Goal: Task Accomplishment & Management: Use online tool/utility

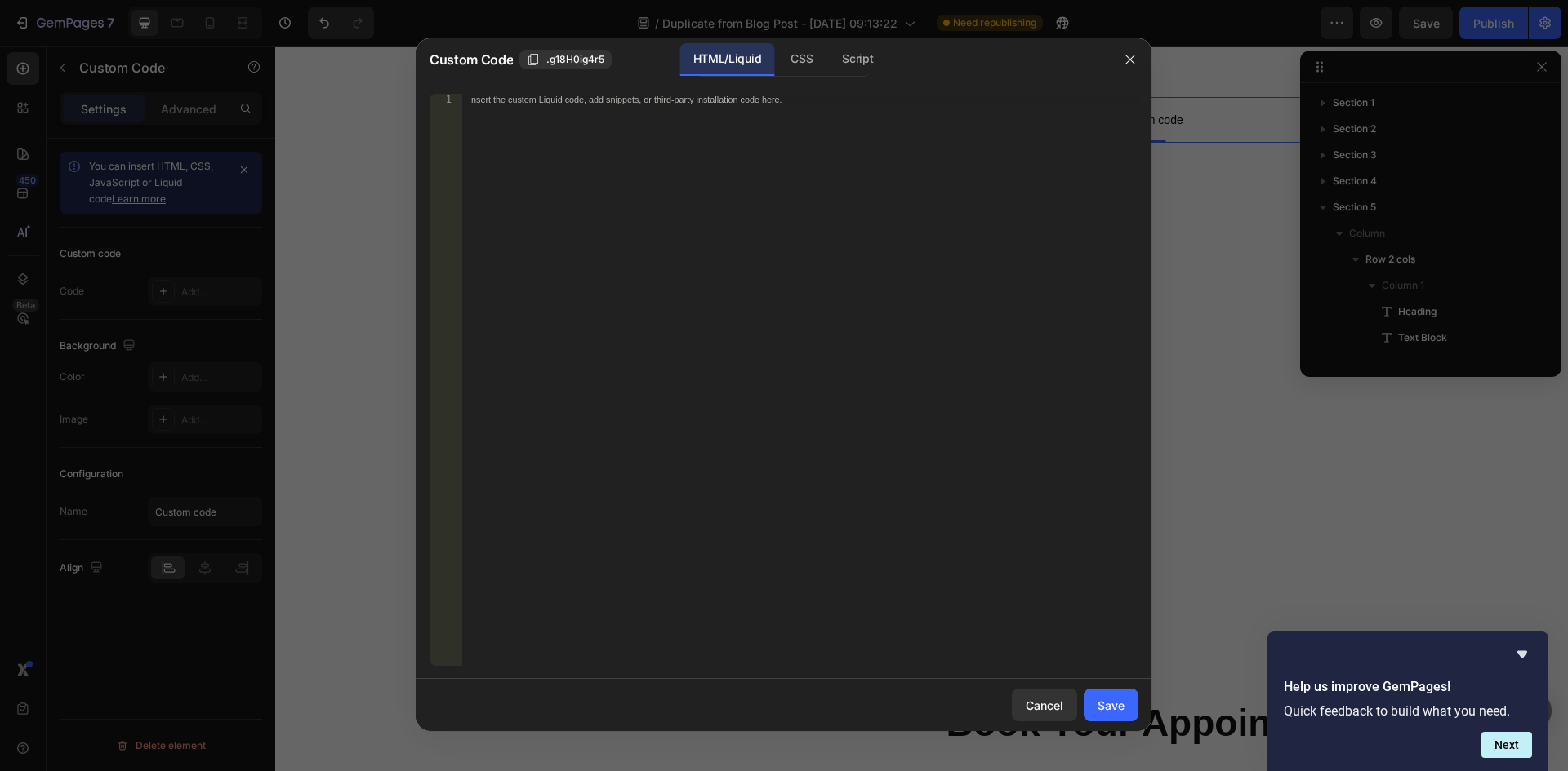
scroll to position [175, 0]
click at [1505, 742] on button "Next" at bounding box center [1506, 745] width 50 height 26
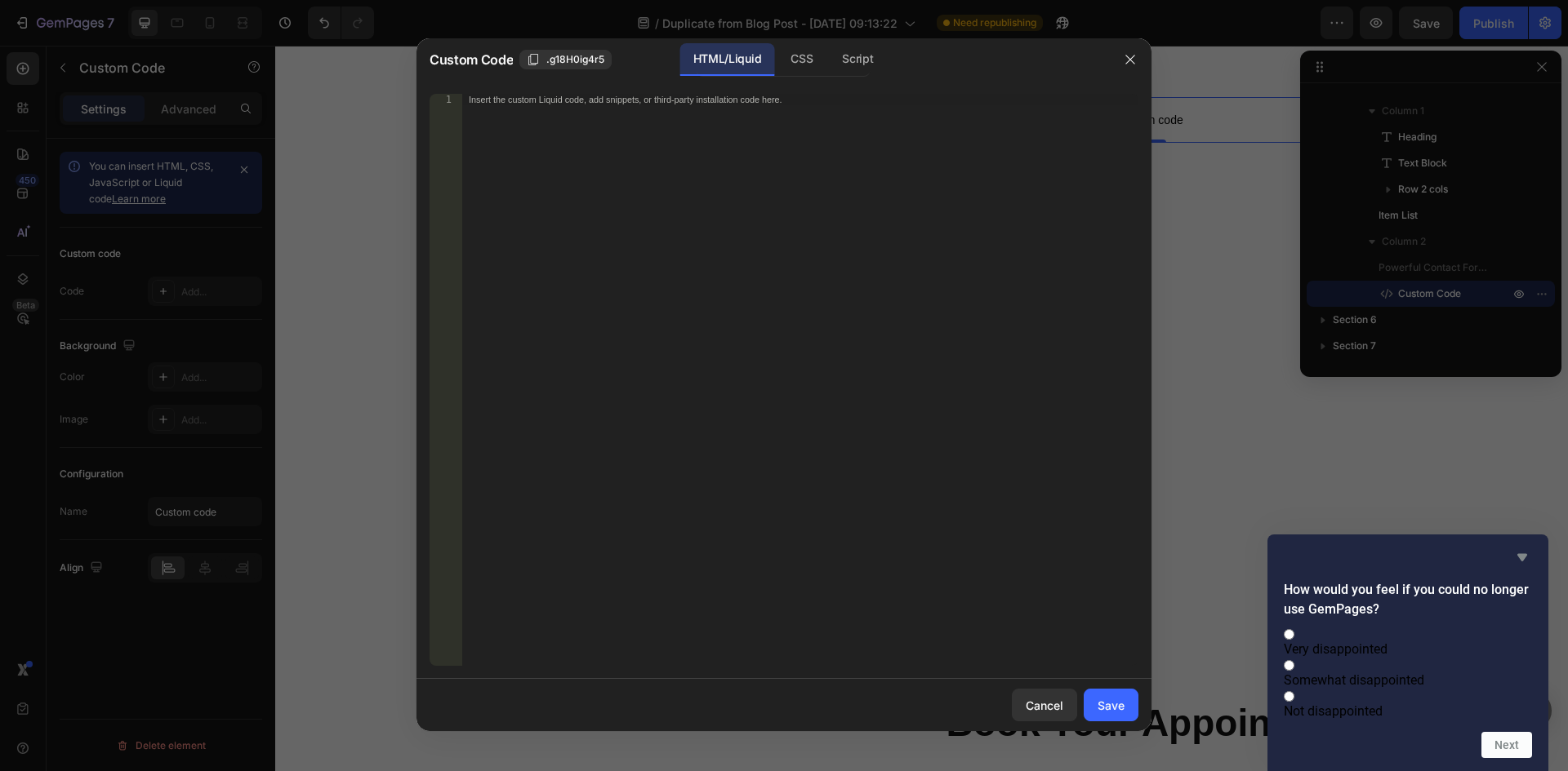
click at [1525, 547] on icon "Hide survey" at bounding box center [1522, 557] width 20 height 20
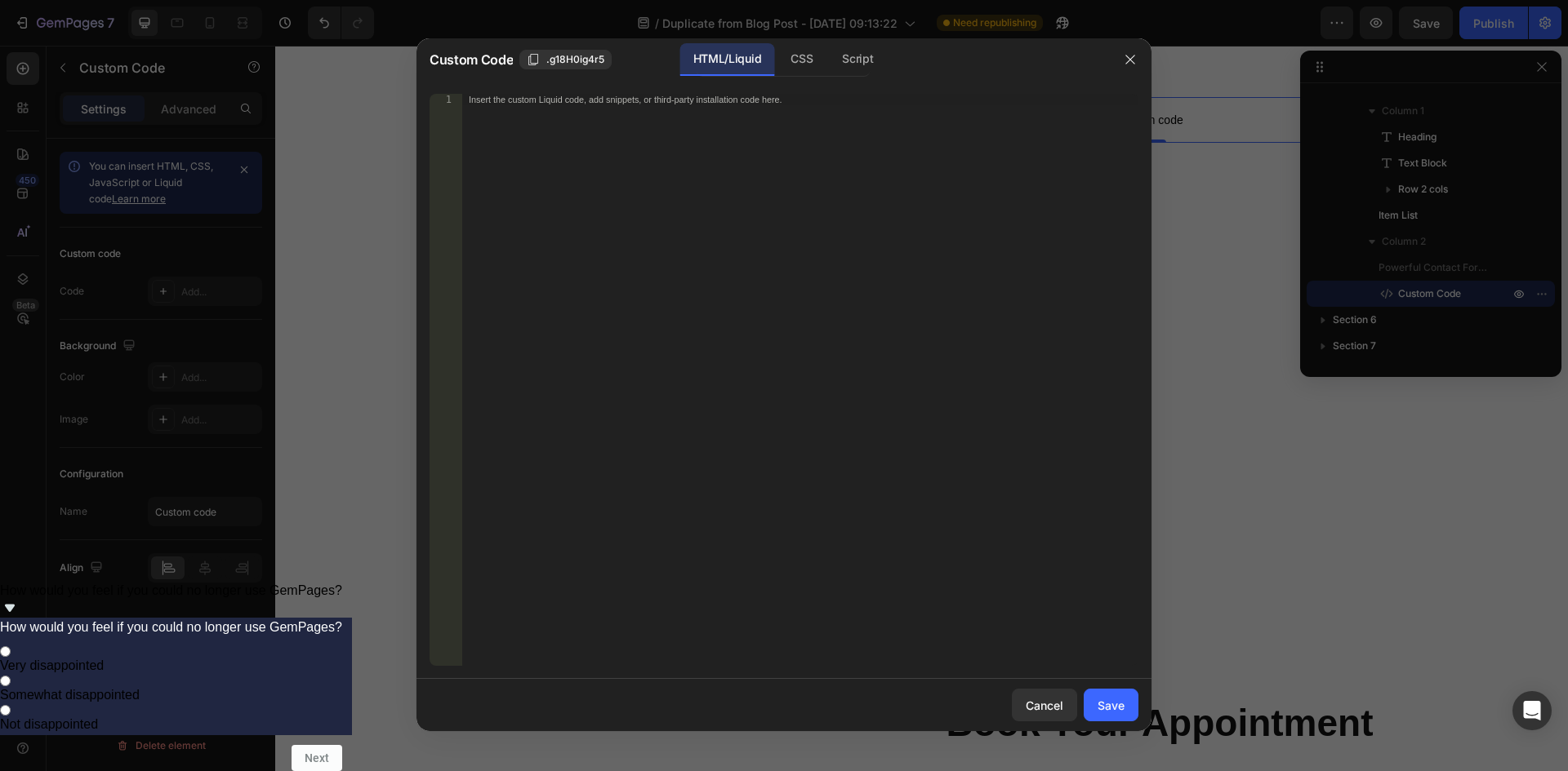
click at [706, 182] on div "Insert the custom Liquid code, add snippets, or third-party installation code h…" at bounding box center [800, 391] width 676 height 595
paste textarea "</style>"
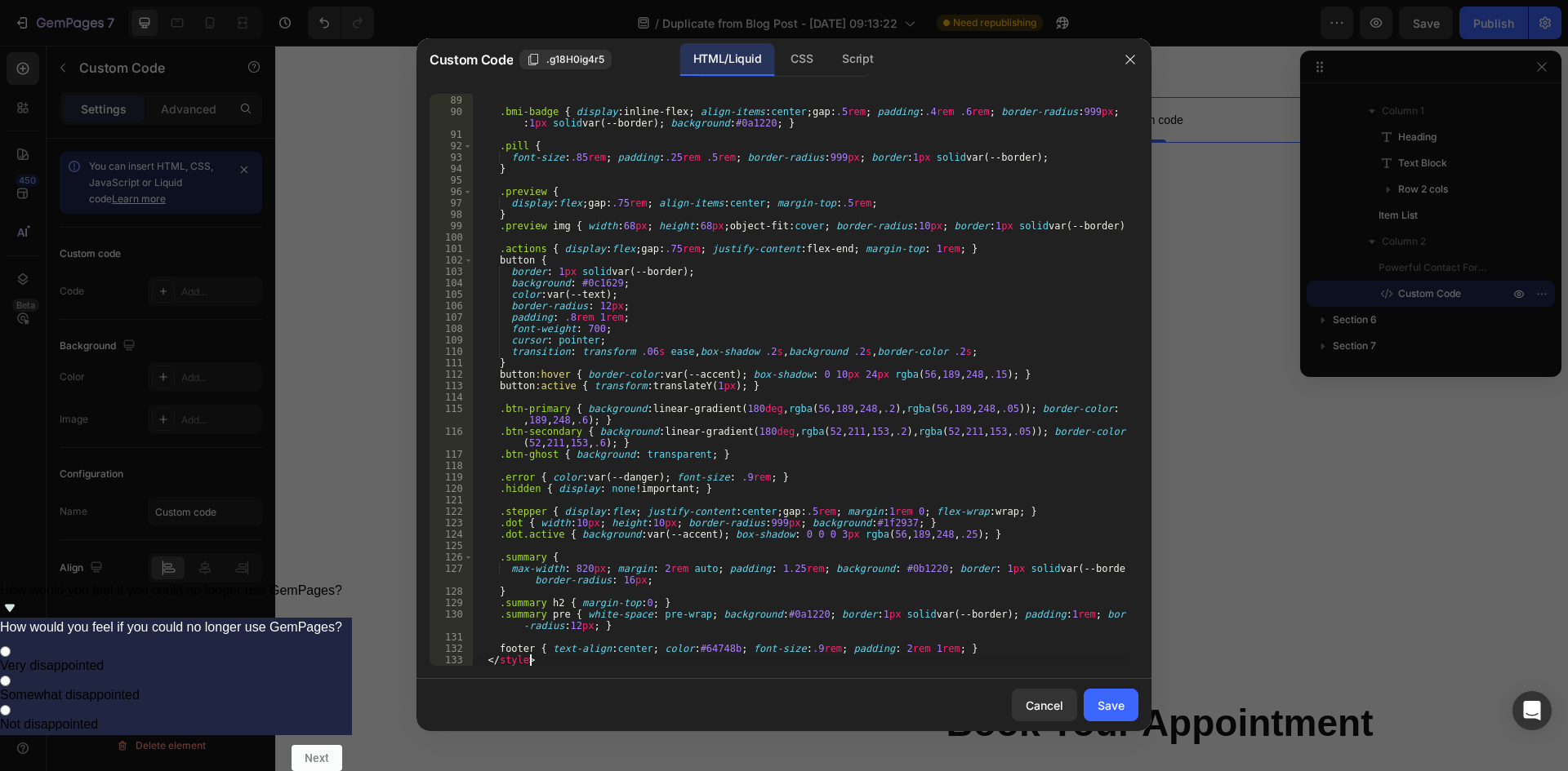
type textarea "footer { text-align:center; color:#64748b; font-size:.9rem; padding: 2rem 1rem;…"
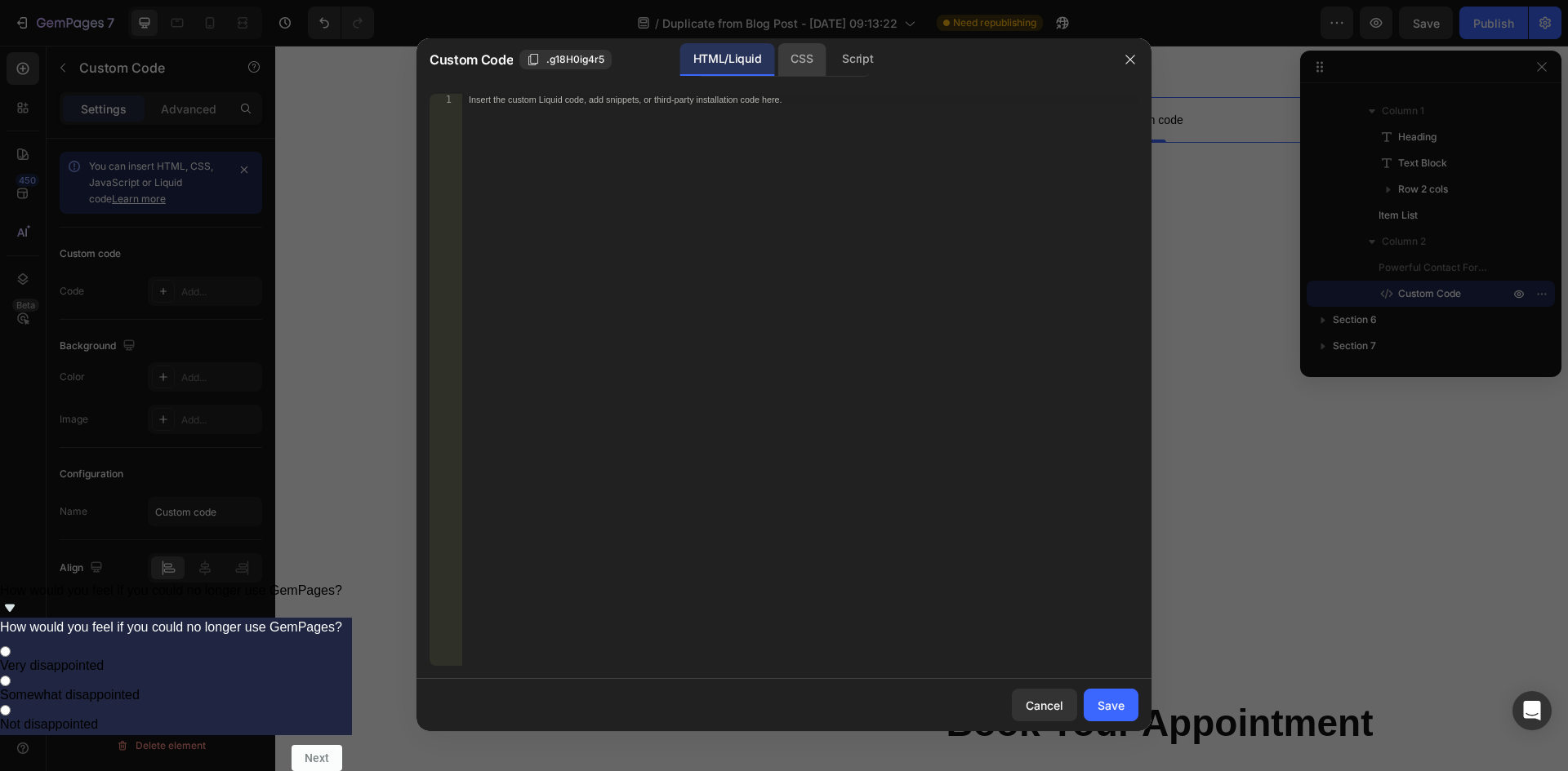
click at [804, 57] on div "CSS" at bounding box center [802, 60] width 49 height 33
click at [676, 221] on div "Insert the CSS code to style your content here." at bounding box center [800, 391] width 676 height 595
paste textarea "</style>"
type textarea "</style>"
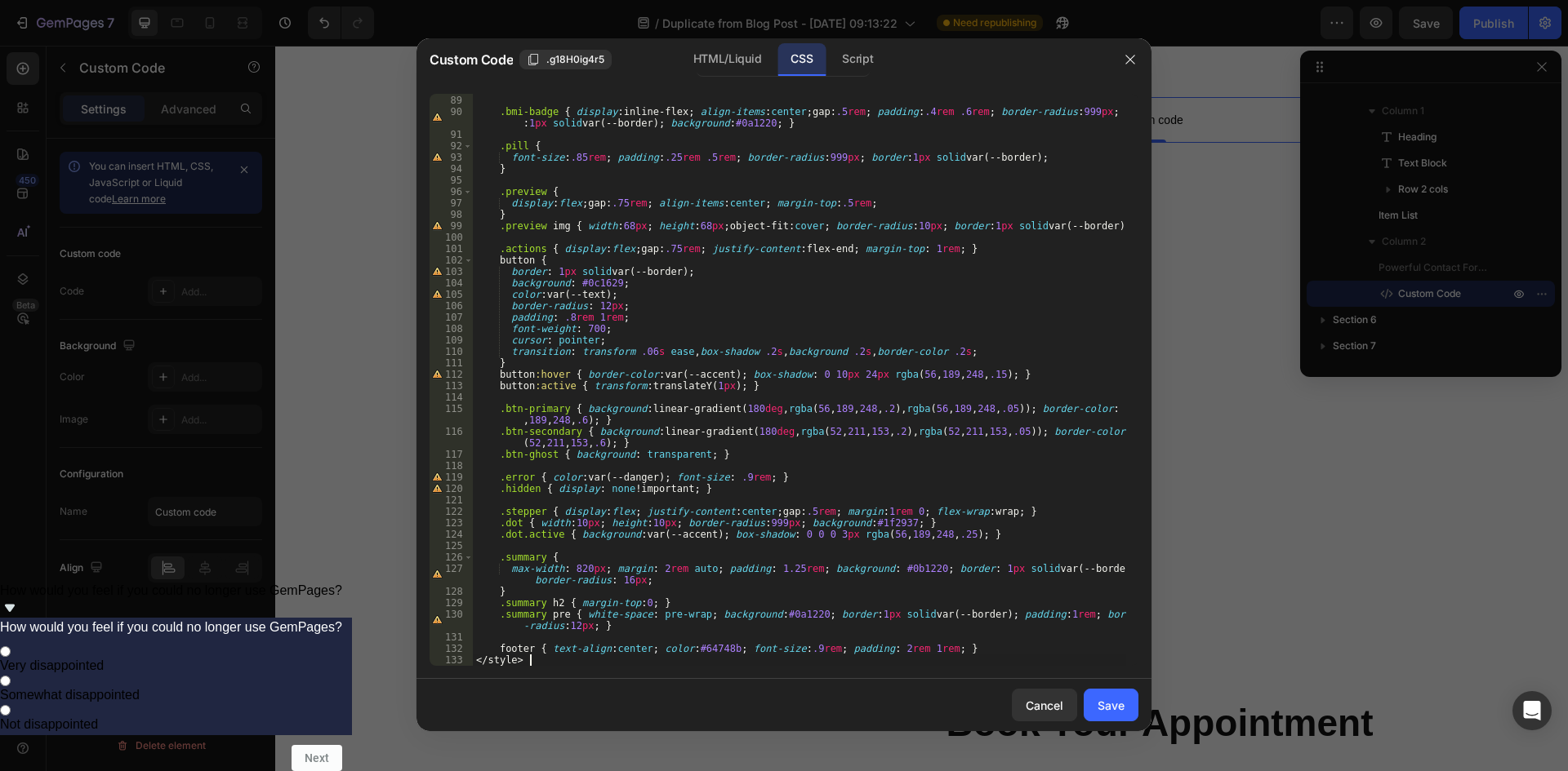
click at [544, 663] on div ".muted { color : #94a3b8 ; } .bmi-badge { display : inline-flex ; align-items :…" at bounding box center [800, 380] width 654 height 595
drag, startPoint x: 544, startPoint y: 663, endPoint x: 478, endPoint y: 664, distance: 66.0
click at [478, 664] on div ".muted { color : #94a3b8 ; } .bmi-badge { display : inline-flex ; align-items :…" at bounding box center [800, 380] width 654 height 595
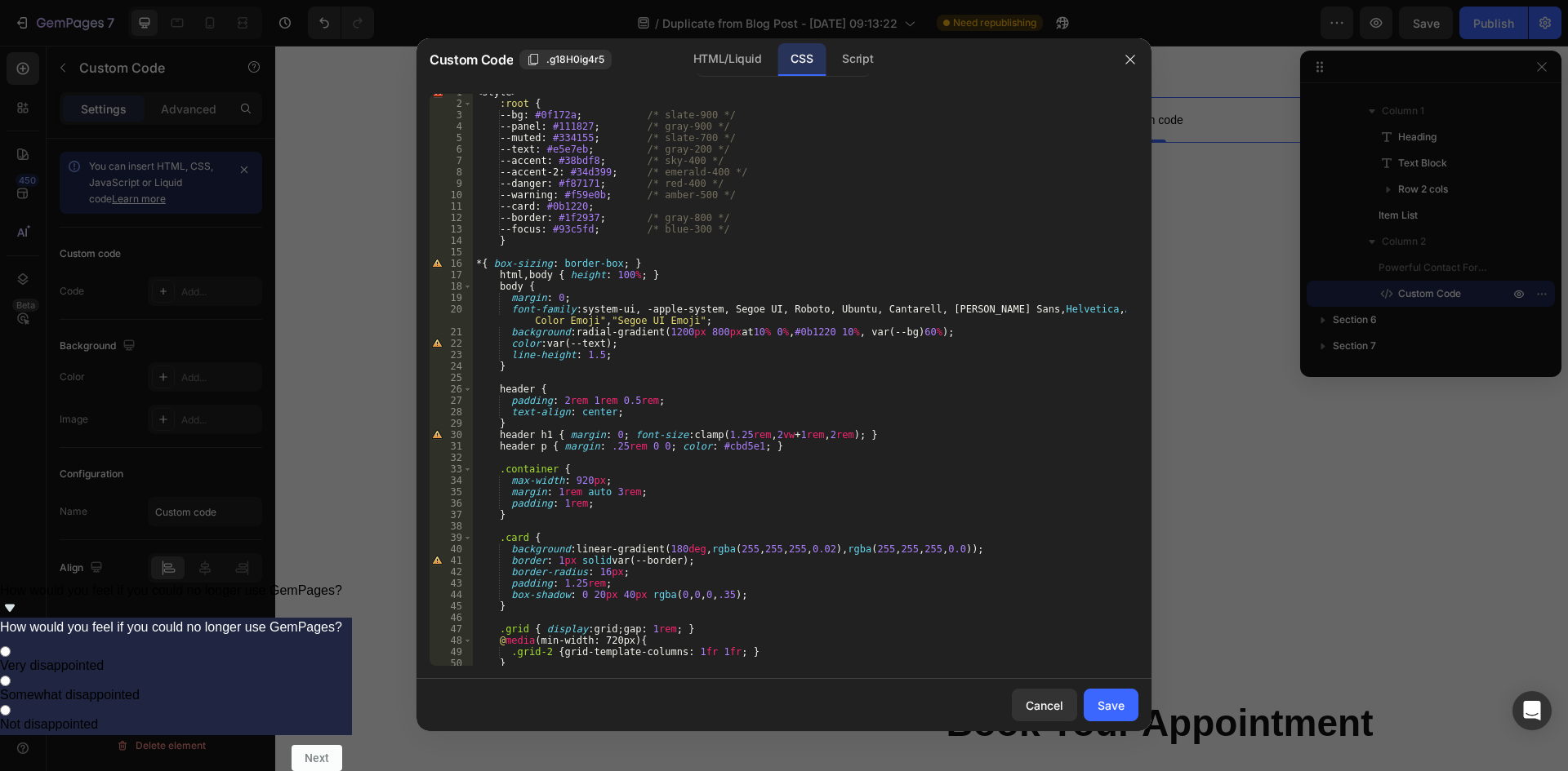
scroll to position [0, 0]
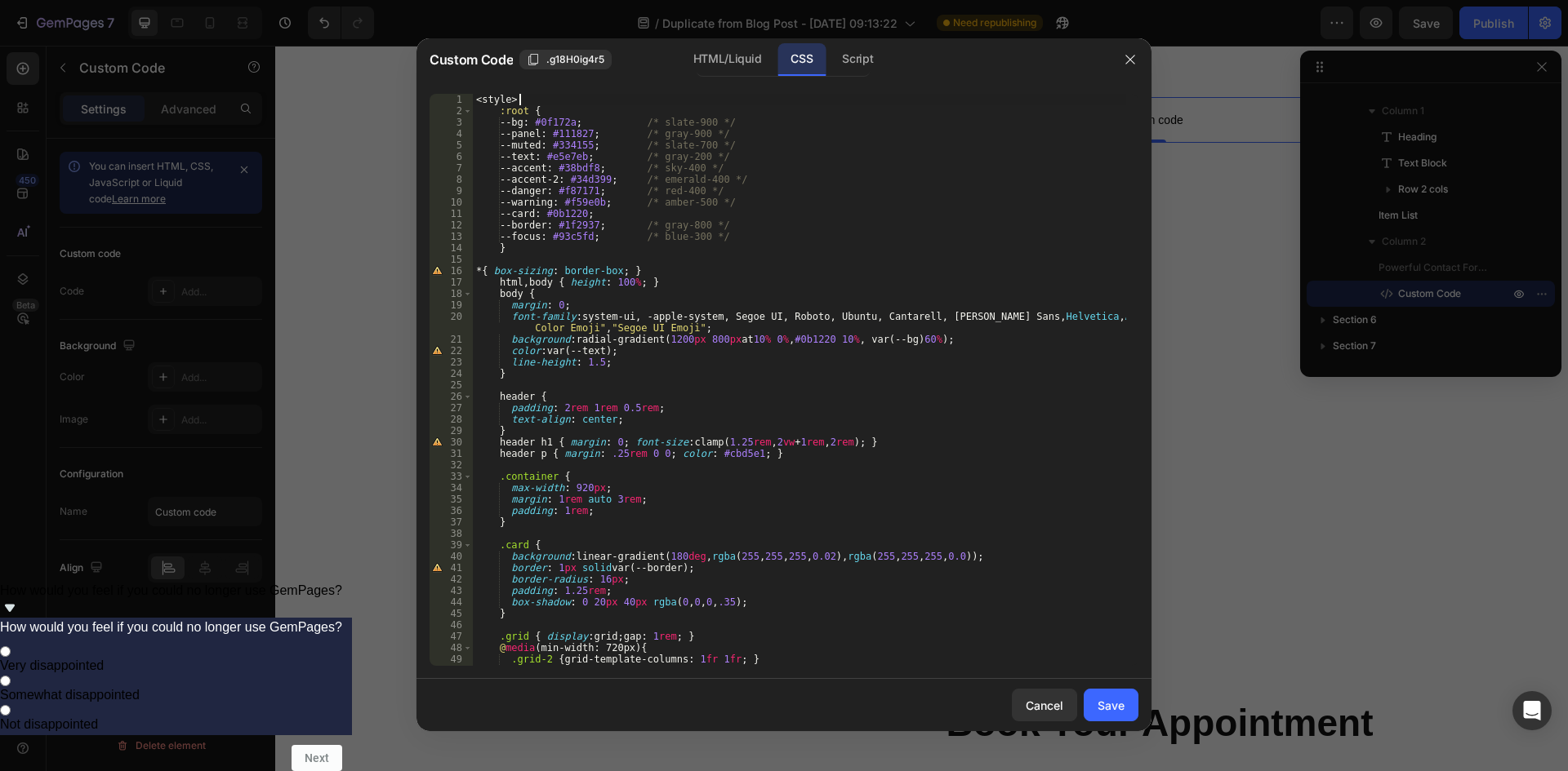
click at [520, 100] on div "< style > :root { --bg : #0f172a ; /* slate-900 */ --panel : #111827 ; /* gray-…" at bounding box center [800, 391] width 654 height 595
type textarea "<style>"
drag, startPoint x: 521, startPoint y: 101, endPoint x: 465, endPoint y: 100, distance: 56.0
click at [465, 100] on div "<style> 1 2 3 4 5 6 7 8 9 10 11 12 13 14 15 16 17 18 19 20 21 22 23 24 25 26 27…" at bounding box center [784, 379] width 709 height 573
drag, startPoint x: 713, startPoint y: 67, endPoint x: 717, endPoint y: 107, distance: 40.2
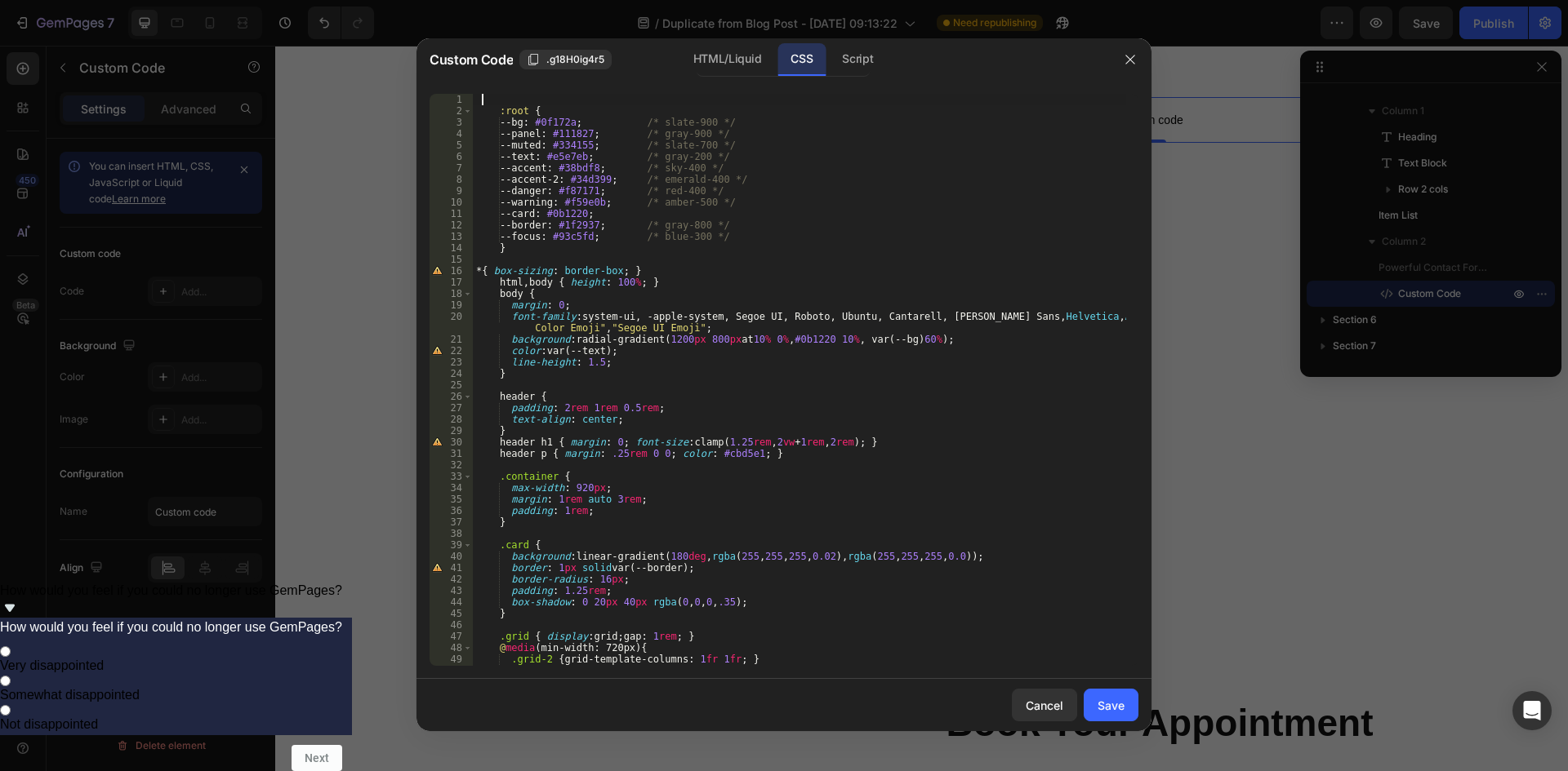
click at [714, 67] on div "HTML/Liquid" at bounding box center [727, 60] width 94 height 33
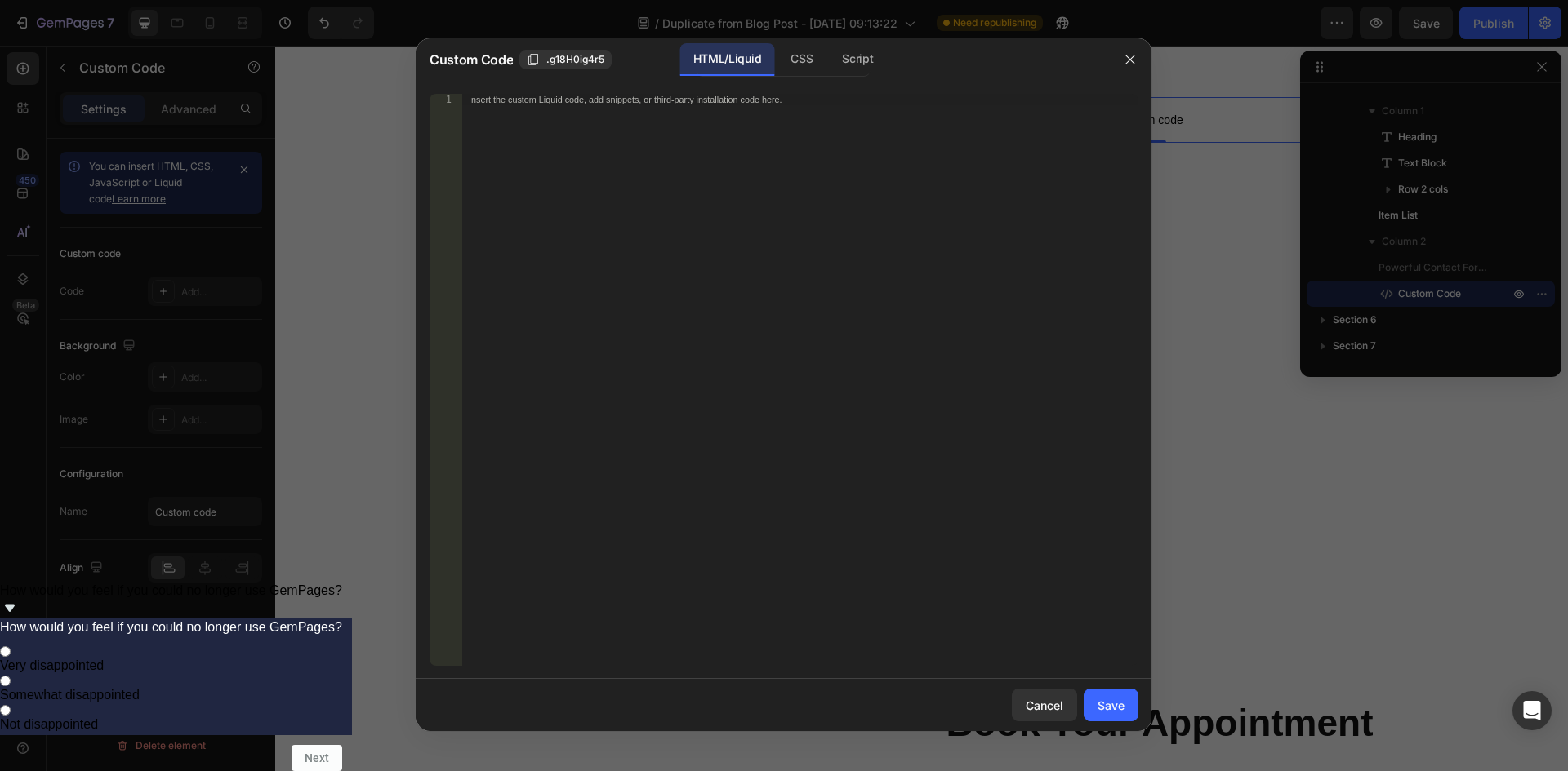
click at [728, 211] on div "Insert the custom Liquid code, add snippets, or third-party installation code h…" at bounding box center [800, 391] width 676 height 595
paste textarea "</div>"
type textarea "</div>"
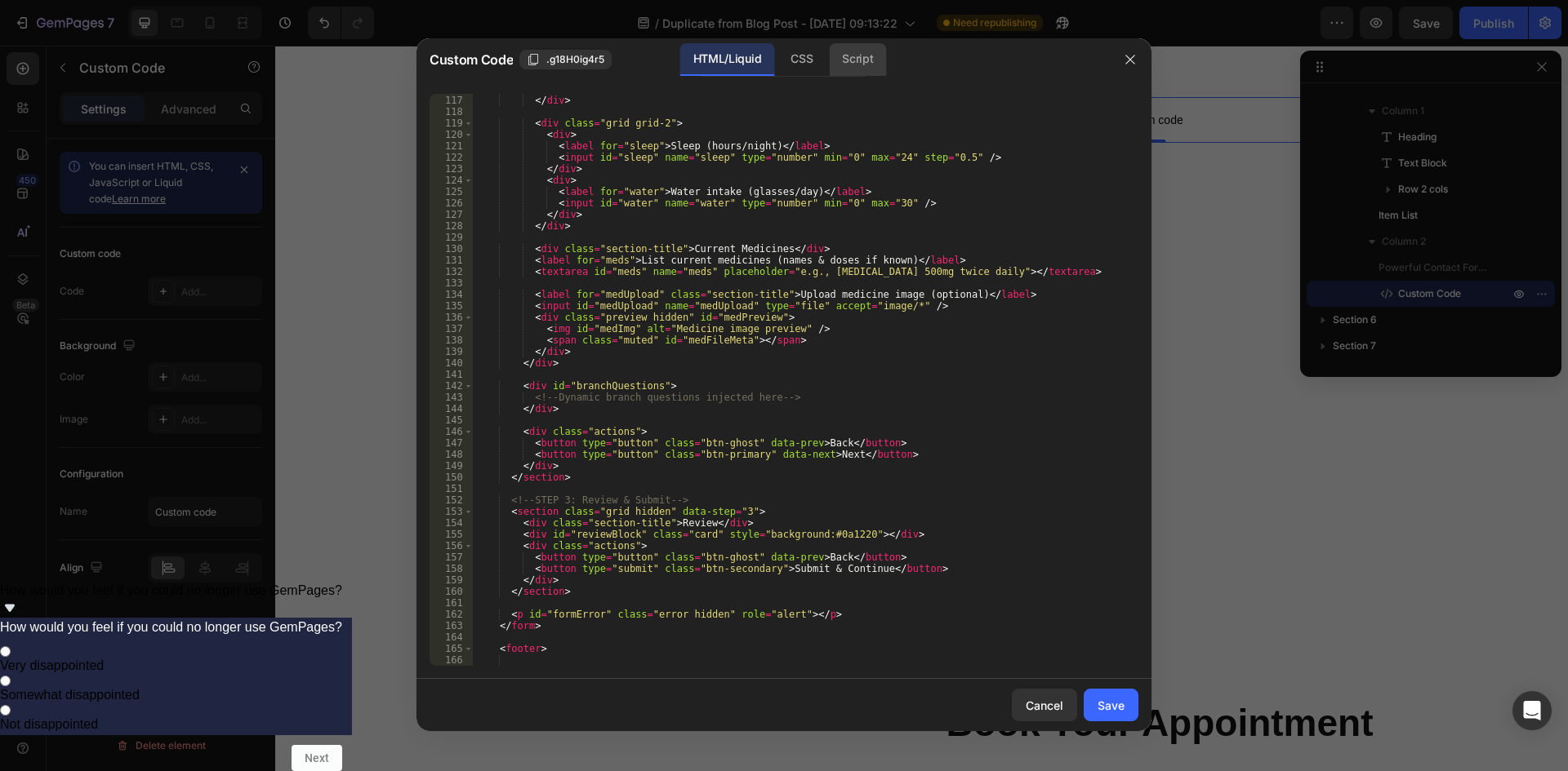
click at [849, 68] on div "Script" at bounding box center [857, 60] width 57 height 33
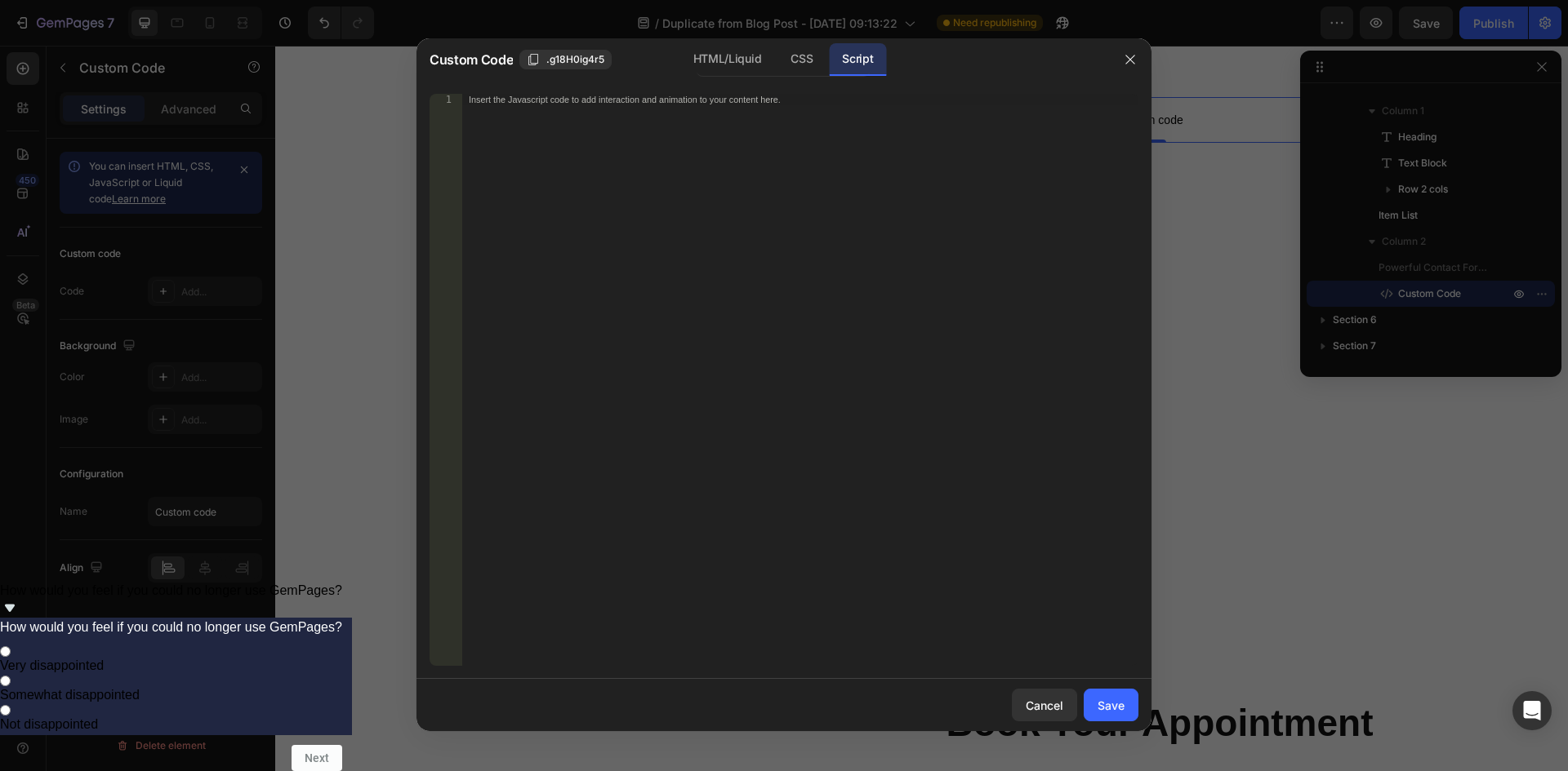
click at [716, 187] on div "Insert the Javascript code to add interaction and animation to your content her…" at bounding box center [800, 391] width 676 height 595
paste textarea "</script>"
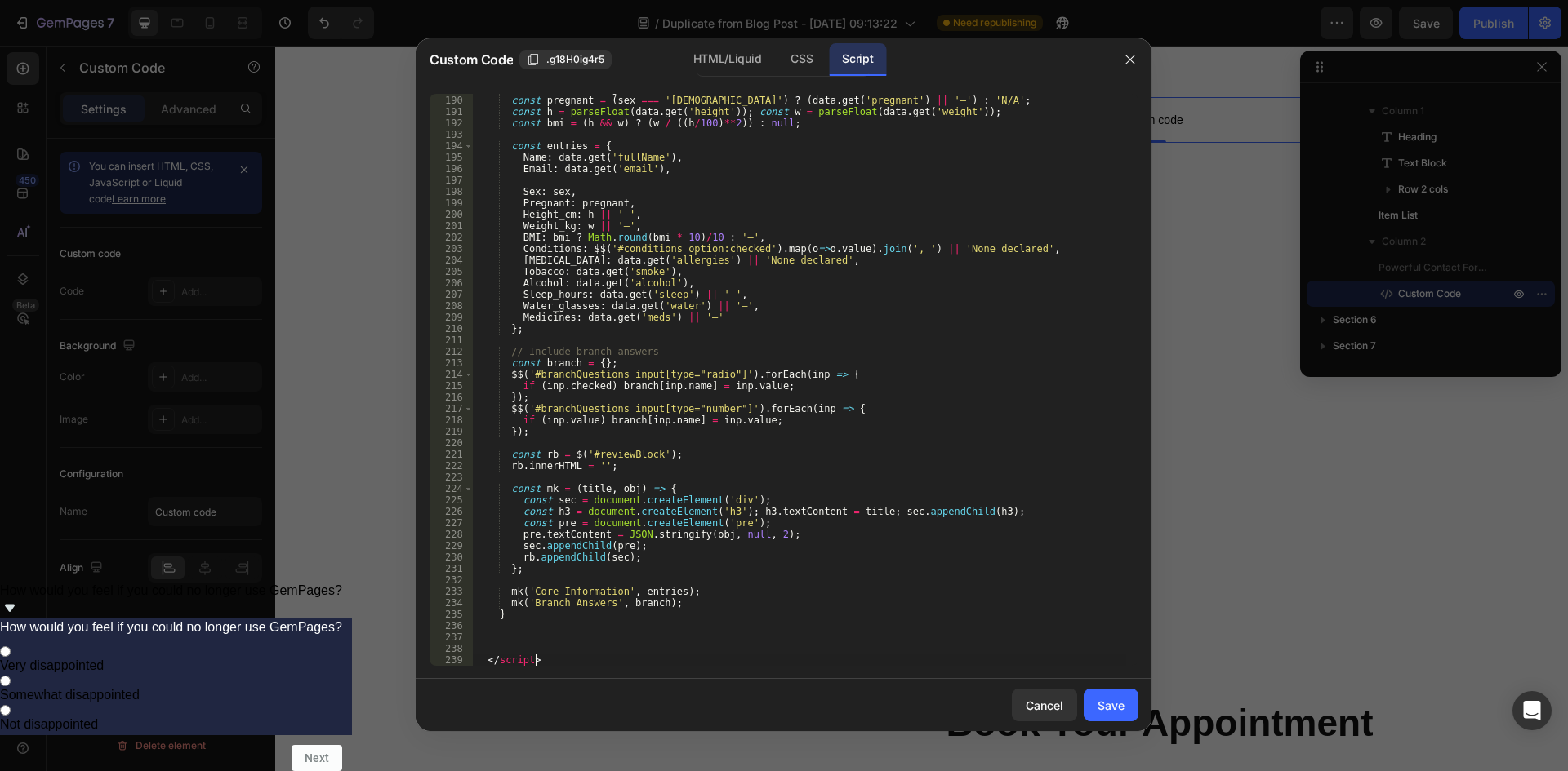
scroll to position [2262, 0]
drag, startPoint x: 559, startPoint y: 658, endPoint x: 486, endPoint y: 648, distance: 73.7
click at [486, 648] on div "const sex = data . get ( 'sex' ) ; const pregnant = ( sex === '[DEMOGRAPHIC_DAT…" at bounding box center [800, 380] width 654 height 595
type textarea "</script>"
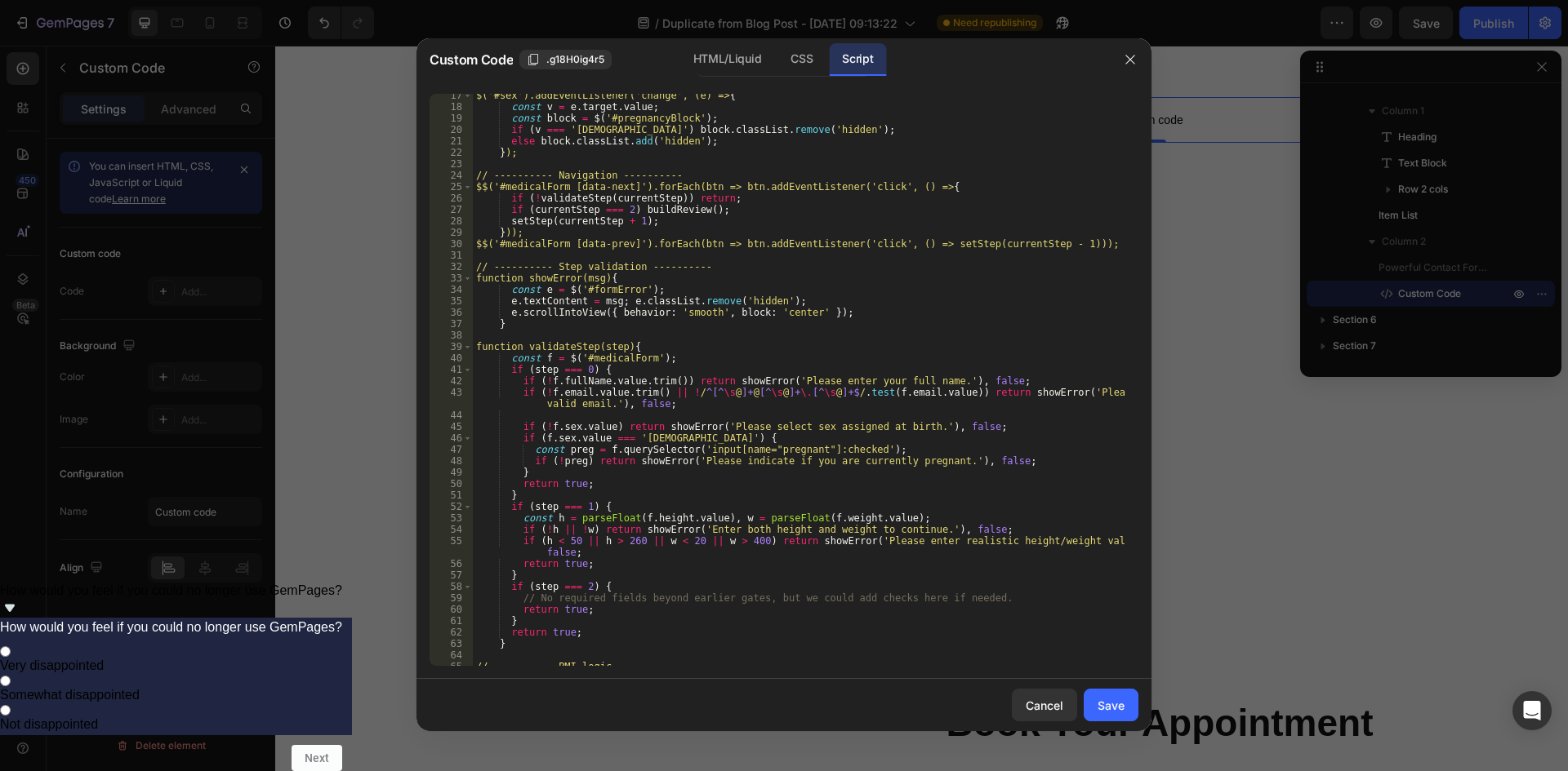
scroll to position [0, 0]
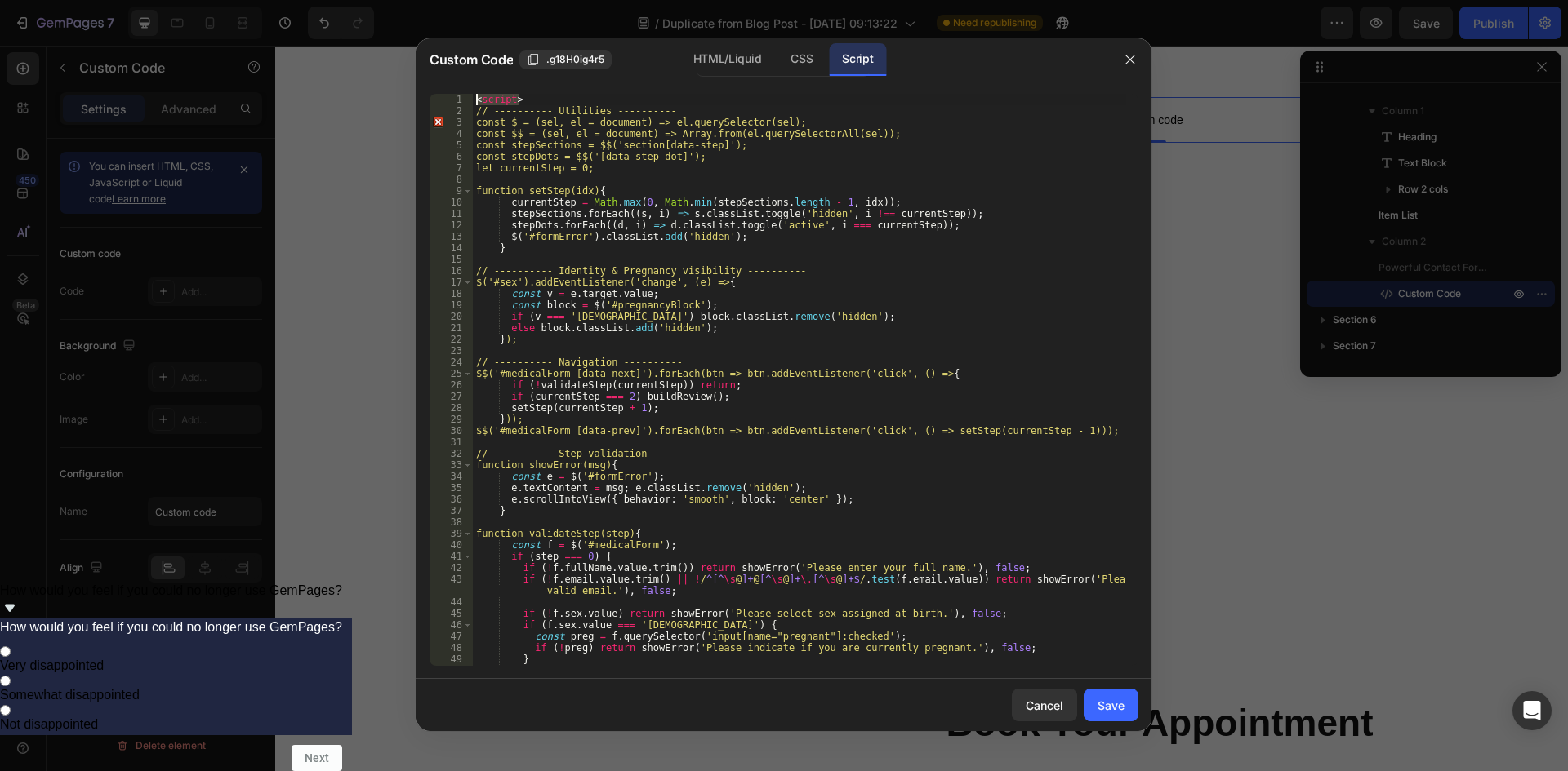
drag, startPoint x: 535, startPoint y: 97, endPoint x: 454, endPoint y: 99, distance: 81.0
click at [454, 99] on div "1 2 3 4 5 6 7 8 9 10 11 12 13 14 15 16 17 18 19 20 21 22 23 24 25 26 27 28 29 3…" at bounding box center [784, 379] width 709 height 573
type textarea "<script>"
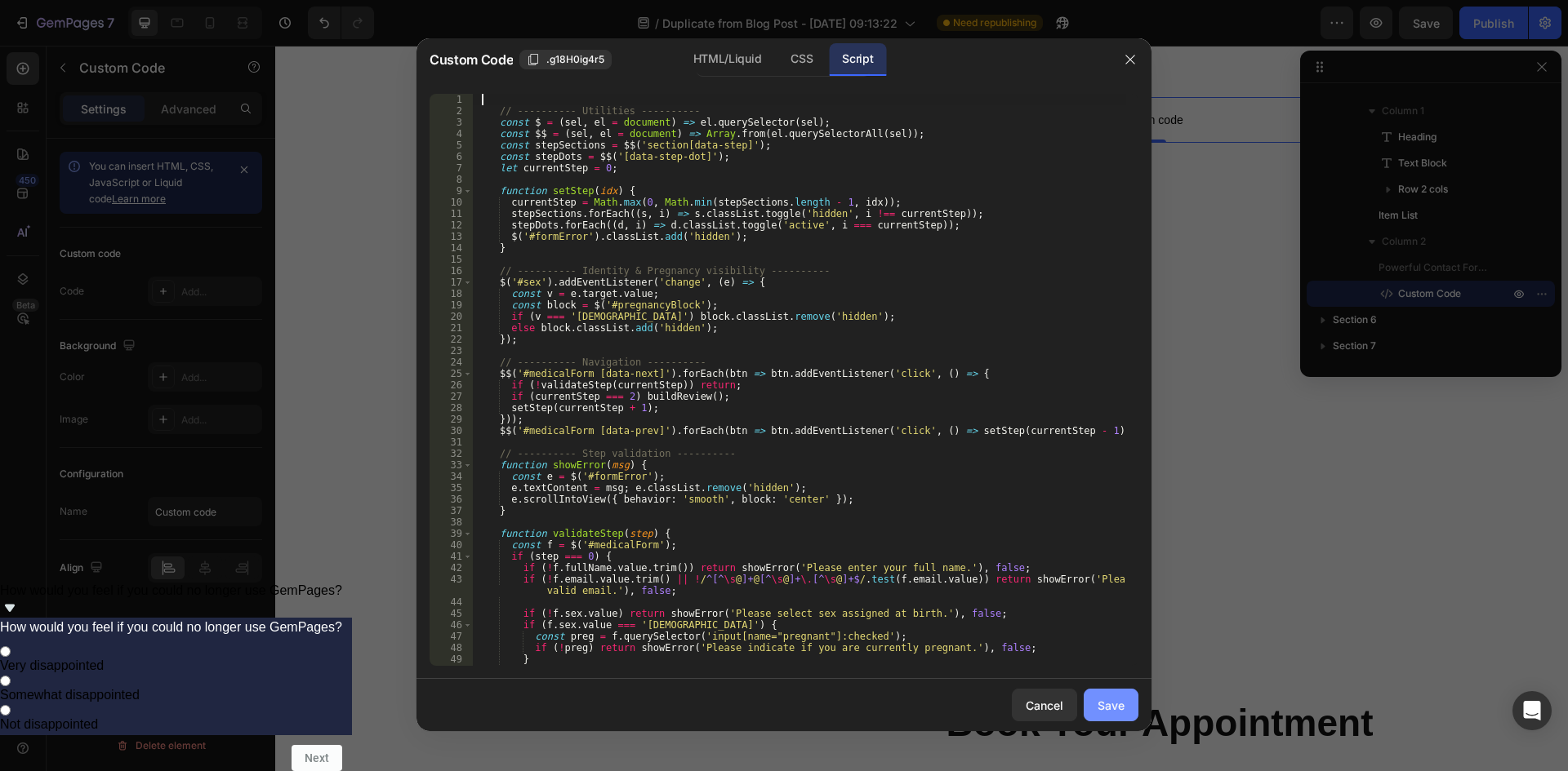
click at [1109, 702] on div "Save" at bounding box center [1110, 706] width 27 height 17
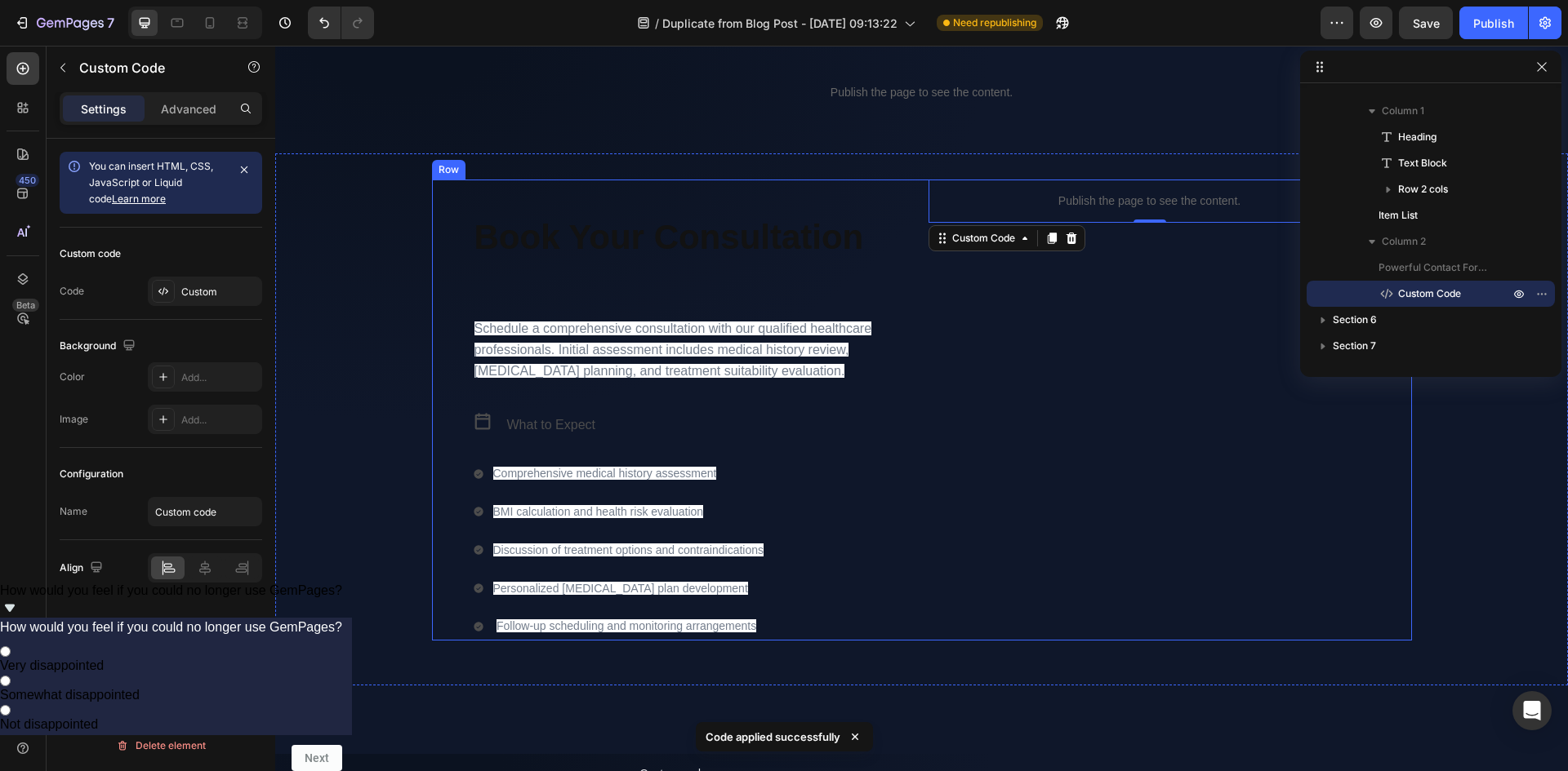
scroll to position [1469, 0]
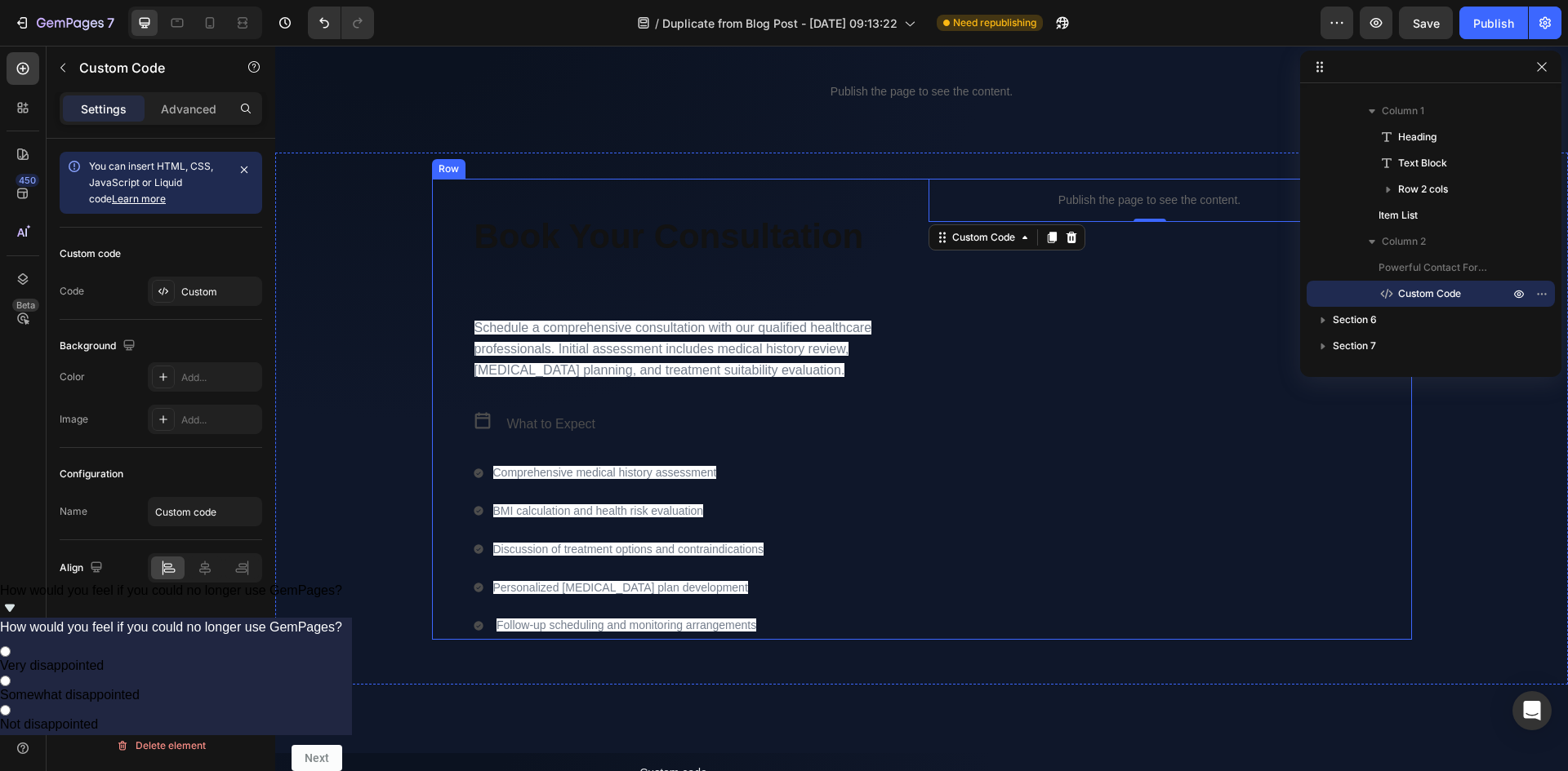
click at [516, 262] on div "Book Your Consultation Heading Schedule a comprehensive consultation with our q…" at bounding box center [694, 409] width 443 height 461
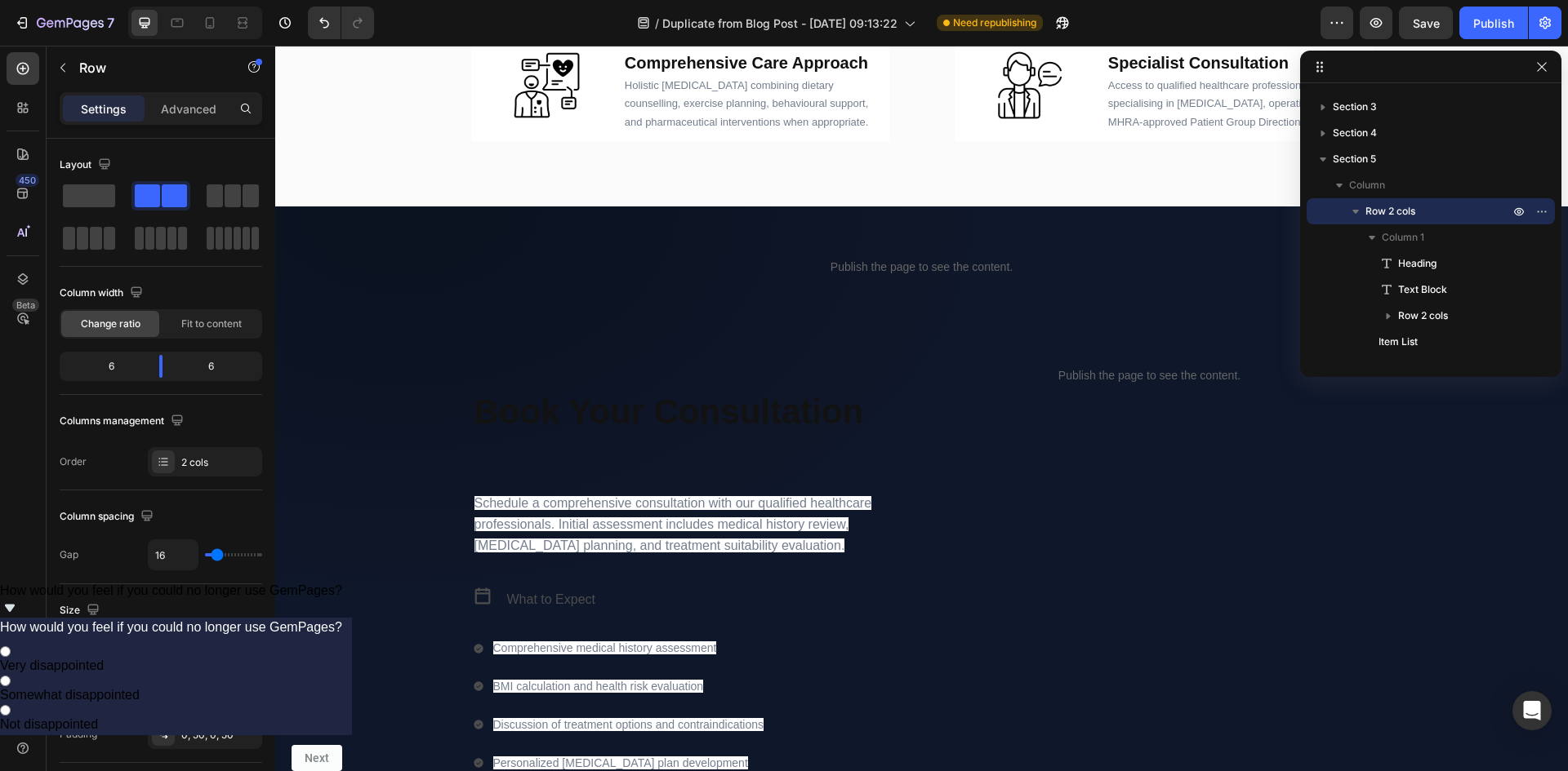
scroll to position [1289, 0]
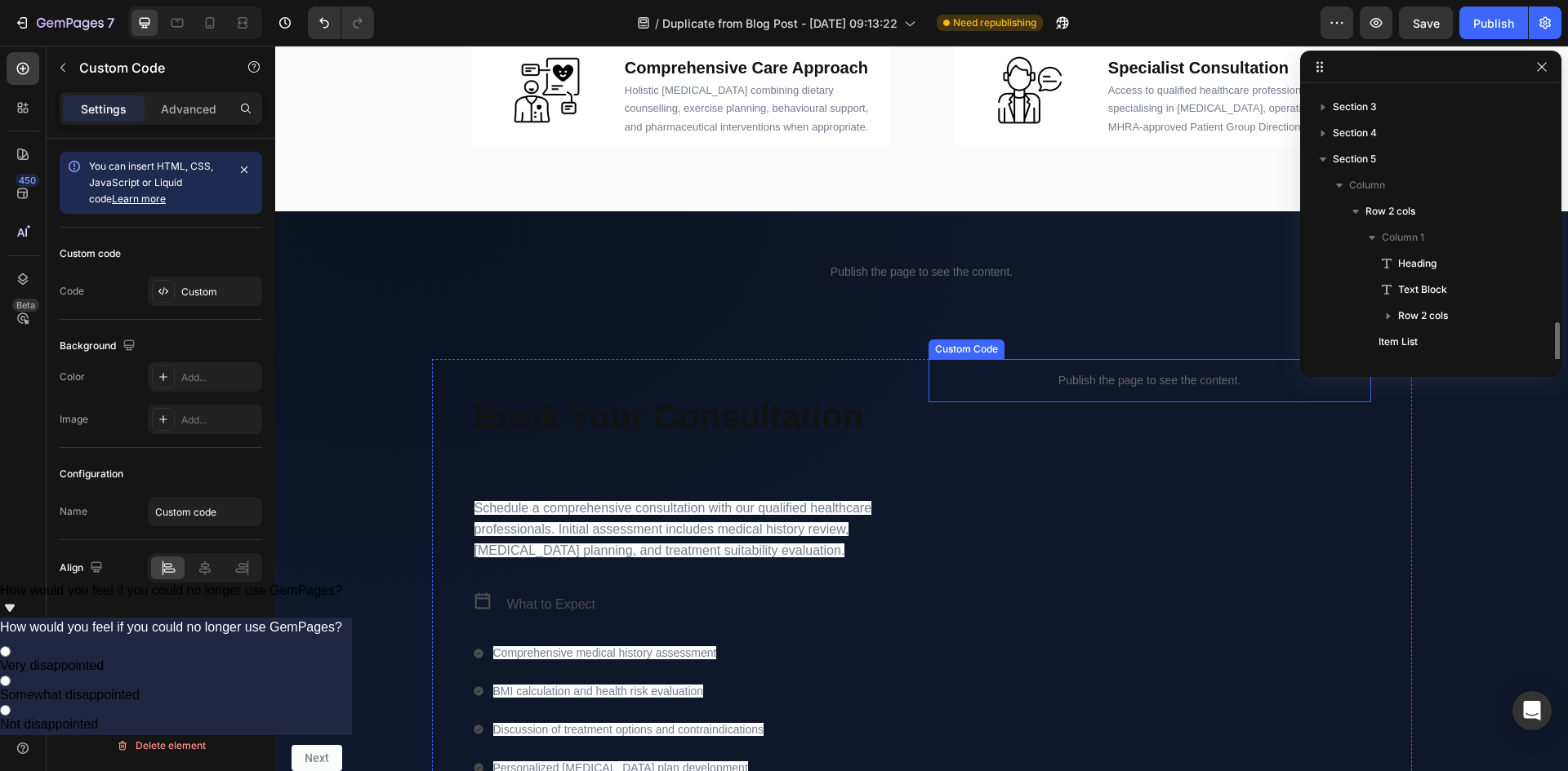
click at [1264, 373] on p "Publish the page to see the content." at bounding box center [1149, 381] width 443 height 17
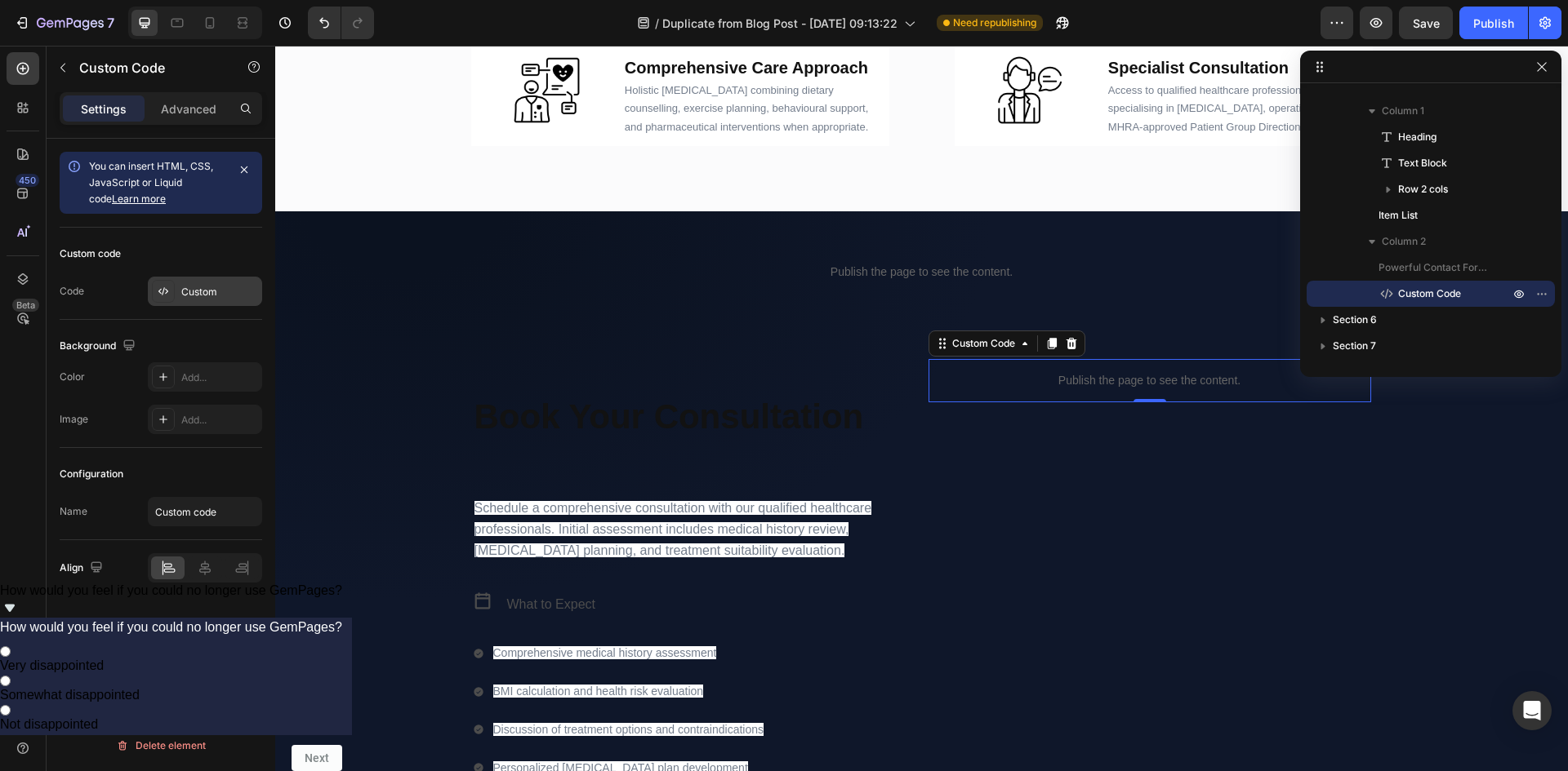
click at [182, 301] on div "Custom" at bounding box center [205, 291] width 114 height 29
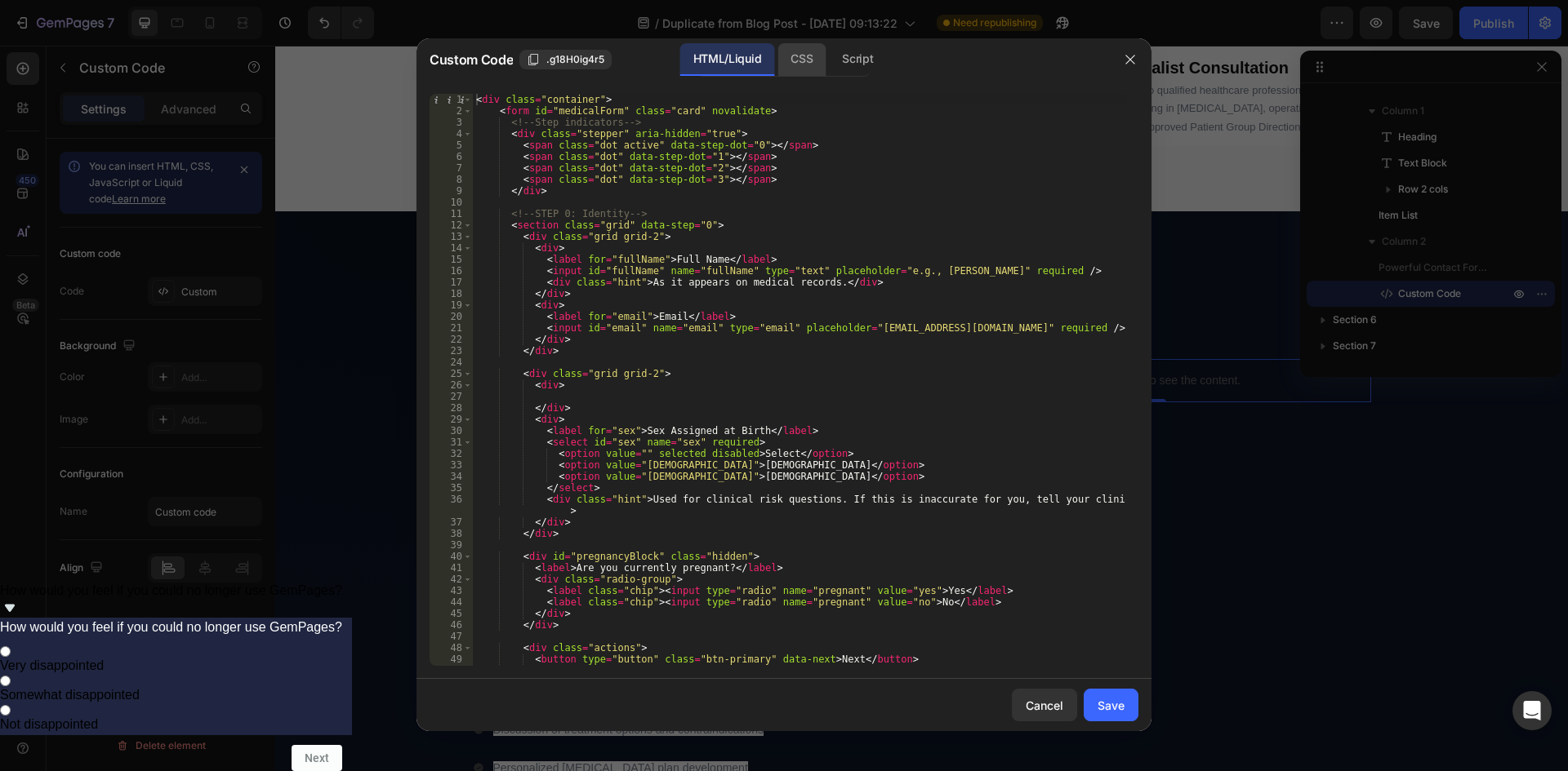
click at [801, 66] on div "CSS" at bounding box center [802, 60] width 49 height 33
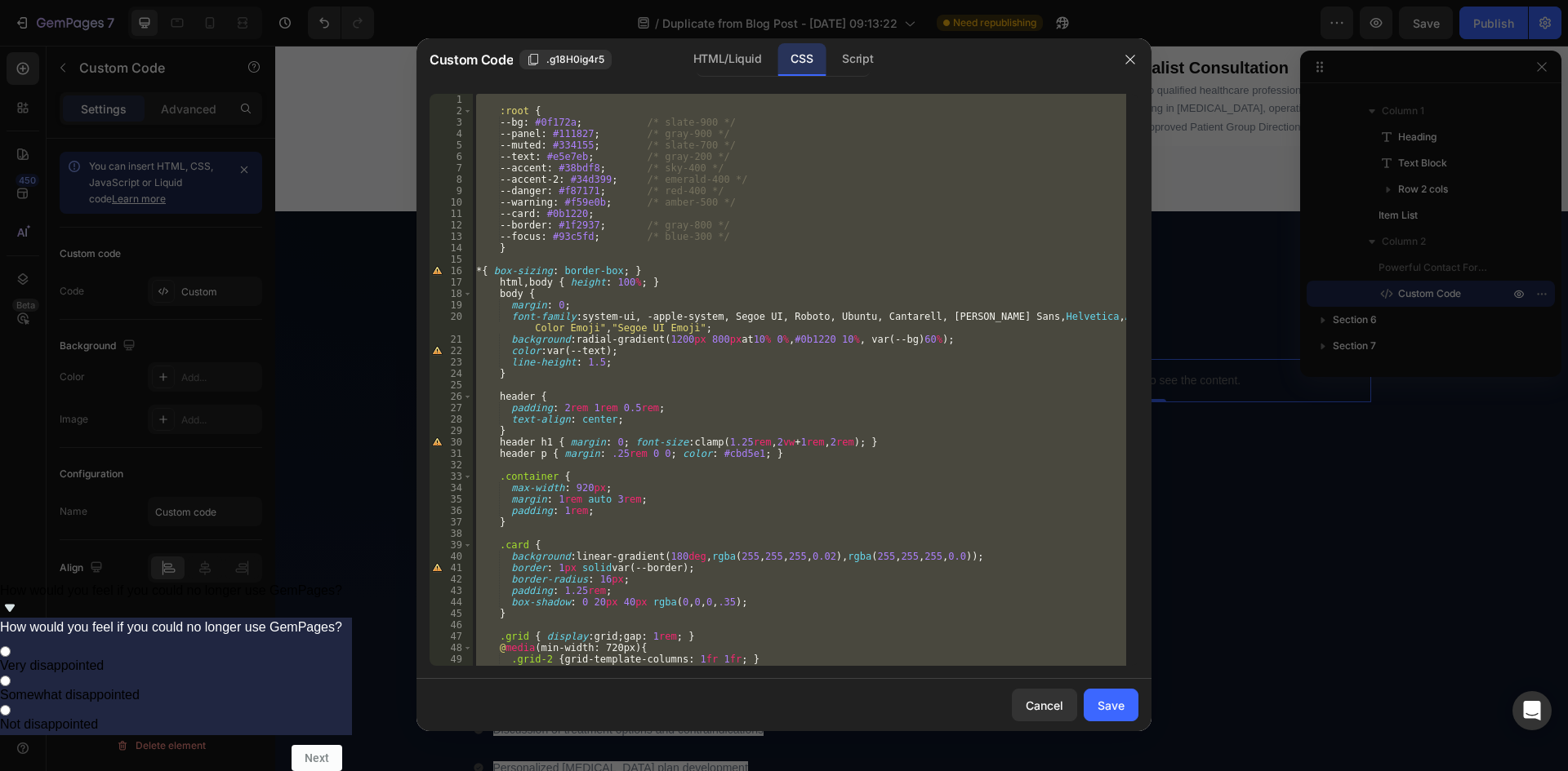
type textarea "footer { text-align:center; color:#64748b; font-size:.9rem; padding: 2rem 1rem;…"
click at [670, 262] on div ":root { --bg : #0f172a ; /* slate-900 */ --panel : #111827 ; /* gray-900 */ --m…" at bounding box center [800, 379] width 654 height 573
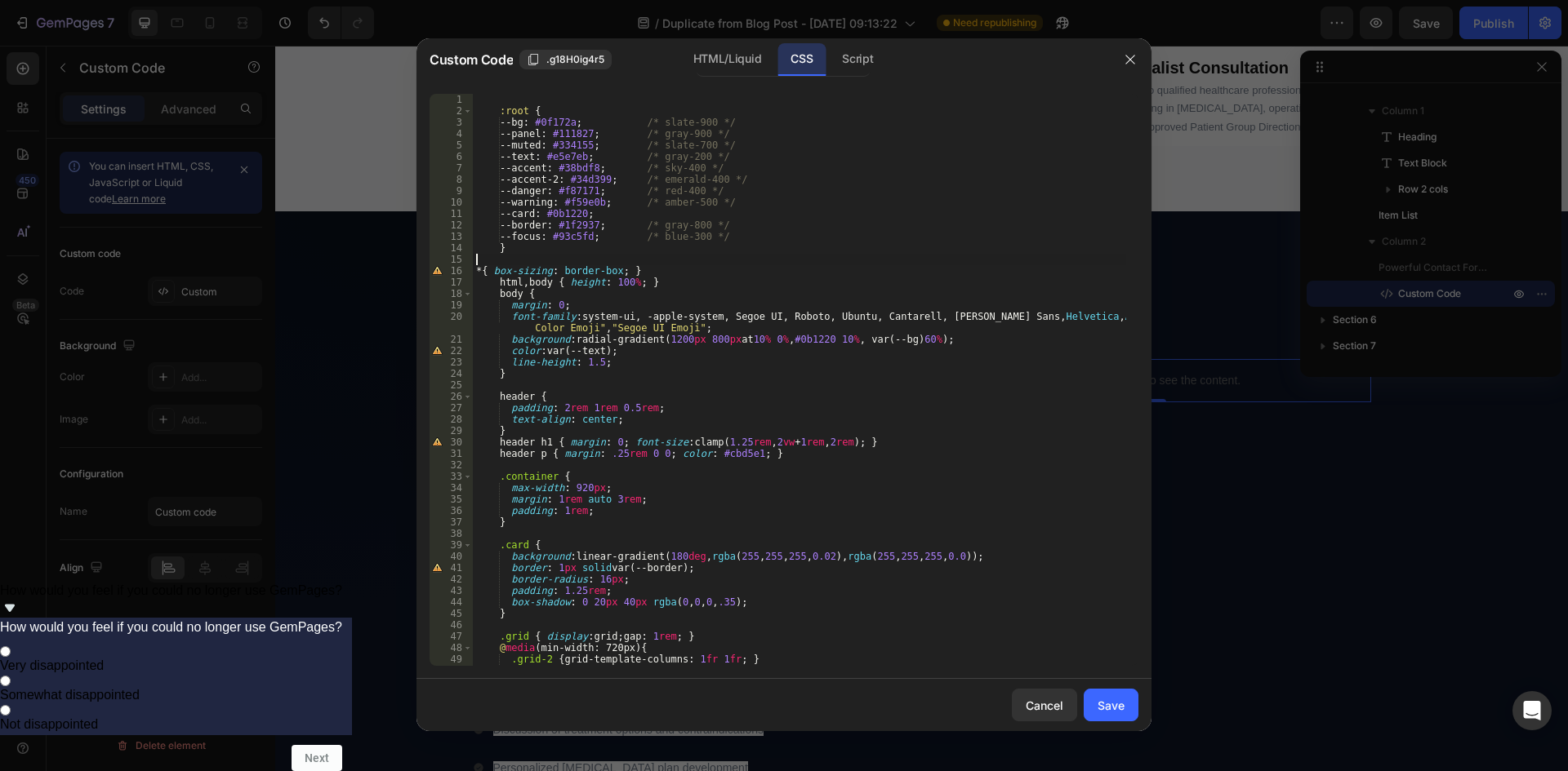
click at [811, 241] on div ":root { --bg : #0f172a ; /* slate-900 */ --panel : #111827 ; /* gray-900 */ --m…" at bounding box center [800, 391] width 654 height 595
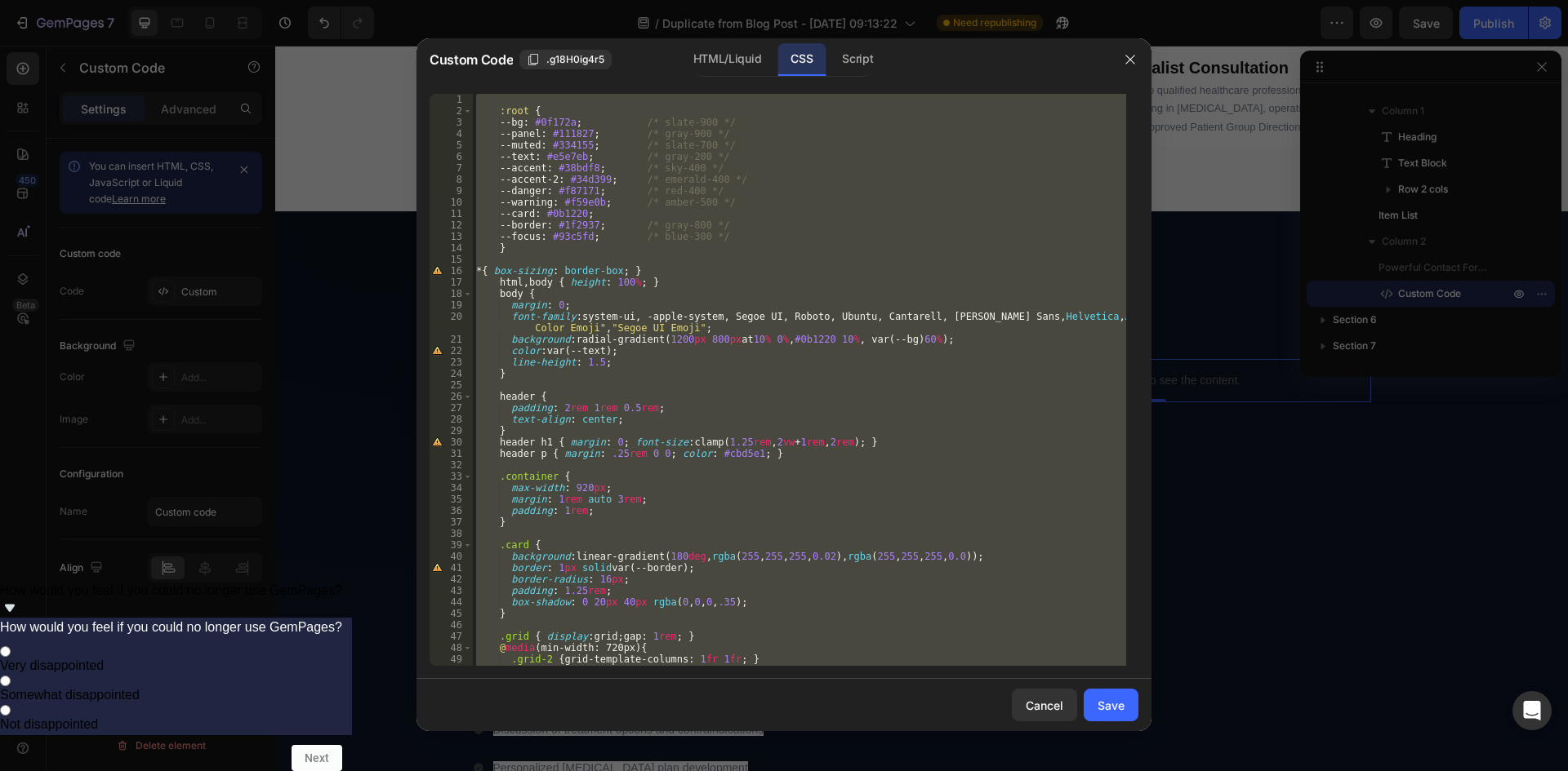
click at [648, 239] on div ":root { --bg : #0f172a ; /* slate-900 */ --panel : #111827 ; /* gray-900 */ --m…" at bounding box center [800, 379] width 654 height 573
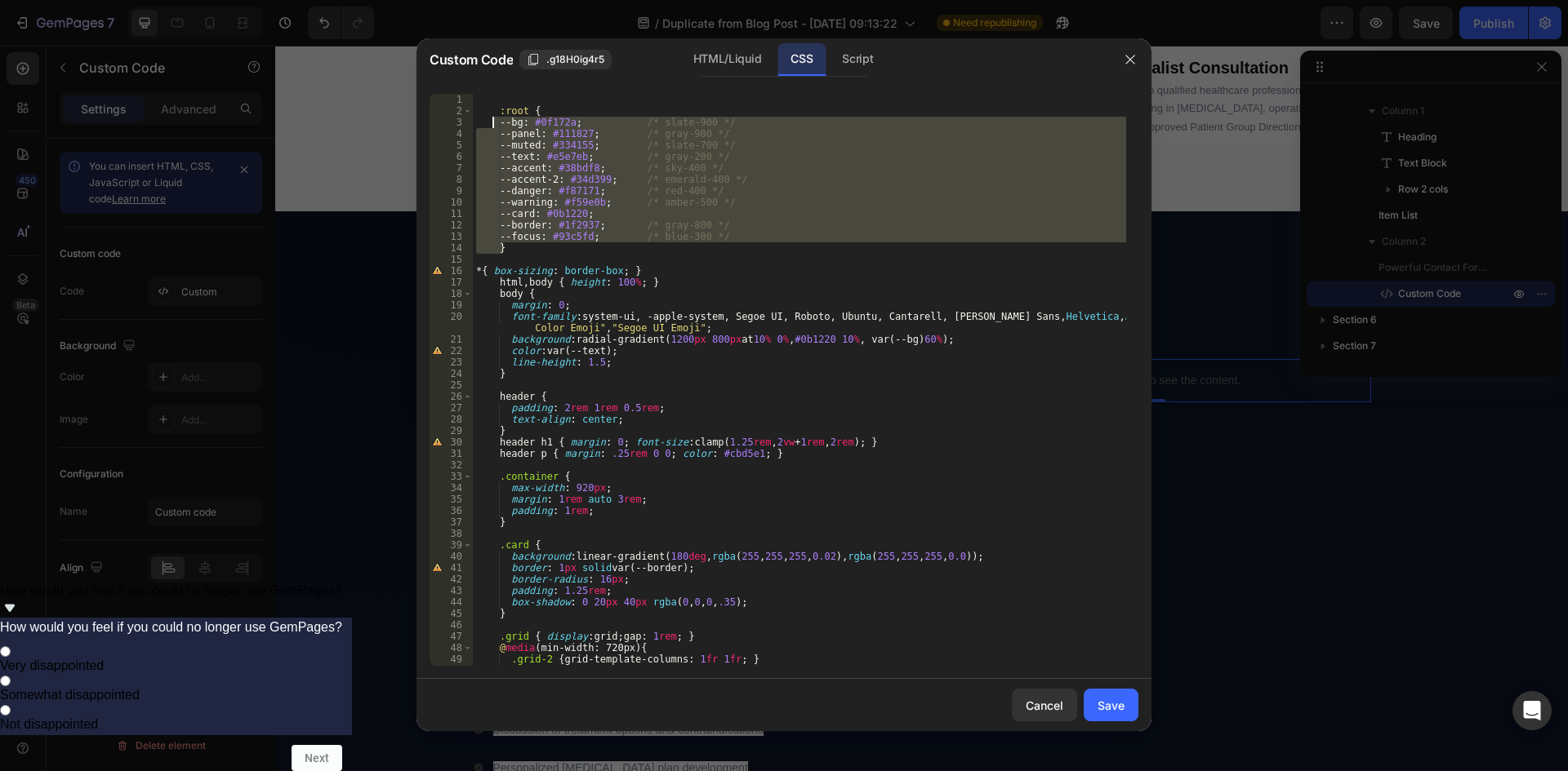
drag, startPoint x: 517, startPoint y: 249, endPoint x: 489, endPoint y: 113, distance: 138.9
click at [489, 113] on div ":root { --bg : #0f172a ; /* slate-900 */ --panel : #111827 ; /* gray-900 */ --m…" at bounding box center [800, 391] width 654 height 595
type textarea ":root { --bg: #0f172a; /* slate-900 */"
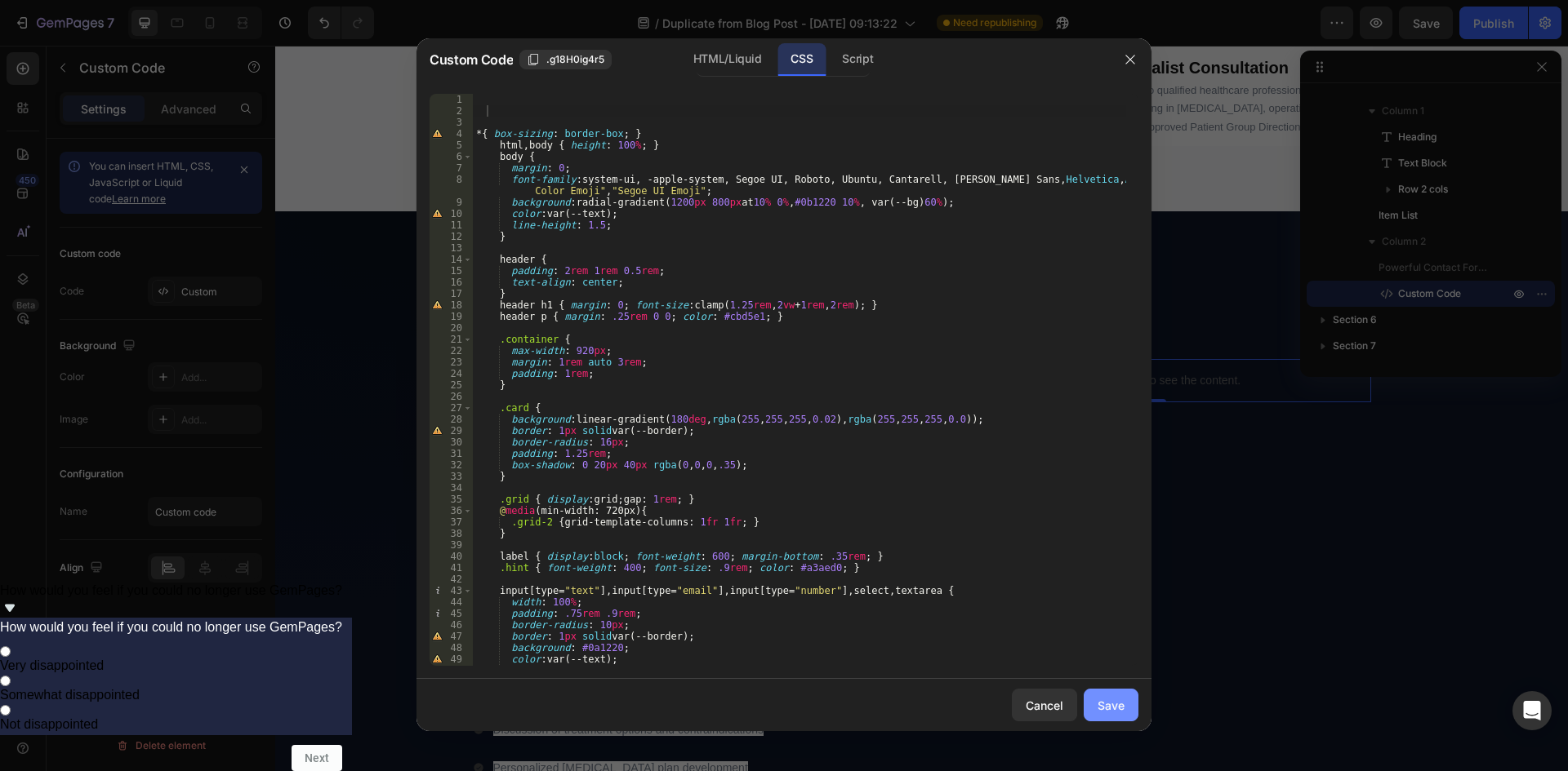
click at [1123, 696] on button "Save" at bounding box center [1110, 705] width 55 height 33
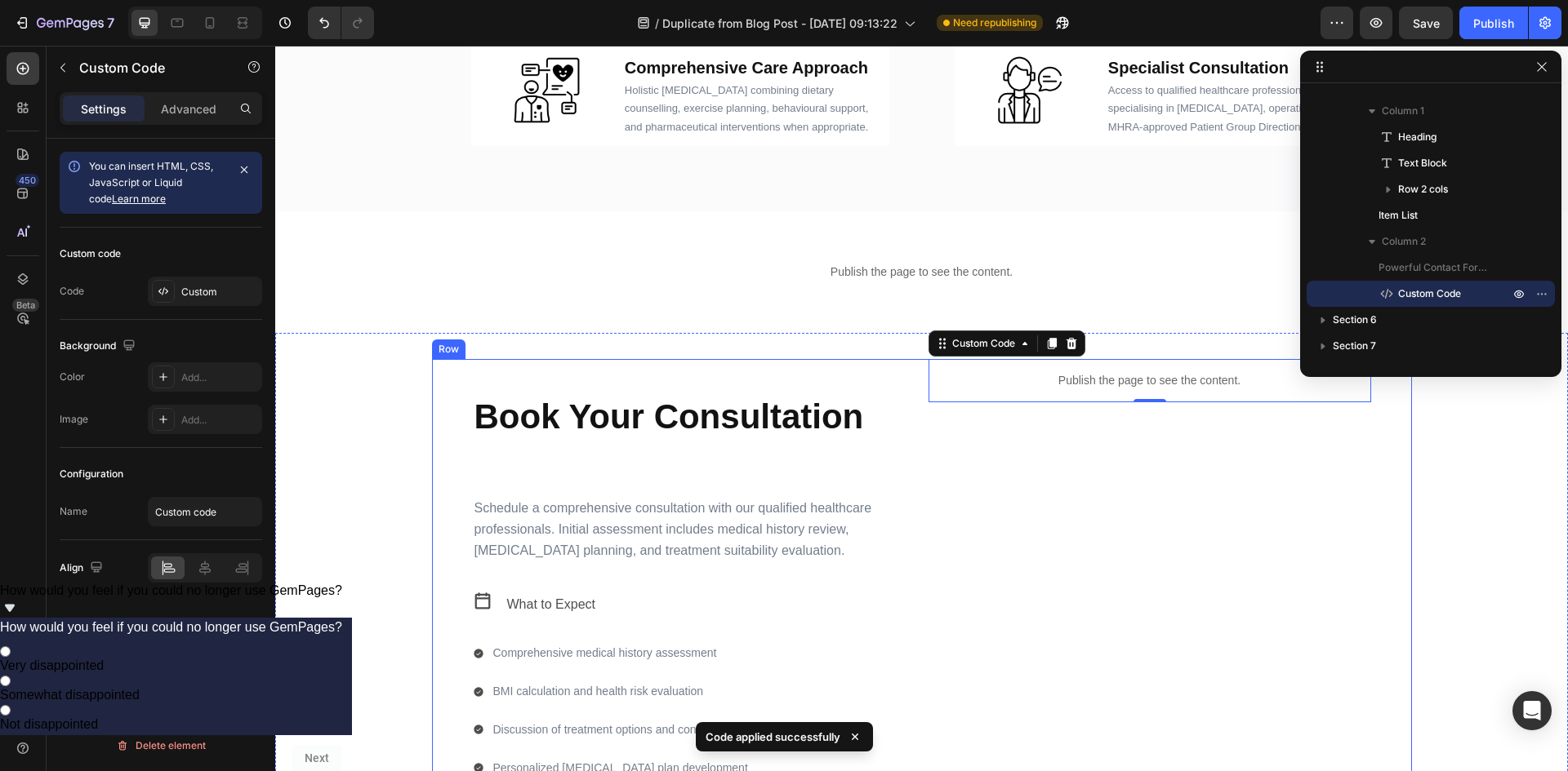
scroll to position [1370, 0]
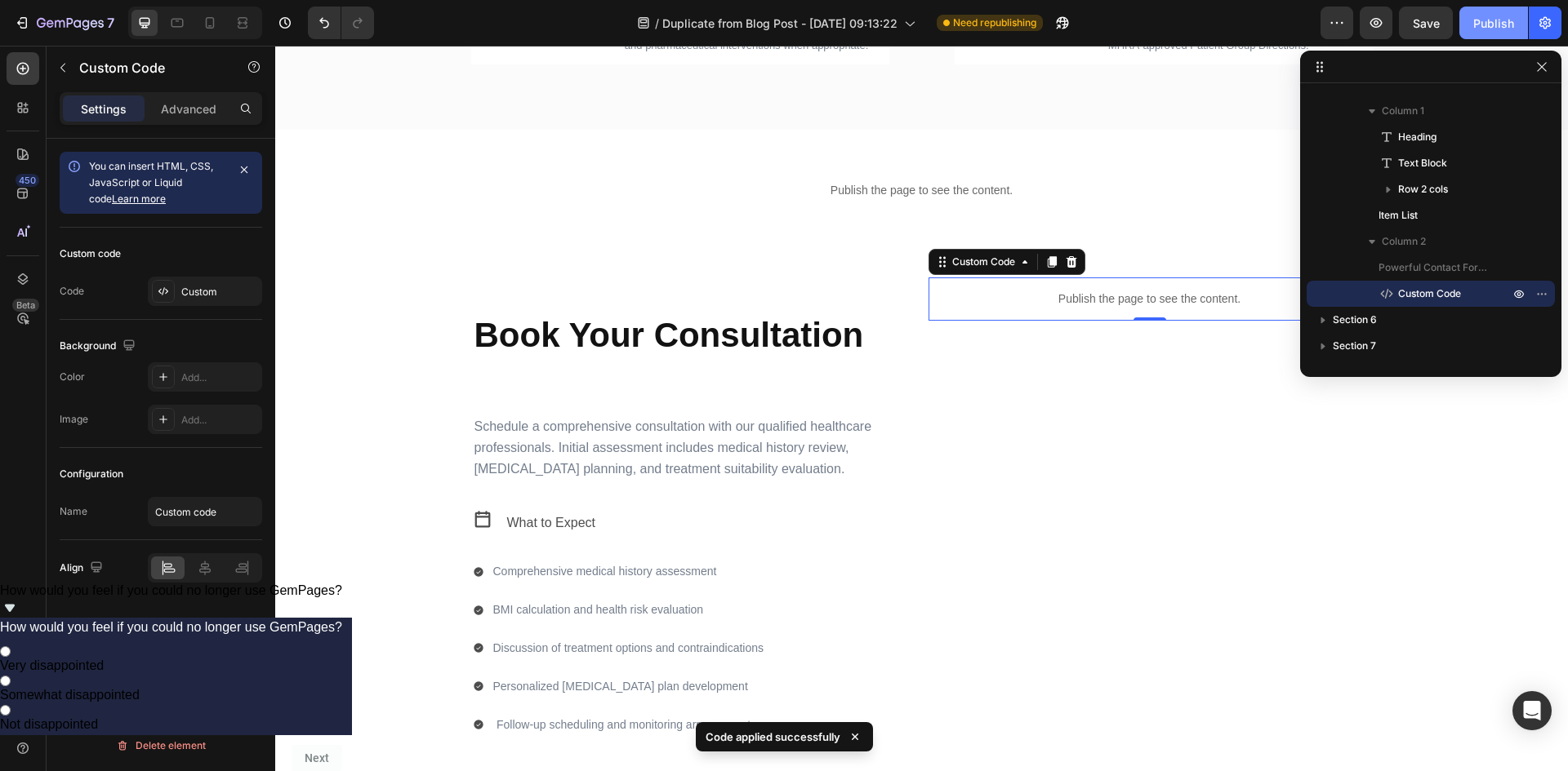
click at [1474, 36] on button "Publish" at bounding box center [1493, 23] width 68 height 33
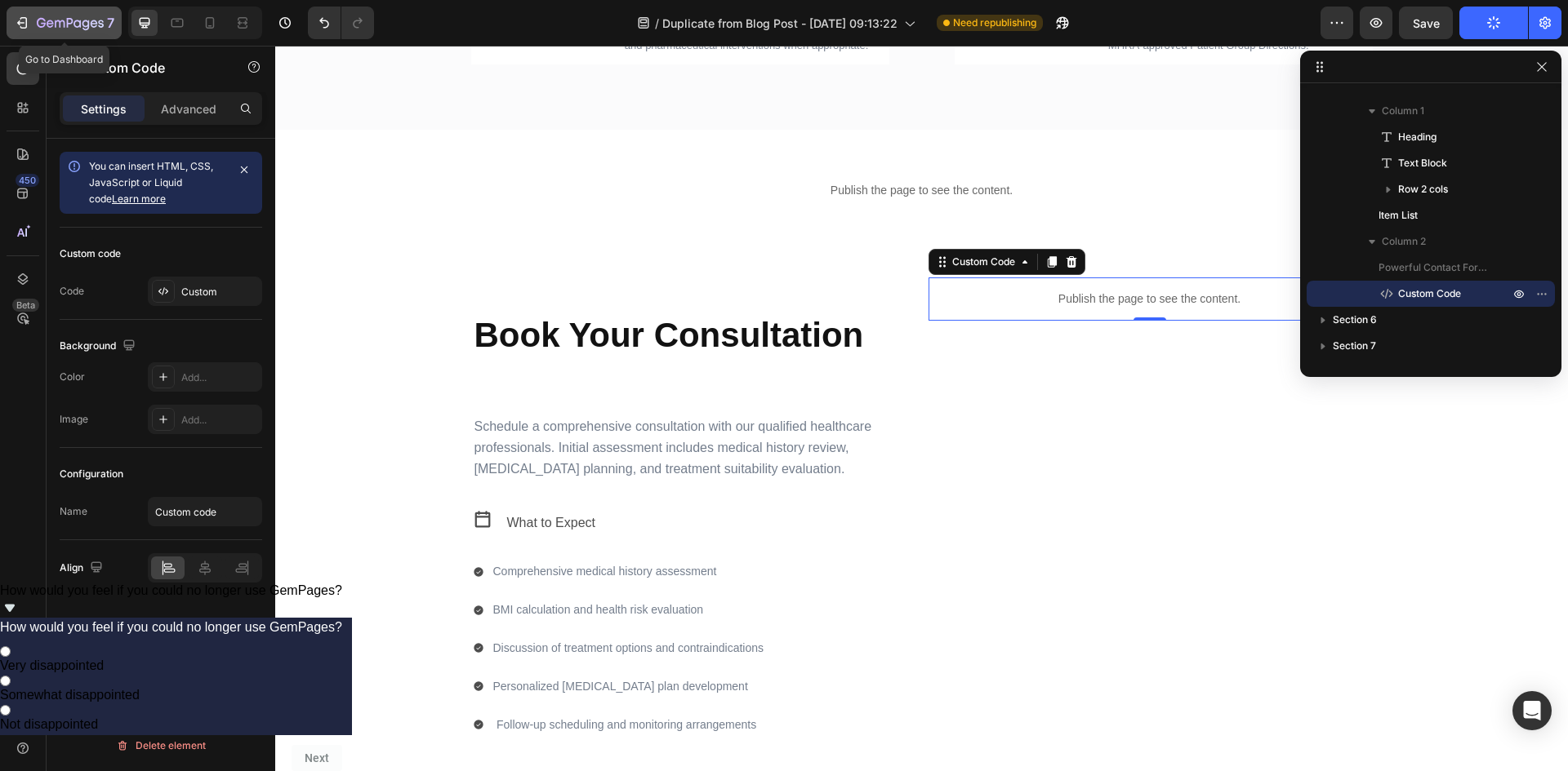
click at [29, 22] on icon "button" at bounding box center [22, 23] width 16 height 16
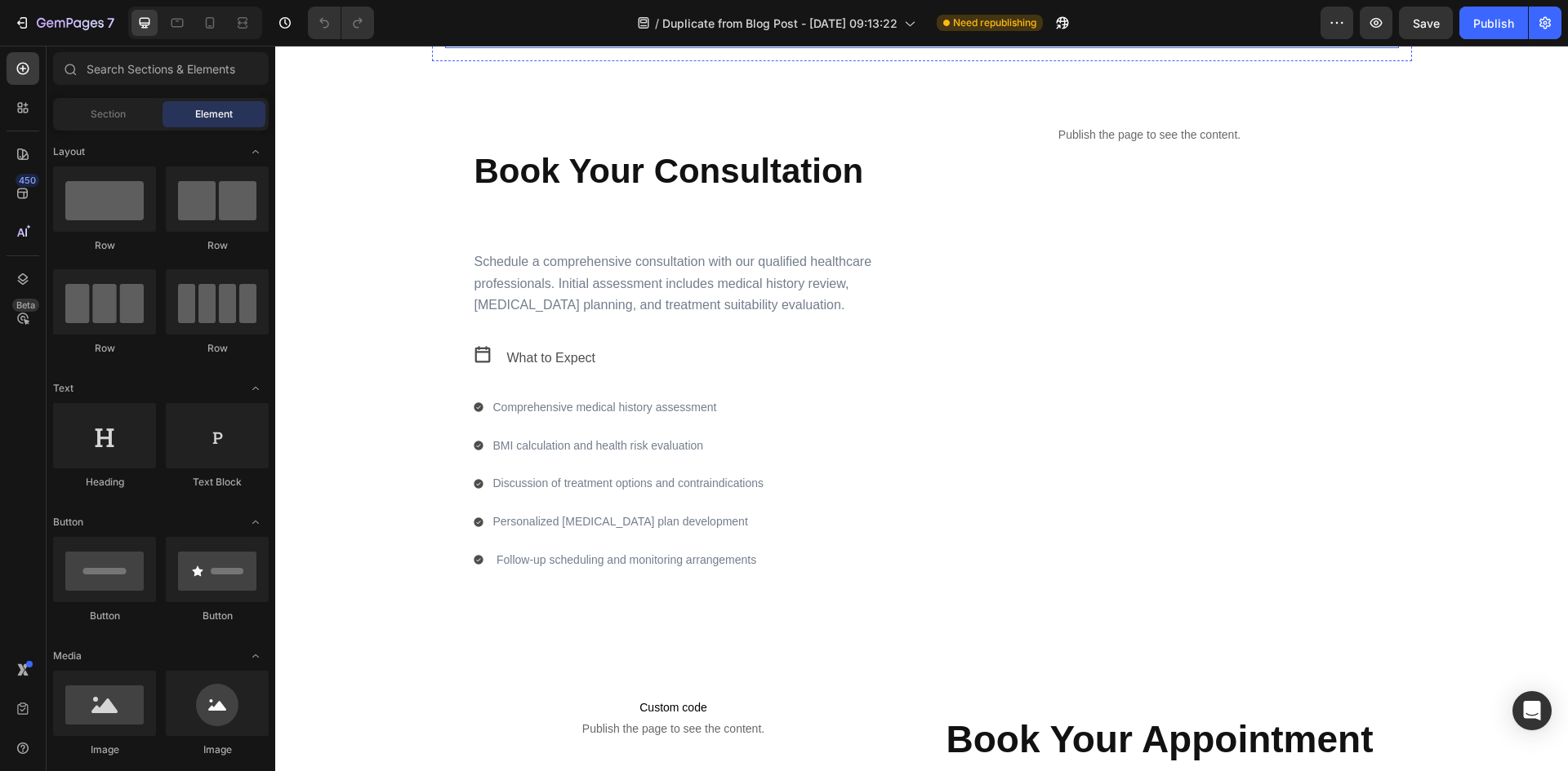
scroll to position [1469, 0]
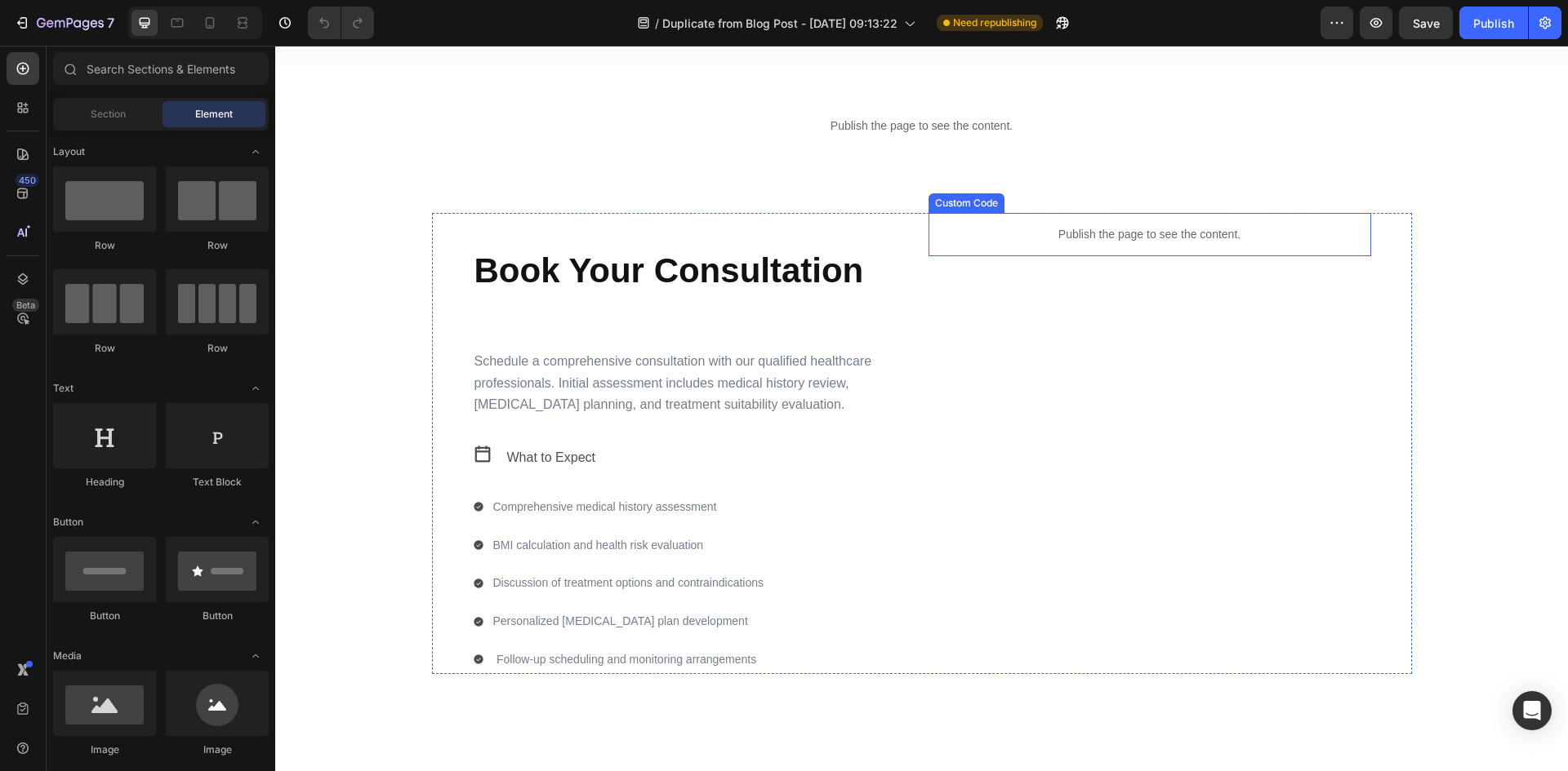
click at [1272, 240] on p "Publish the page to see the content." at bounding box center [1149, 235] width 443 height 17
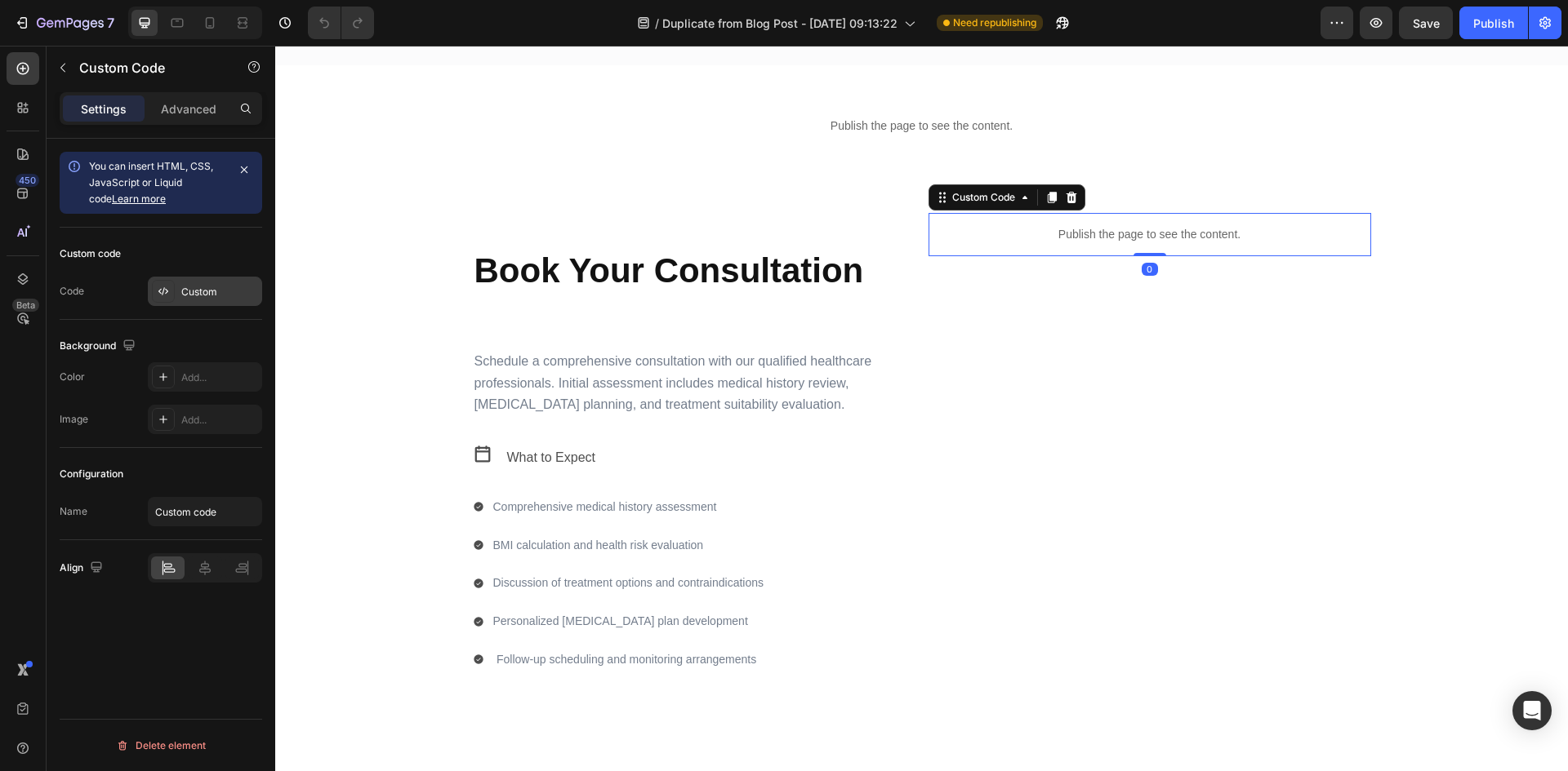
click at [217, 292] on div "Custom" at bounding box center [219, 292] width 77 height 15
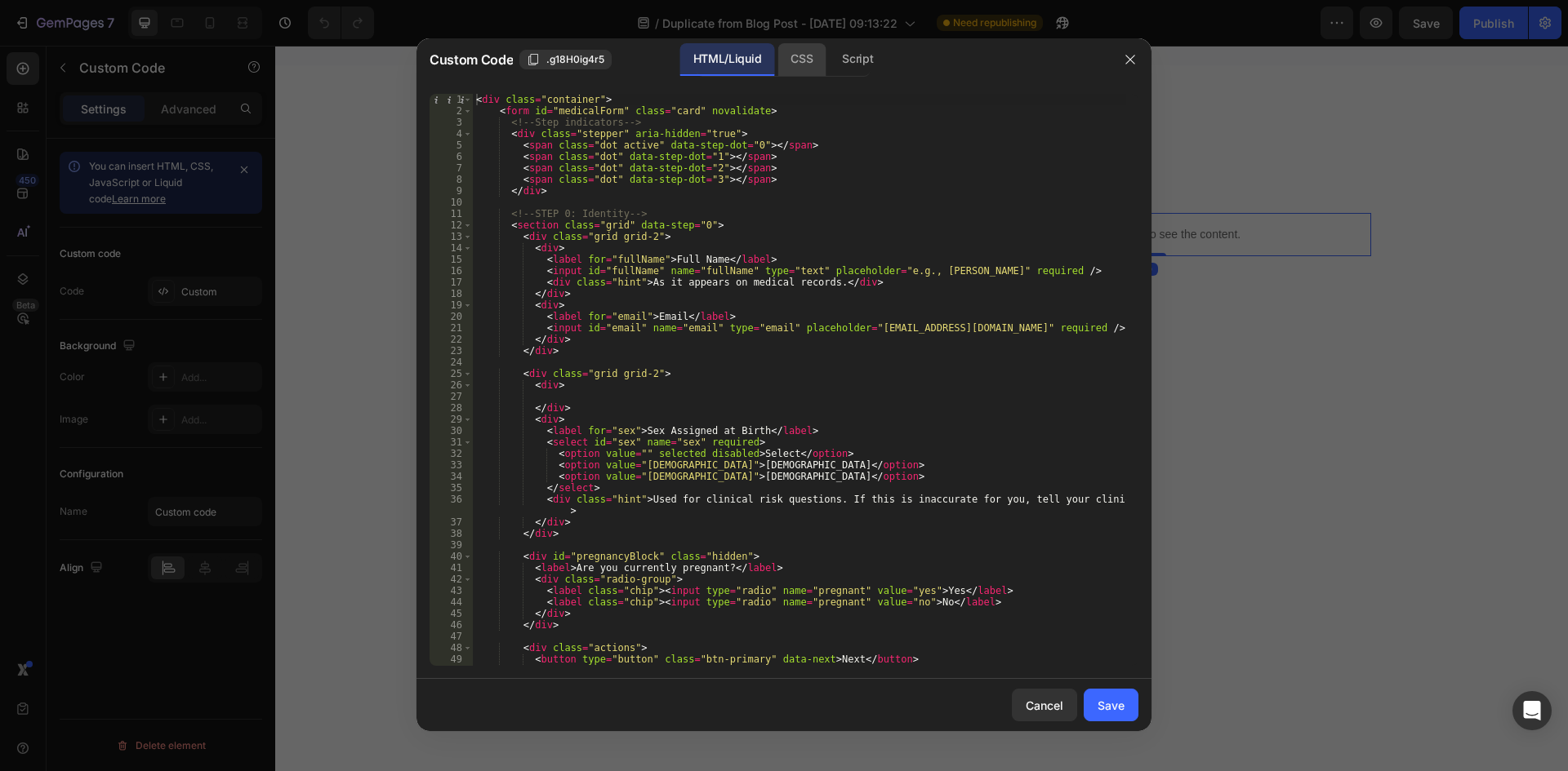
click at [801, 50] on div "CSS" at bounding box center [802, 60] width 49 height 33
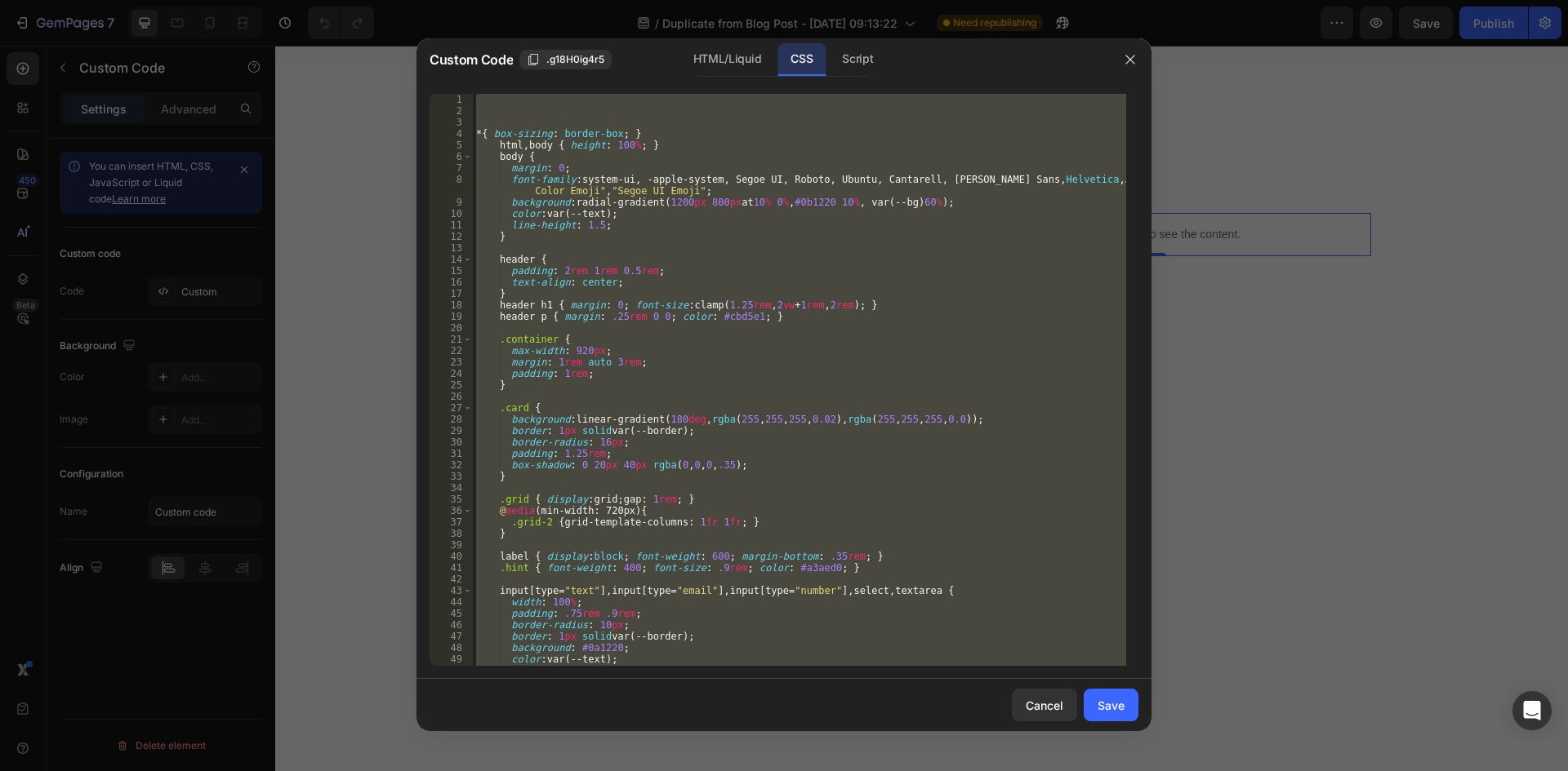
click at [885, 344] on div "* { box-sizing : border-box ; } html , body { height : 100 % ; } body { margin …" at bounding box center [800, 379] width 654 height 573
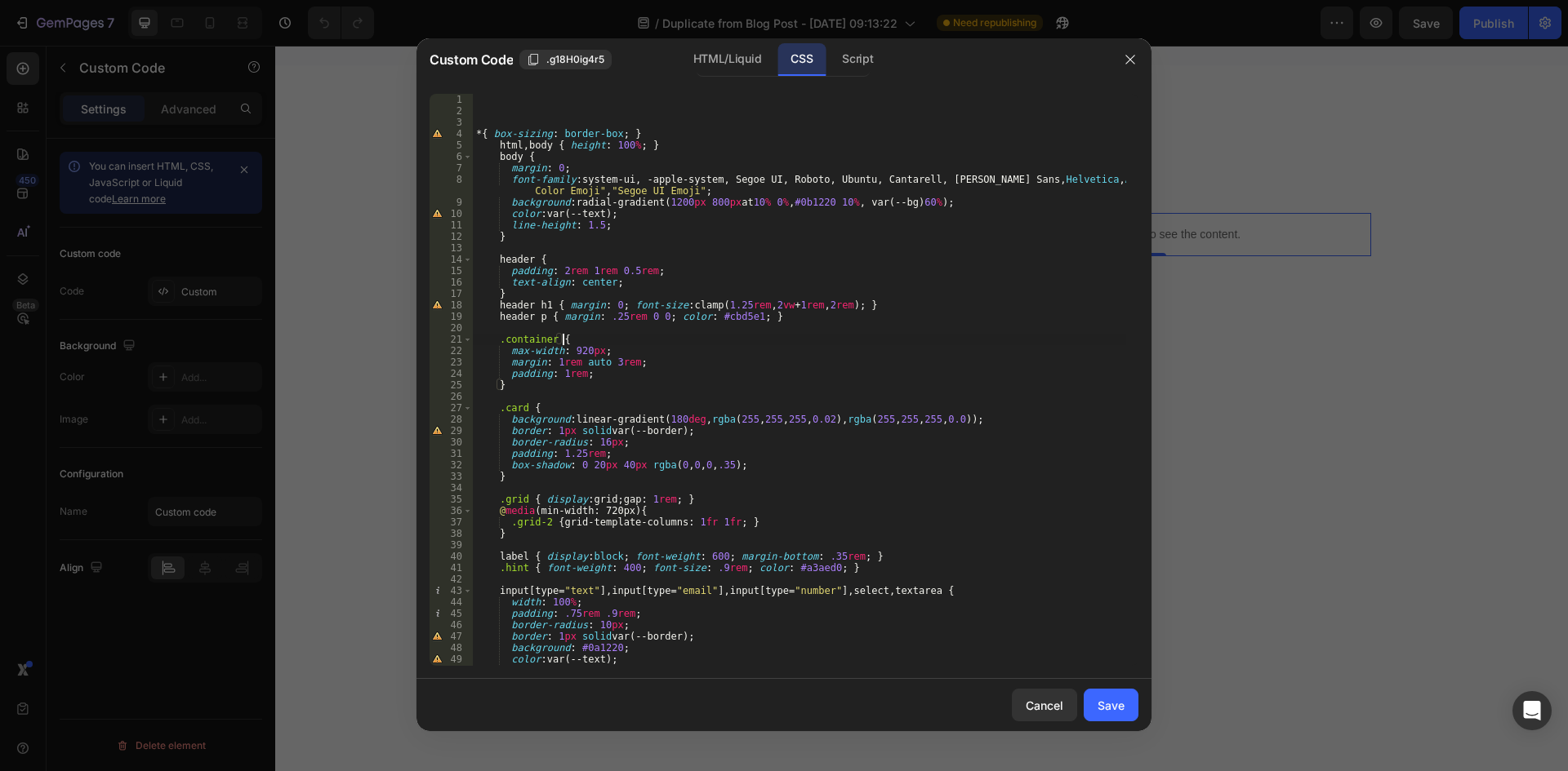
type textarea "footer { text-align:center; color:#64748b; font-size:.9rem; padding: 2rem 1rem;…"
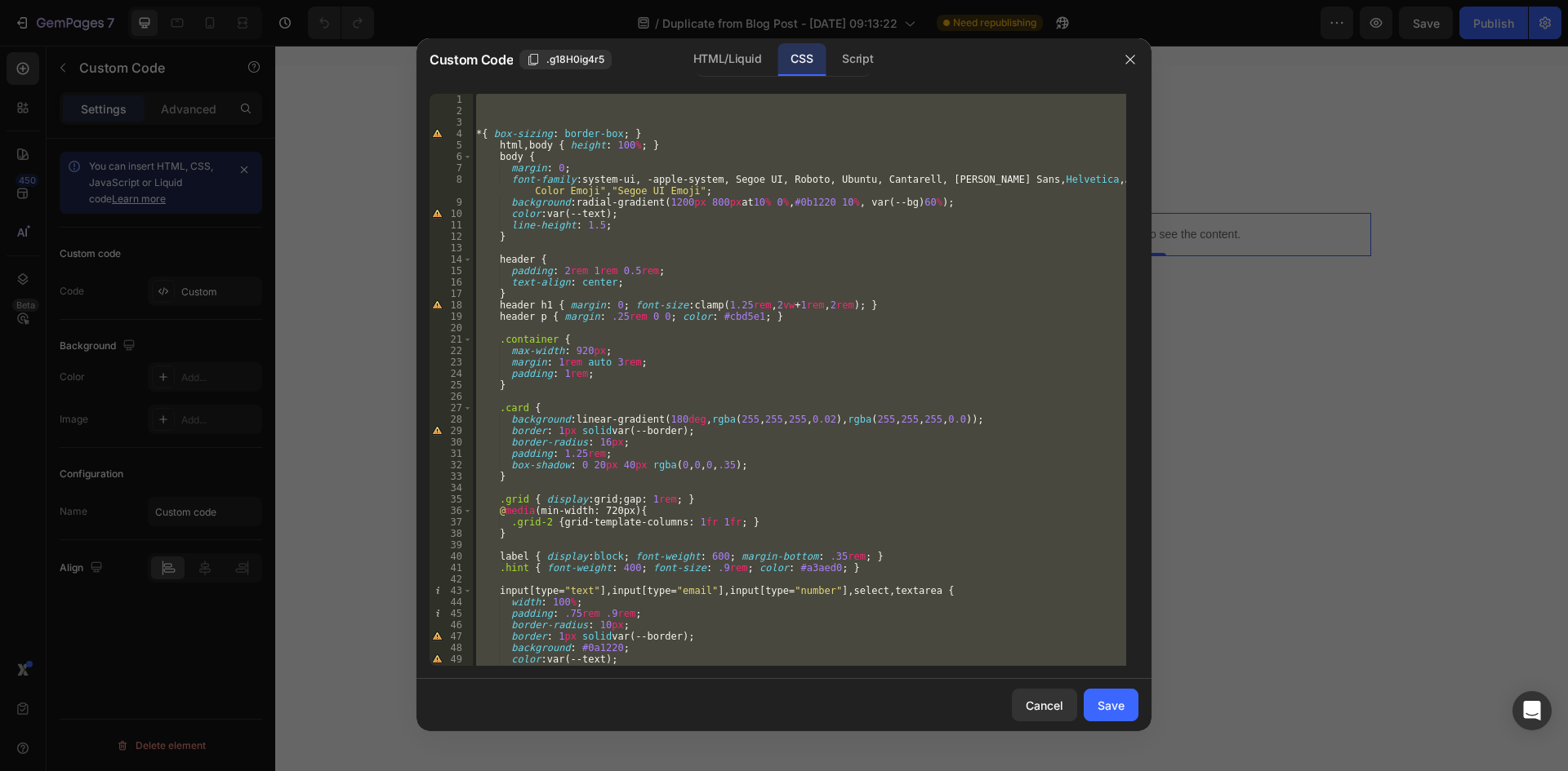
paste textarea
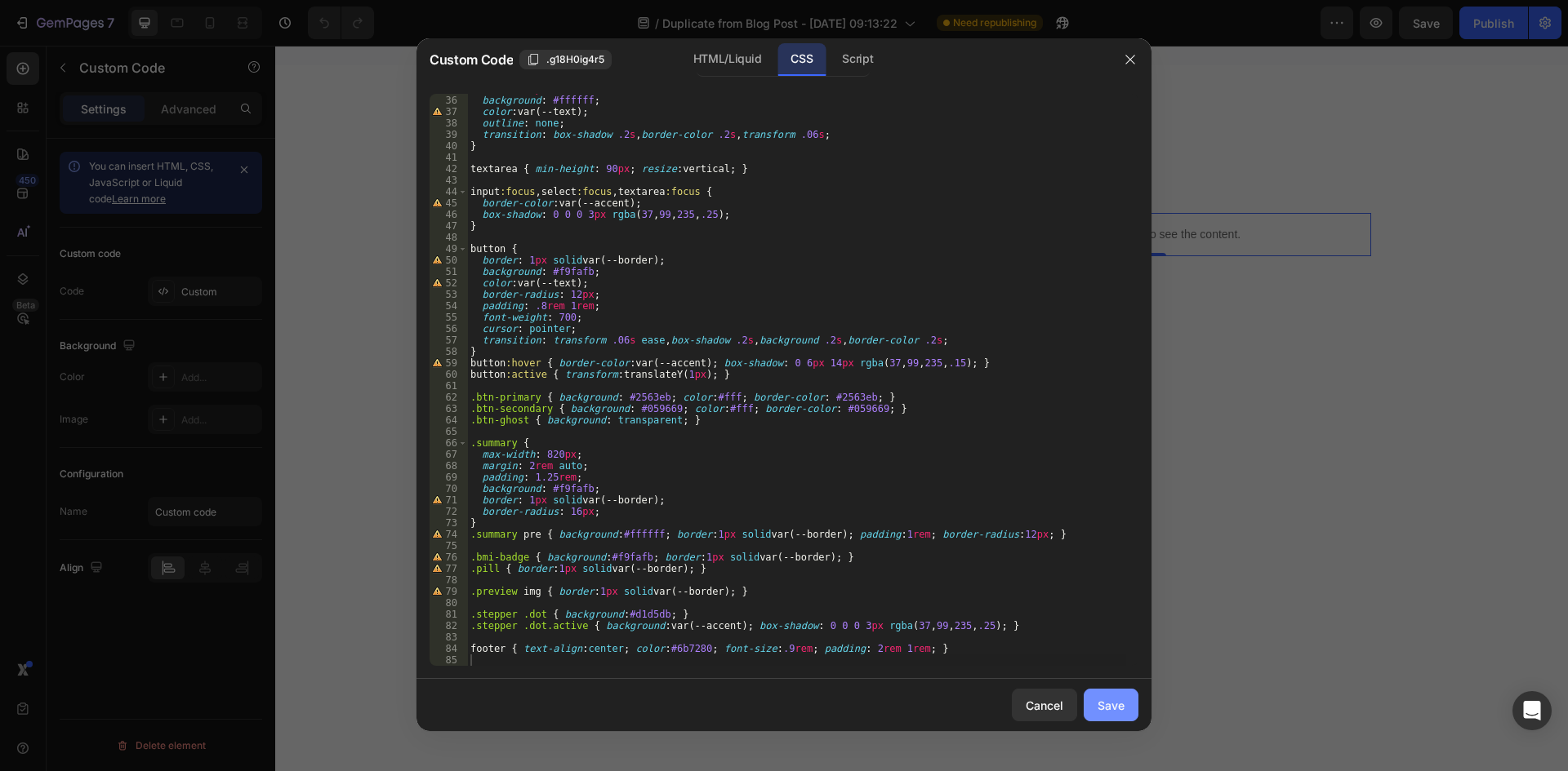
click at [1115, 702] on div "Save" at bounding box center [1110, 706] width 27 height 17
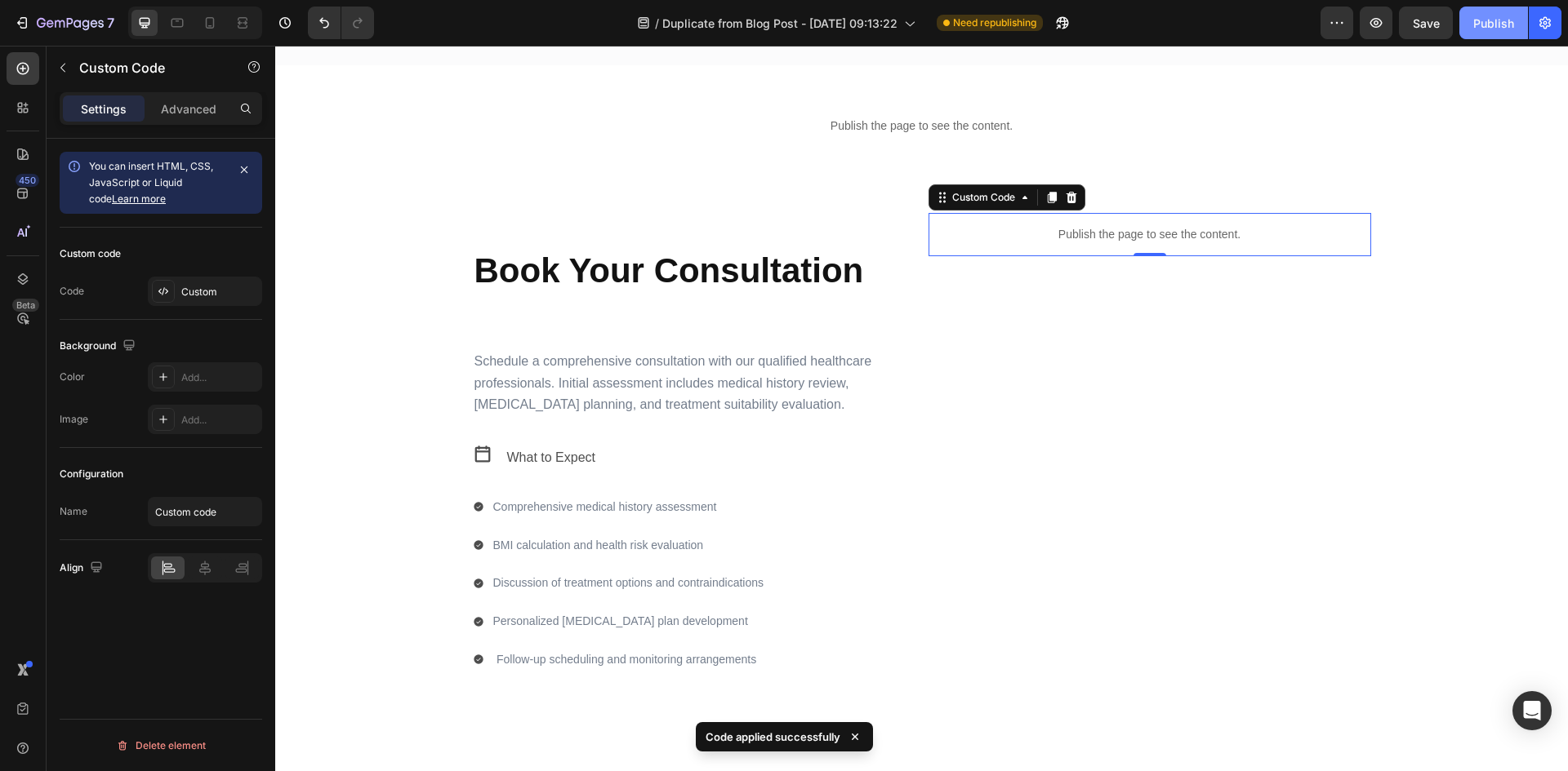
click at [1488, 30] on div "Publish" at bounding box center [1493, 23] width 41 height 17
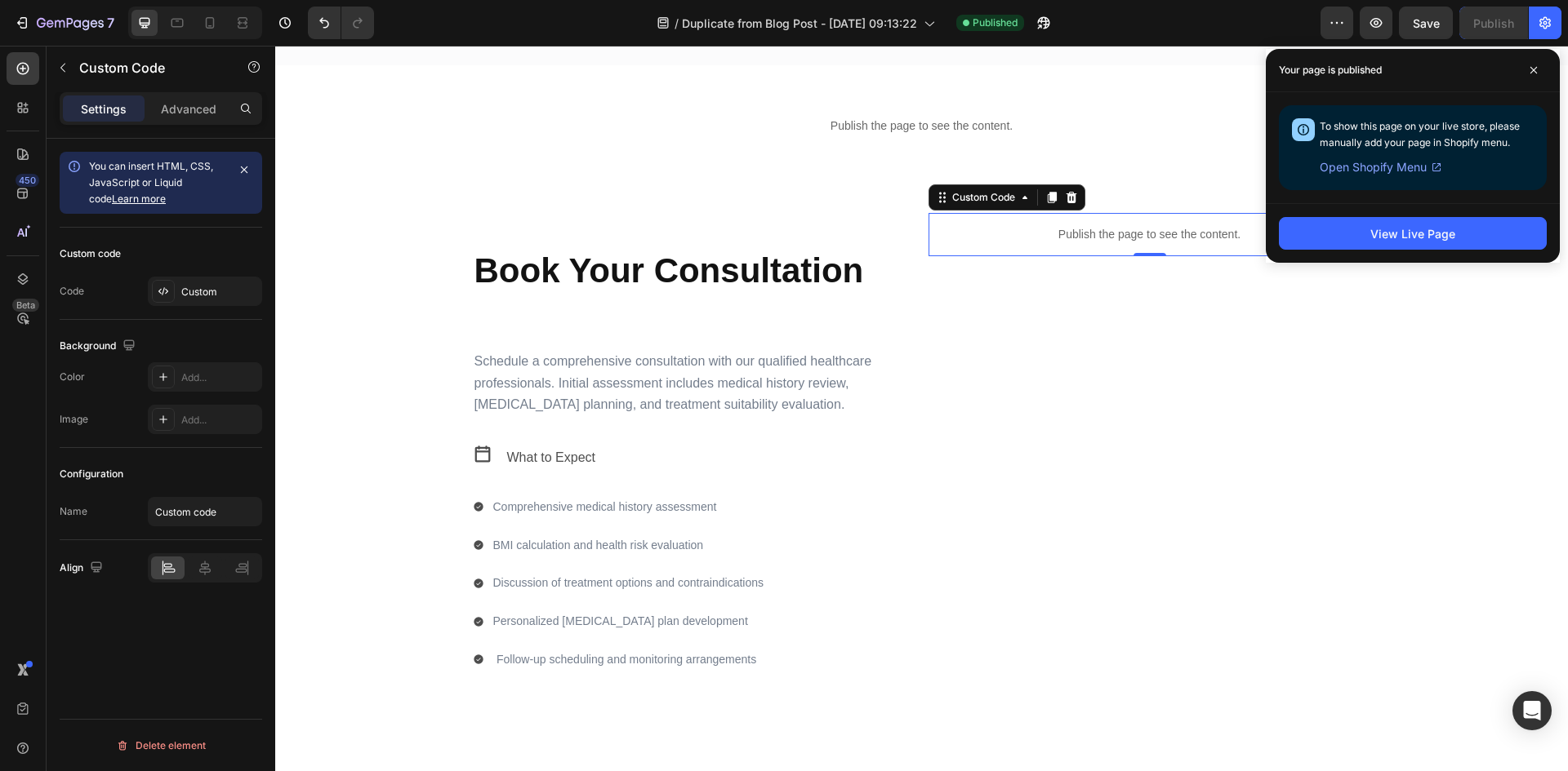
click at [1108, 226] on p "Publish the page to see the content." at bounding box center [1149, 235] width 443 height 17
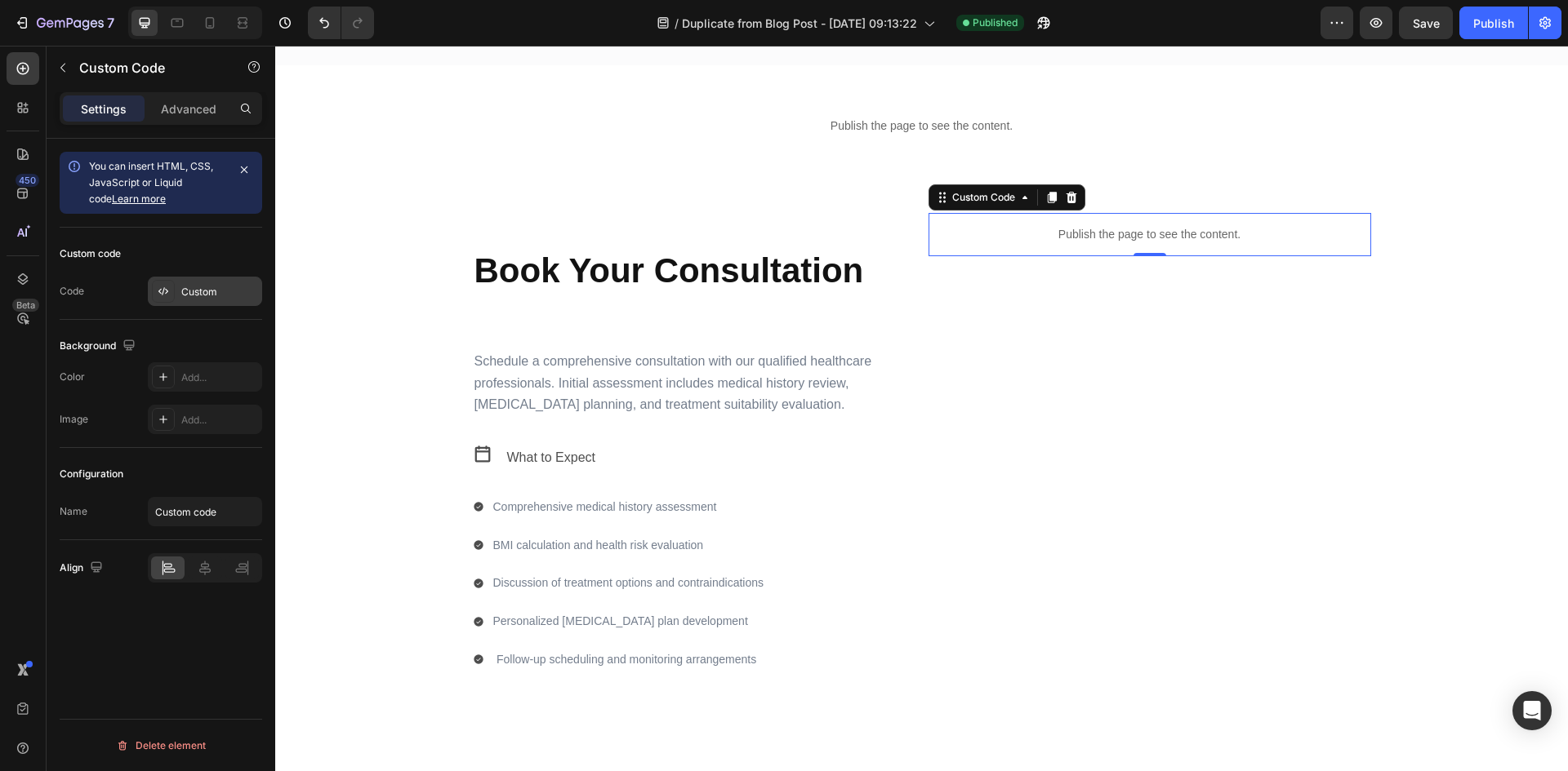
click at [203, 292] on div "Custom" at bounding box center [219, 292] width 77 height 15
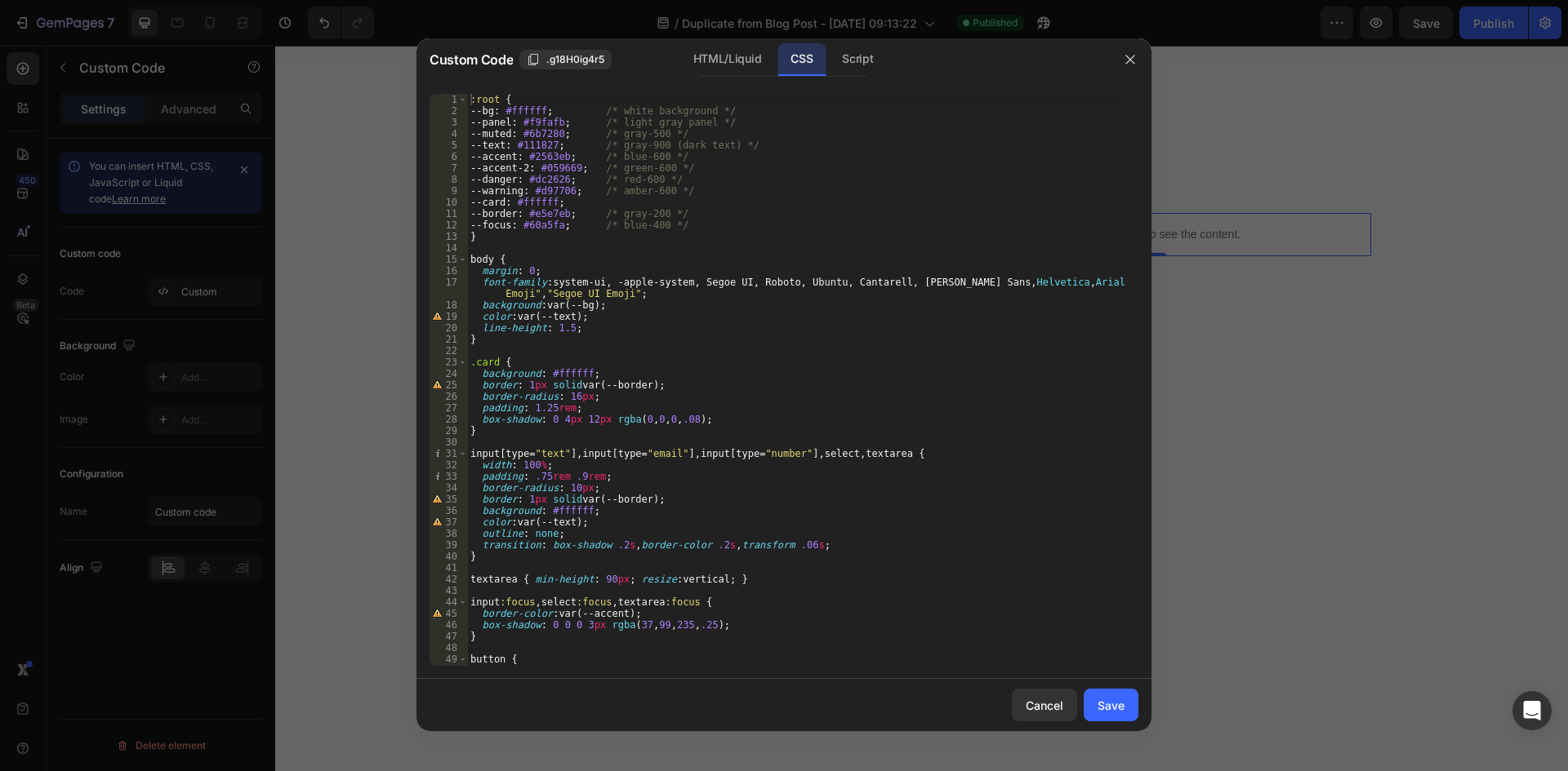
click at [797, 281] on div ":root { --bg : #ffffff ; /* white background */ --panel : #f9fafb ; /* light gr…" at bounding box center [797, 391] width 659 height 595
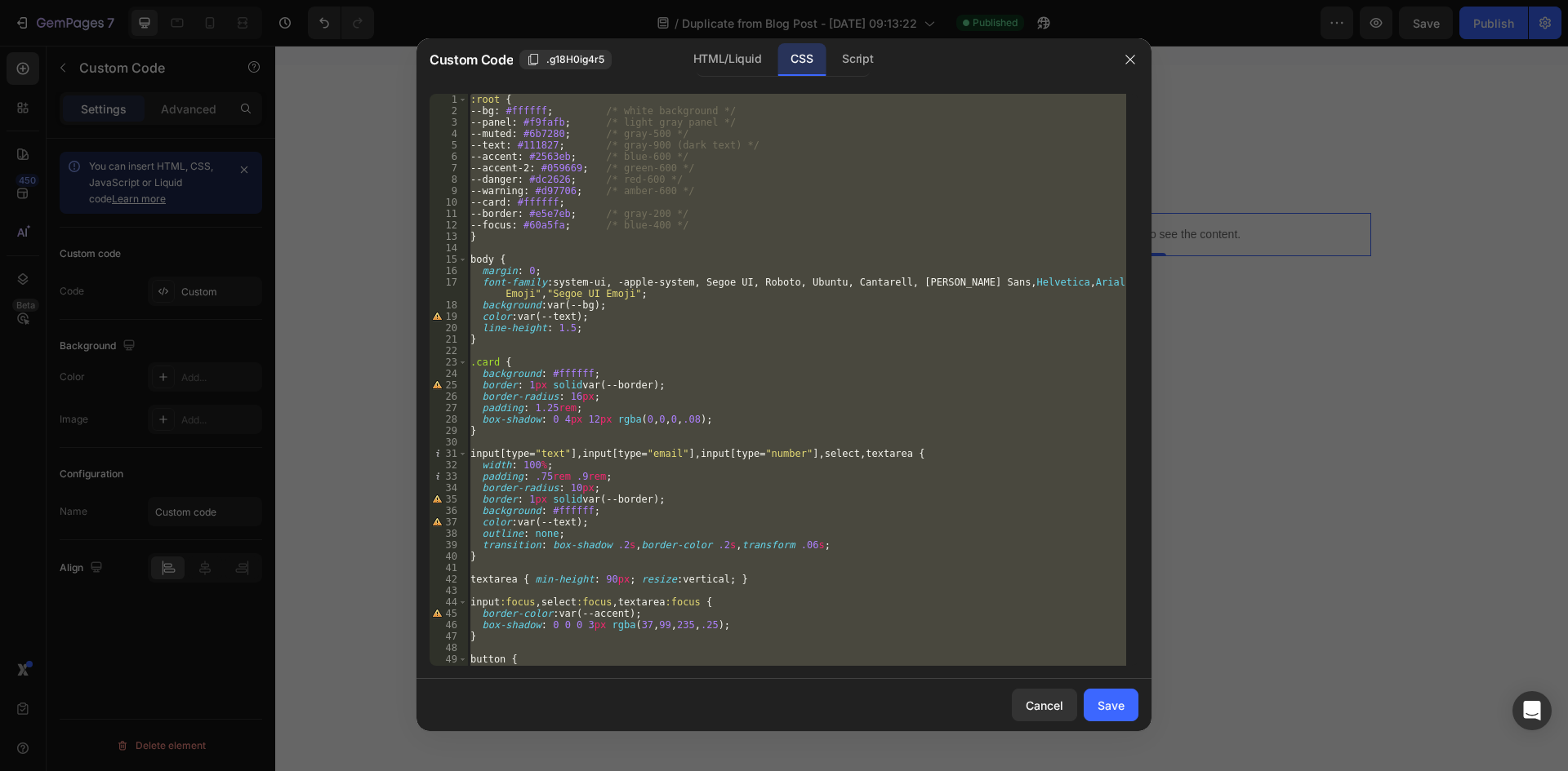
paste textarea "</style>"
type textarea "</style>"
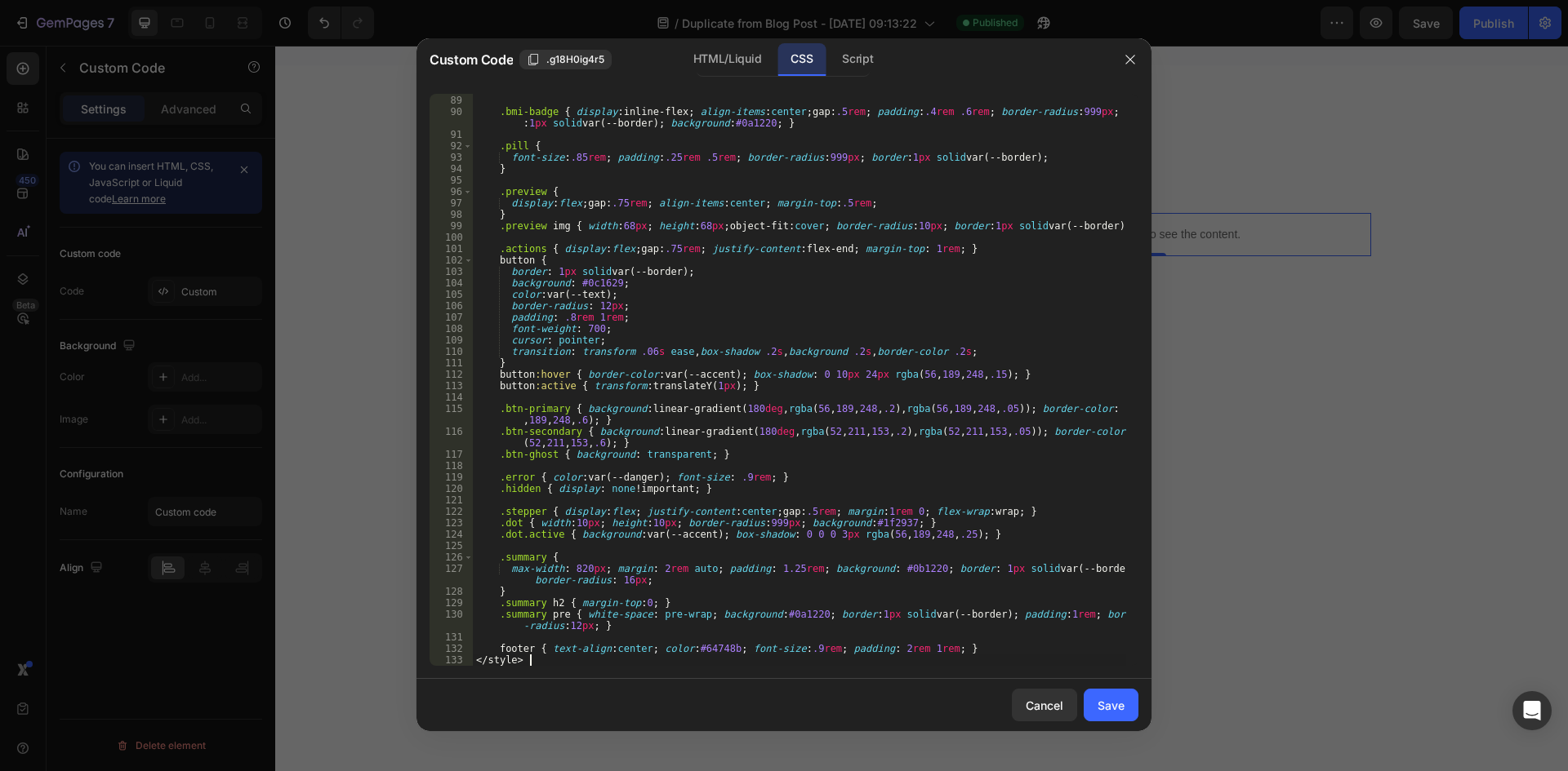
scroll to position [1016, 0]
click at [538, 658] on div ".muted { color : #94a3b8 ; } .bmi-badge { display : inline-flex ; align-items :…" at bounding box center [800, 380] width 654 height 595
drag, startPoint x: 538, startPoint y: 658, endPoint x: 476, endPoint y: 659, distance: 62.0
click at [476, 659] on div ".muted { color : #94a3b8 ; } .bmi-badge { display : inline-flex ; align-items :…" at bounding box center [800, 380] width 654 height 595
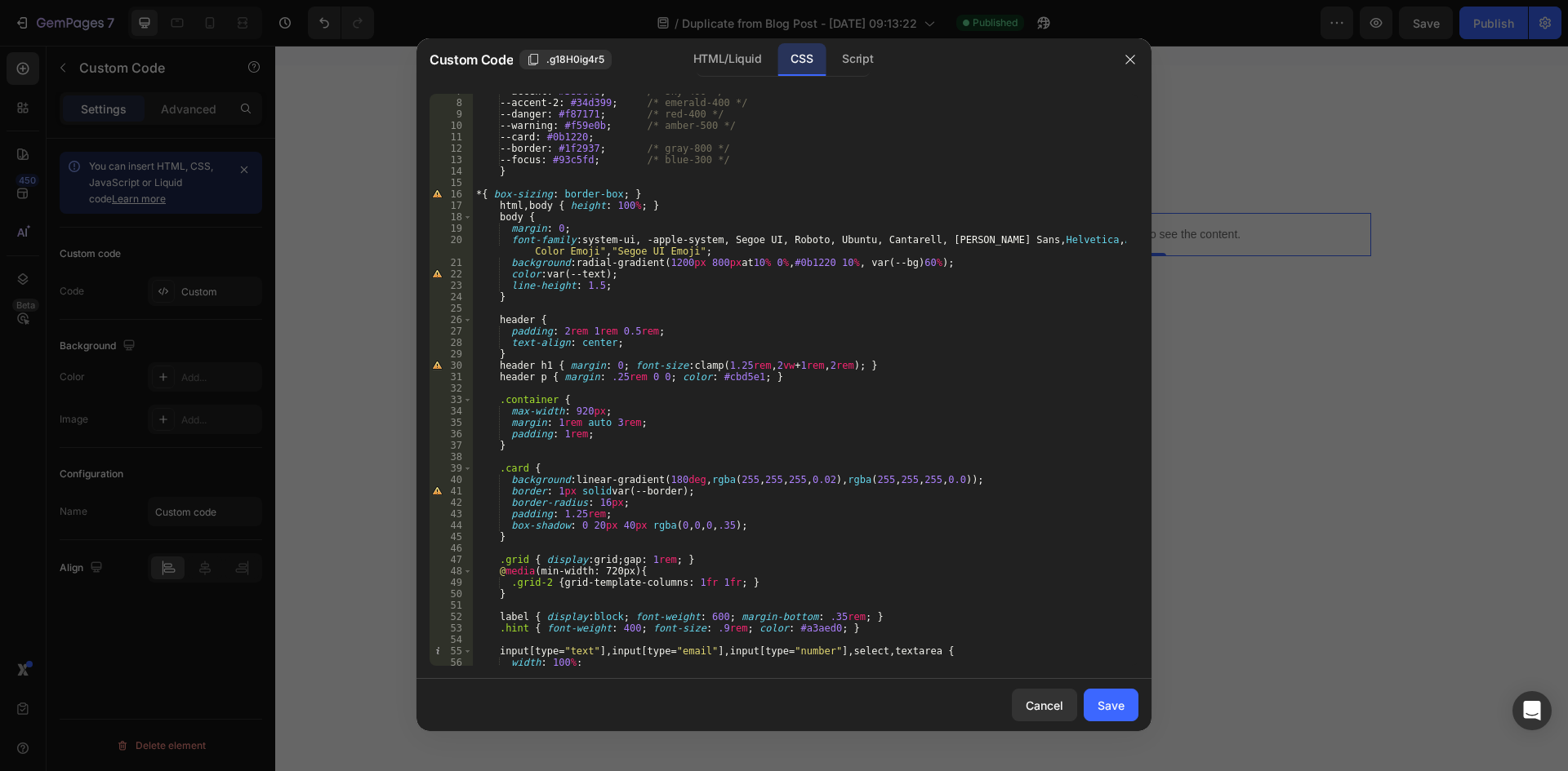
scroll to position [0, 0]
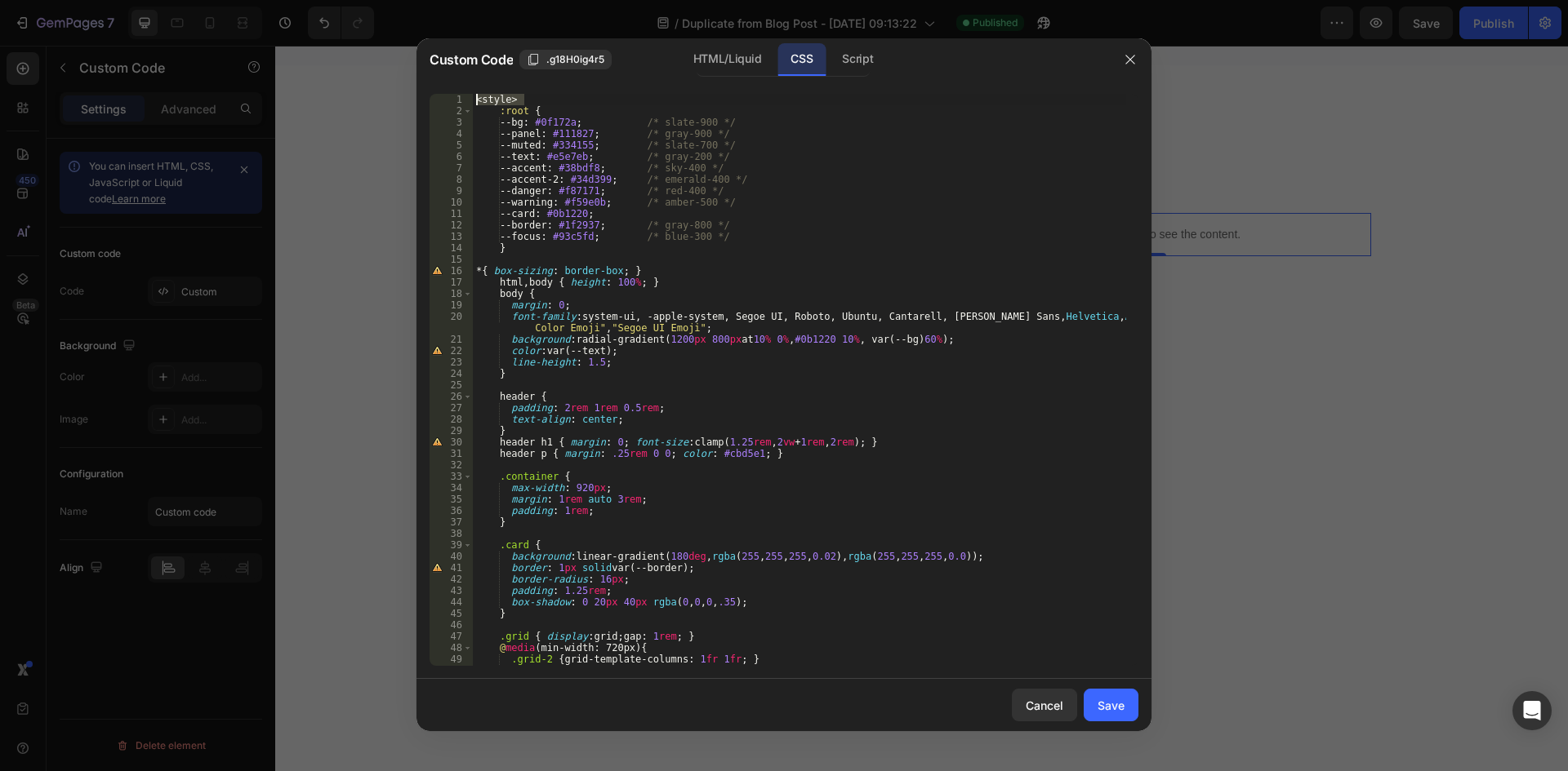
drag, startPoint x: 551, startPoint y: 100, endPoint x: 451, endPoint y: 98, distance: 100.0
click at [451, 98] on div "1 2 3 4 5 6 7 8 9 10 11 12 13 14 15 16 17 18 19 20 21 22 23 24 25 26 27 28 29 3…" at bounding box center [784, 379] width 709 height 573
type textarea "<style>"
click at [1114, 700] on div "Save" at bounding box center [1110, 706] width 27 height 17
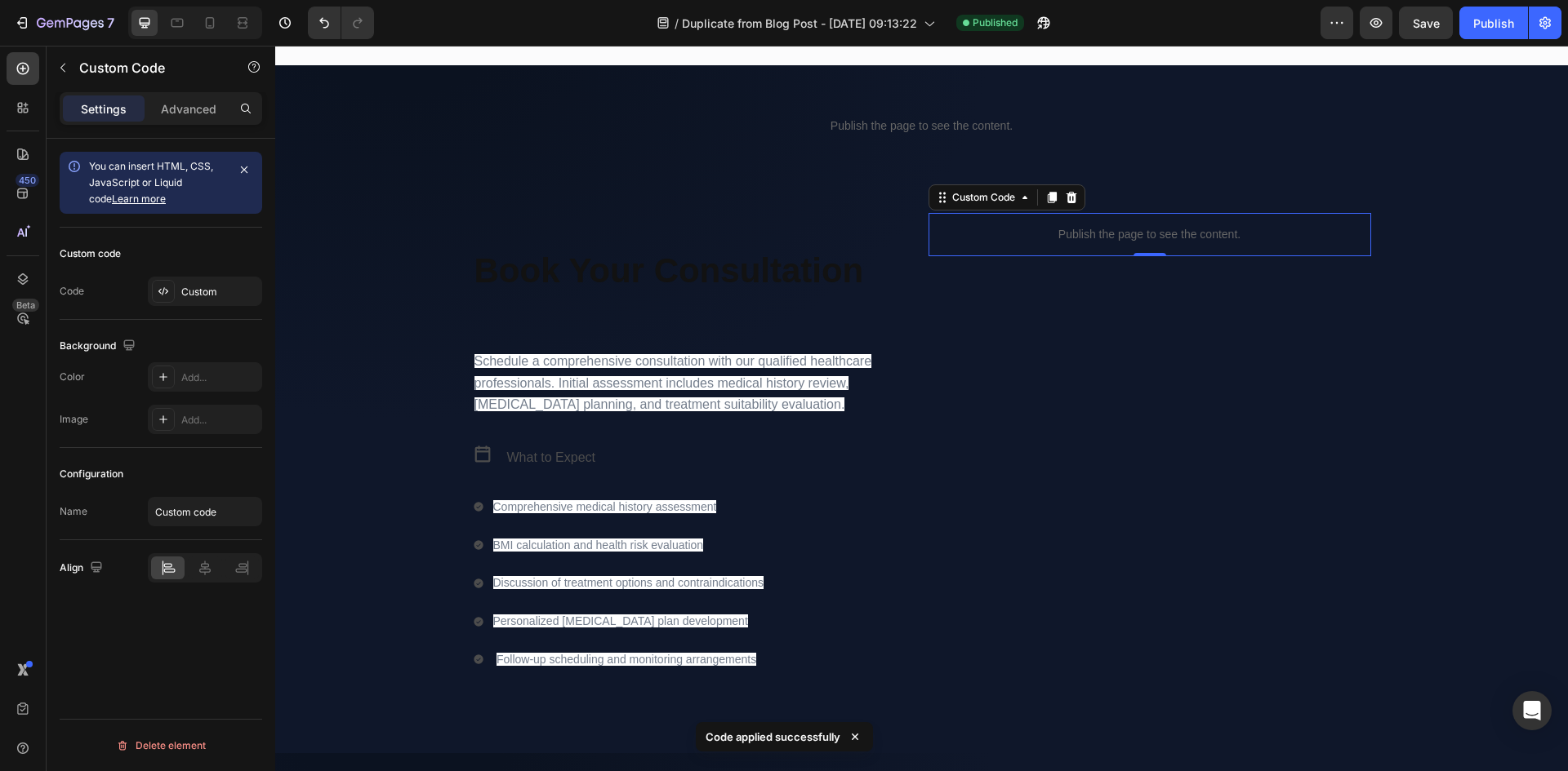
click at [1488, 5] on div "7 / Duplicate from Blog Post - [DATE] 09:13:22 Published Preview Save Publish" at bounding box center [784, 23] width 1568 height 47
drag, startPoint x: 1490, startPoint y: 33, endPoint x: 1131, endPoint y: 90, distance: 363.5
click at [1490, 33] on button "Publish" at bounding box center [1493, 23] width 68 height 33
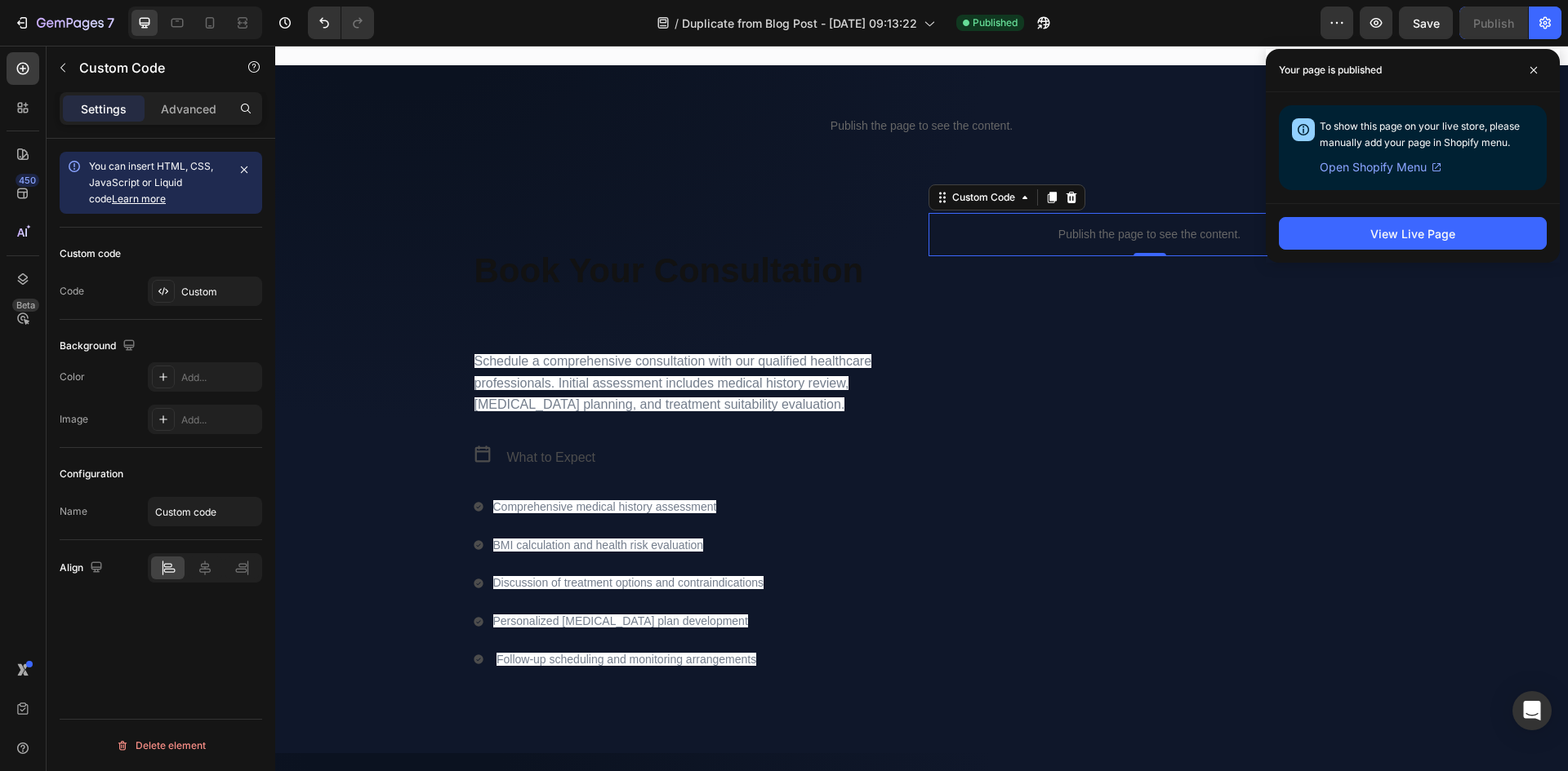
click at [1130, 231] on p "Publish the page to see the content." at bounding box center [1149, 235] width 443 height 17
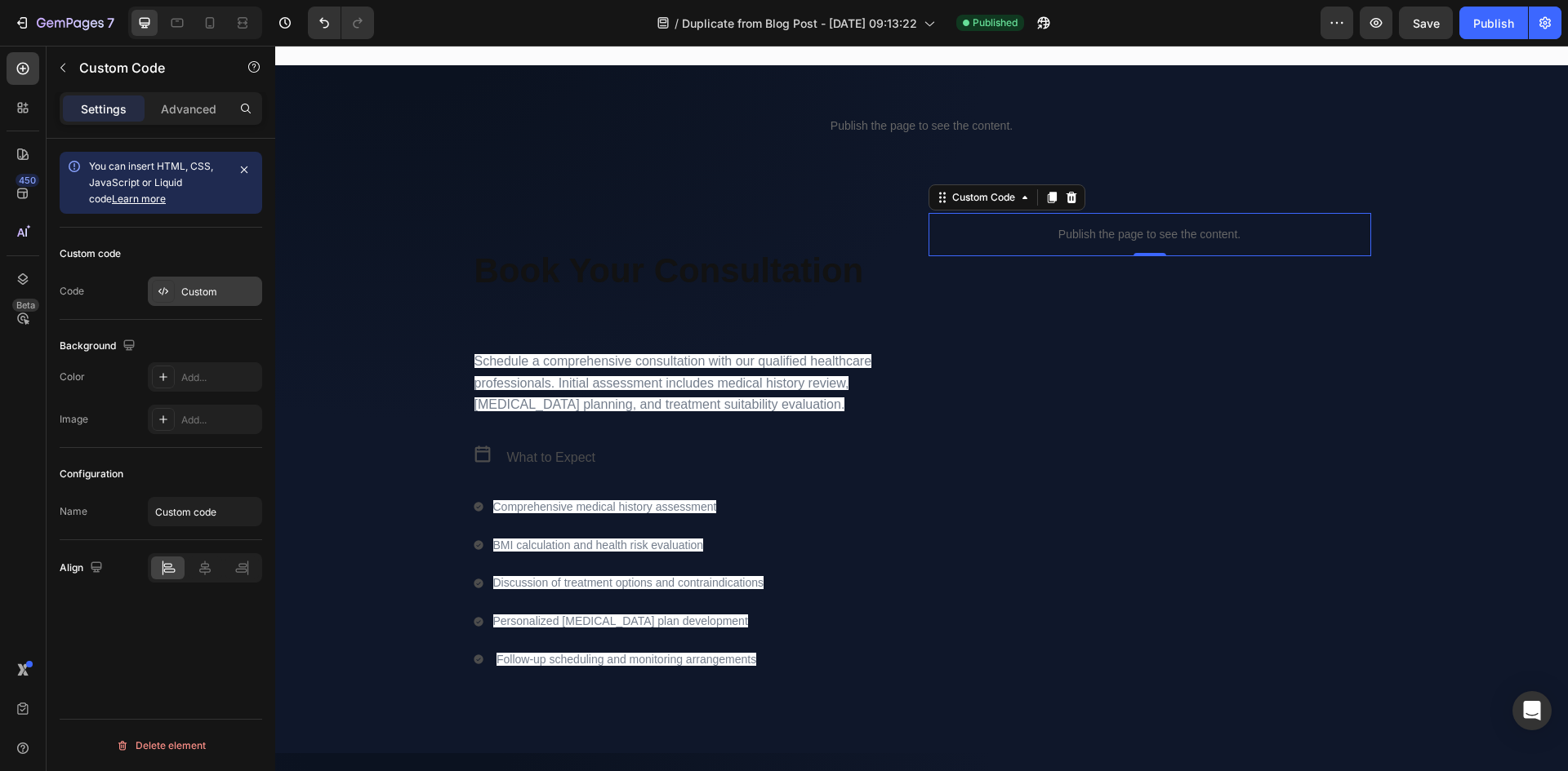
click at [192, 289] on div "Custom" at bounding box center [219, 292] width 77 height 15
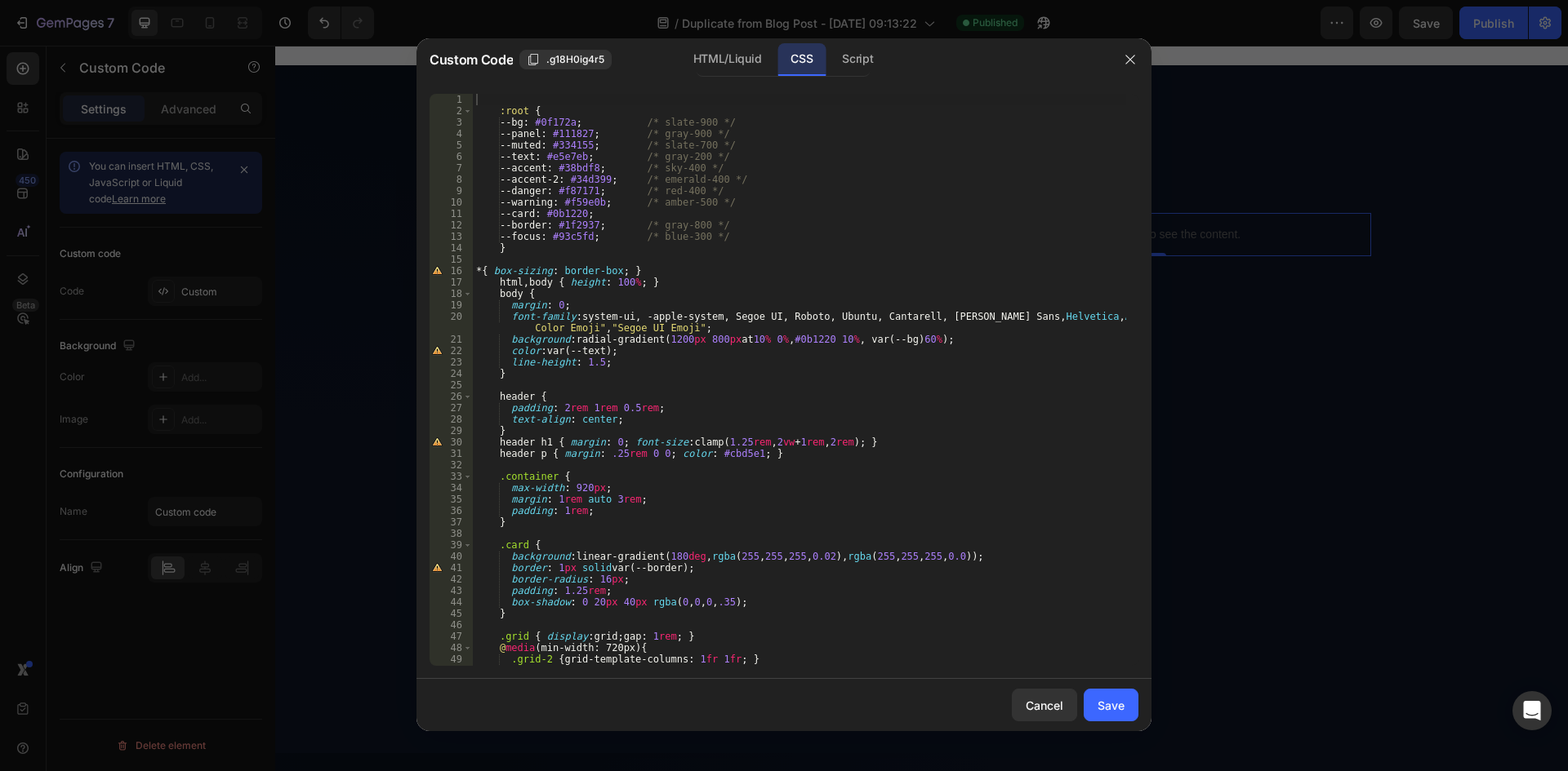
click at [860, 224] on div ":root { --bg : #0f172a ; /* slate-900 */ --panel : #111827 ; /* gray-900 */ --m…" at bounding box center [800, 391] width 654 height 595
type textarea "footer { text-align:center; color:#64748b; font-size:.9rem; padding: 2rem 1rem;…"
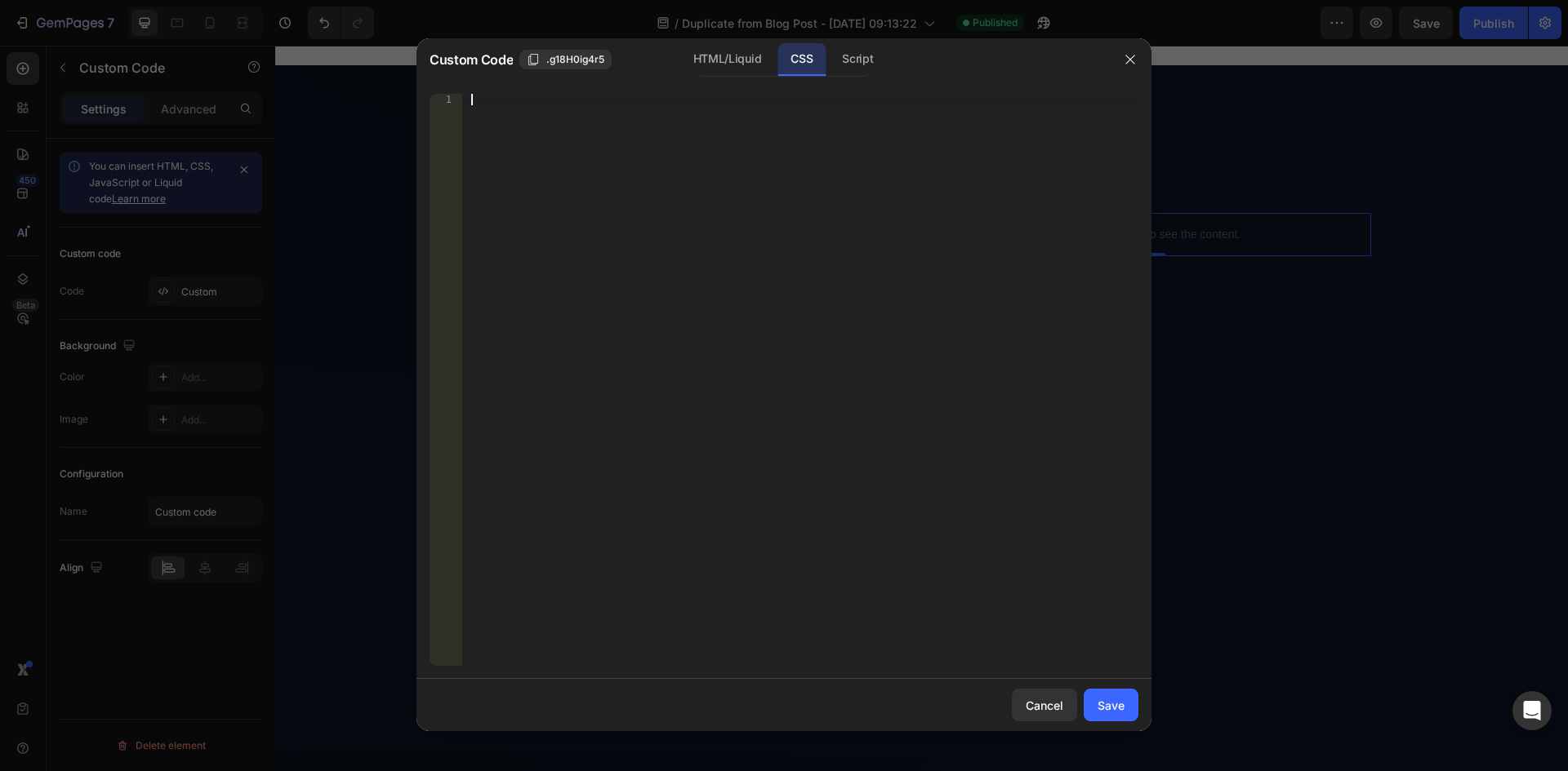
click at [843, 36] on div at bounding box center [784, 386] width 1568 height 771
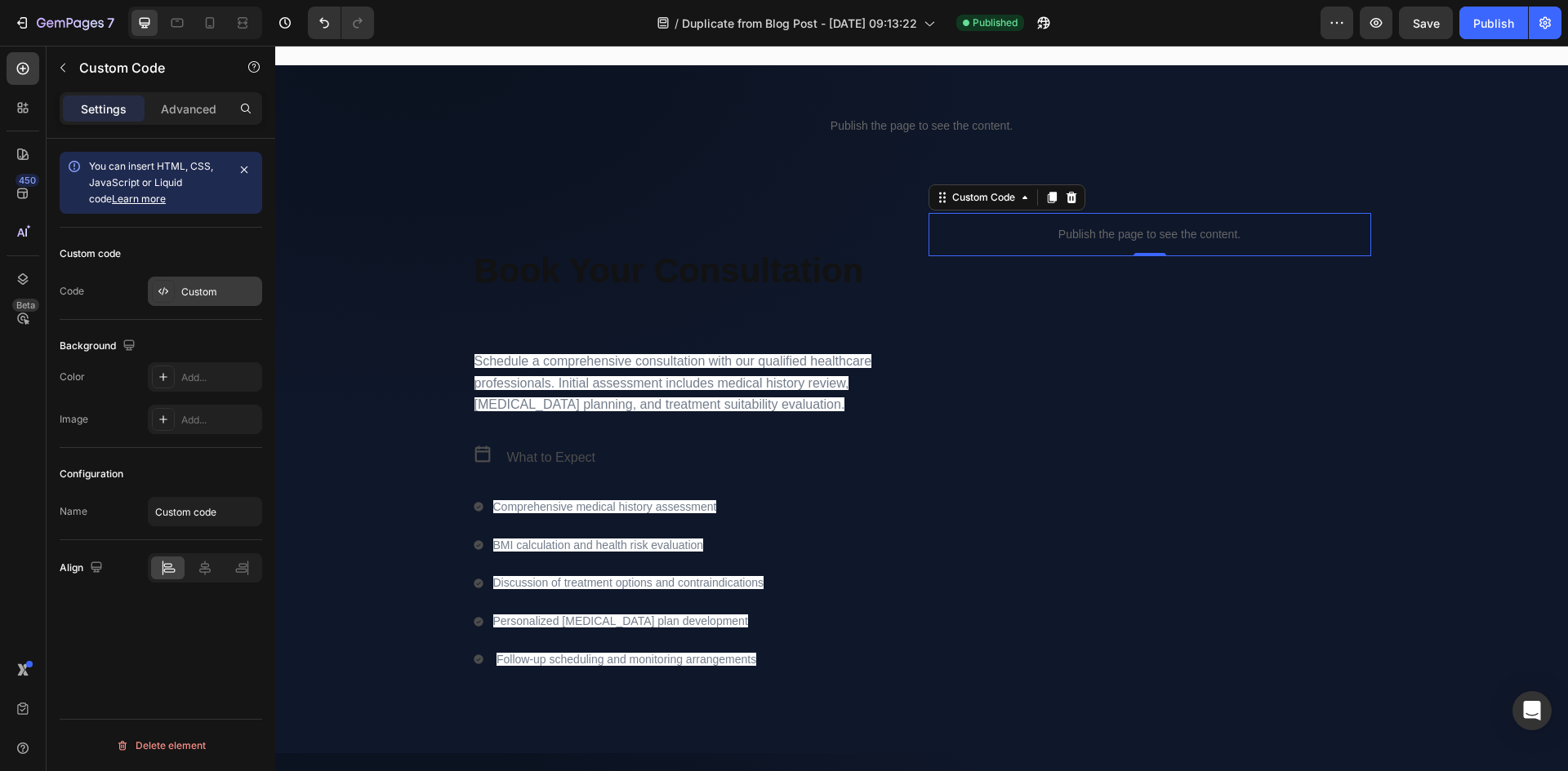
click at [191, 280] on div "Custom" at bounding box center [205, 291] width 114 height 29
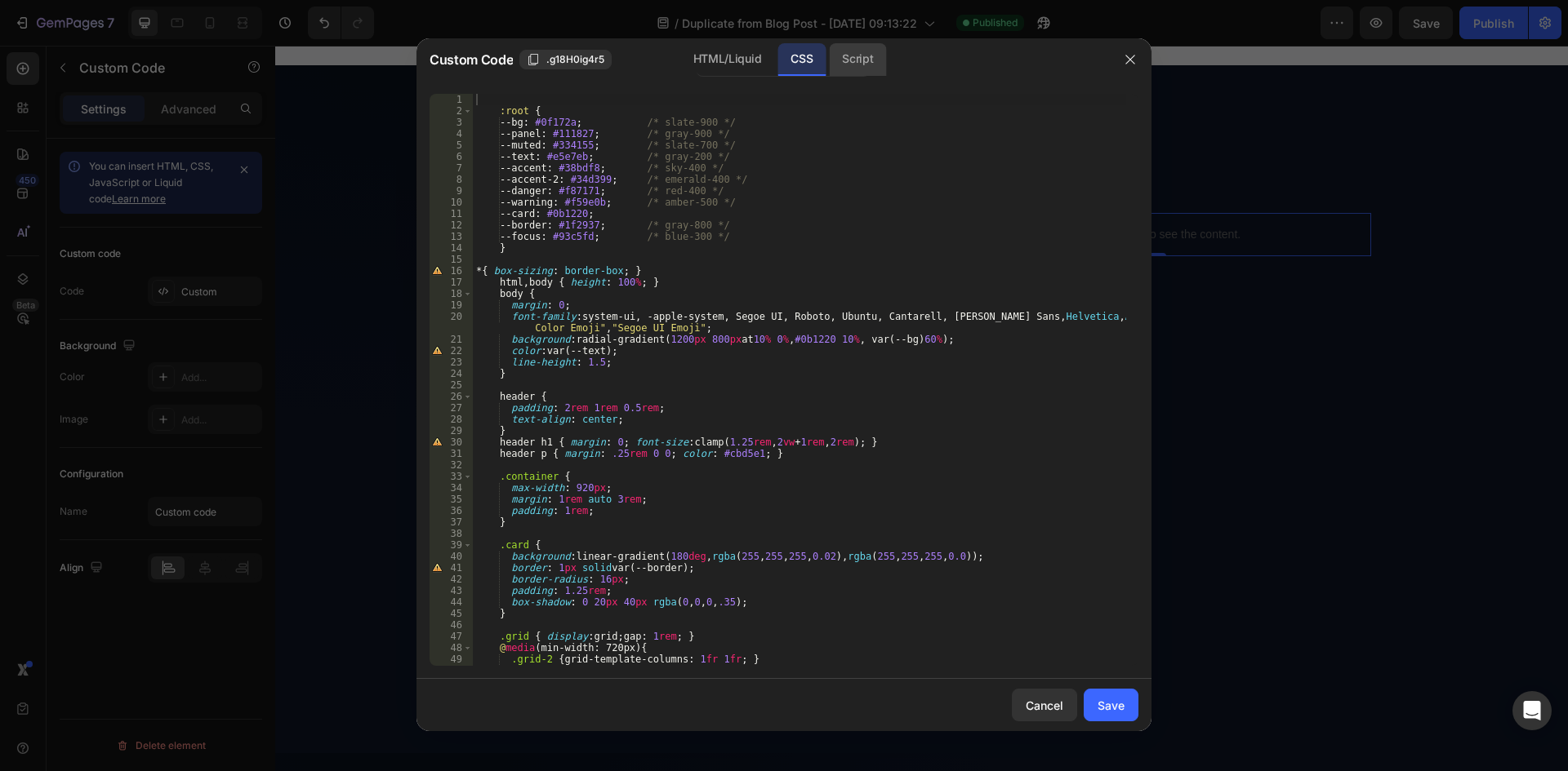
click at [869, 59] on div "Script" at bounding box center [857, 60] width 57 height 33
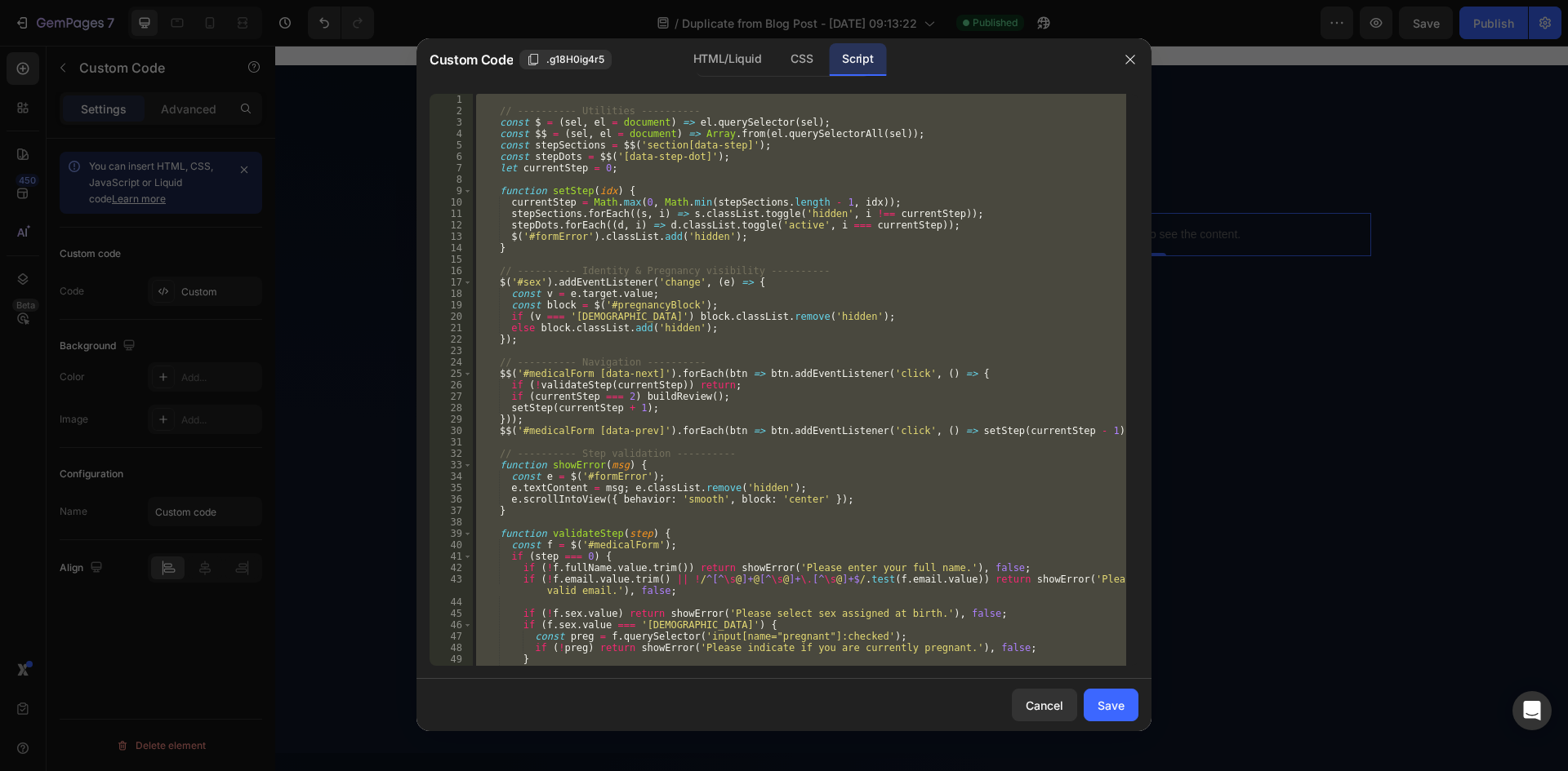
click at [905, 227] on div "// ---------- Utilities ---------- const $ = ( sel , el = document ) => el . qu…" at bounding box center [800, 379] width 654 height 573
type textarea "stepDots.forEach((d, i) => d.classList.toggle('active', i === currentStep));"
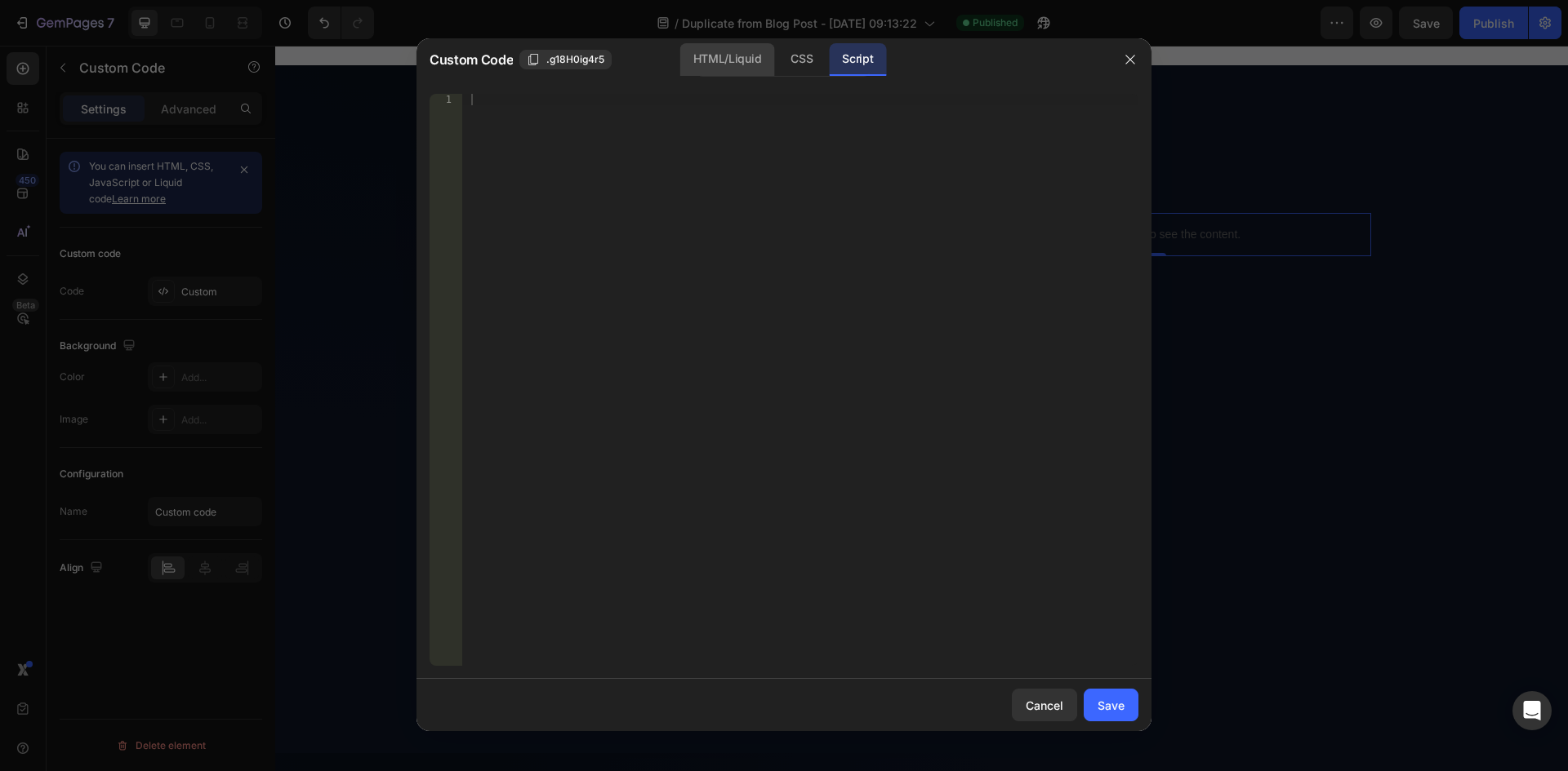
click at [712, 49] on div "HTML/Liquid" at bounding box center [727, 60] width 94 height 33
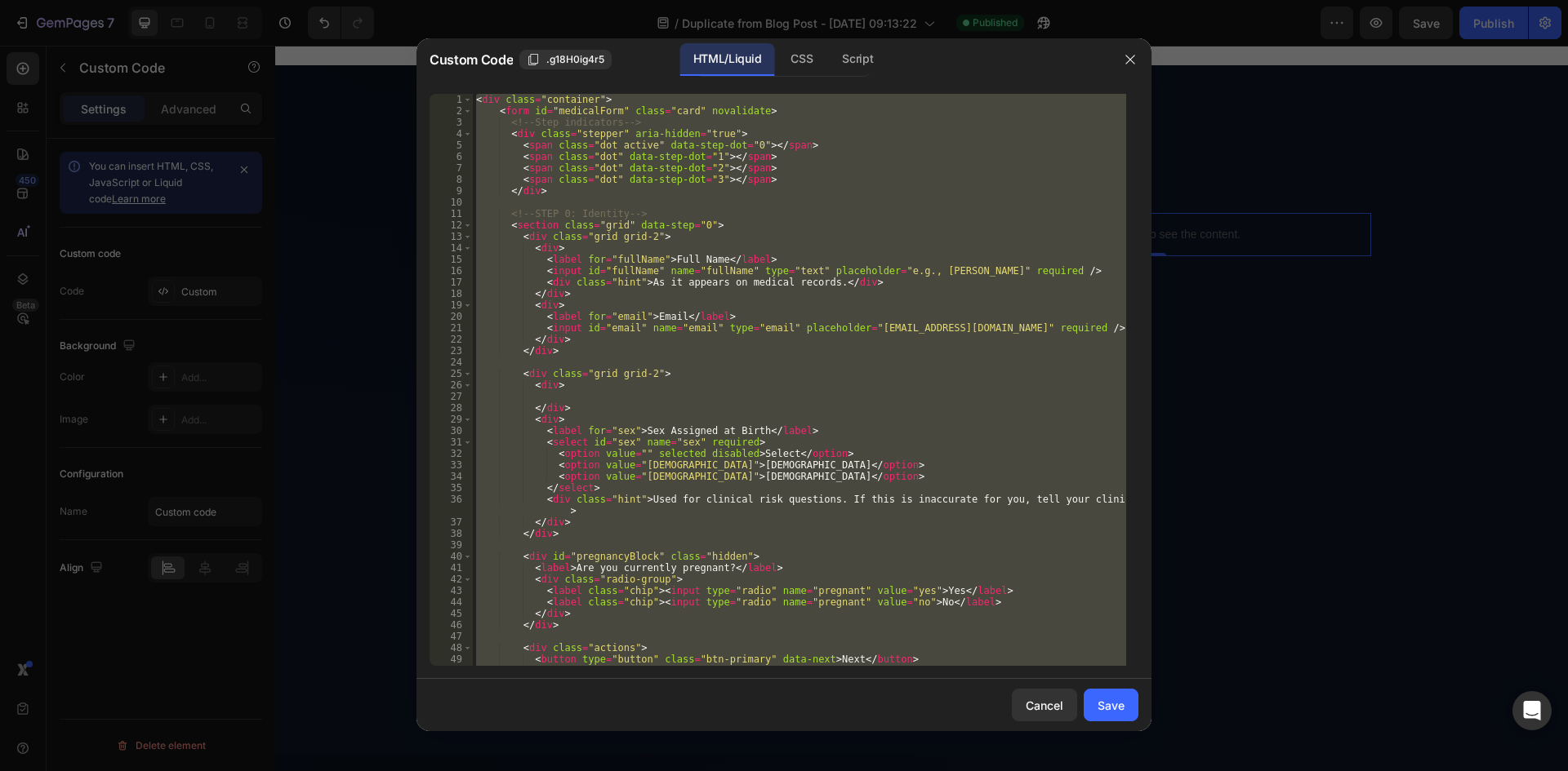
click at [831, 245] on div "< div class = "container" > < form id = "medicalForm" class = "card" novalidate…" at bounding box center [800, 379] width 654 height 573
paste textarea "{% endschema %}"
type textarea "{% endschema %}"
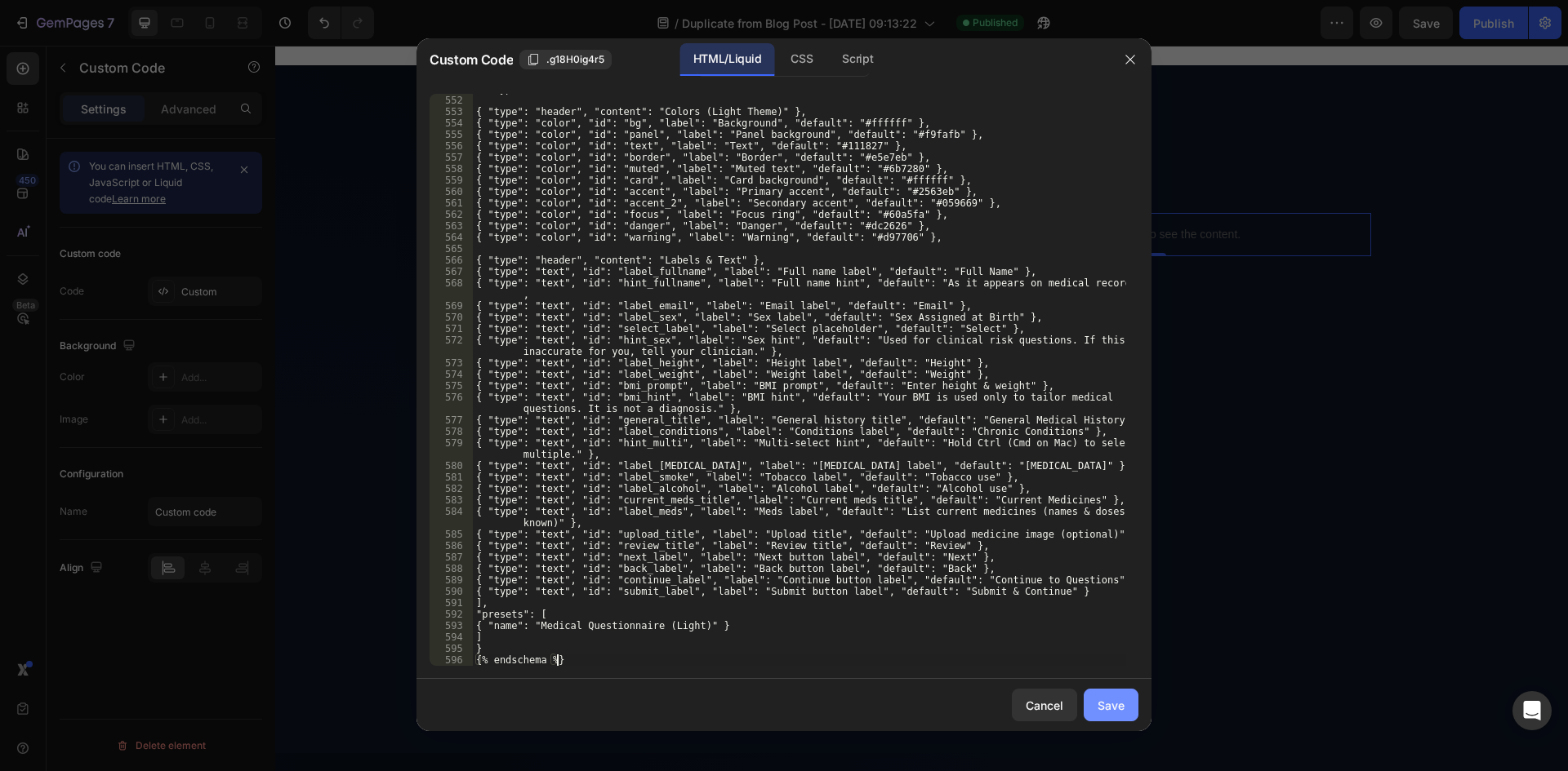
click at [1110, 694] on button "Save" at bounding box center [1110, 705] width 55 height 33
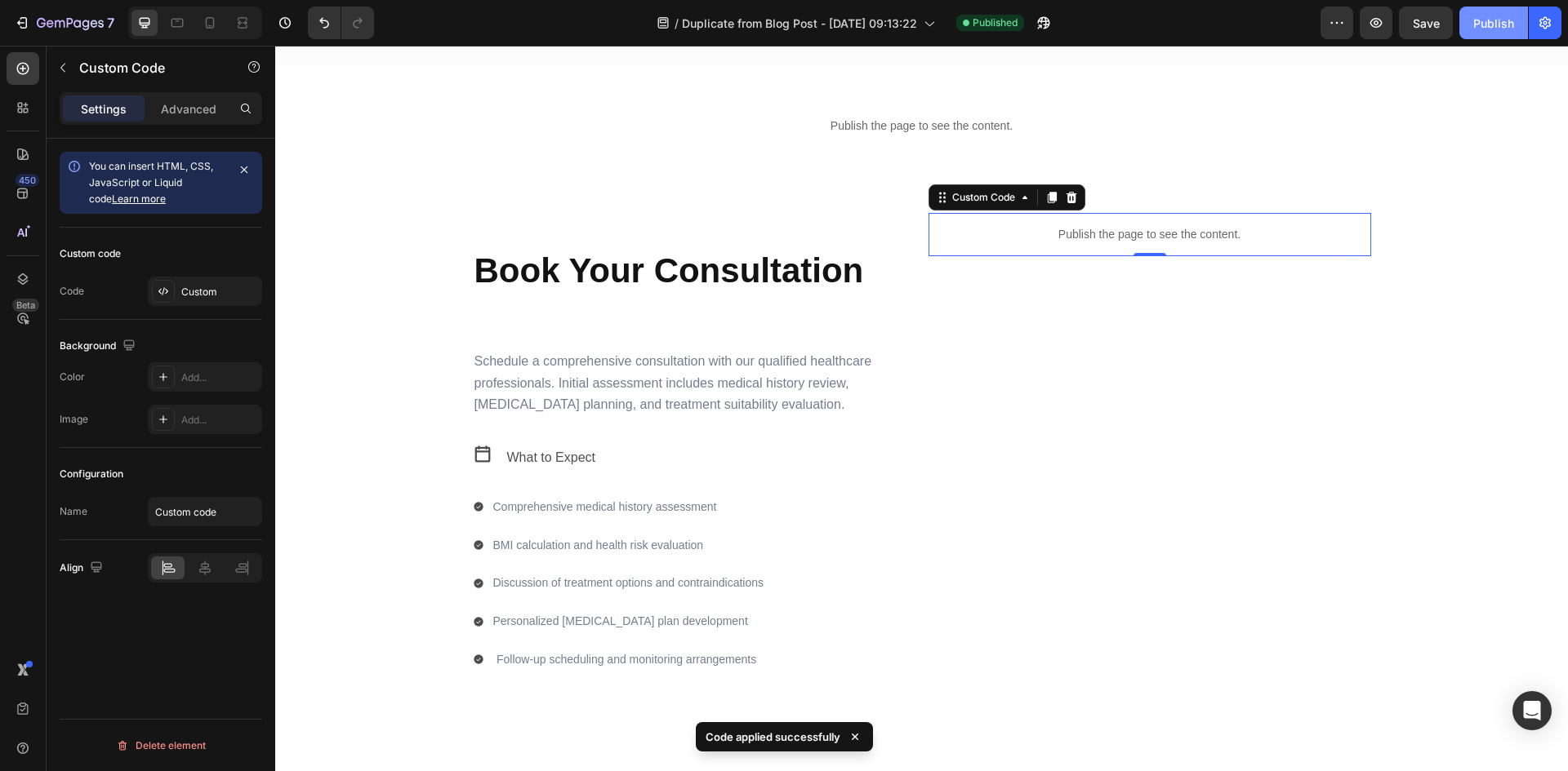
click at [1486, 29] on div "Publish" at bounding box center [1493, 23] width 41 height 17
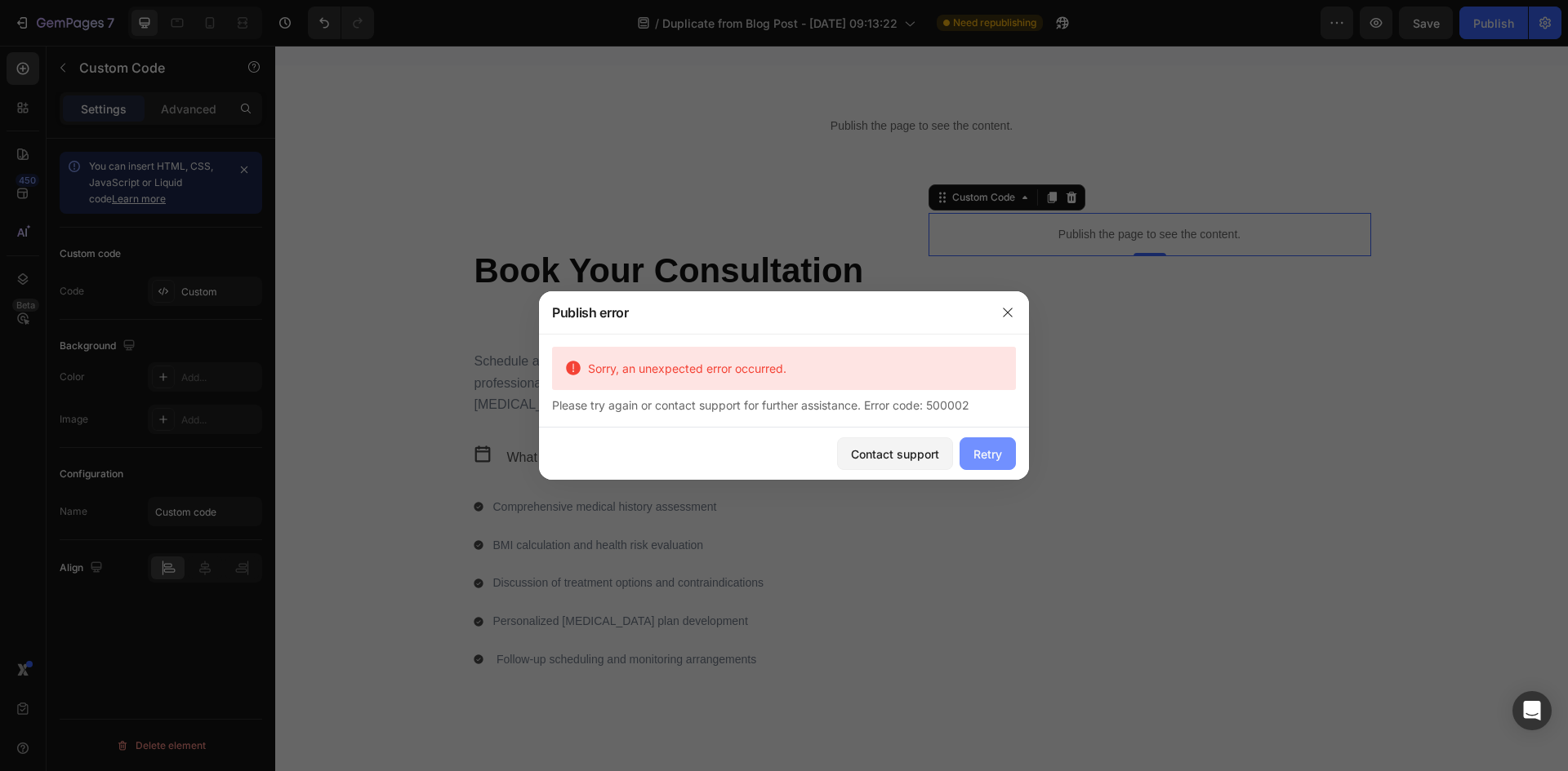
click at [993, 453] on div "Retry" at bounding box center [987, 454] width 29 height 17
drag, startPoint x: 960, startPoint y: 404, endPoint x: 544, endPoint y: 403, distance: 416.0
click at [544, 403] on div "Sorry, an unexpected error occurred. Please try again or contact support for fu…" at bounding box center [784, 379] width 490 height 93
copy div "Please try again or contact support for further assistance. Error code: 500002"
click at [1009, 318] on icon "button" at bounding box center [1007, 312] width 13 height 13
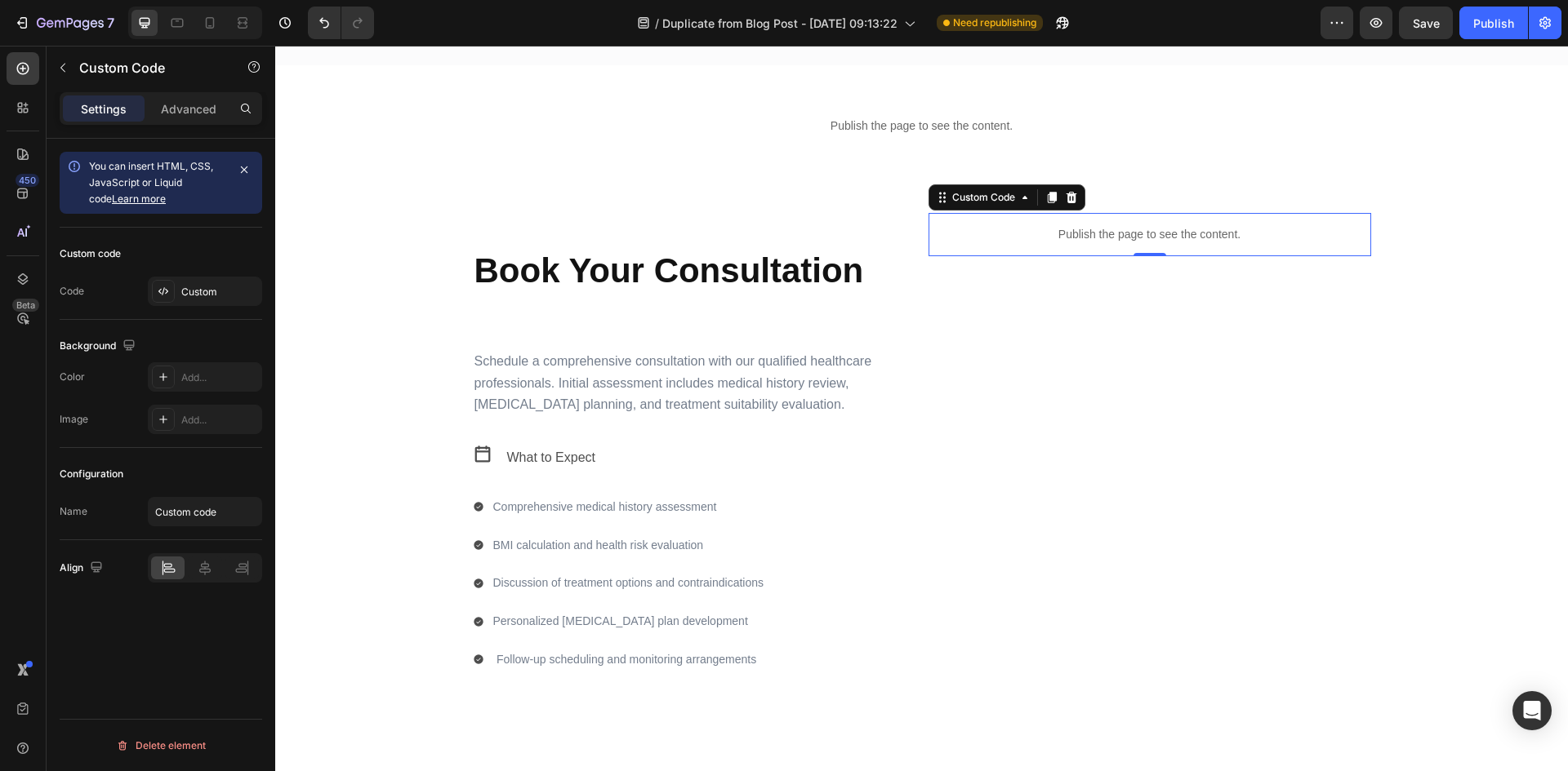
click at [1103, 224] on div "Publish the page to see the content." at bounding box center [1149, 235] width 443 height 43
click at [172, 286] on div at bounding box center [163, 291] width 23 height 23
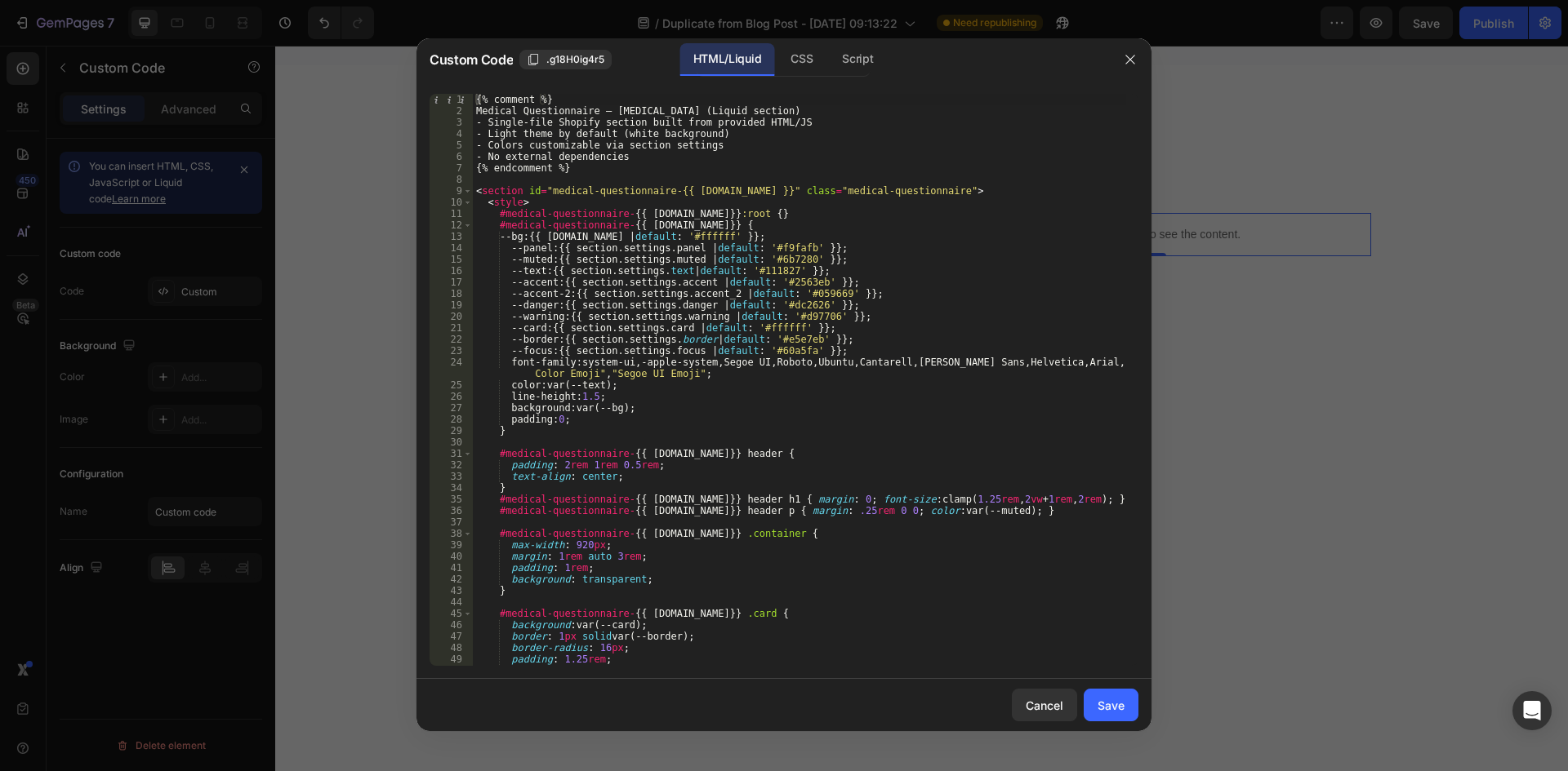
click at [865, 615] on div "{% comment %} Medical Questionnaire – [MEDICAL_DATA] (Liquid section) - Single-…" at bounding box center [800, 391] width 654 height 595
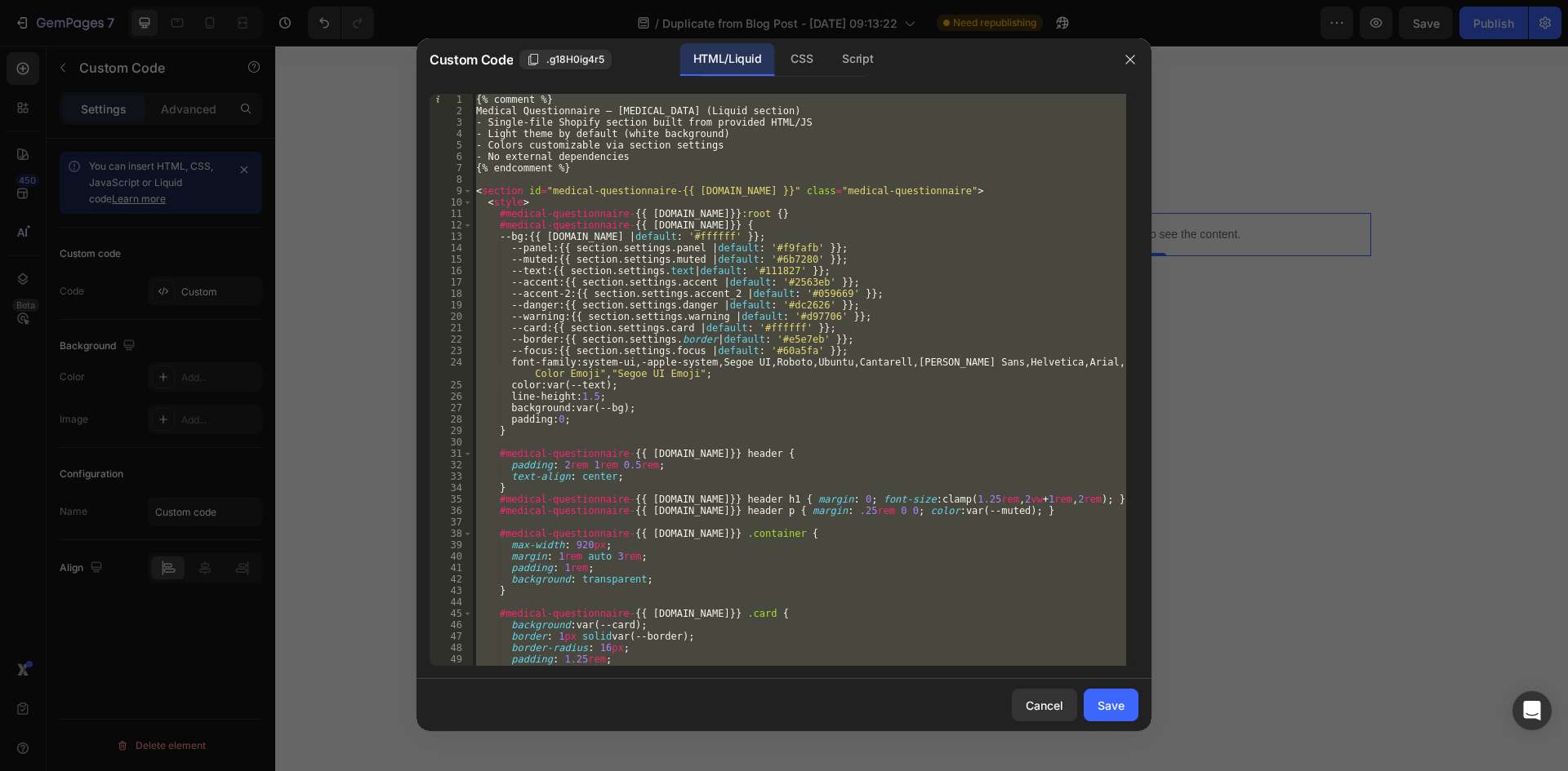
paste textarea "</html>"
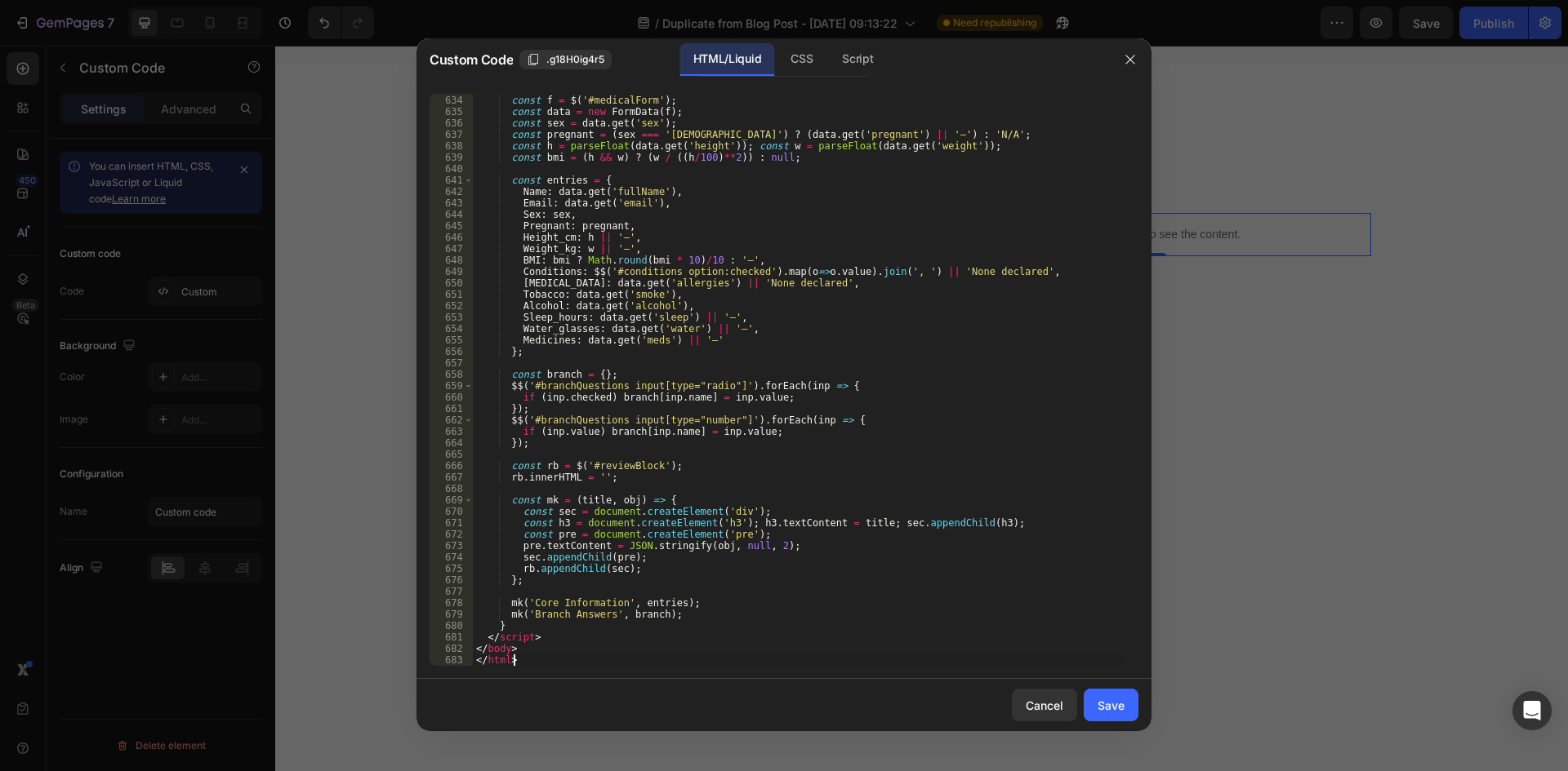
click at [931, 507] on div "function buildReview ( ) { const f = $ ( '#medicalForm' ) ; const data = new Fo…" at bounding box center [800, 380] width 654 height 595
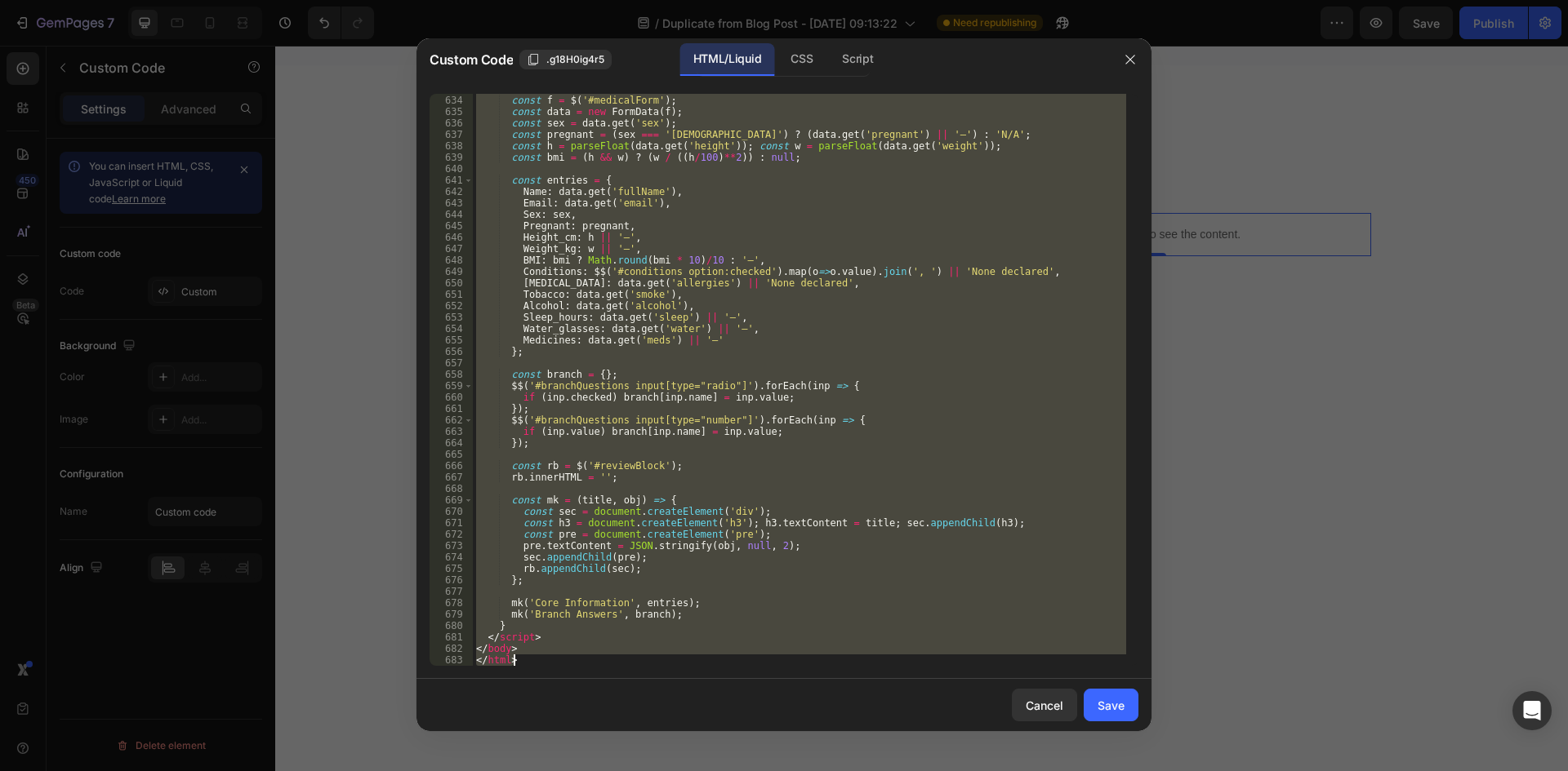
paste textarea
type textarea "</html>"
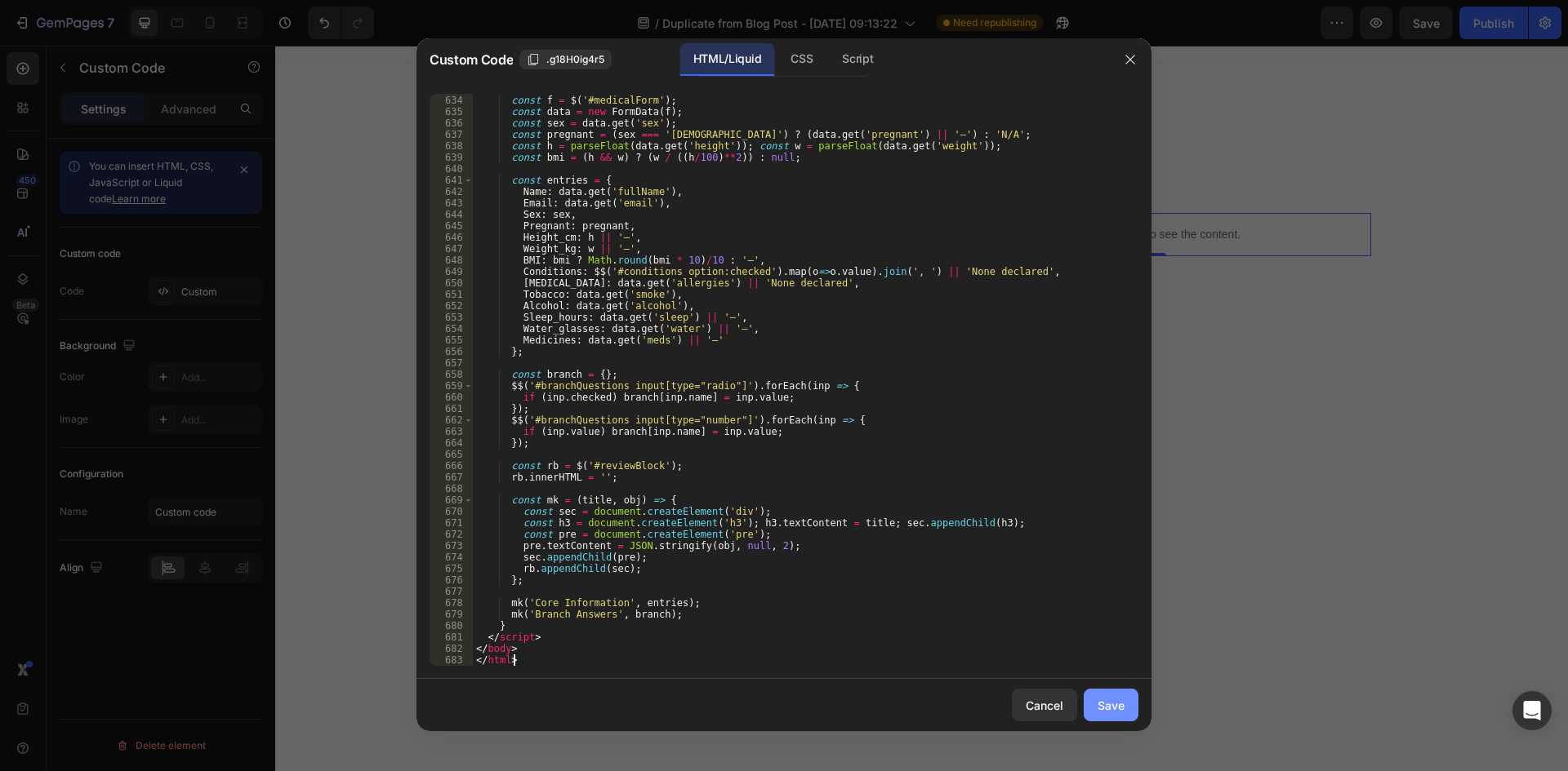
click at [1110, 702] on div "Save" at bounding box center [1110, 706] width 27 height 17
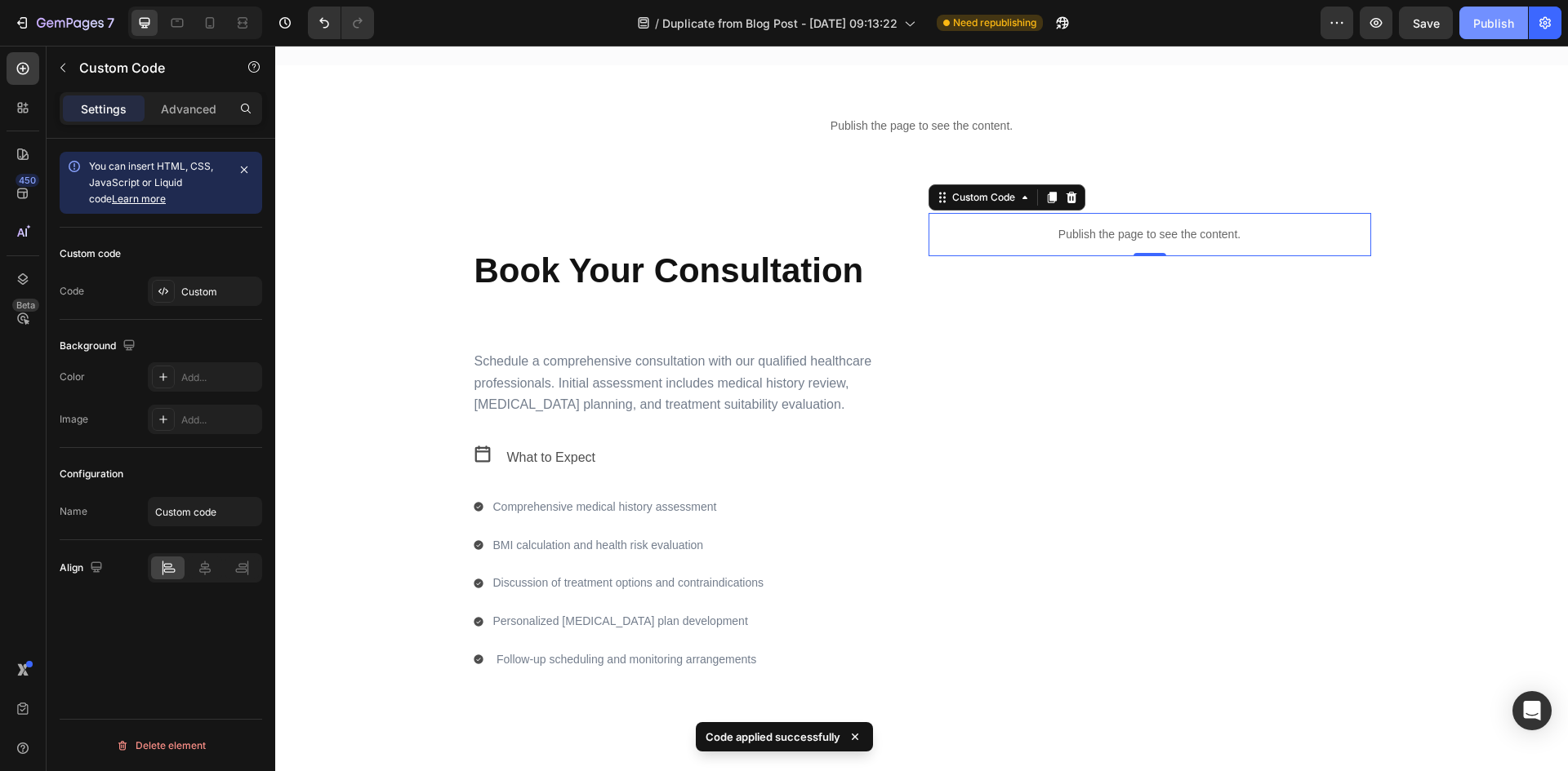
click at [1498, 24] on div "Publish" at bounding box center [1493, 23] width 41 height 17
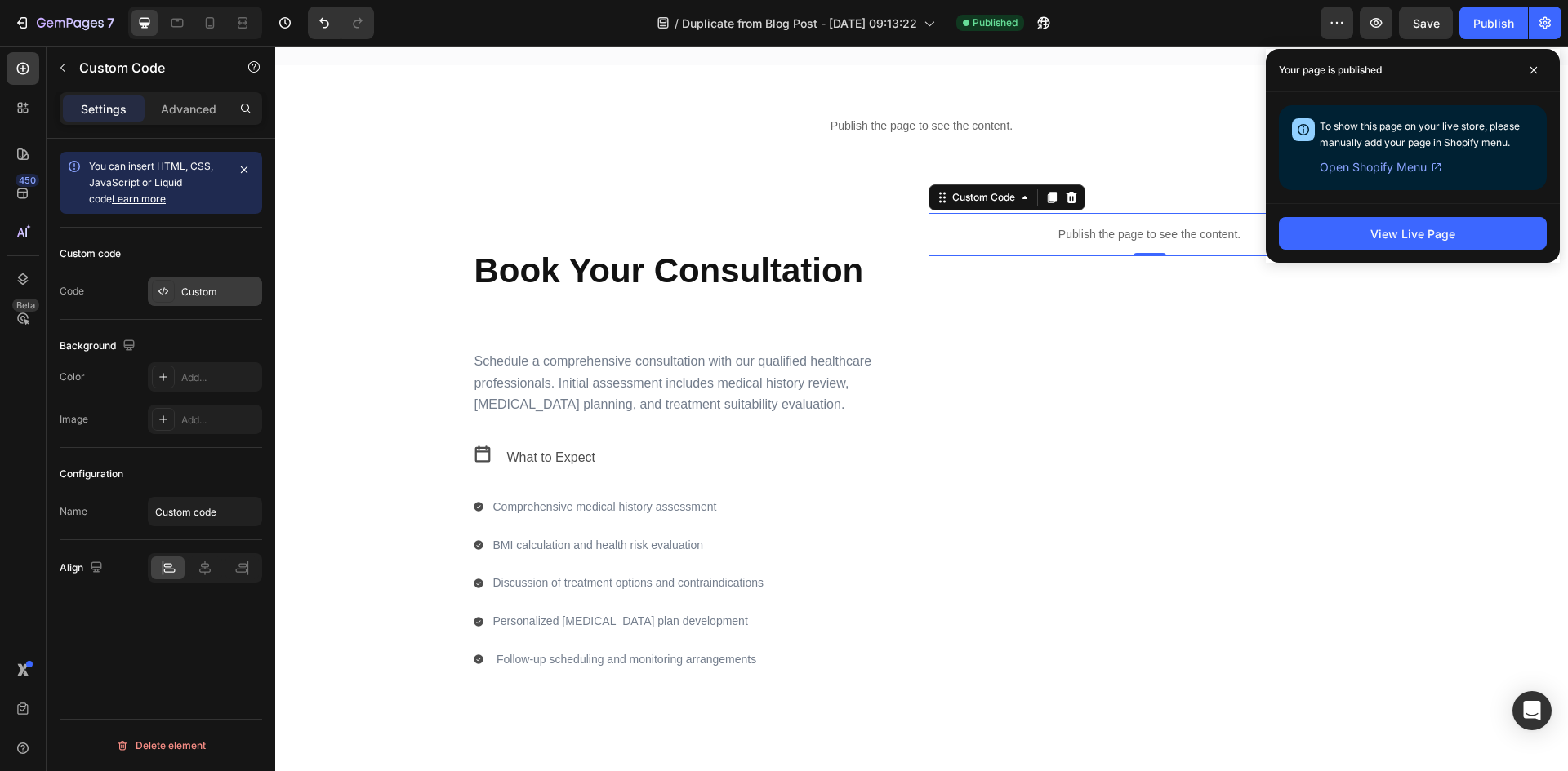
click at [185, 290] on div "Custom" at bounding box center [219, 292] width 77 height 15
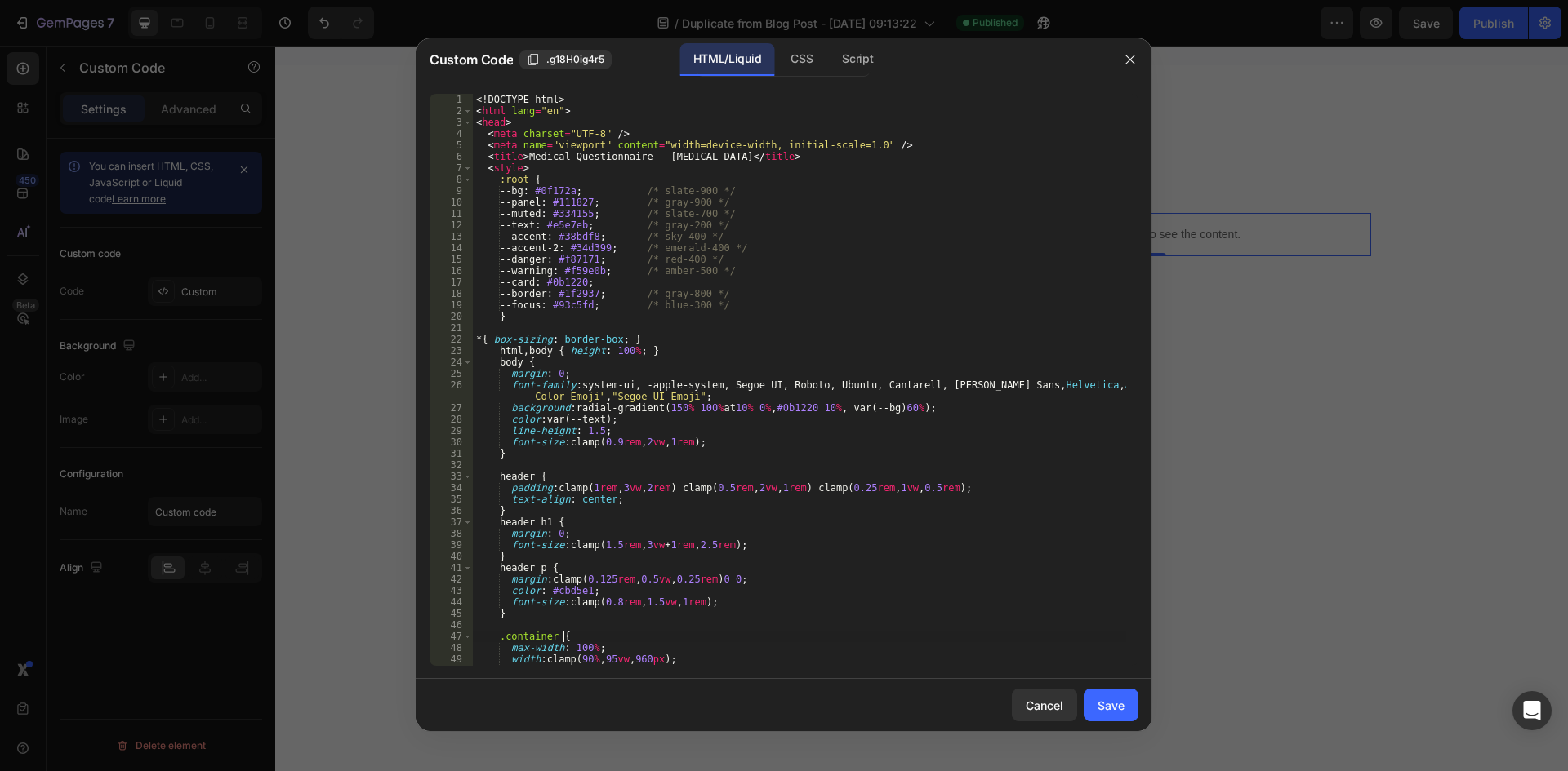
click at [833, 639] on div "<! DOCTYPE html > < html lang = "en" > < head > < meta charset = "UTF-8" /> < m…" at bounding box center [800, 391] width 654 height 595
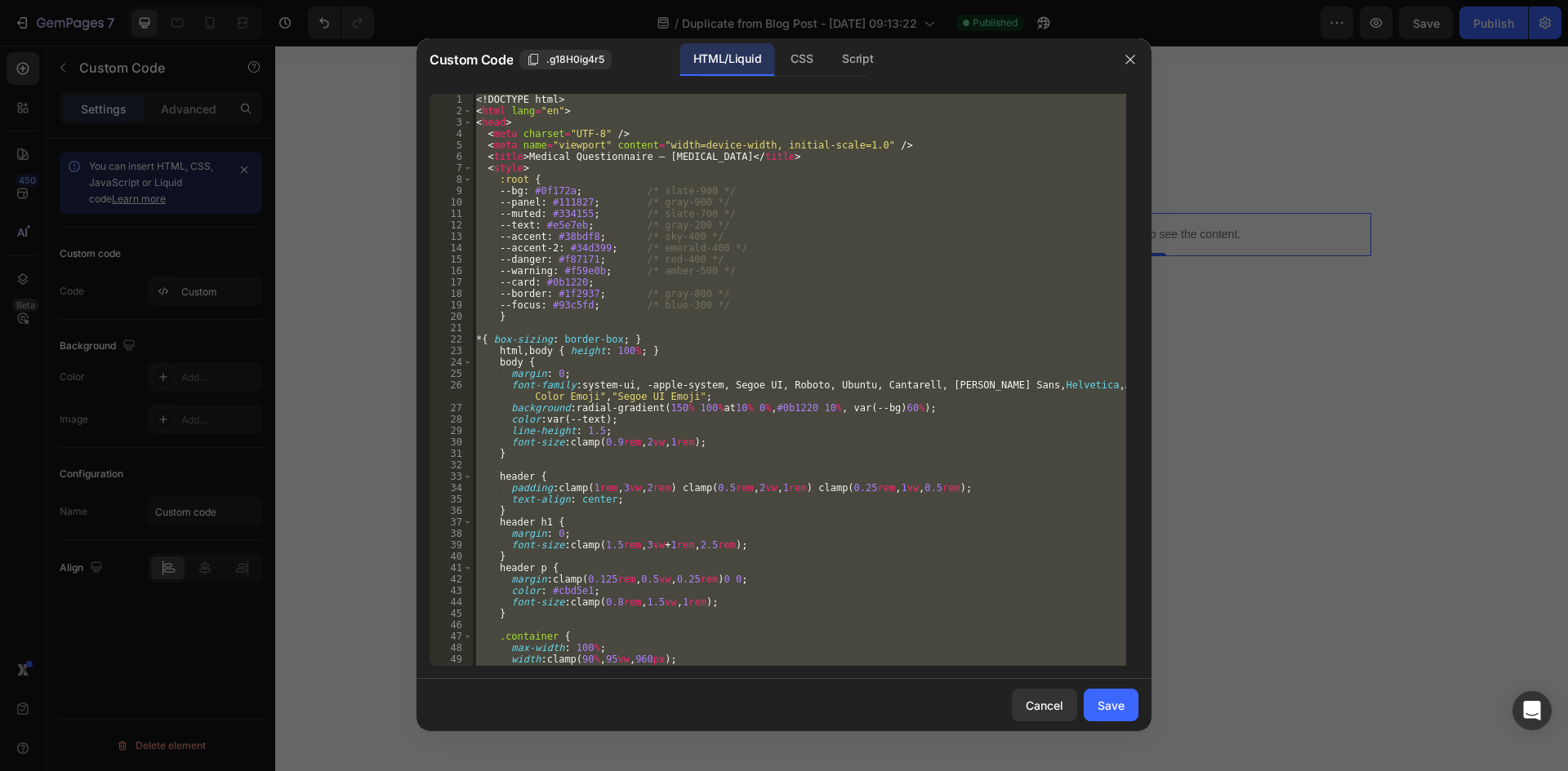
paste textarea "```"
type textarea "```"
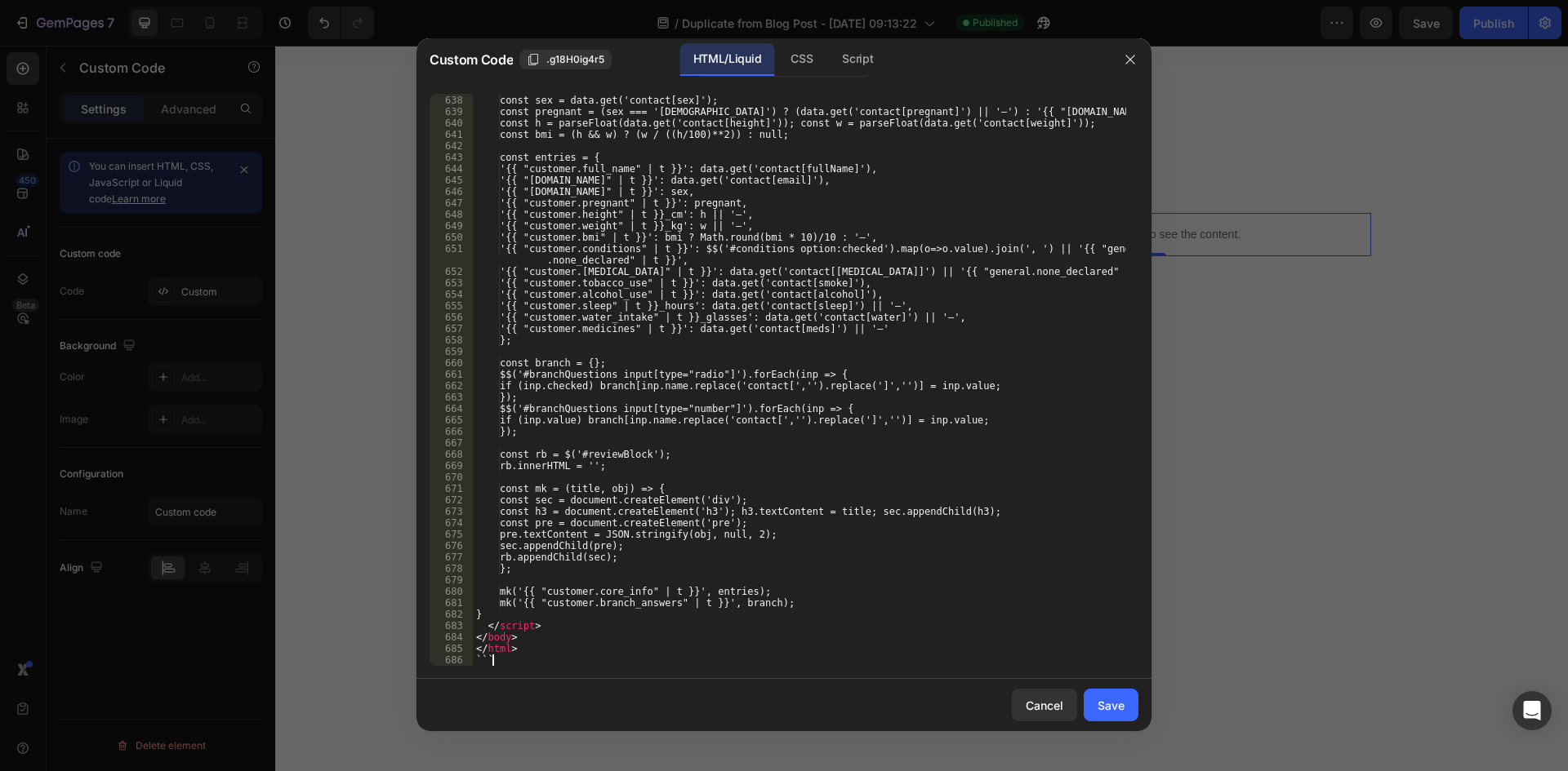
scroll to position [7576, 0]
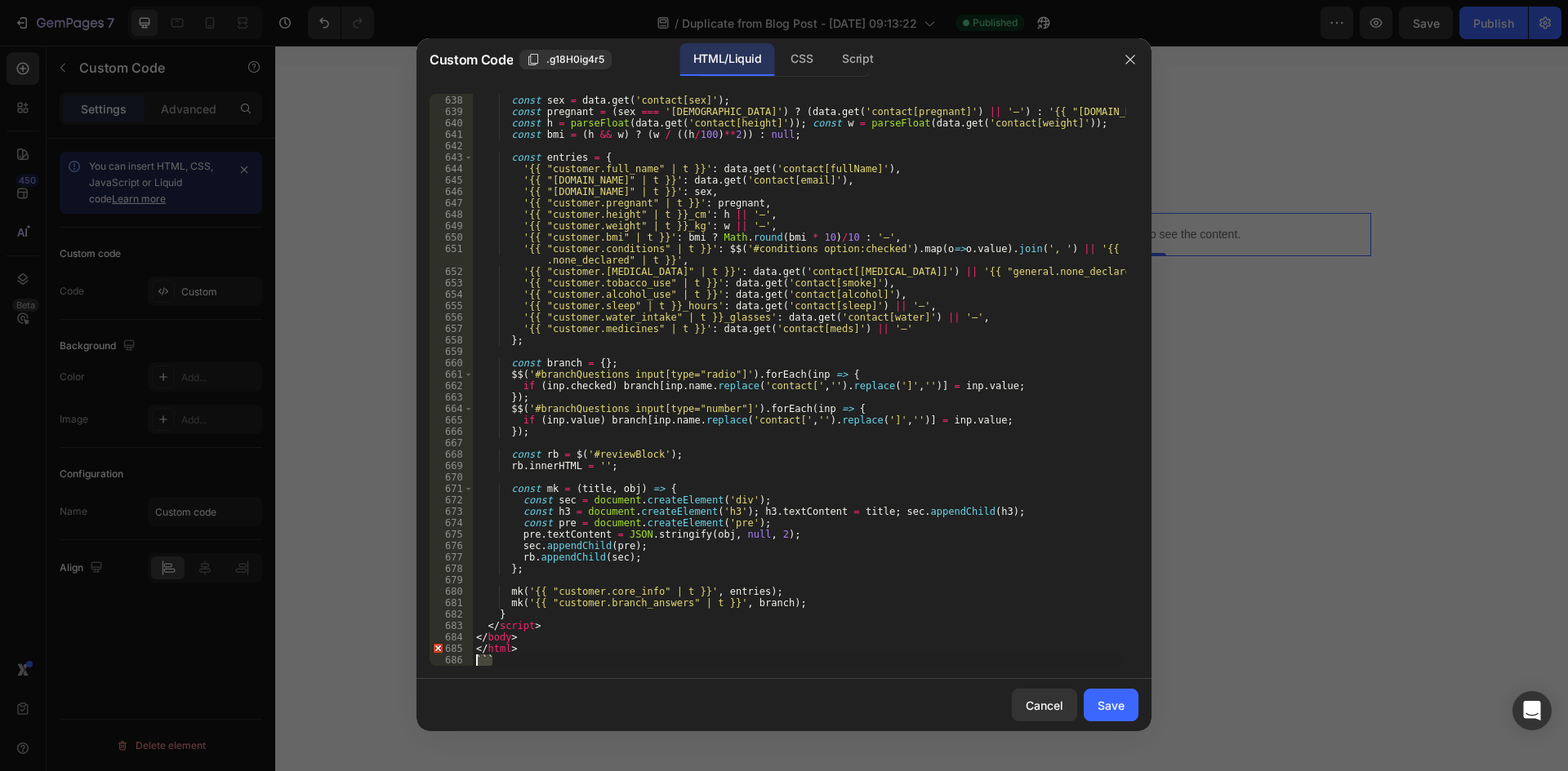
drag, startPoint x: 490, startPoint y: 659, endPoint x: 462, endPoint y: 658, distance: 28.0
click at [462, 658] on div "``` 637 638 639 640 641 642 643 644 645 646 647 648 649 650 651 652 653 654 655…" at bounding box center [784, 379] width 709 height 573
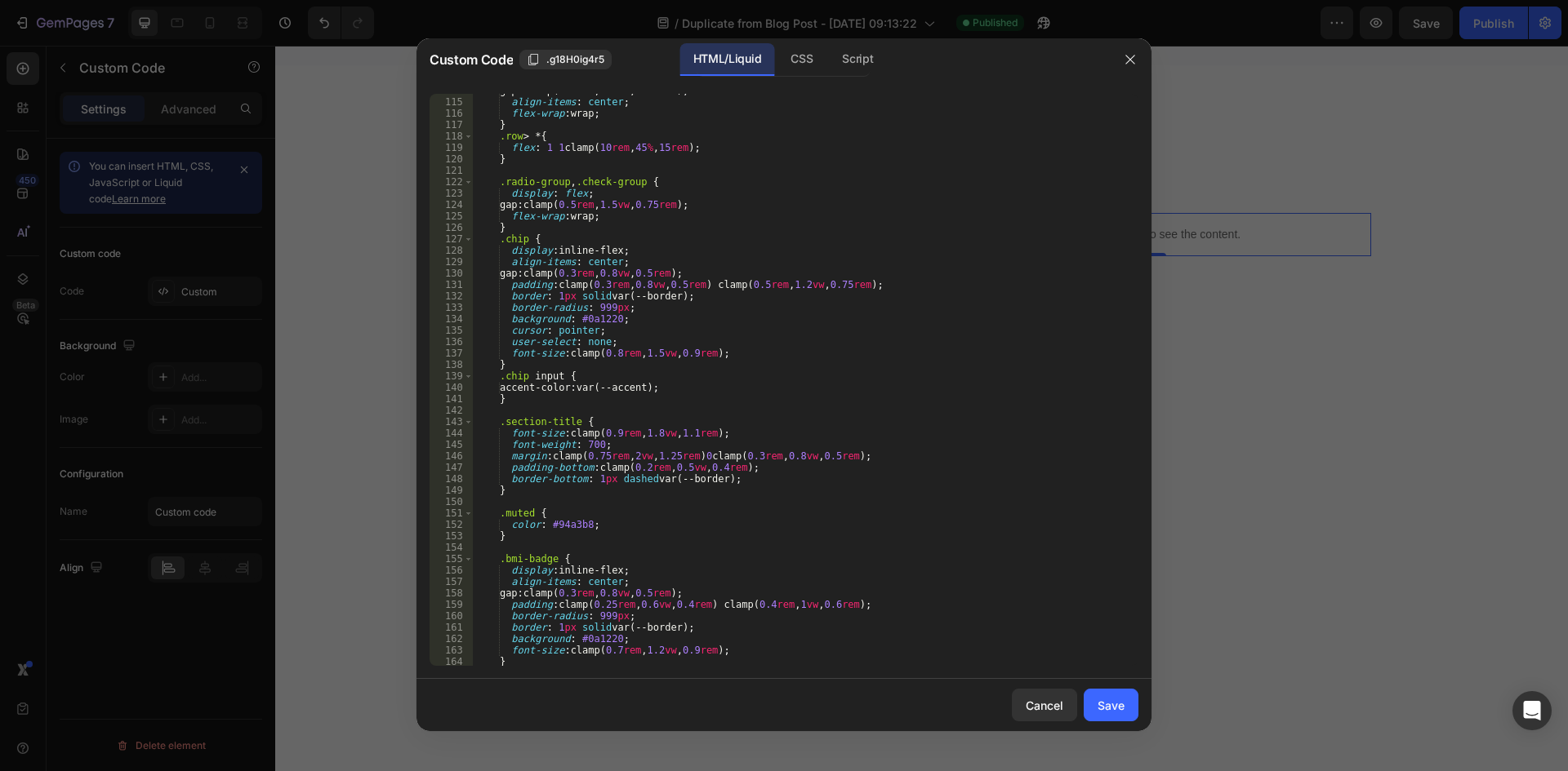
scroll to position [0, 0]
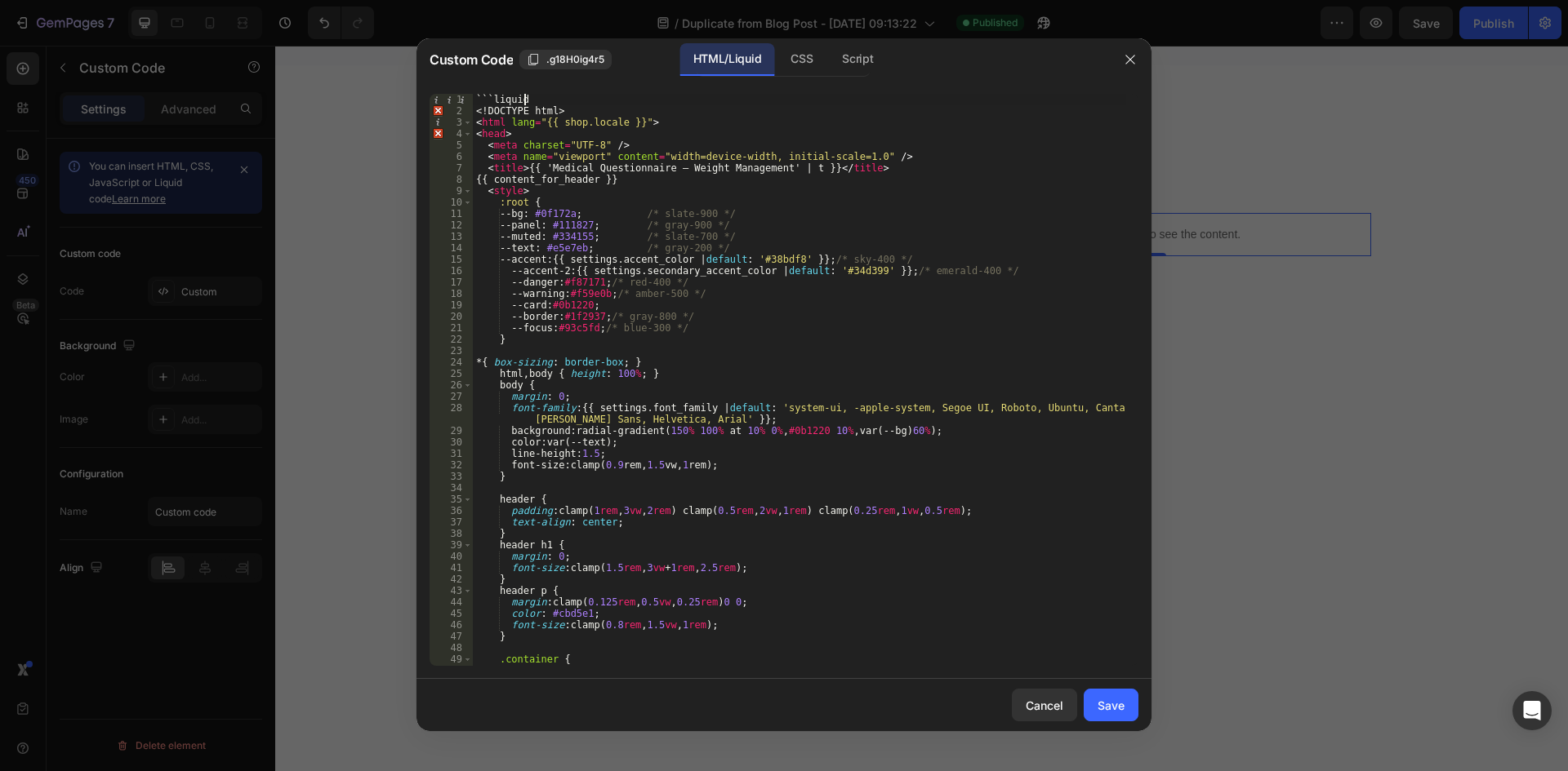
click at [556, 95] on div "```liquid <! DOCTYPE html > < html lang = "{{ shop.locale }}" > < head > < meta…" at bounding box center [800, 391] width 654 height 595
type textarea "```liquid"
drag, startPoint x: 541, startPoint y: 95, endPoint x: 434, endPoint y: 97, distance: 107.0
click at [434, 97] on div "```liquid 1 2 3 4 5 6 7 8 9 10 11 12 13 14 15 16 17 18 19 20 21 22 23 24 25 26 …" at bounding box center [784, 379] width 709 height 573
click at [1128, 715] on button "Save" at bounding box center [1110, 705] width 55 height 33
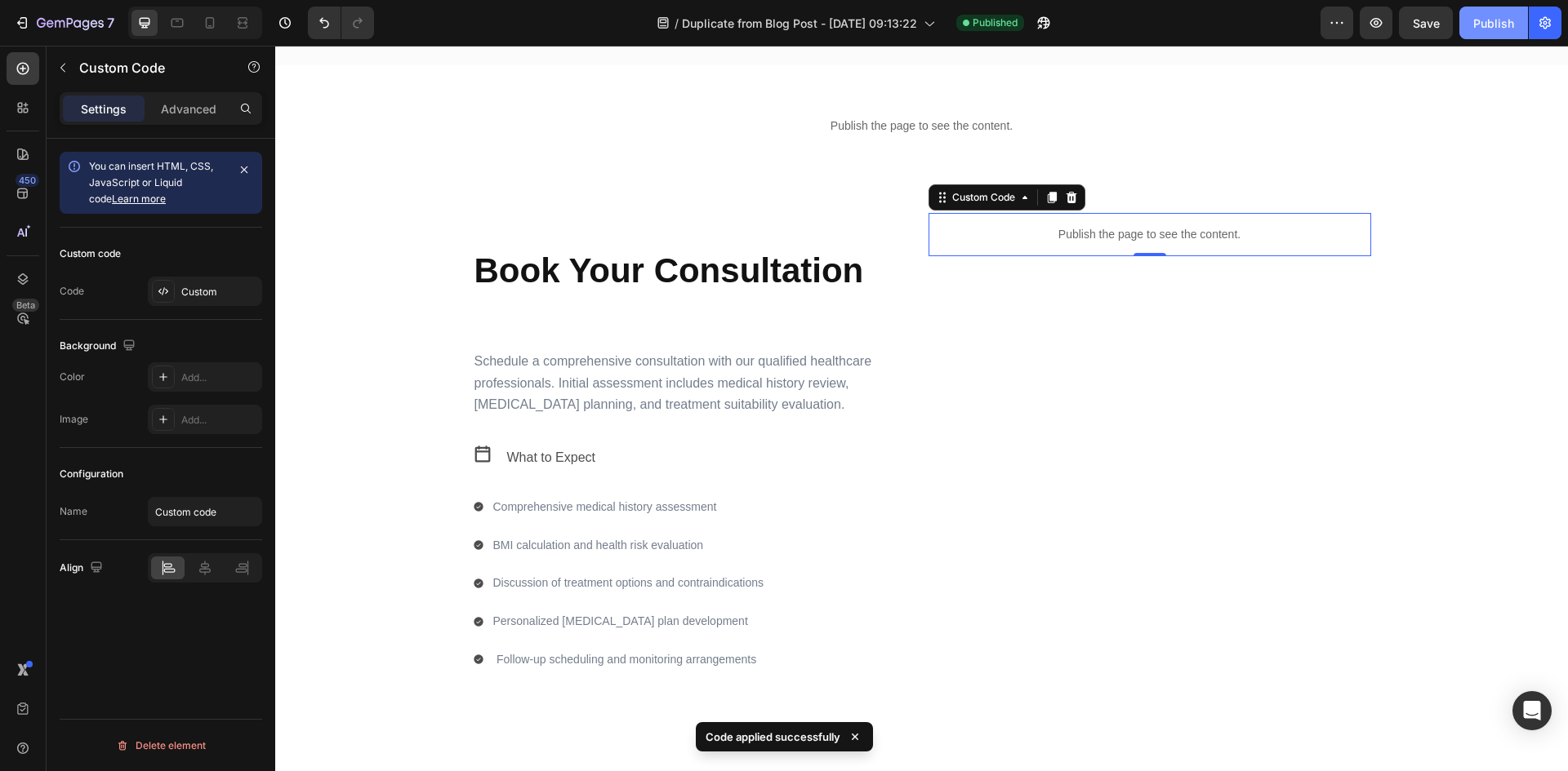
click at [1490, 31] on div "Publish" at bounding box center [1493, 23] width 41 height 17
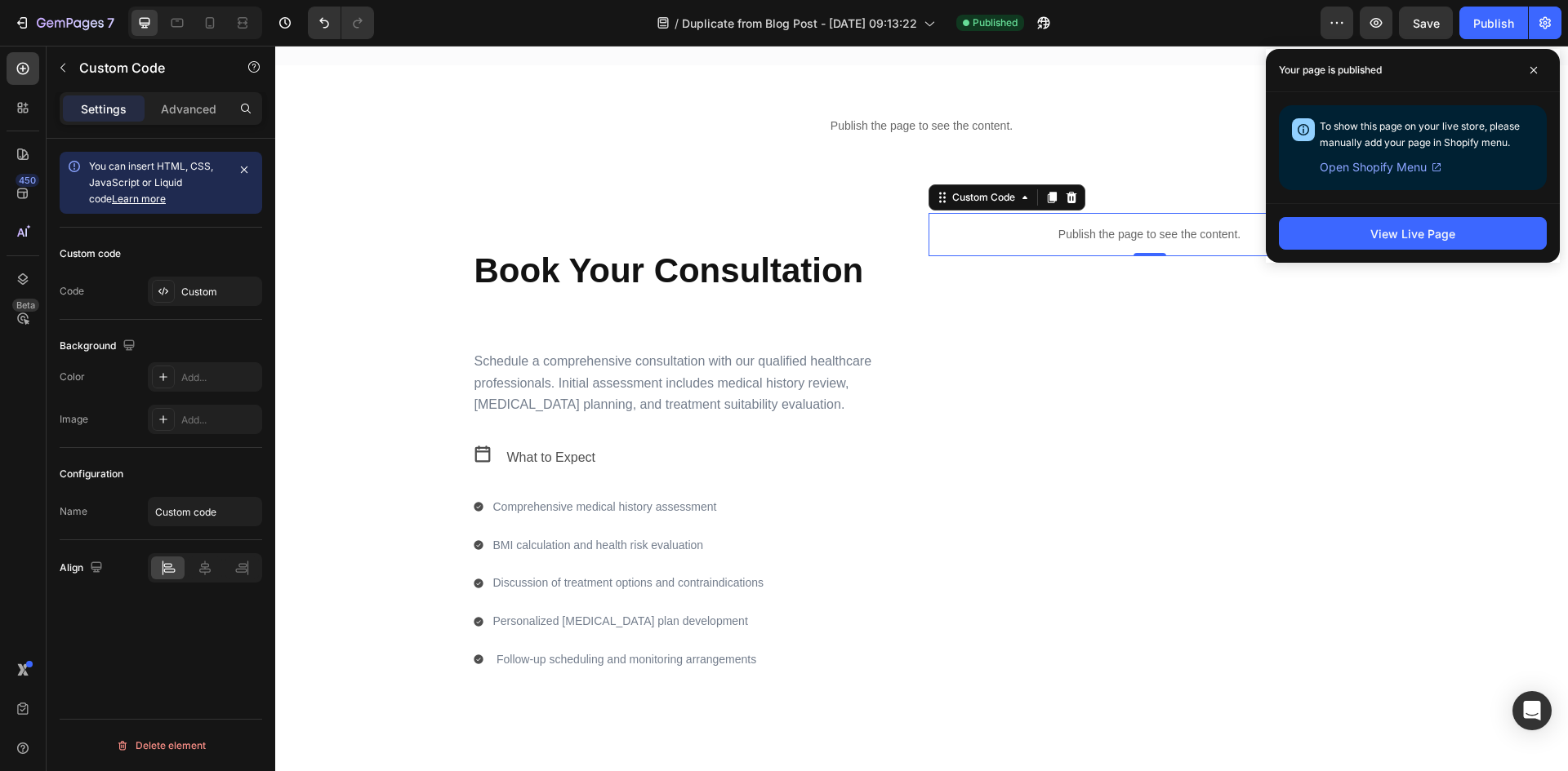
click at [1109, 227] on p "Publish the page to see the content." at bounding box center [1149, 235] width 443 height 17
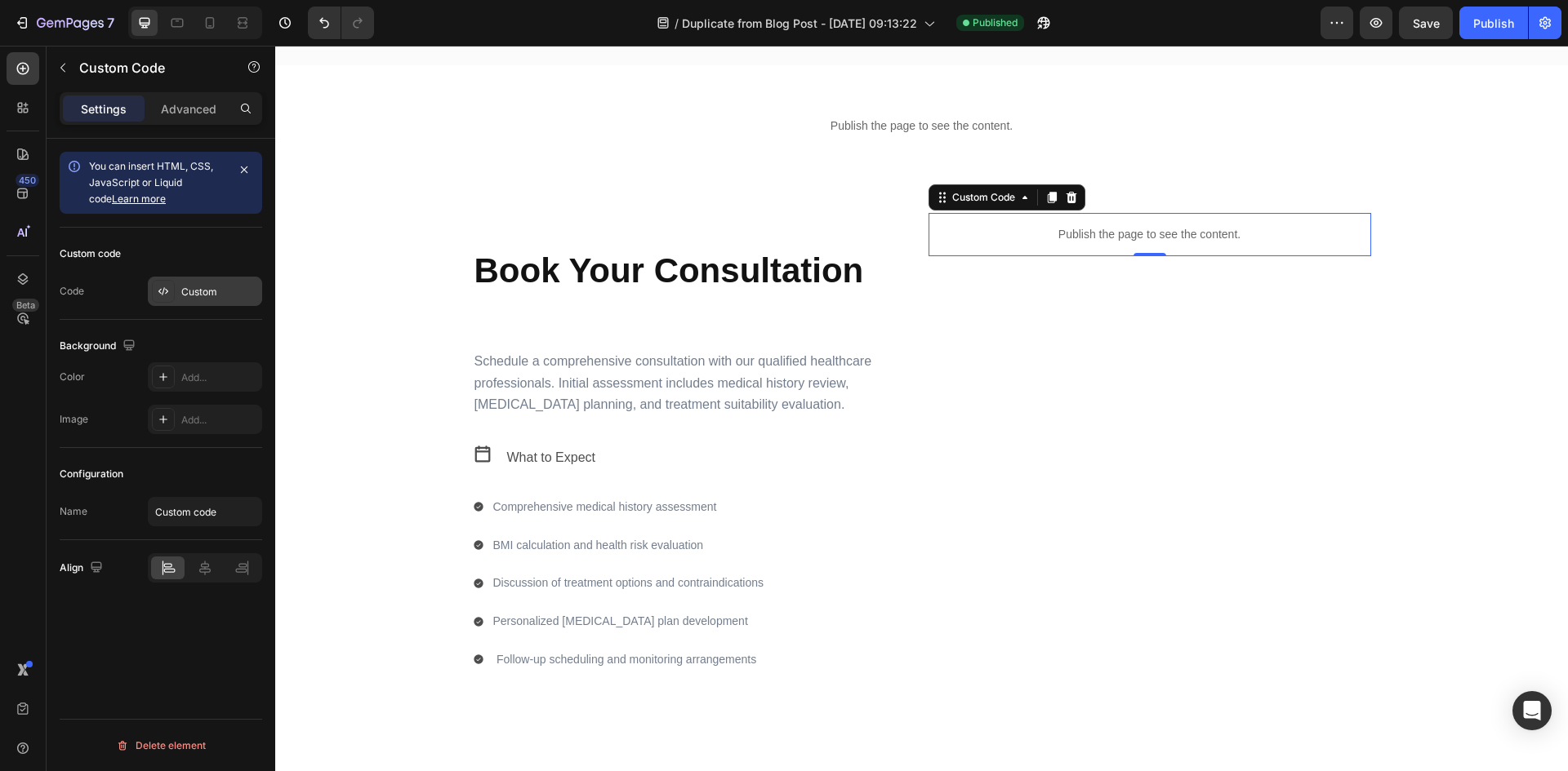
click at [228, 294] on div "Custom" at bounding box center [219, 292] width 77 height 15
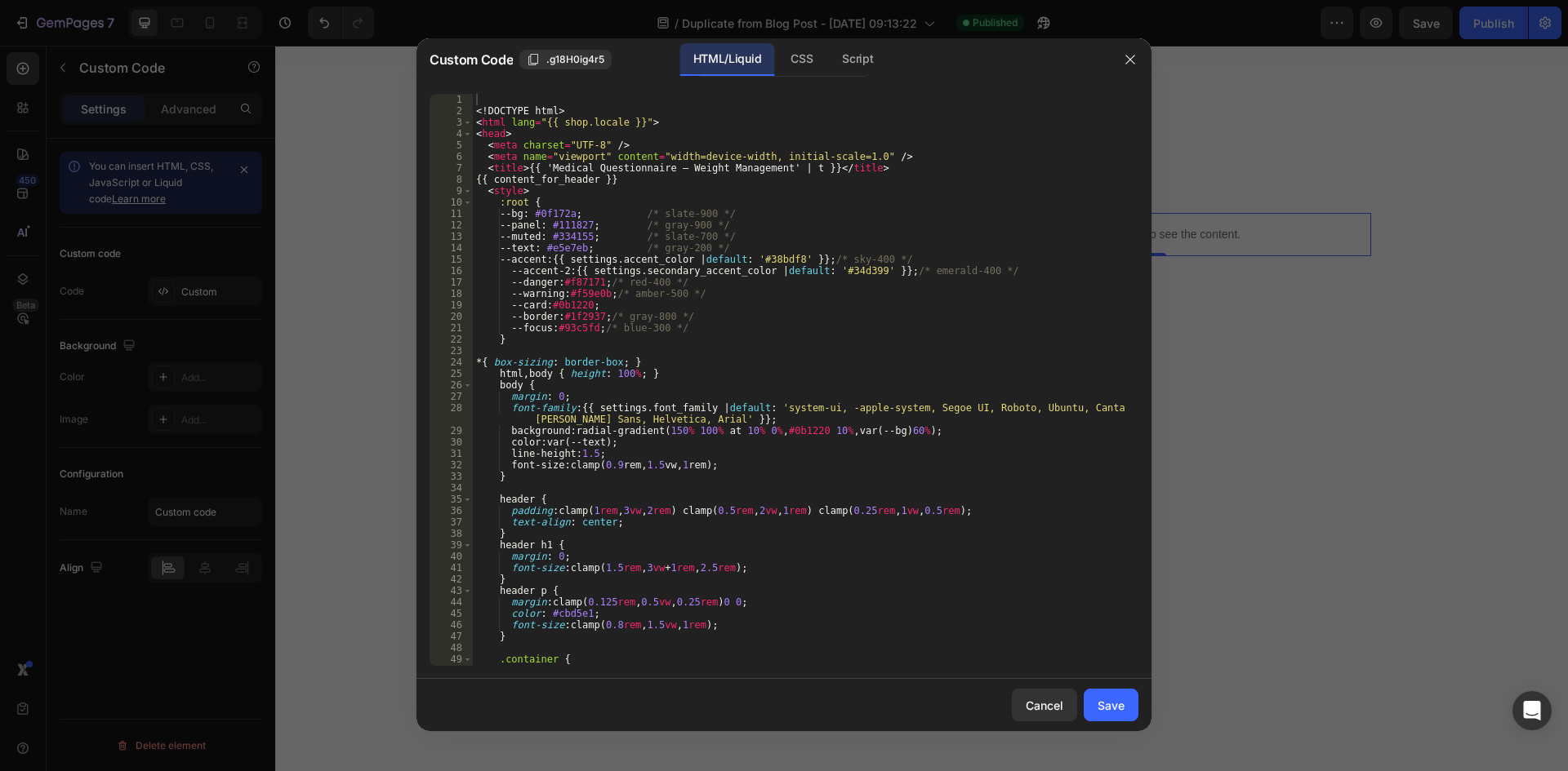
click at [841, 389] on div "<! DOCTYPE html > < html lang = "{{ shop.locale }}" > < head > < meta charset =…" at bounding box center [800, 391] width 654 height 595
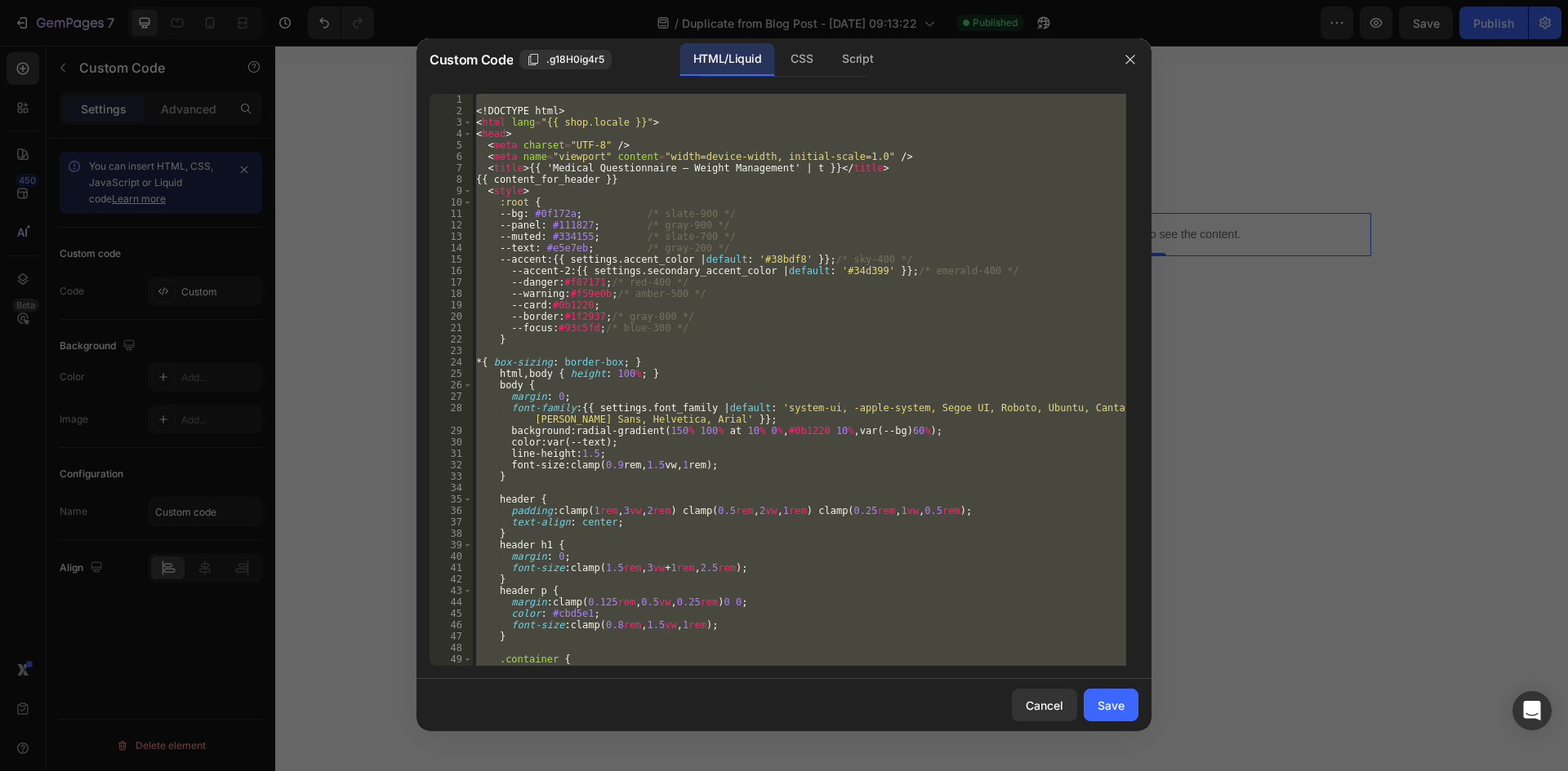
paste textarea "</div>"
type textarea "</div>"
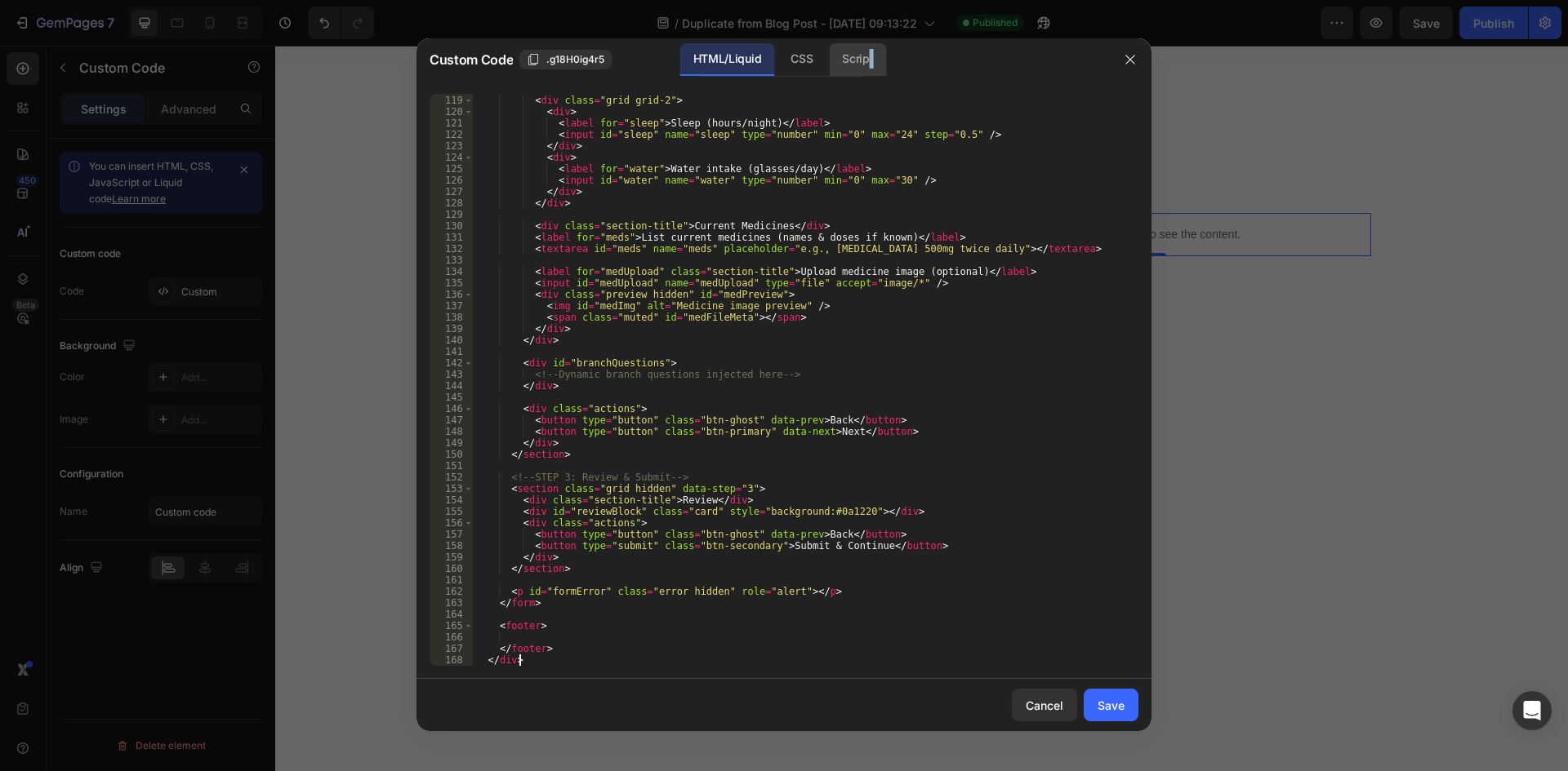
click at [872, 45] on div "Script" at bounding box center [857, 60] width 57 height 33
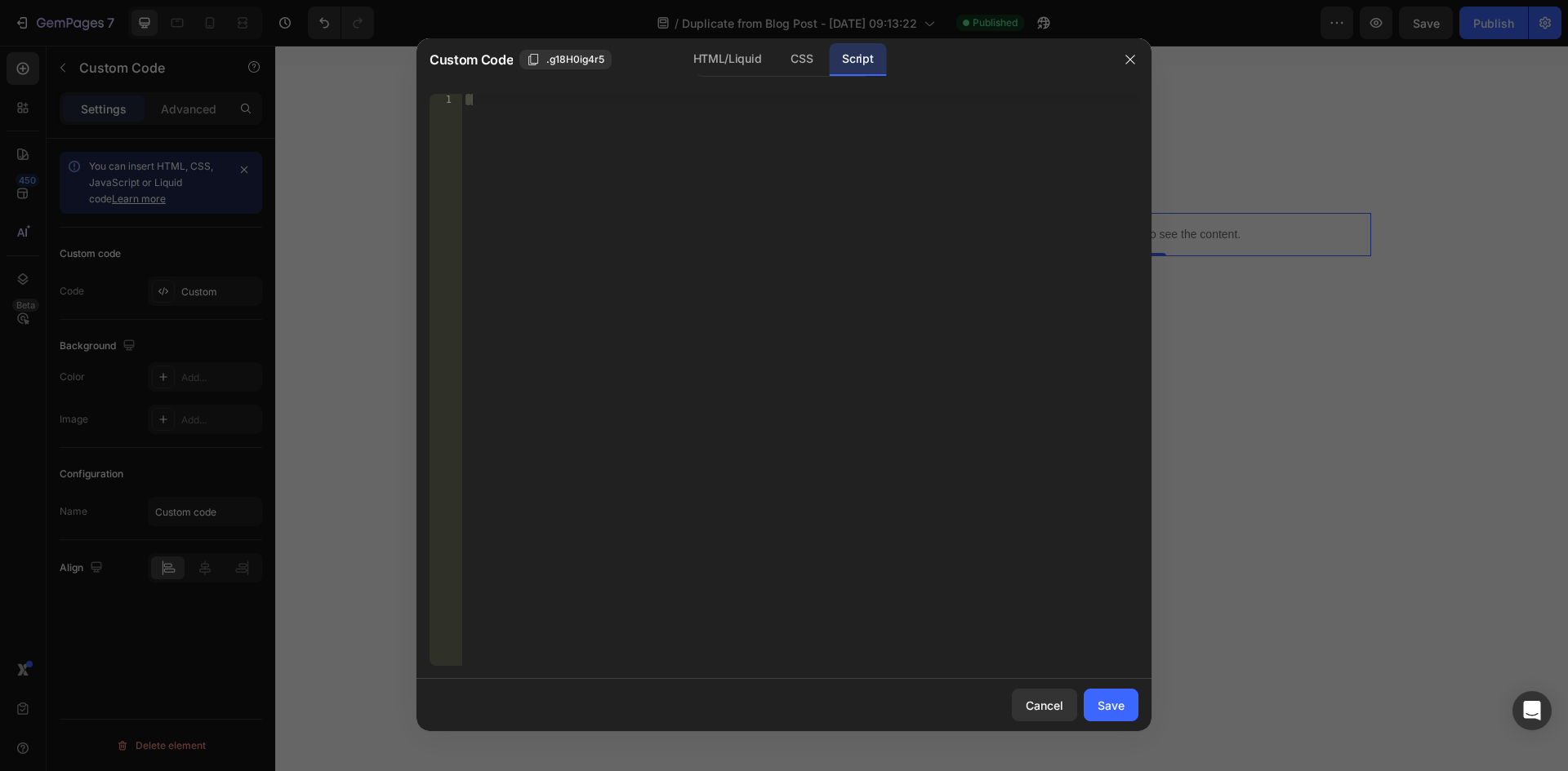
click at [883, 331] on div at bounding box center [800, 379] width 676 height 573
paste textarea "</script>"
type textarea "</script>"
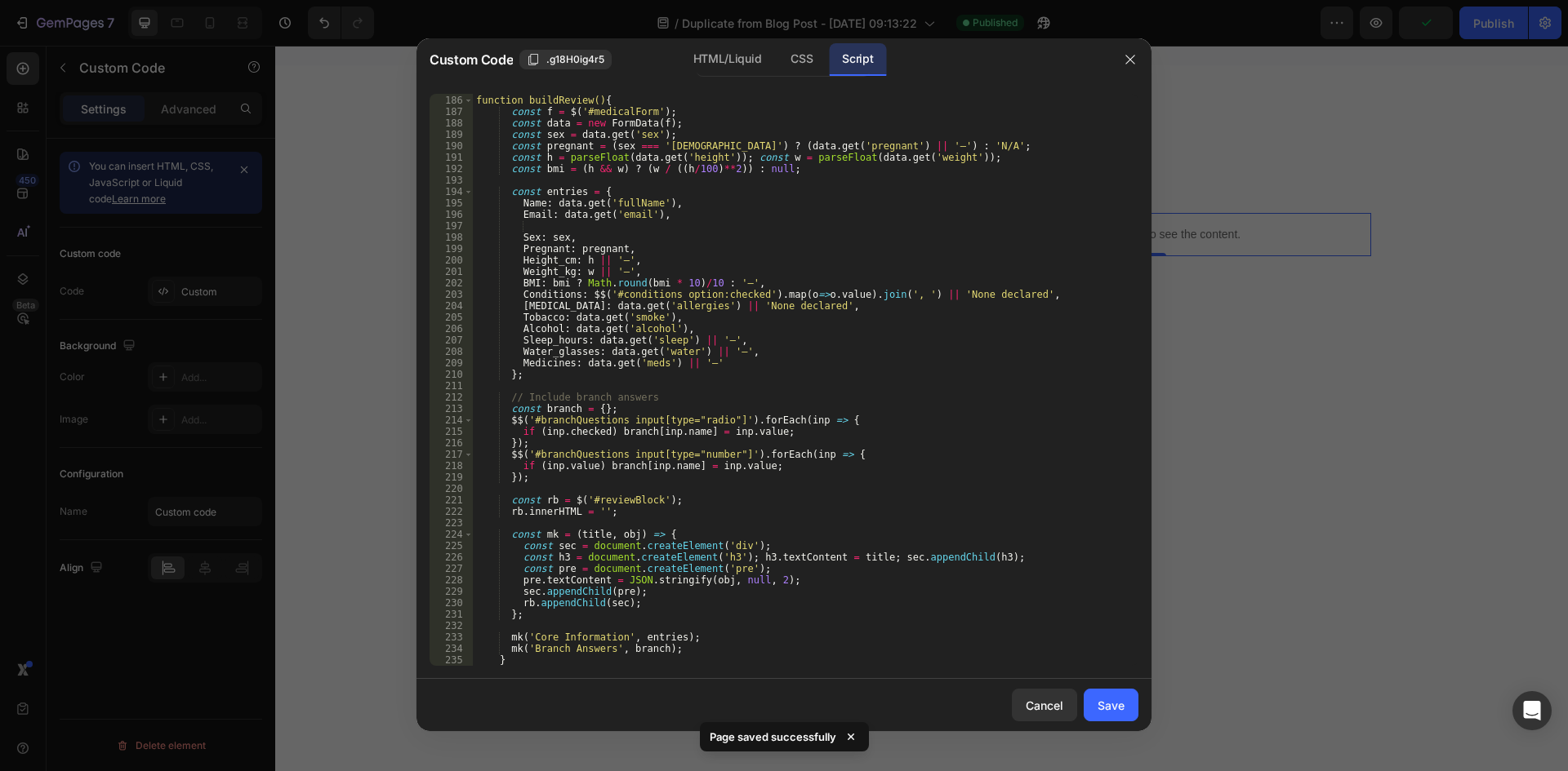
scroll to position [2262, 0]
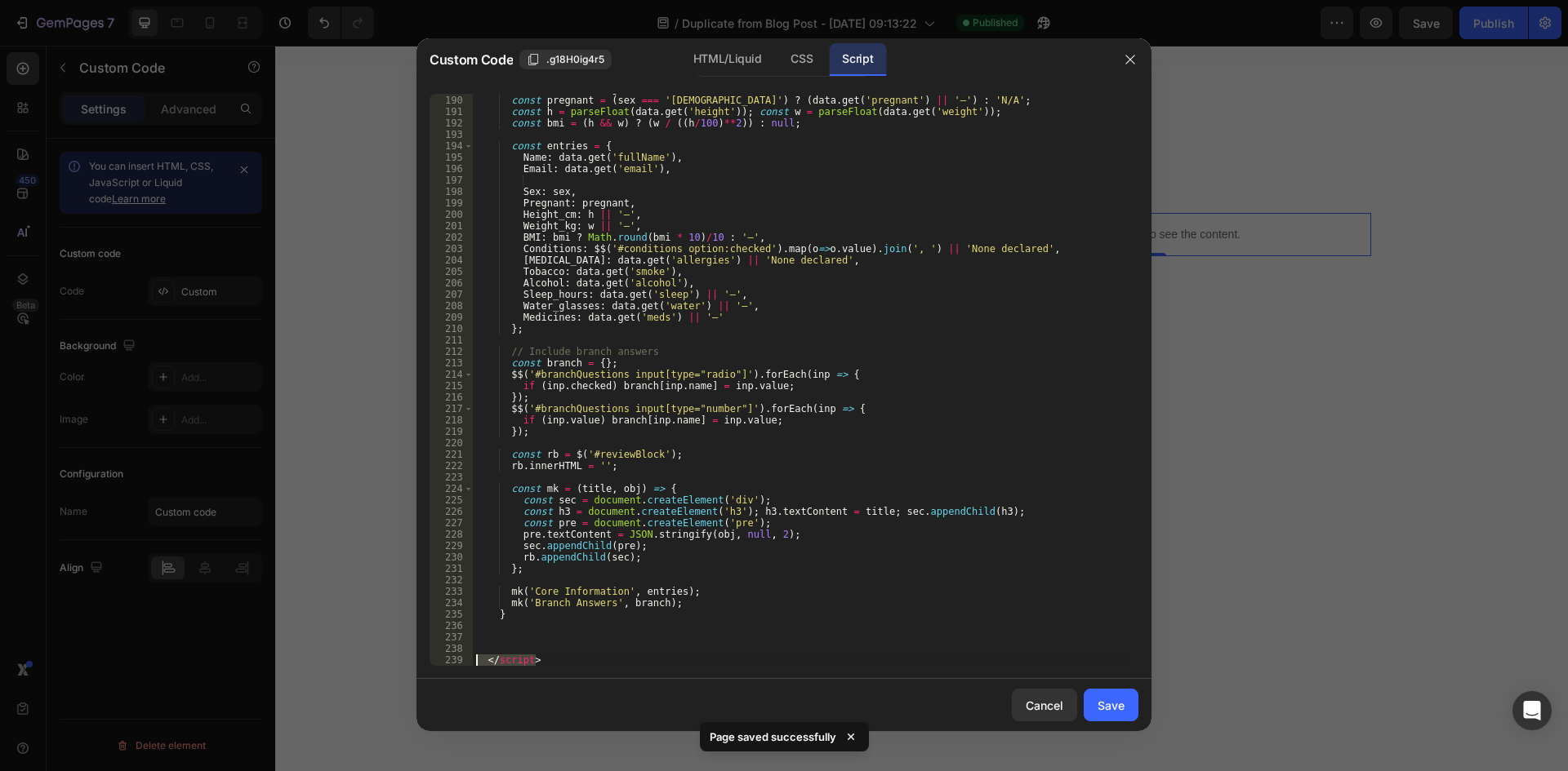
drag, startPoint x: 556, startPoint y: 660, endPoint x: 437, endPoint y: 658, distance: 119.0
click at [437, 658] on div "</script> 189 190 191 192 193 194 195 196 197 198 199 200 201 202 203 204 205 2…" at bounding box center [784, 379] width 709 height 573
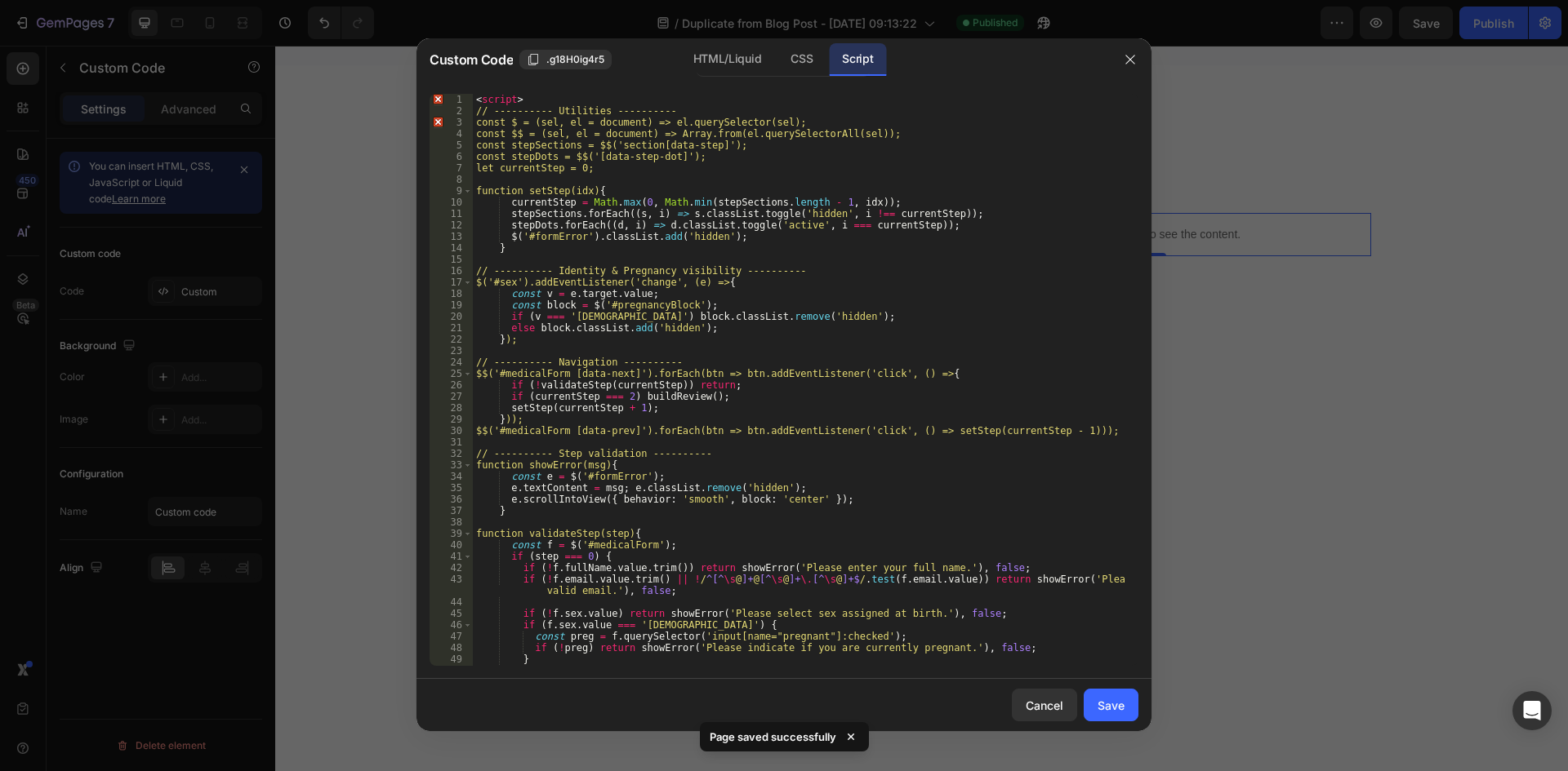
scroll to position [0, 0]
drag, startPoint x: 537, startPoint y: 105, endPoint x: 460, endPoint y: 90, distance: 78.4
click at [460, 90] on div "1 2 3 4 5 6 7 8 9 10 11 12 13 14 15 16 17 18 19 20 21 22 23 24 25 26 27 28 29 3…" at bounding box center [784, 379] width 735 height 599
type textarea "<script>"
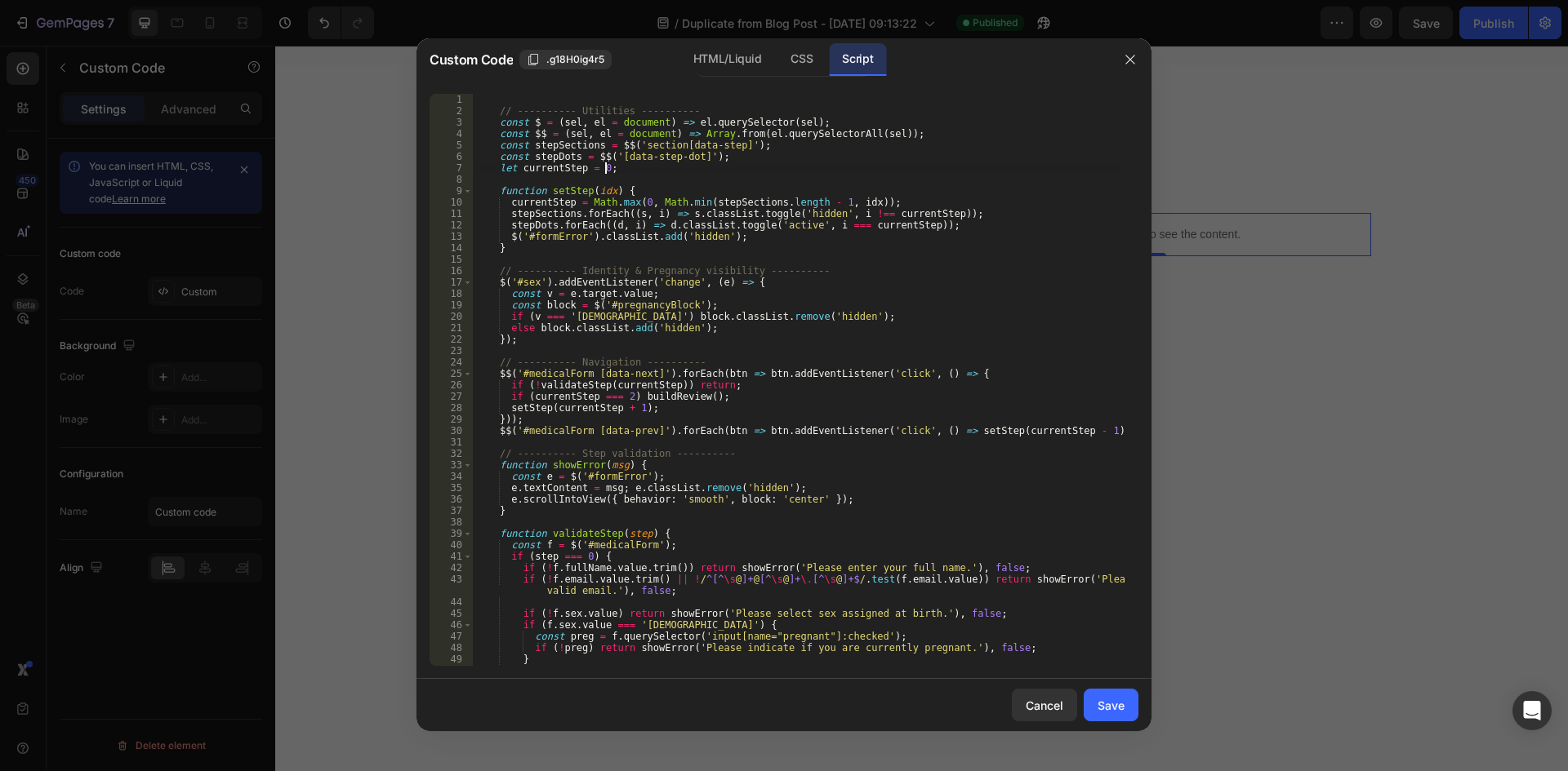
click at [630, 165] on div "// ---------- Utilities ---------- const $ = ( sel , el = document ) => el . qu…" at bounding box center [800, 391] width 654 height 595
click at [970, 134] on div "// ---------- Utilities ---------- const $ = ( sel , el = document ) => el . qu…" at bounding box center [800, 391] width 654 height 595
type textarea "const $$ = (sel, el = document) => Array.from(el.querySelectorAll(sel));"
click at [804, 59] on div "CSS" at bounding box center [802, 60] width 49 height 33
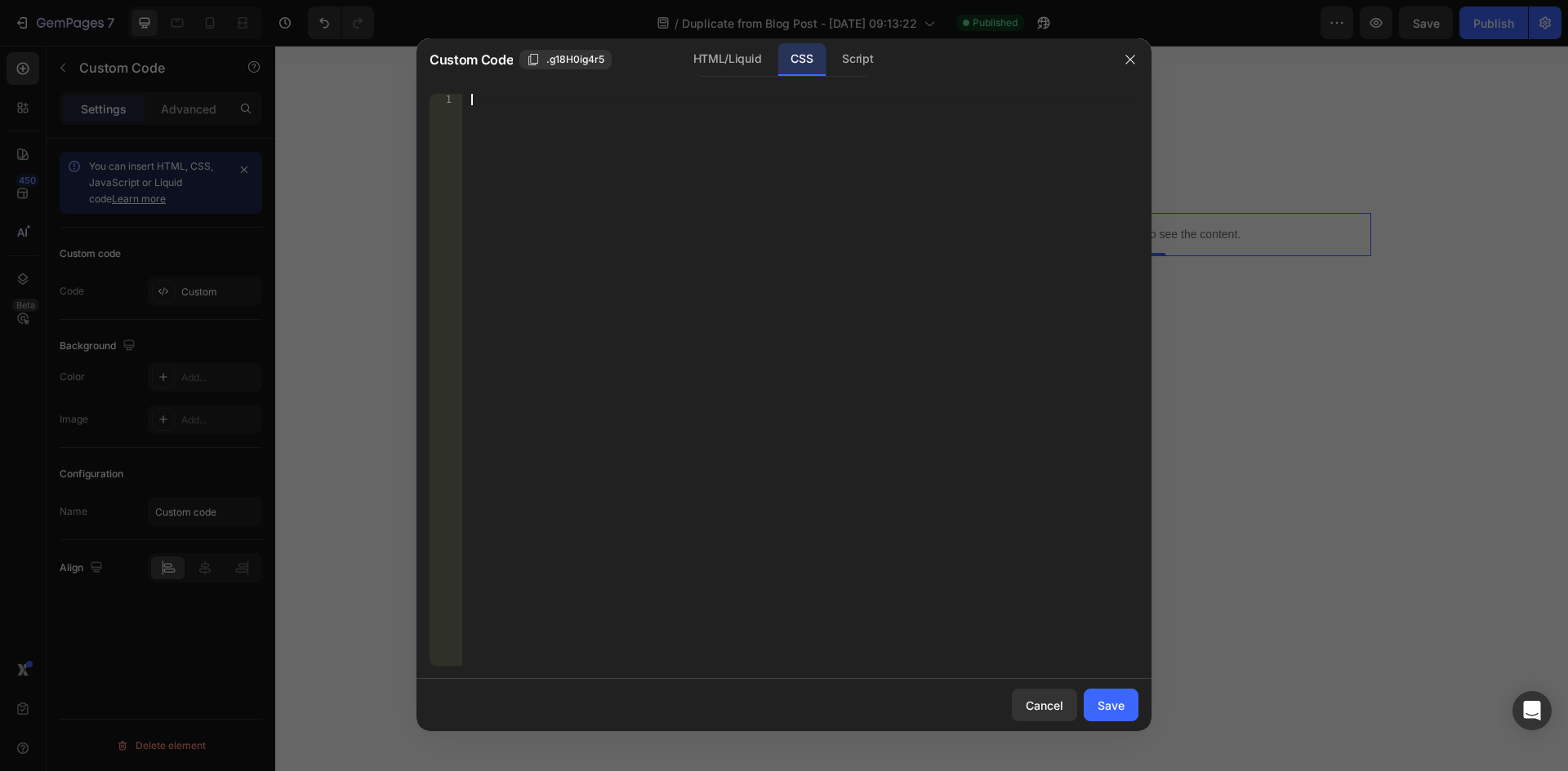
paste textarea "</style>"
type textarea "</style>"
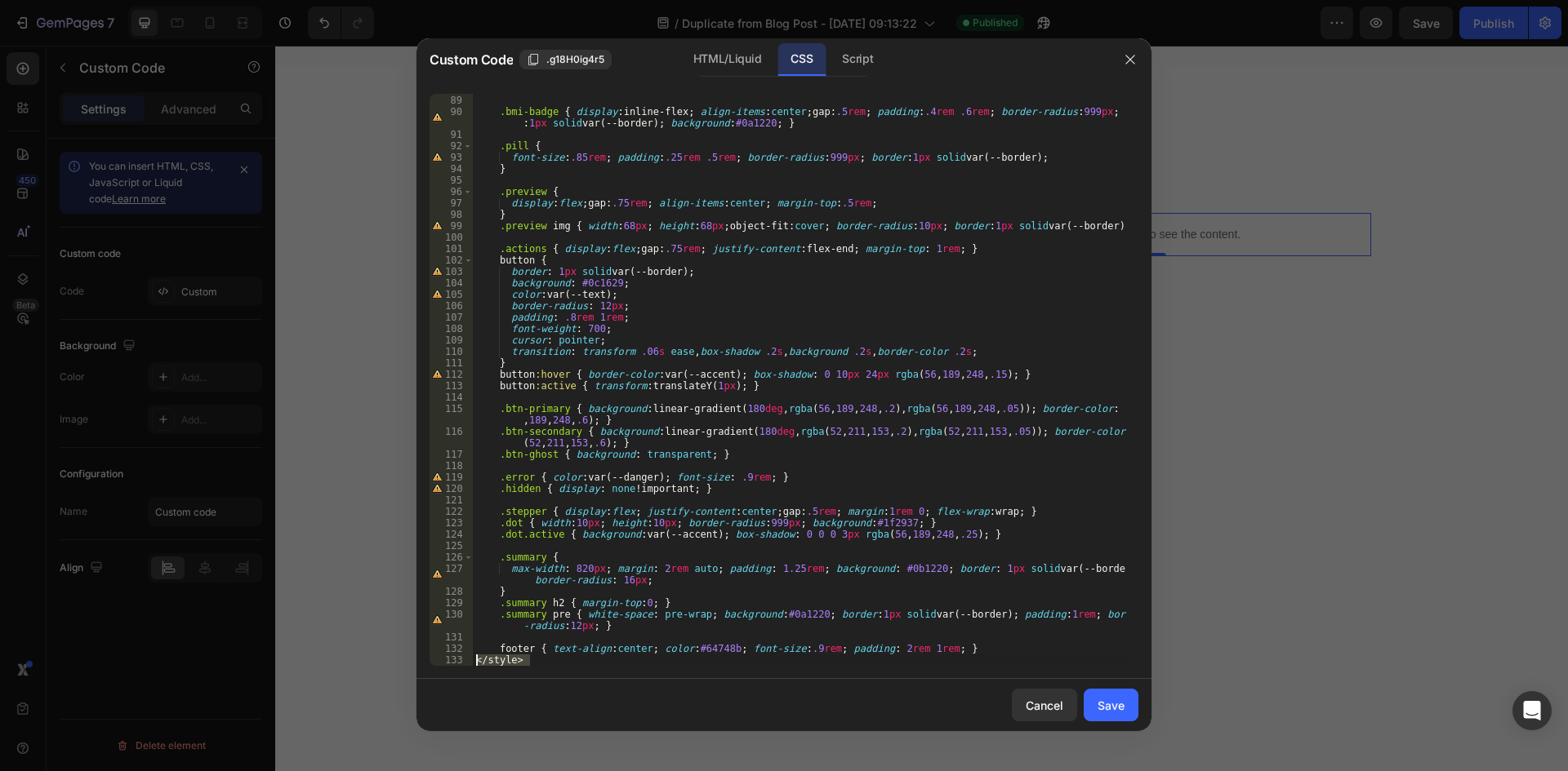
drag, startPoint x: 534, startPoint y: 662, endPoint x: 477, endPoint y: 662, distance: 57.0
click at [477, 662] on div ".muted { color : #94a3b8 ; } .bmi-badge { display : inline-flex ; align-items :…" at bounding box center [800, 380] width 654 height 595
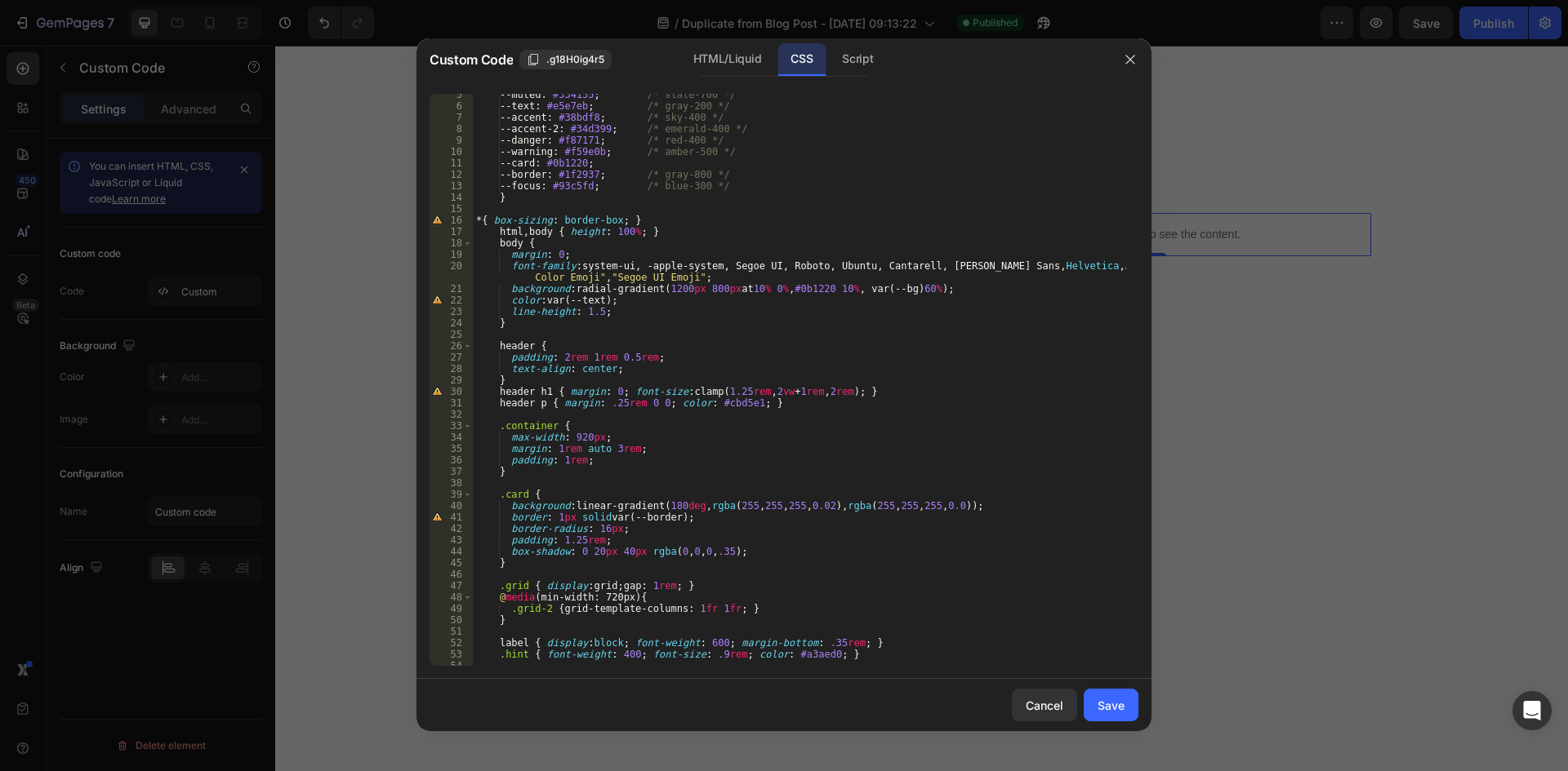
scroll to position [0, 0]
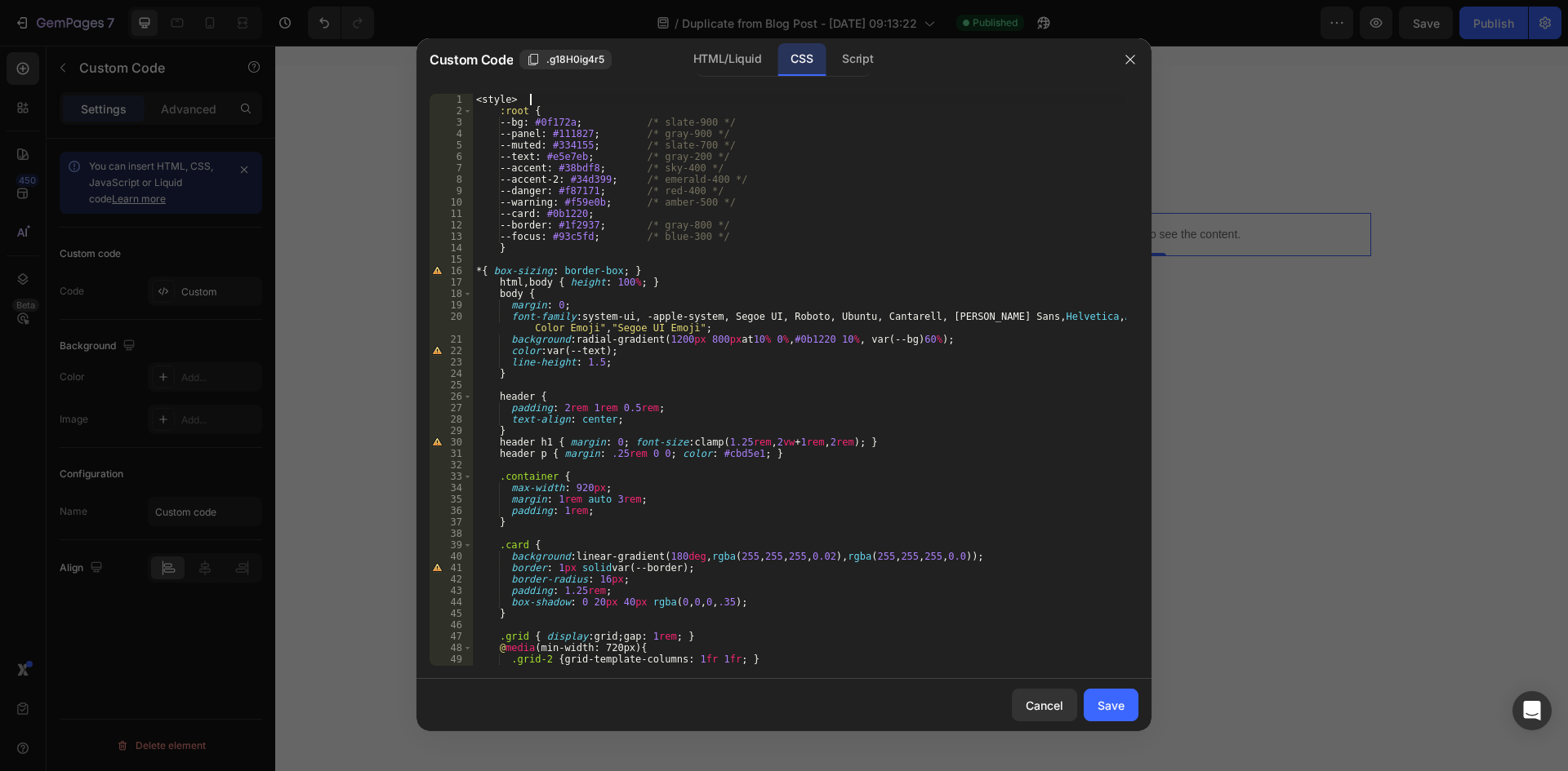
click at [537, 96] on div "< style > :root { --bg : #0f172a ; /* slate-900 */ --panel : #111827 ; /* gray-…" at bounding box center [800, 391] width 654 height 595
type textarea "<style>"
drag, startPoint x: 537, startPoint y: 96, endPoint x: 472, endPoint y: 92, distance: 65.1
click at [472, 92] on div "<style> 1 2 3 4 5 6 7 8 9 10 11 12 13 14 15 16 17 18 19 20 21 22 23 24 25 26 27…" at bounding box center [784, 379] width 735 height 599
drag, startPoint x: 500, startPoint y: 120, endPoint x: 611, endPoint y: 120, distance: 111.0
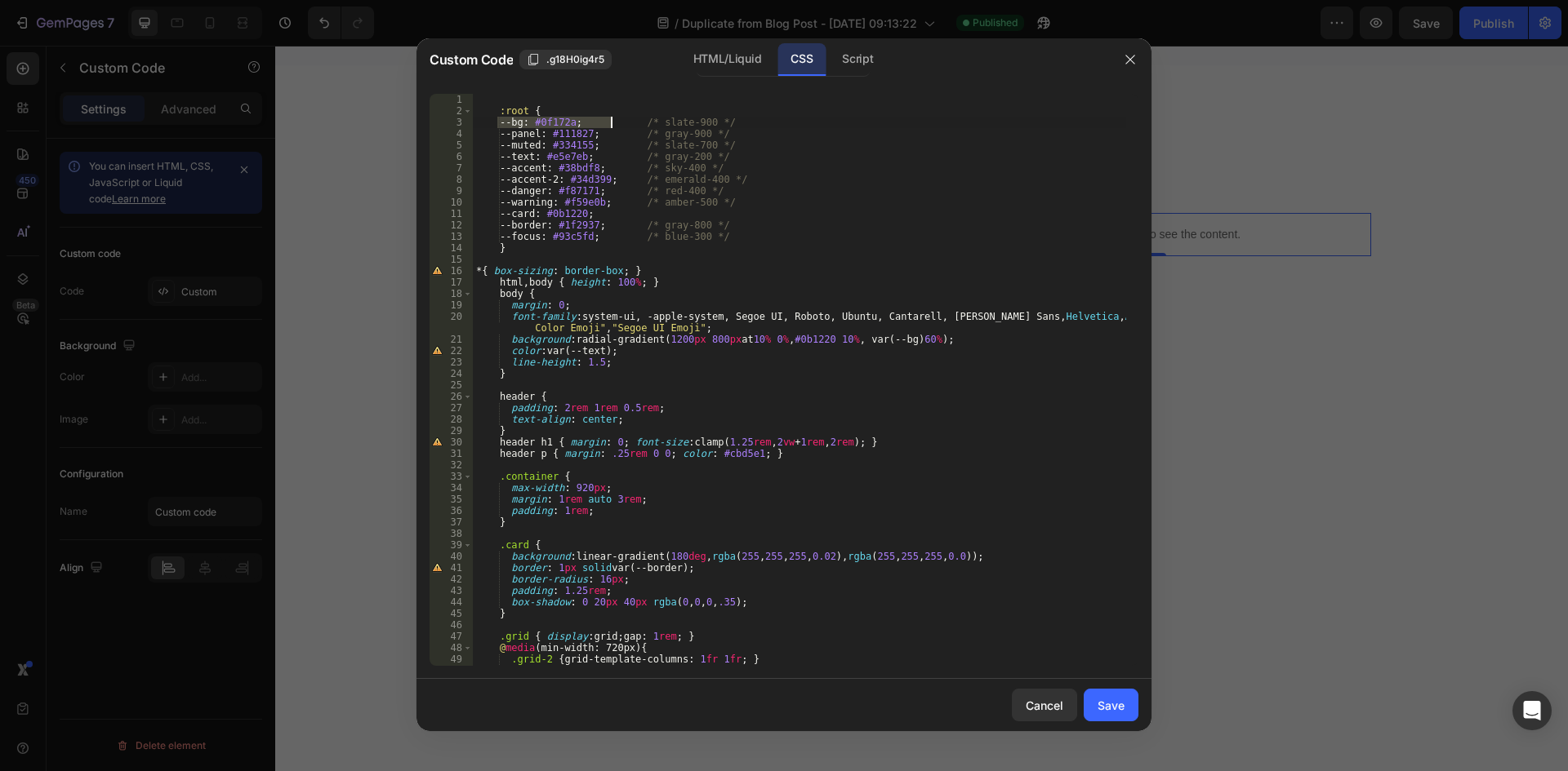
click at [611, 120] on div ":root { --bg : #0f172a ; /* slate-900 */ --panel : #111827 ; /* gray-900 */ --m…" at bounding box center [800, 391] width 654 height 595
type textarea "/* slate-900 */"
click at [1091, 699] on button "Save" at bounding box center [1110, 705] width 55 height 33
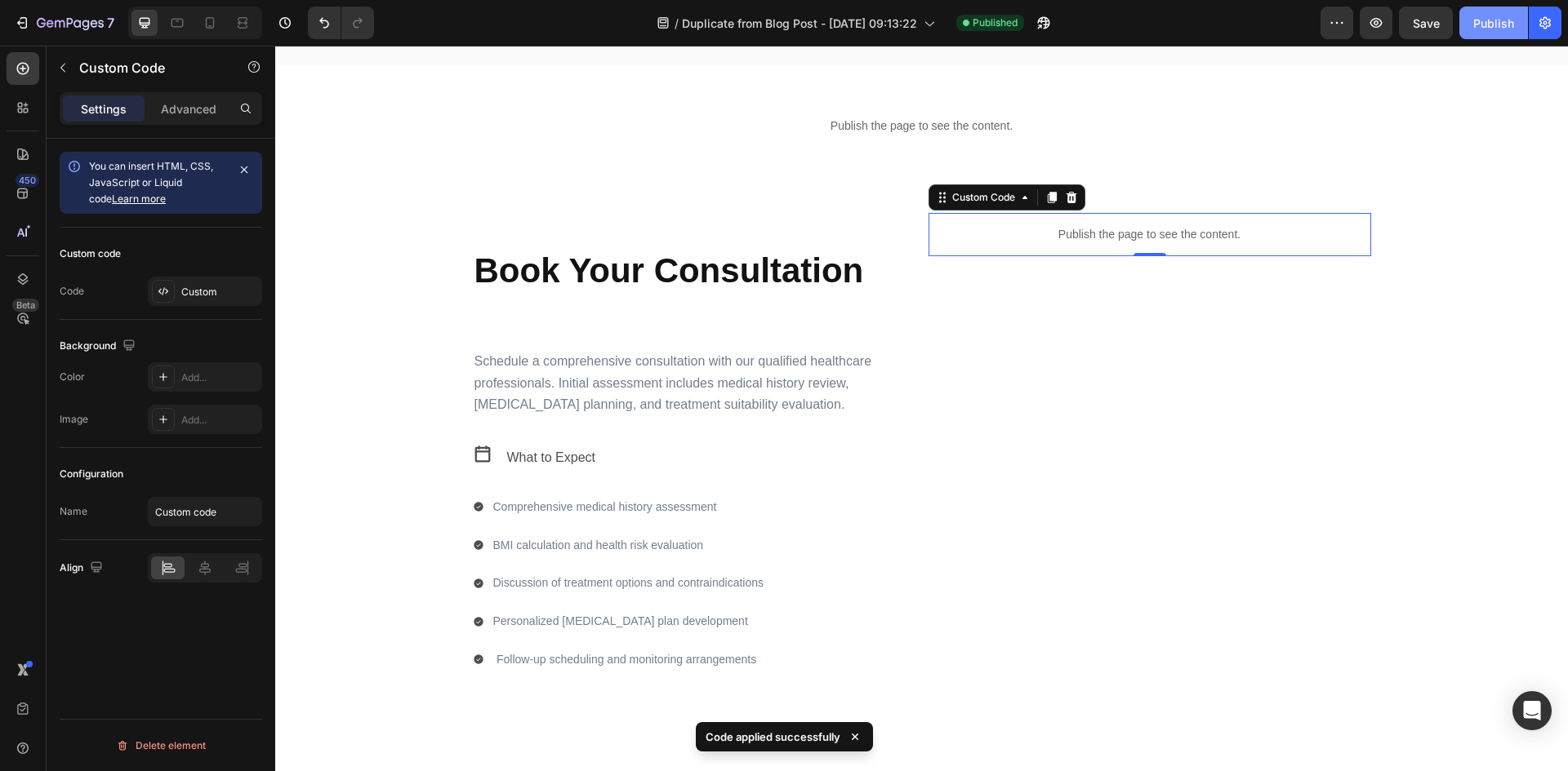
drag, startPoint x: 1500, startPoint y: 32, endPoint x: 1212, endPoint y: 7, distance: 289.1
click at [1500, 32] on button "Publish" at bounding box center [1493, 23] width 68 height 33
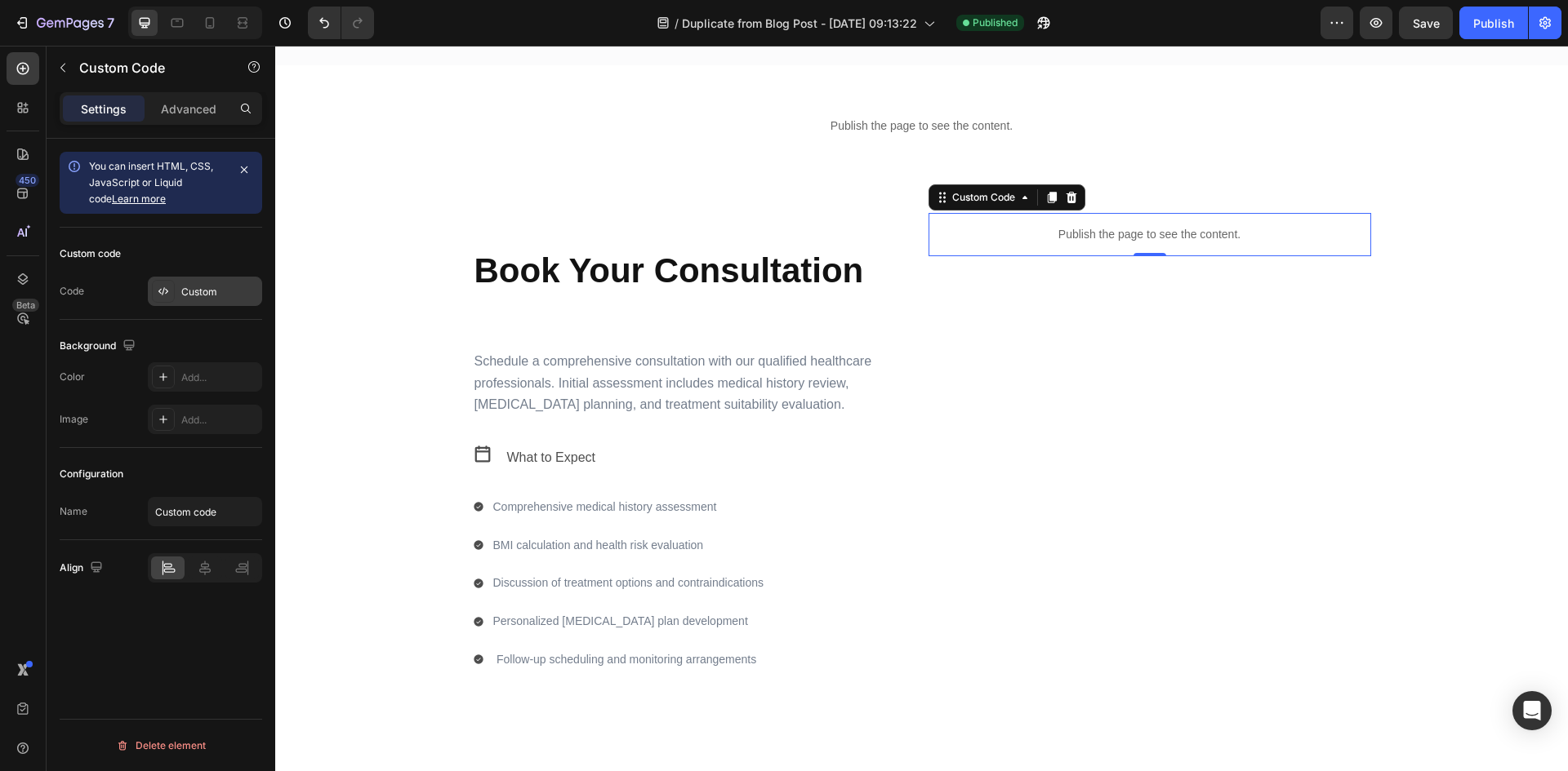
click at [177, 287] on div "Custom" at bounding box center [205, 291] width 114 height 29
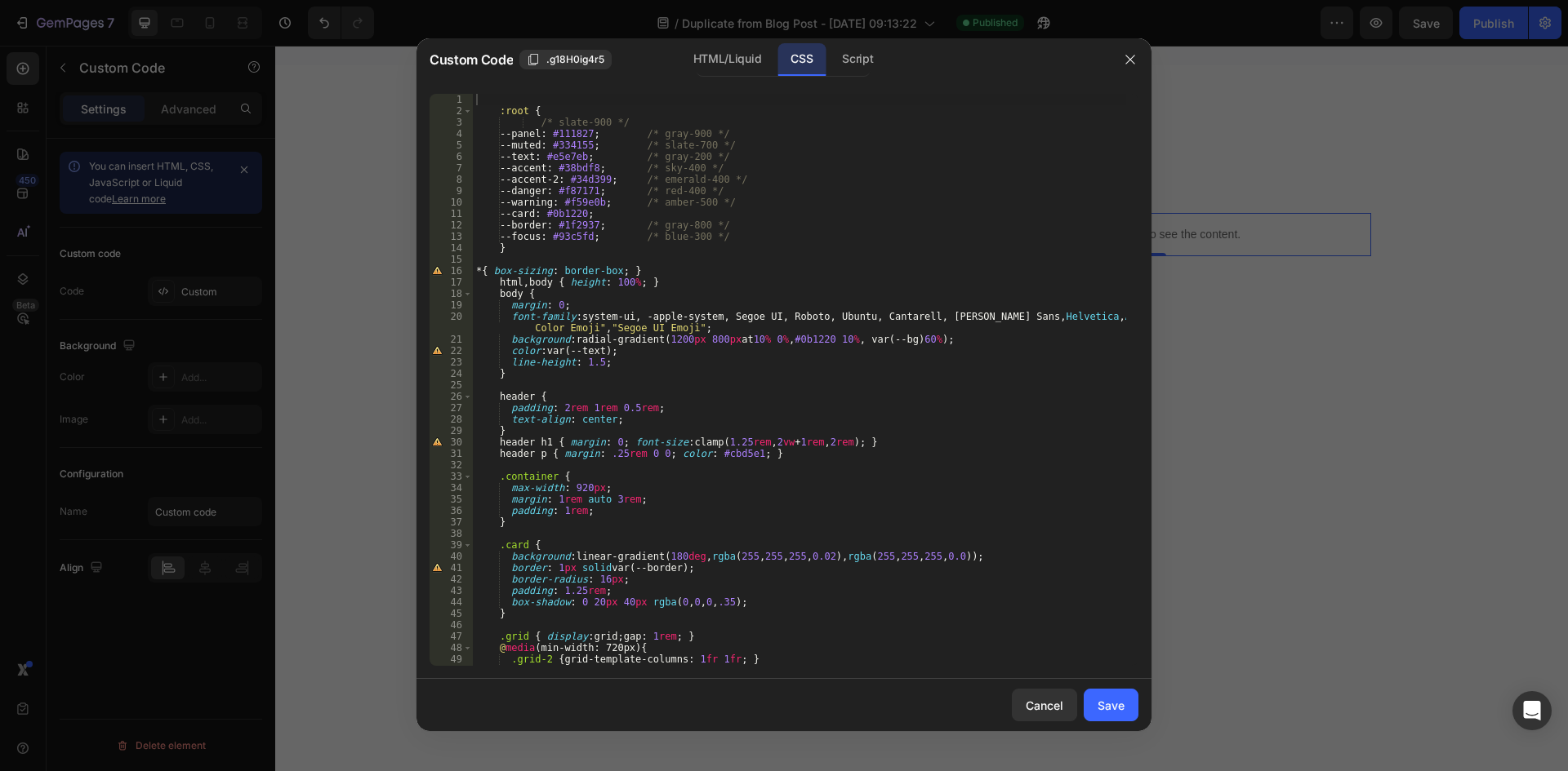
click at [540, 120] on div ":root { /* slate-900 */ --panel : #111827 ; /* gray-900 */ --muted : #334155 ; …" at bounding box center [800, 391] width 654 height 595
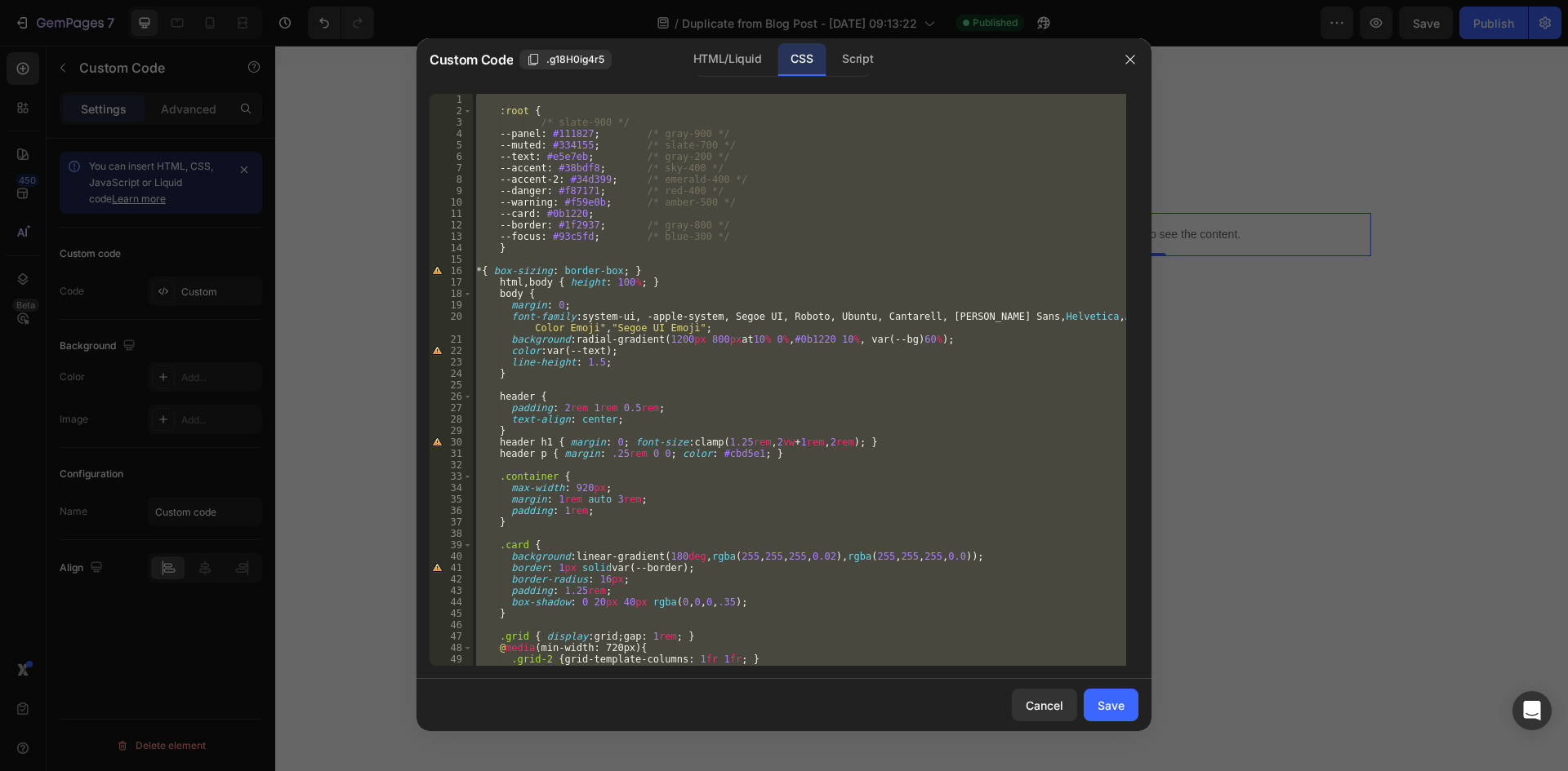
click at [742, 367] on div ":root { /* slate-900 */ --panel : #111827 ; /* gray-900 */ --muted : #334155 ; …" at bounding box center [800, 379] width 654 height 573
paste textarea "</style>"
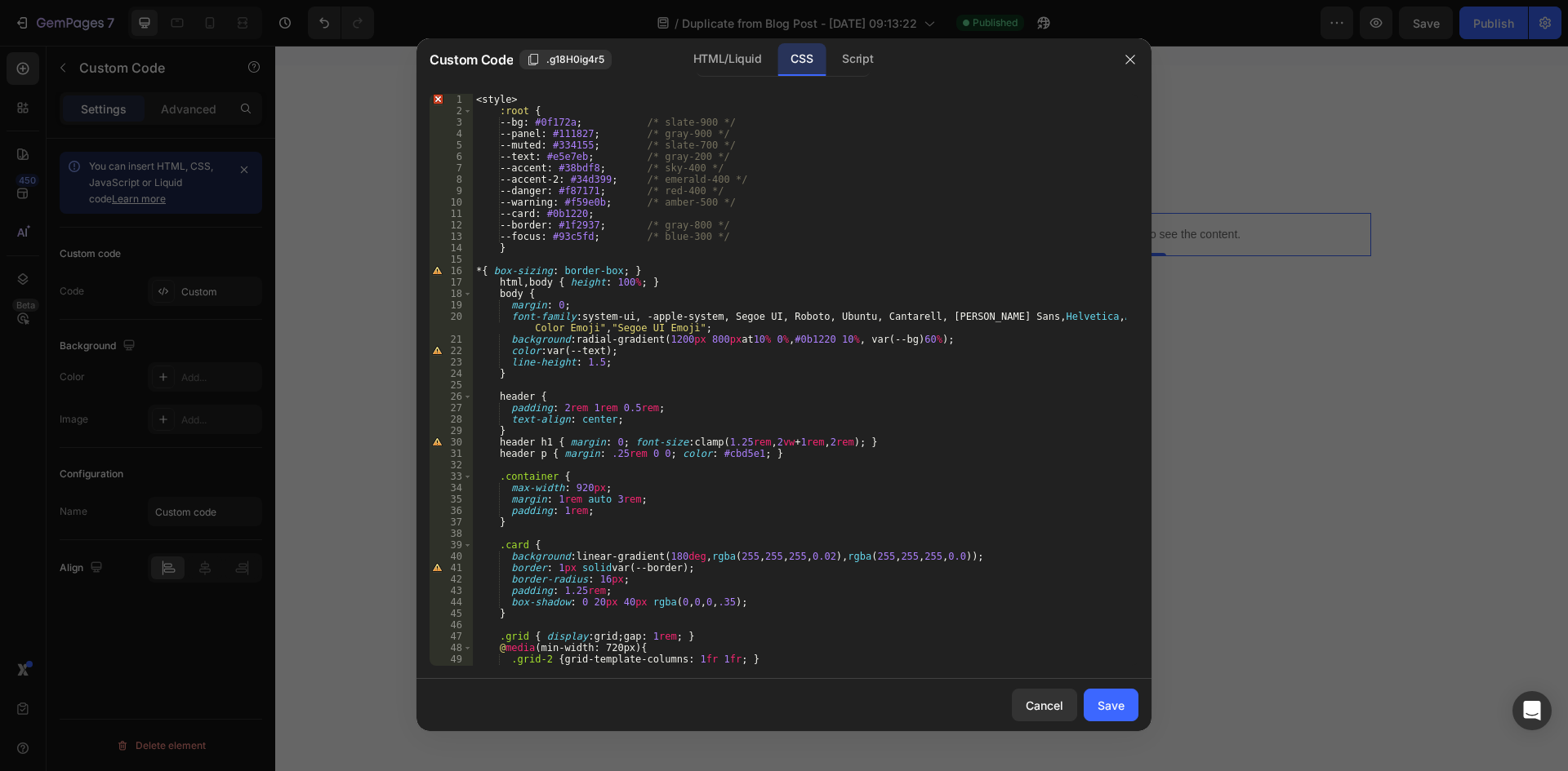
scroll to position [0, 0]
click at [560, 239] on div "< style > :root { --bg : #0f172a ; /* slate-900 */ --panel : #111827 ; /* gray-…" at bounding box center [800, 391] width 654 height 595
click at [532, 249] on div "< style > :root { --bg : #0f172a ; /* slate-900 */ --panel : #111827 ; /* gray-…" at bounding box center [800, 391] width 654 height 595
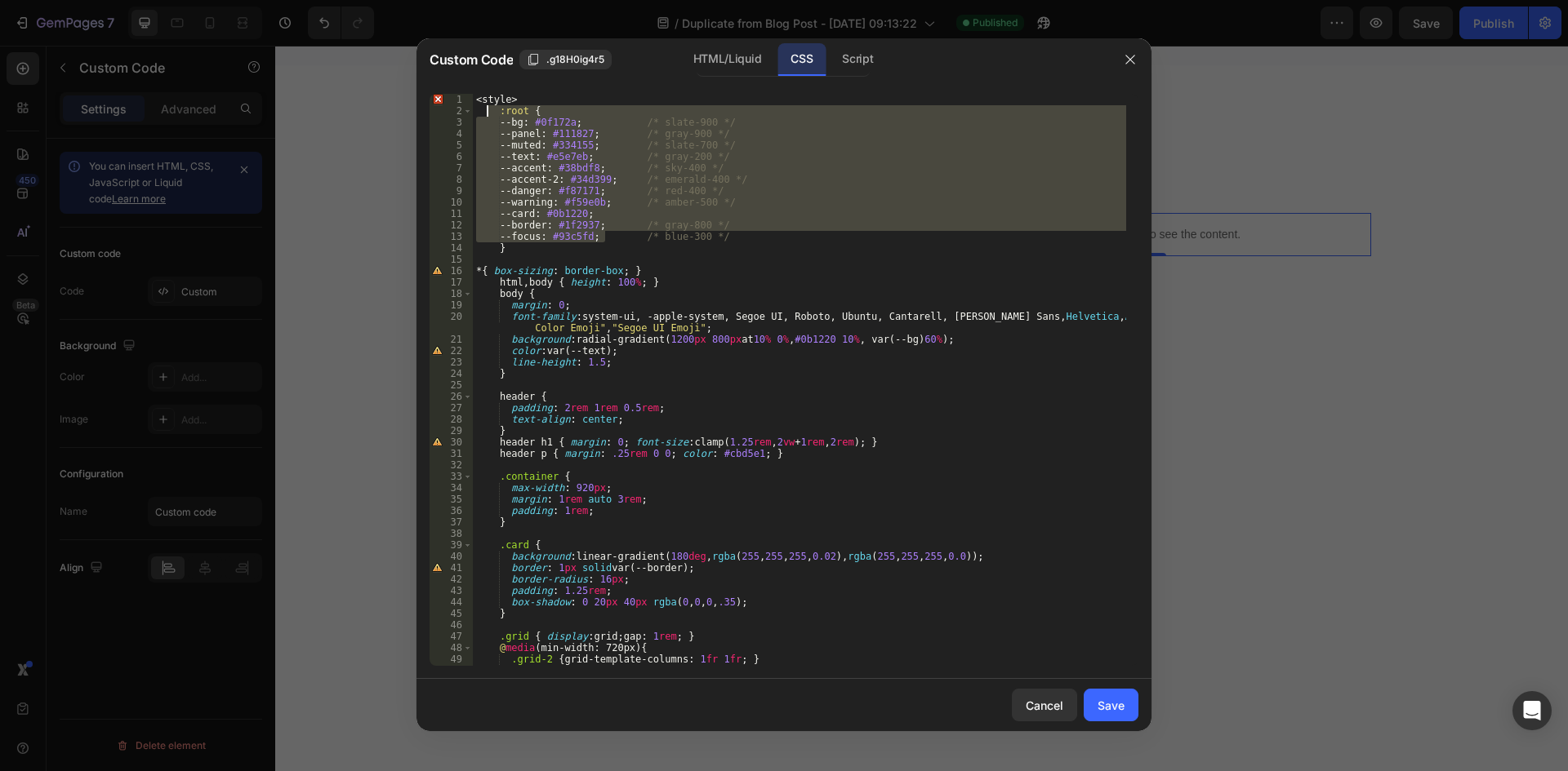
drag, startPoint x: 607, startPoint y: 233, endPoint x: 488, endPoint y: 108, distance: 172.6
click at [488, 108] on div "< style > :root { --bg : #0f172a ; /* slate-900 */ --panel : #111827 ; /* gray-…" at bounding box center [800, 391] width 654 height 595
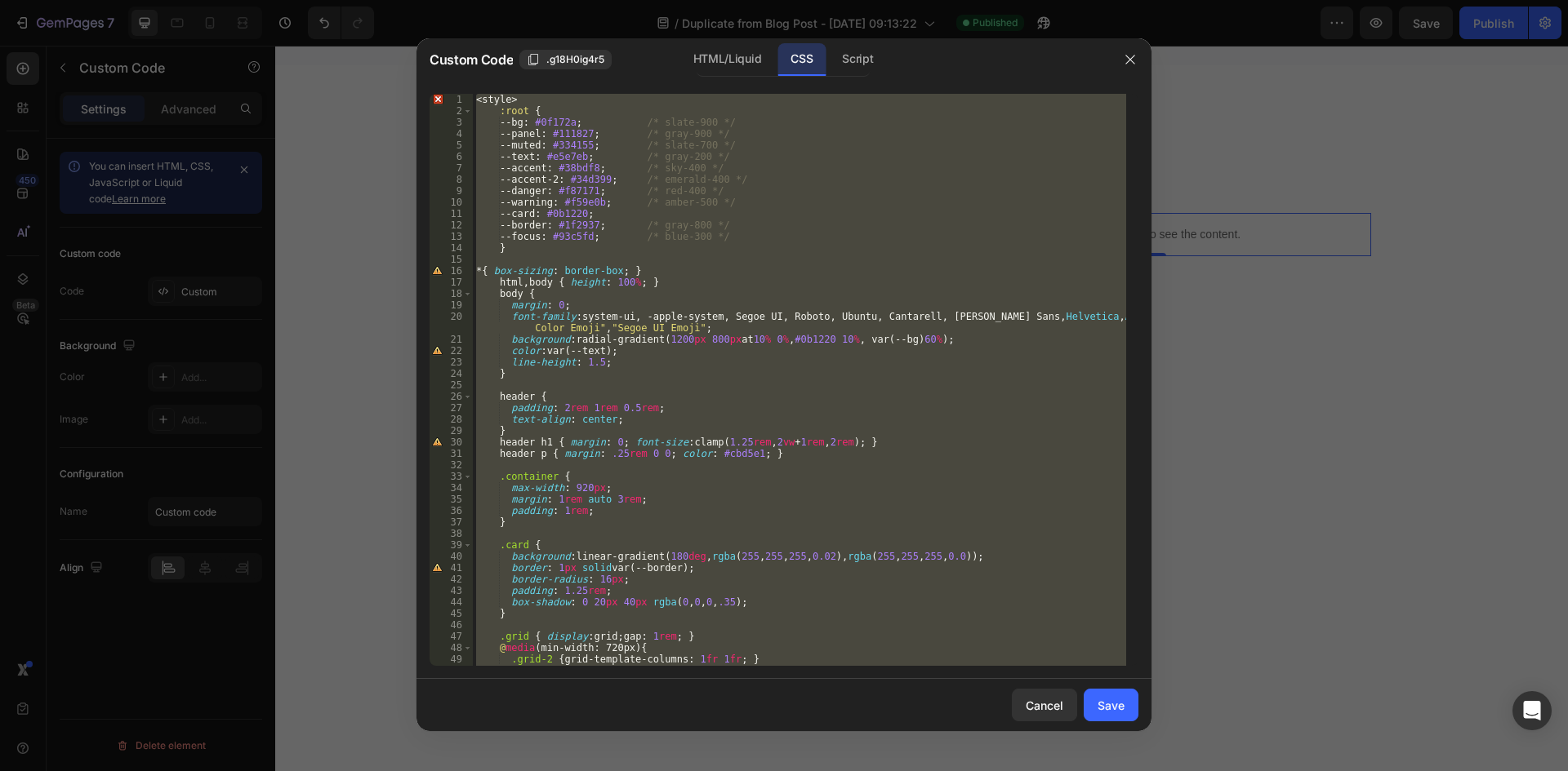
click at [747, 219] on div "< style > :root { --bg : #0f172a ; /* slate-900 */ --panel : #111827 ; /* gray-…" at bounding box center [800, 379] width 654 height 573
paste textarea
type textarea "</style>"
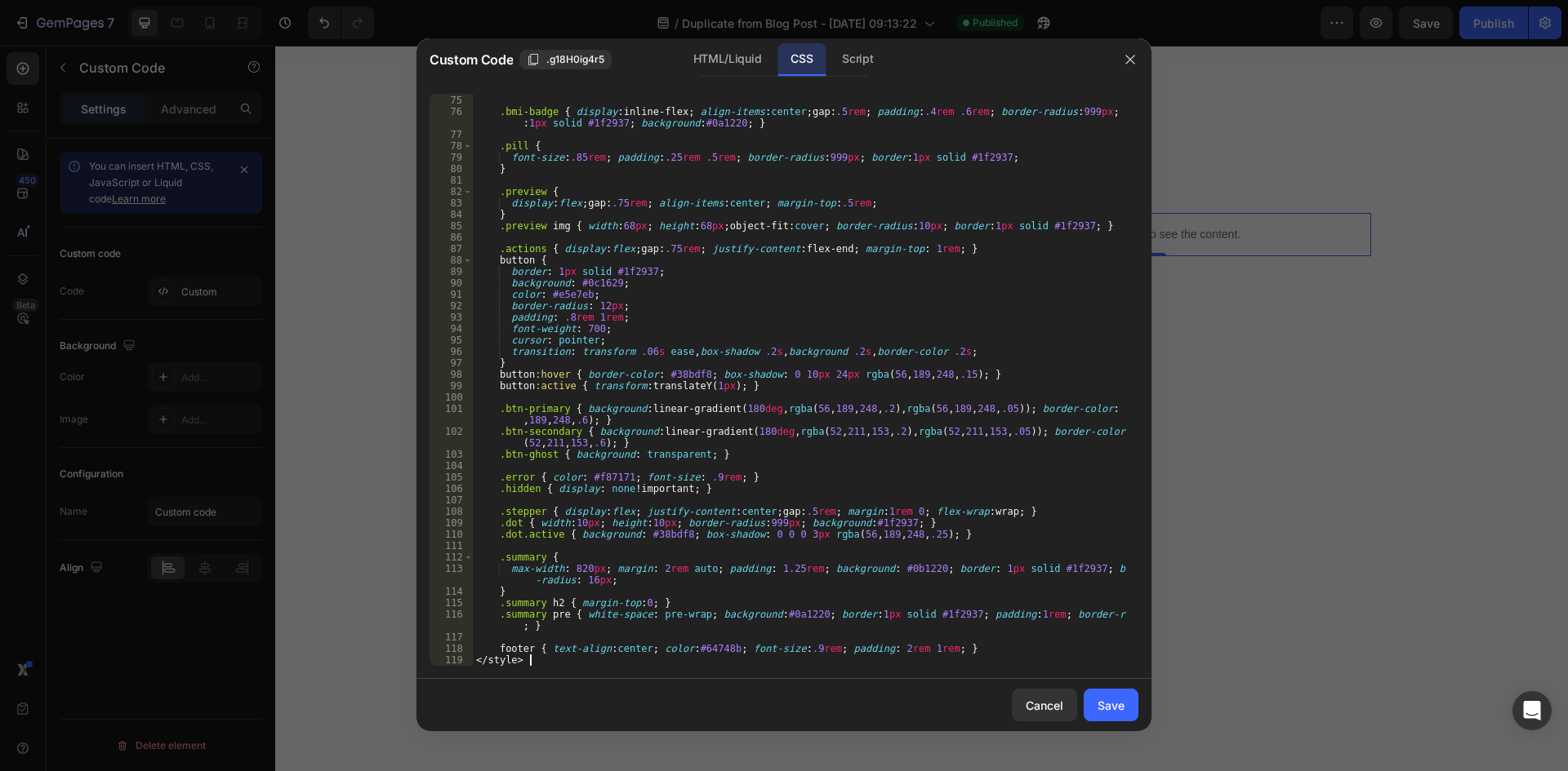
scroll to position [856, 0]
drag, startPoint x: 493, startPoint y: 664, endPoint x: 472, endPoint y: 664, distance: 21.0
click at [472, 664] on div "</style> 74 75 76 77 78 79 80 81 82 83 84 85 86 87 88 89 90 91 92 93 94 95 96 9…" at bounding box center [784, 379] width 709 height 573
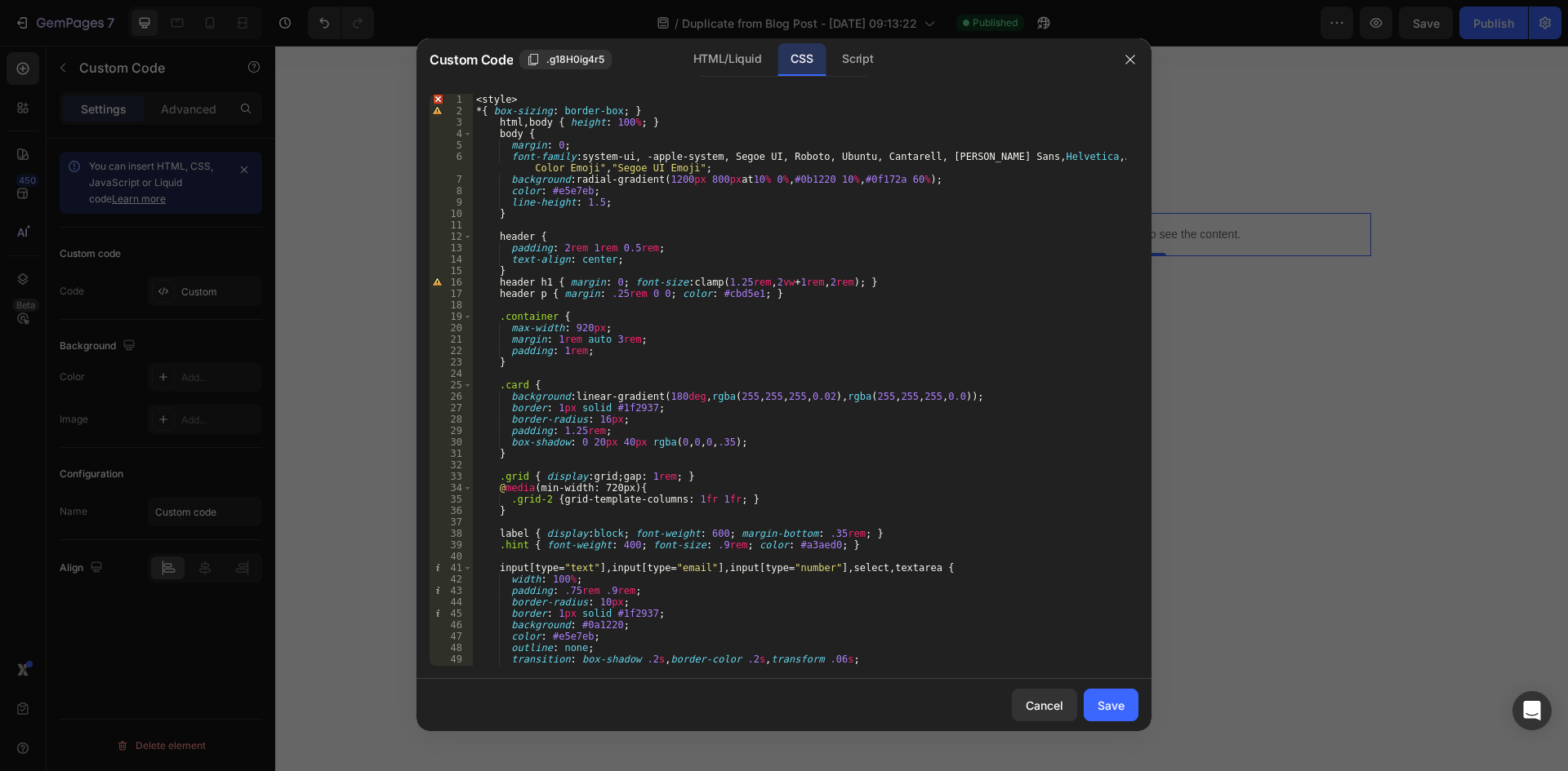
scroll to position [0, 0]
click at [537, 87] on div "1 2 3 4 5 6 7 8 9 10 11 12 13 14 15 16 17 18 19 20 21 22 23 24 25 26 27 28 29 3…" at bounding box center [784, 379] width 735 height 599
click at [536, 92] on div "1 2 3 4 5 6 7 8 9 10 11 12 13 14 15 16 17 18 19 20 21 22 23 24 25 26 27 28 29 3…" at bounding box center [784, 379] width 735 height 599
type textarea "<style>"
drag, startPoint x: 530, startPoint y: 94, endPoint x: 465, endPoint y: 103, distance: 65.6
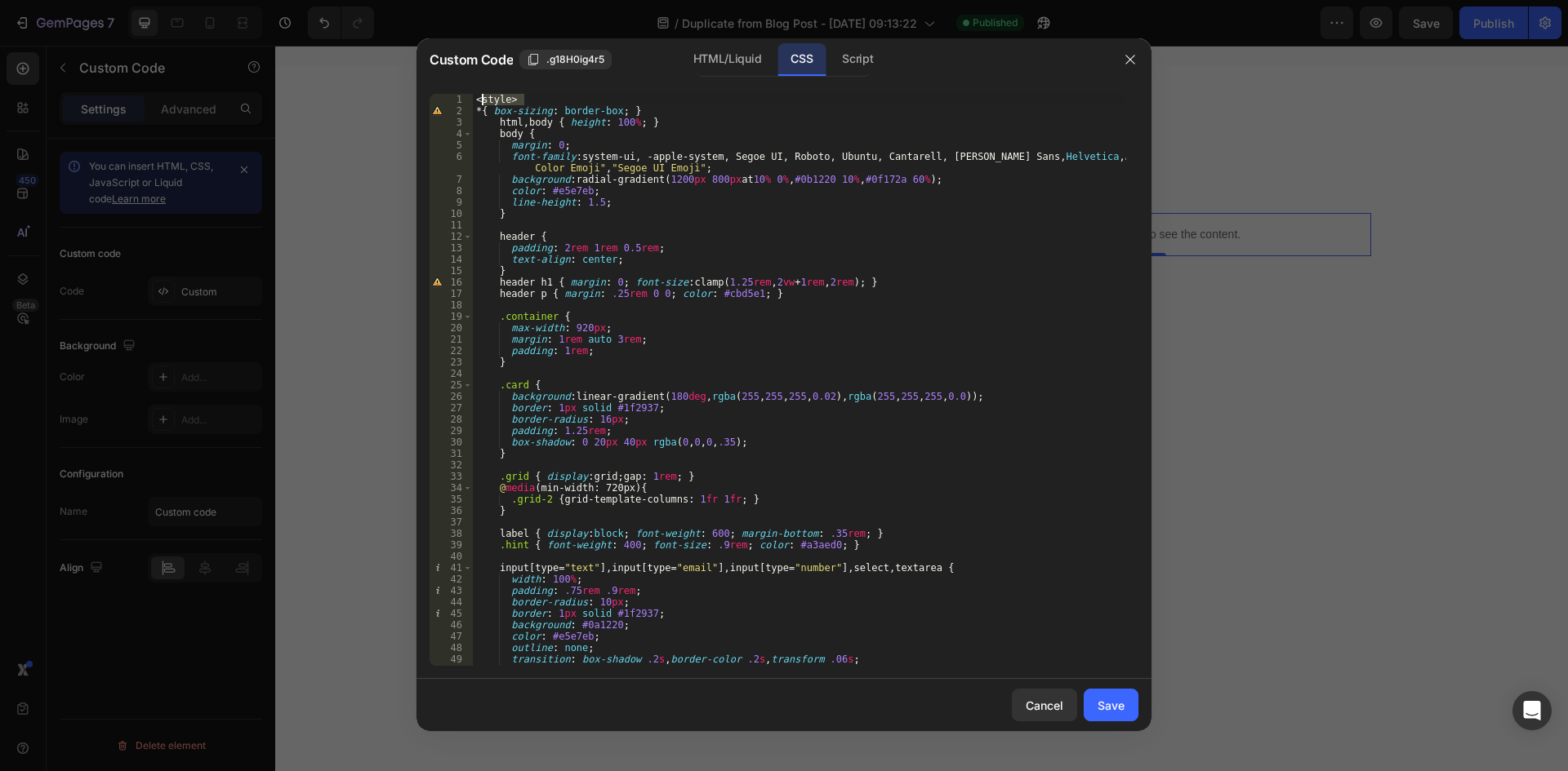
click at [465, 103] on div "<style> 1 2 3 4 5 6 7 8 9 10 11 12 13 14 15 16 17 18 19 20 21 22 23 24 25 26 27…" at bounding box center [784, 379] width 709 height 573
drag, startPoint x: 493, startPoint y: 120, endPoint x: 660, endPoint y: 122, distance: 167.0
click at [660, 122] on div "* { box-sizing : border-box ; } html , body { height : 100 % ; } body { margin …" at bounding box center [800, 391] width 654 height 595
type textarea "html, body { height: 100%; }"
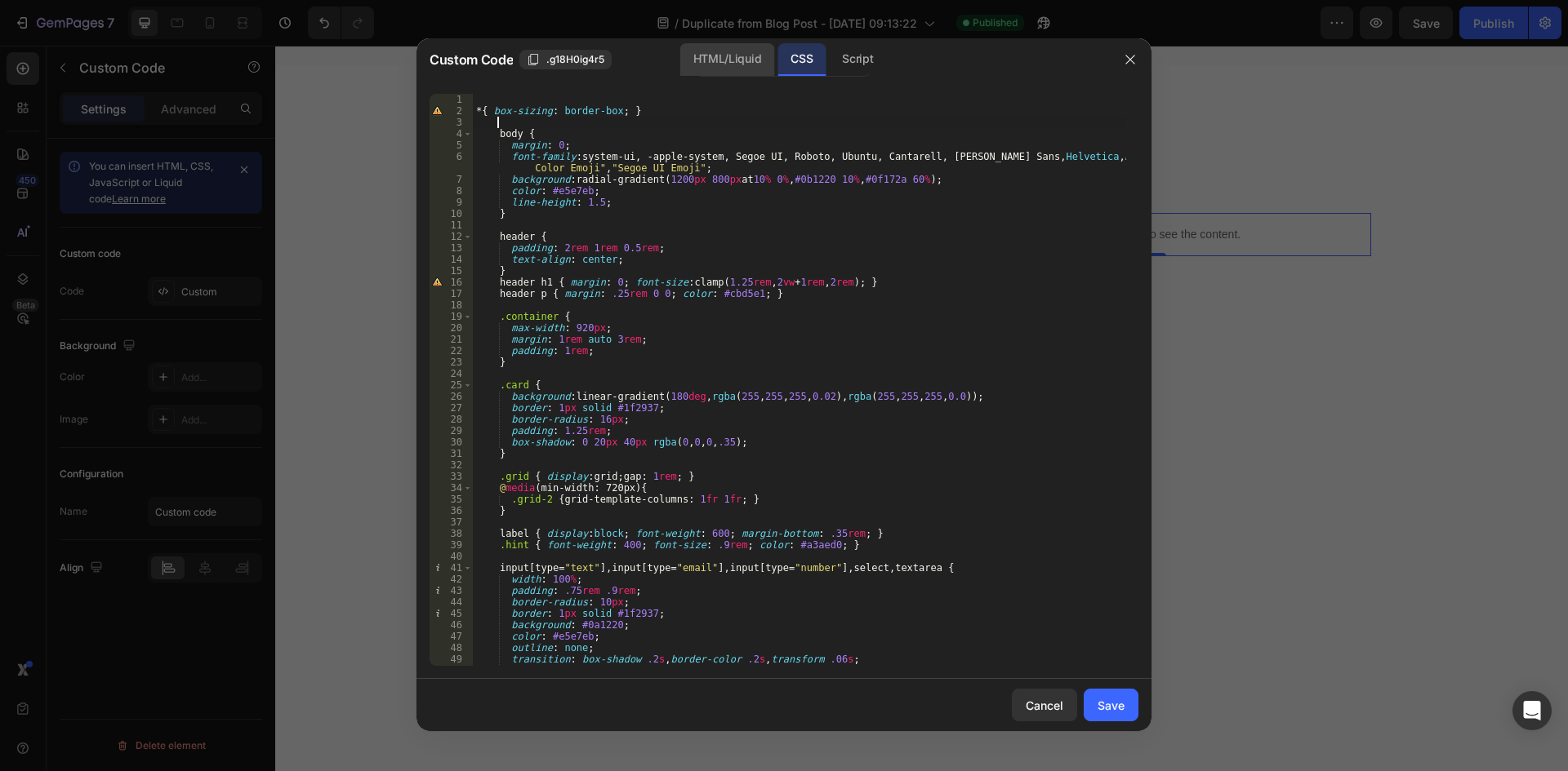
click at [706, 51] on div "HTML/Liquid" at bounding box center [727, 60] width 94 height 33
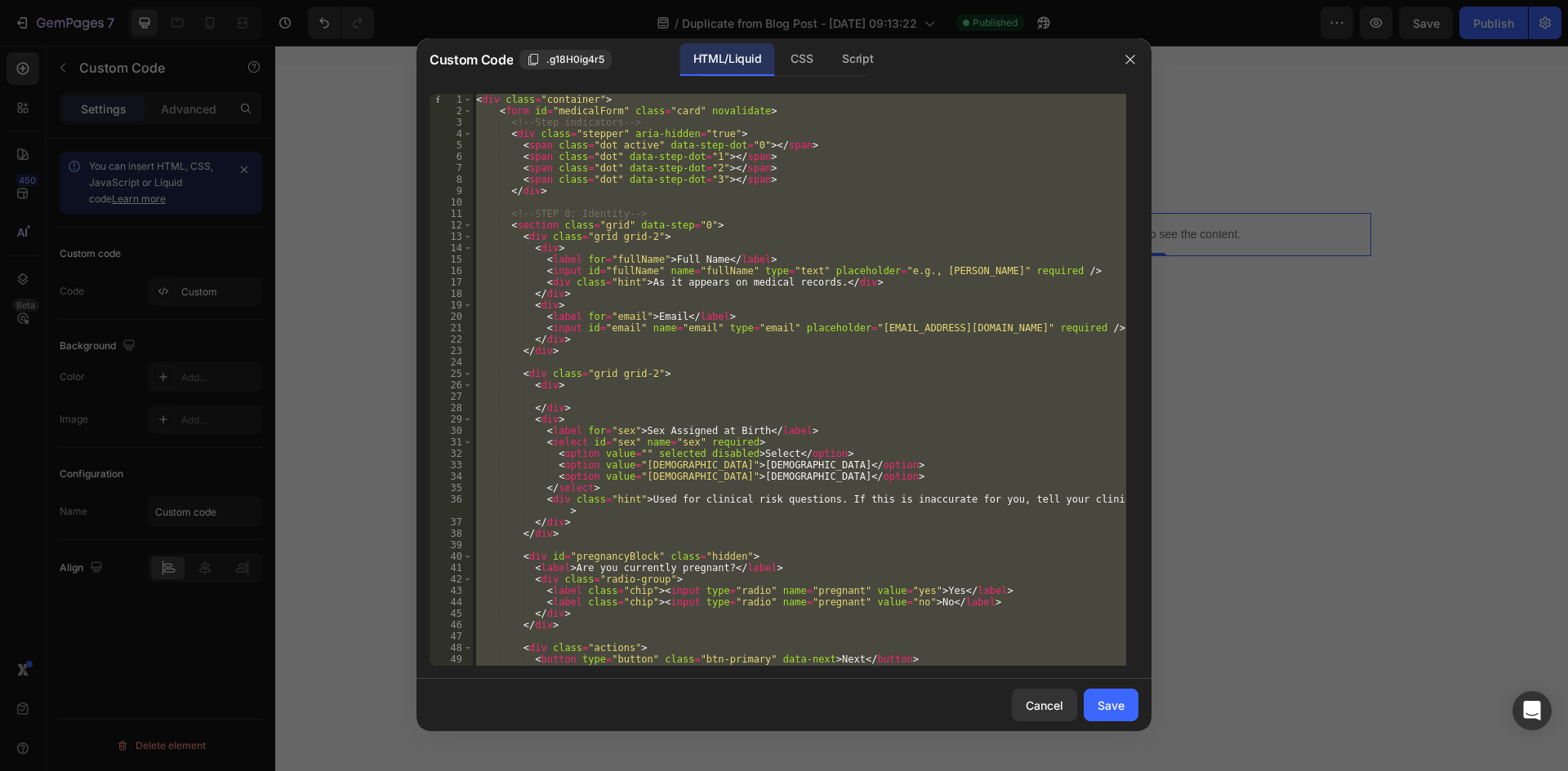
click at [556, 97] on div "< div class = "container" > < form id = "medicalForm" class = "card" novalidate…" at bounding box center [800, 379] width 654 height 573
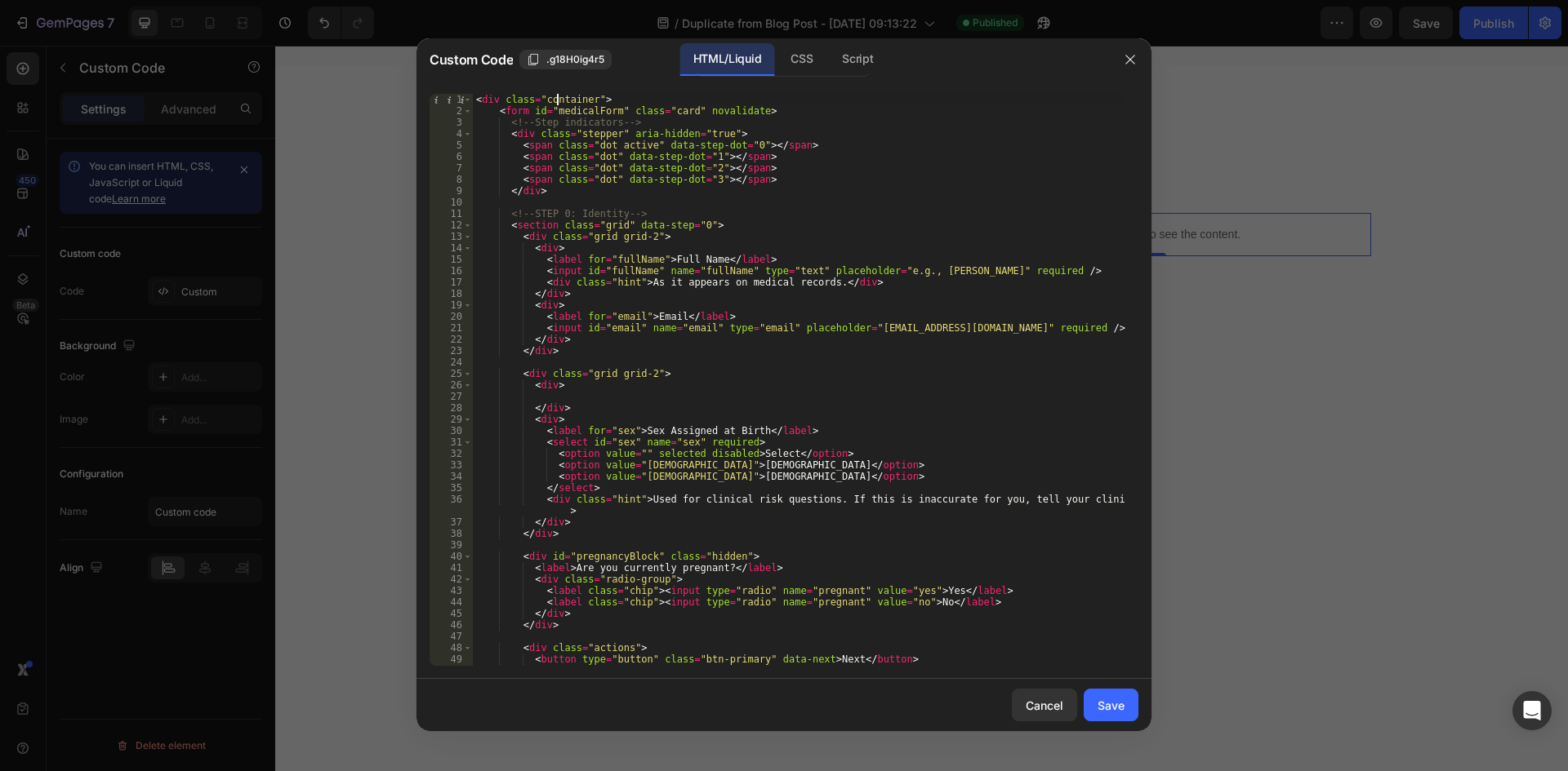
click at [556, 97] on div "< div class = "container" > < form id = "medicalForm" class = "card" novalidate…" at bounding box center [800, 391] width 654 height 595
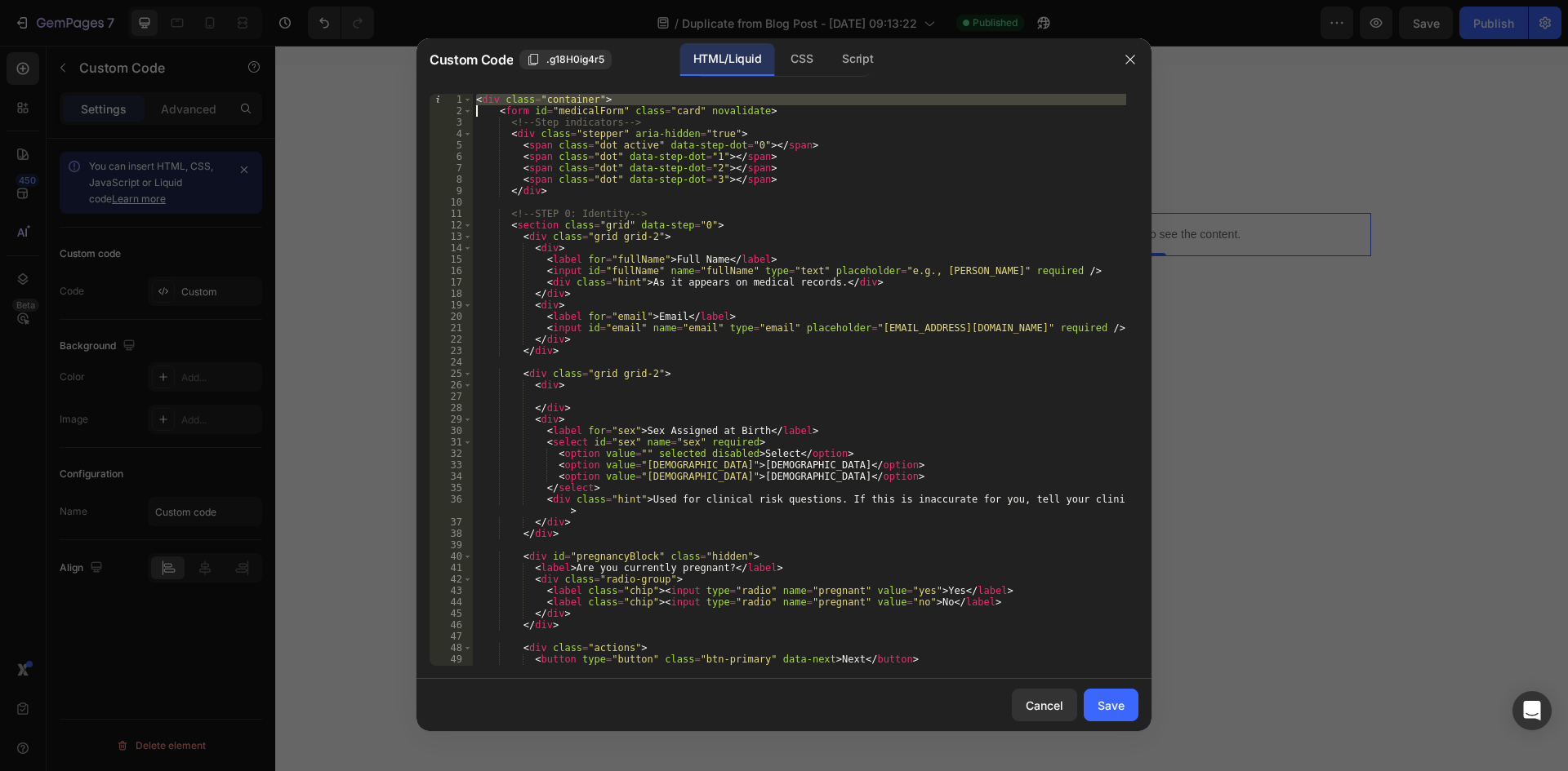
click at [556, 97] on div "< div class = "container" > < form id = "medicalForm" class = "card" novalidate…" at bounding box center [800, 391] width 654 height 595
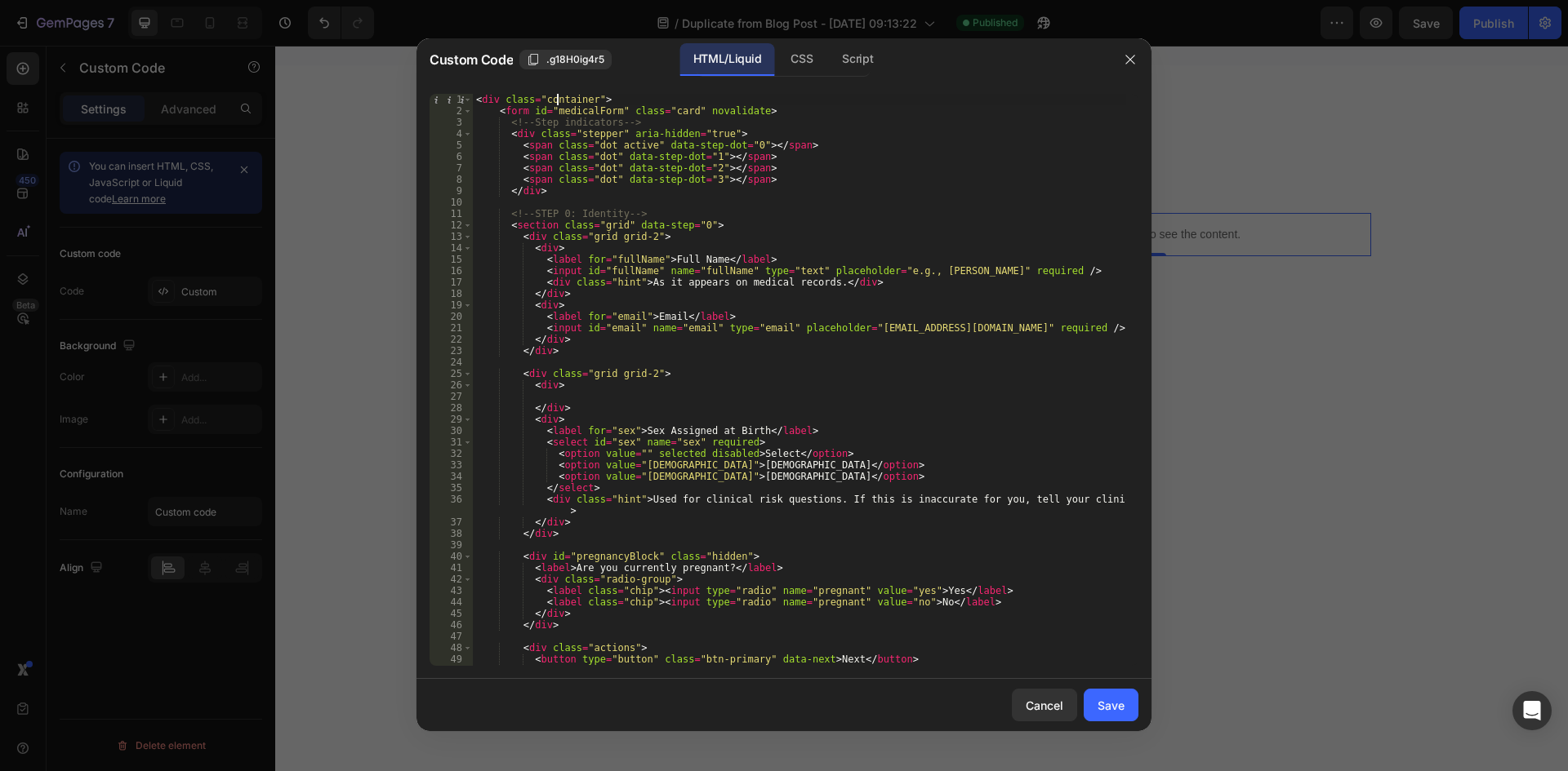
click at [556, 97] on div "< div class = "container" > < form id = "medicalForm" class = "card" novalidate…" at bounding box center [800, 391] width 654 height 595
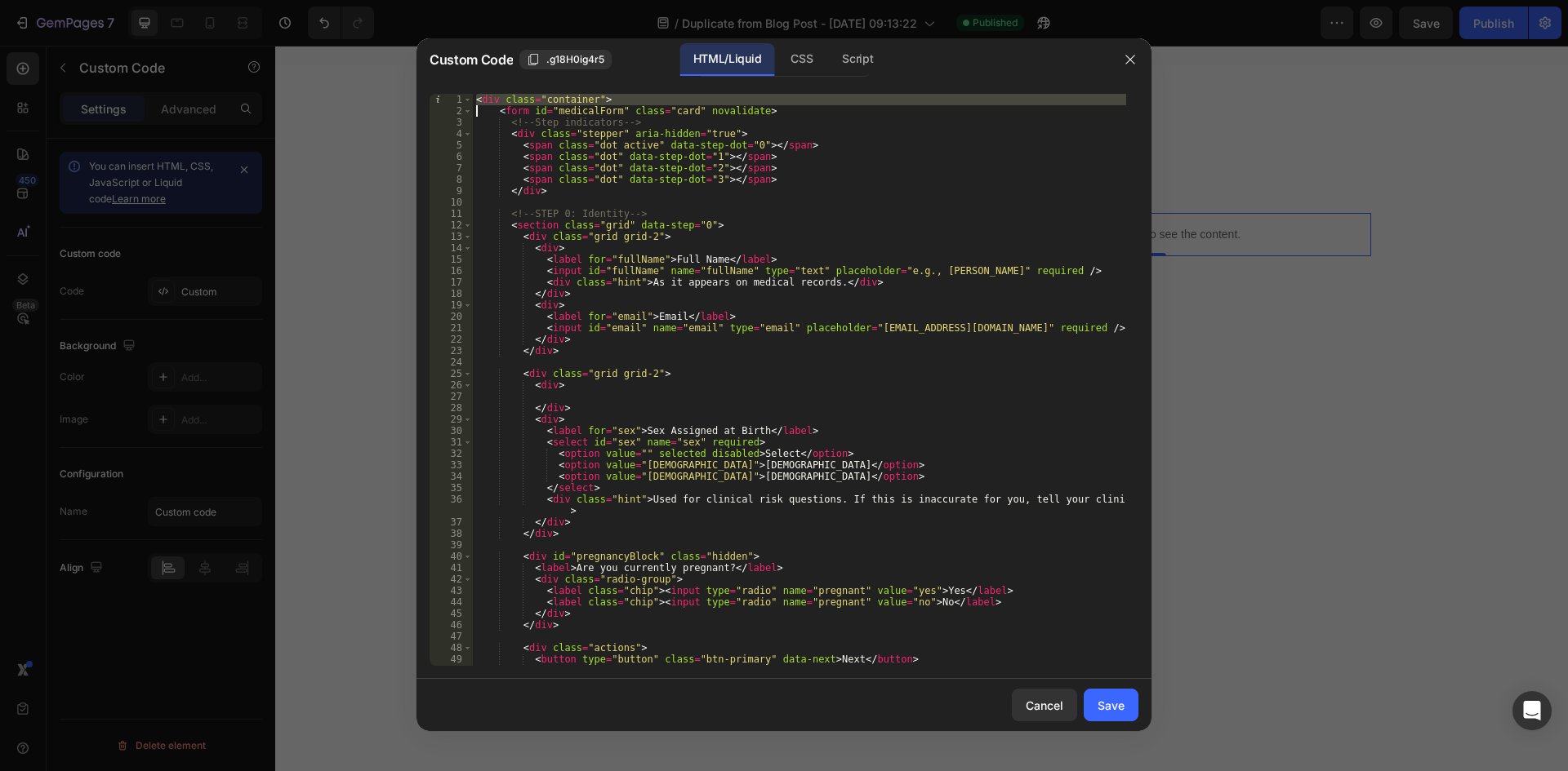
click at [556, 97] on div "< div class = "container" > < form id = "medicalForm" class = "card" novalidate…" at bounding box center [800, 391] width 654 height 595
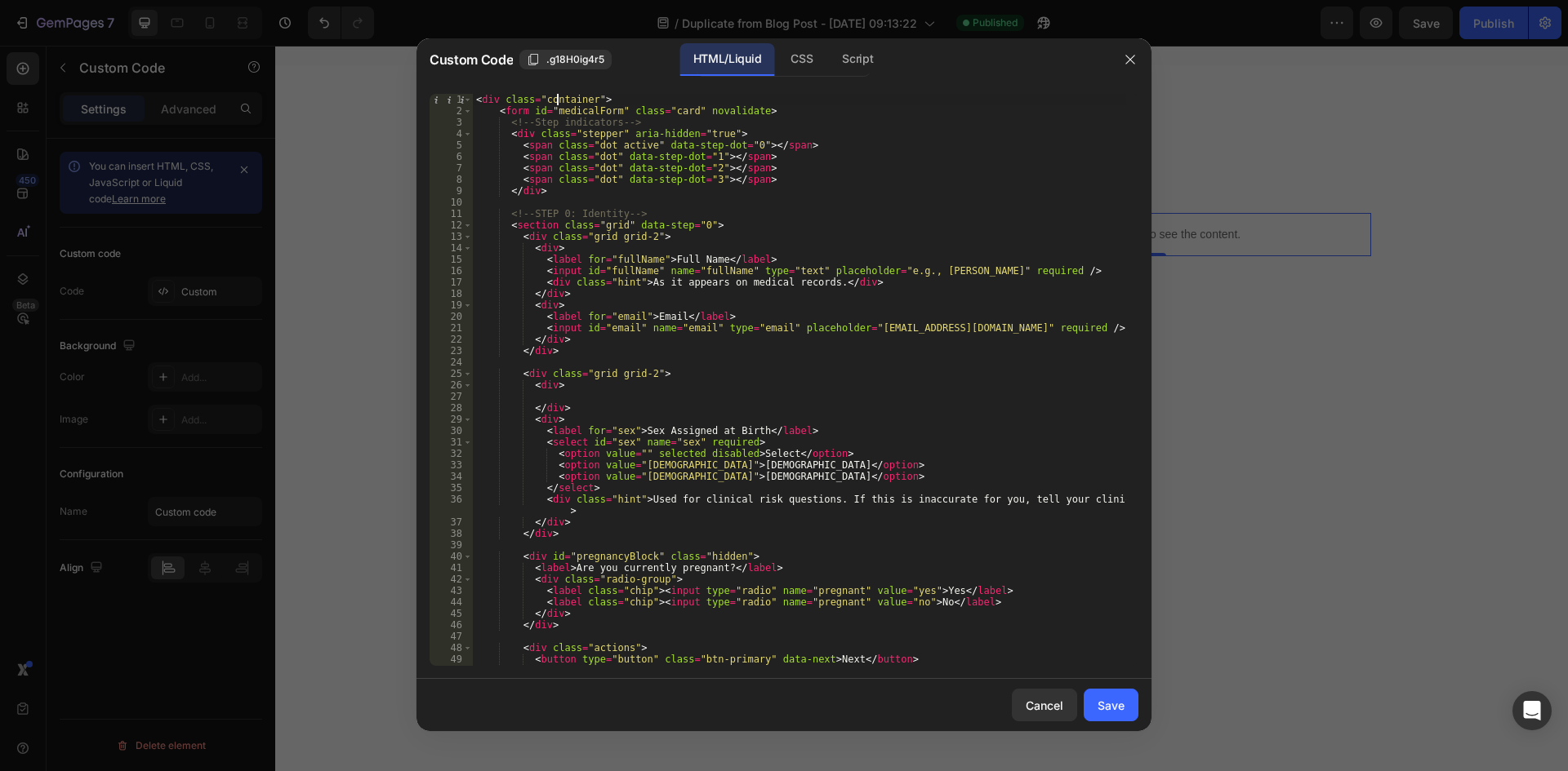
click at [556, 97] on div "< div class = "container" > < form id = "medicalForm" class = "card" novalidate…" at bounding box center [800, 391] width 654 height 595
drag, startPoint x: 538, startPoint y: 96, endPoint x: 589, endPoint y: 96, distance: 51.0
click at [589, 96] on div "< div class = "container" > < form id = "medicalForm" class = "card" novalidate…" at bounding box center [800, 391] width 654 height 595
click at [784, 52] on div "CSS" at bounding box center [802, 60] width 49 height 33
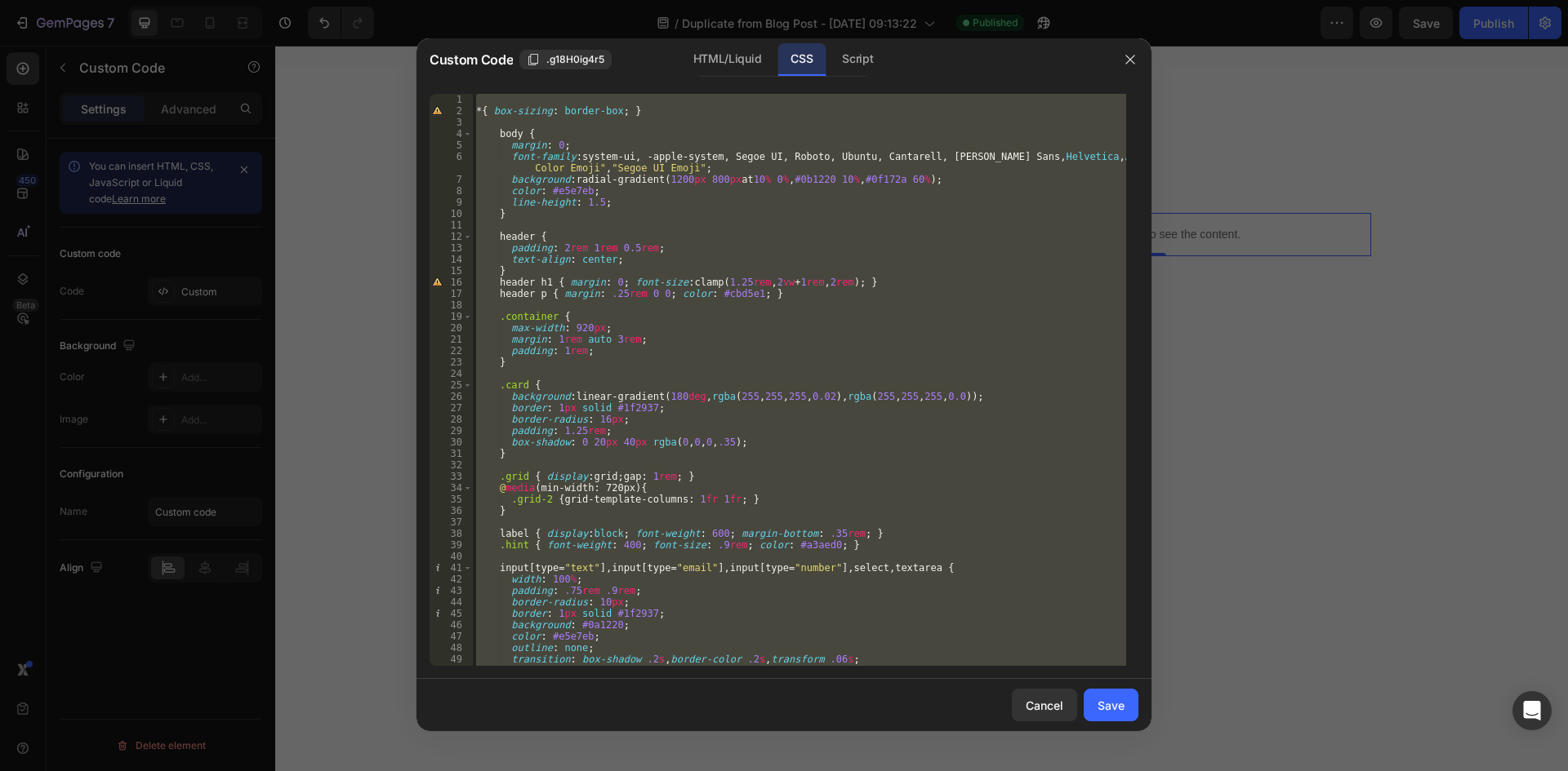
click at [516, 129] on div "* { box-sizing : border-box ; } body { margin : 0 ; font-family : system-ui, -a…" at bounding box center [800, 379] width 654 height 573
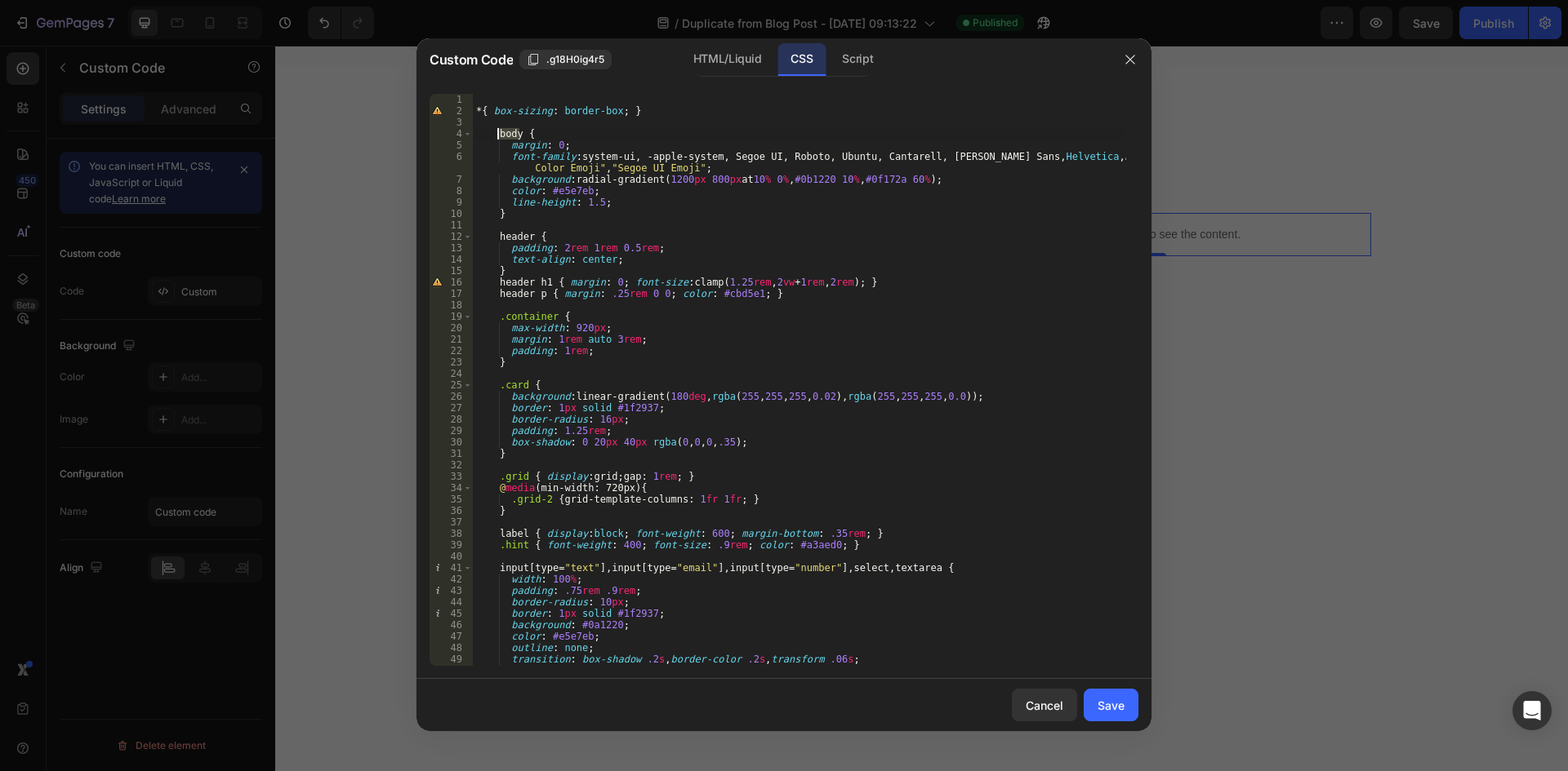
drag, startPoint x: 518, startPoint y: 130, endPoint x: 496, endPoint y: 134, distance: 22.4
click at [496, 134] on div "* { box-sizing : border-box ; } body { margin : 0 ; font-family : system-ui, -a…" at bounding box center [800, 391] width 654 height 595
paste textarea "container"
type textarea "container {"
click at [1122, 706] on div "Save" at bounding box center [1110, 706] width 27 height 17
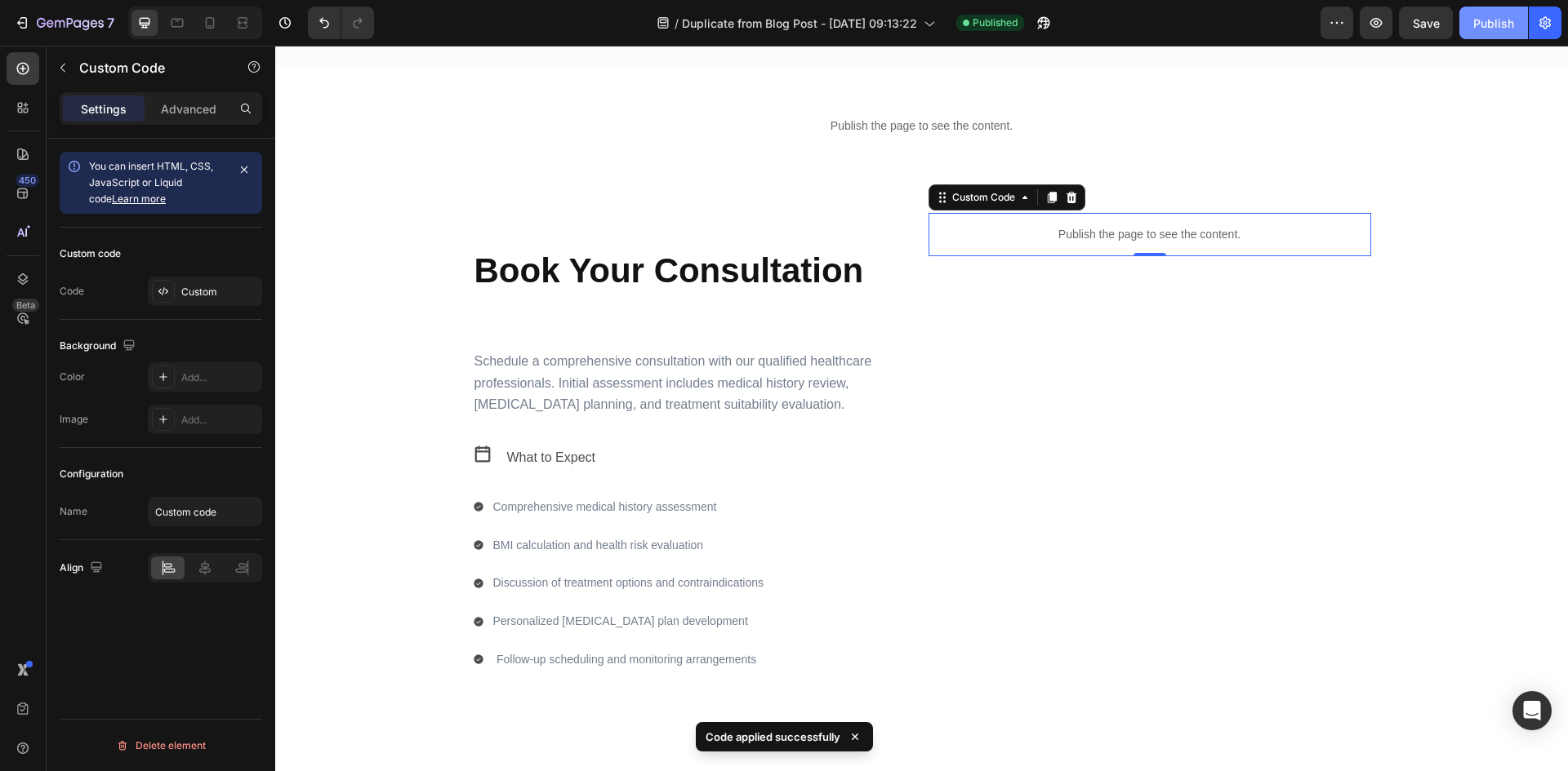
click at [1485, 19] on div "Publish" at bounding box center [1493, 23] width 41 height 17
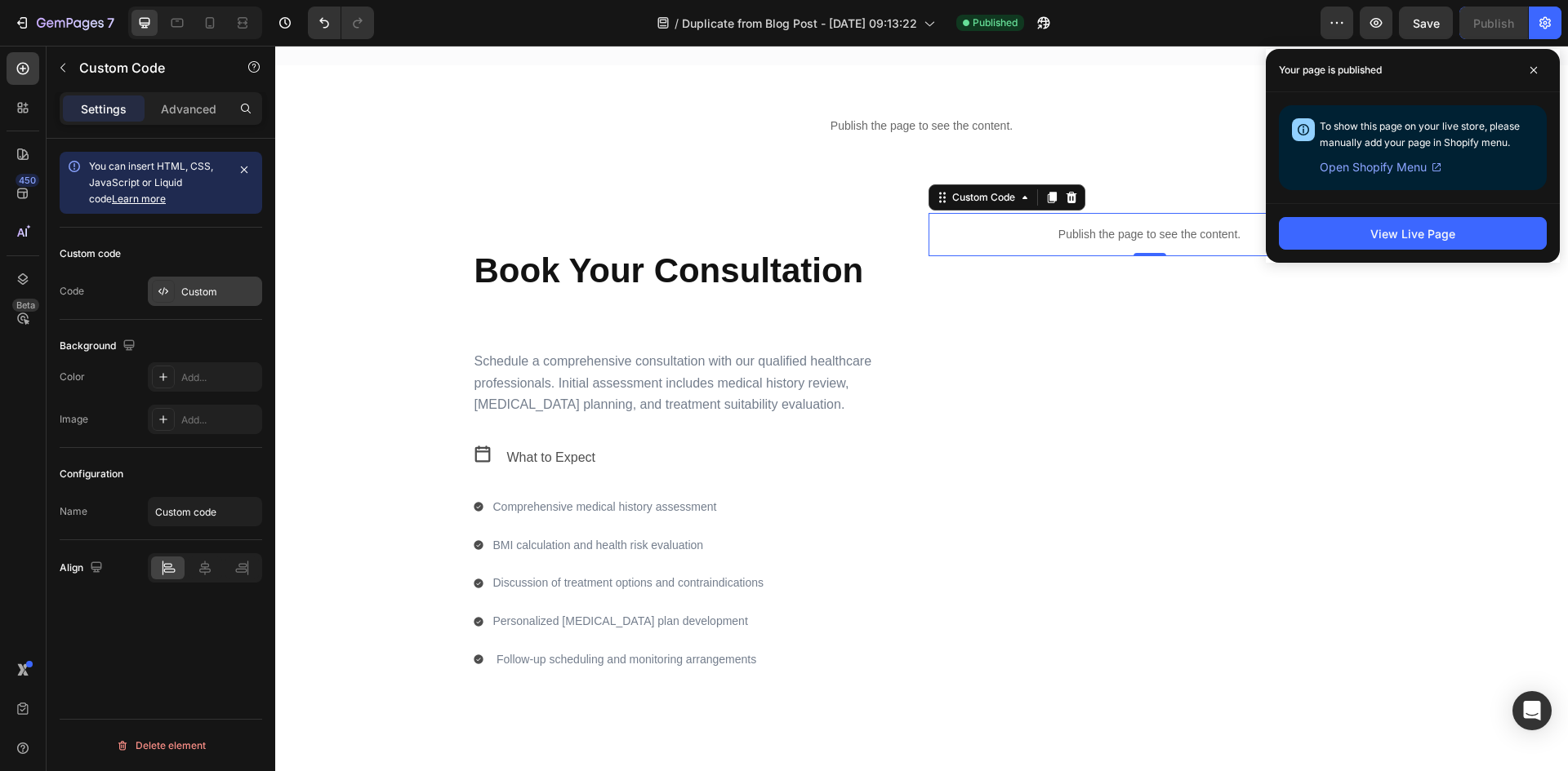
click at [175, 285] on div "Custom" at bounding box center [205, 291] width 114 height 29
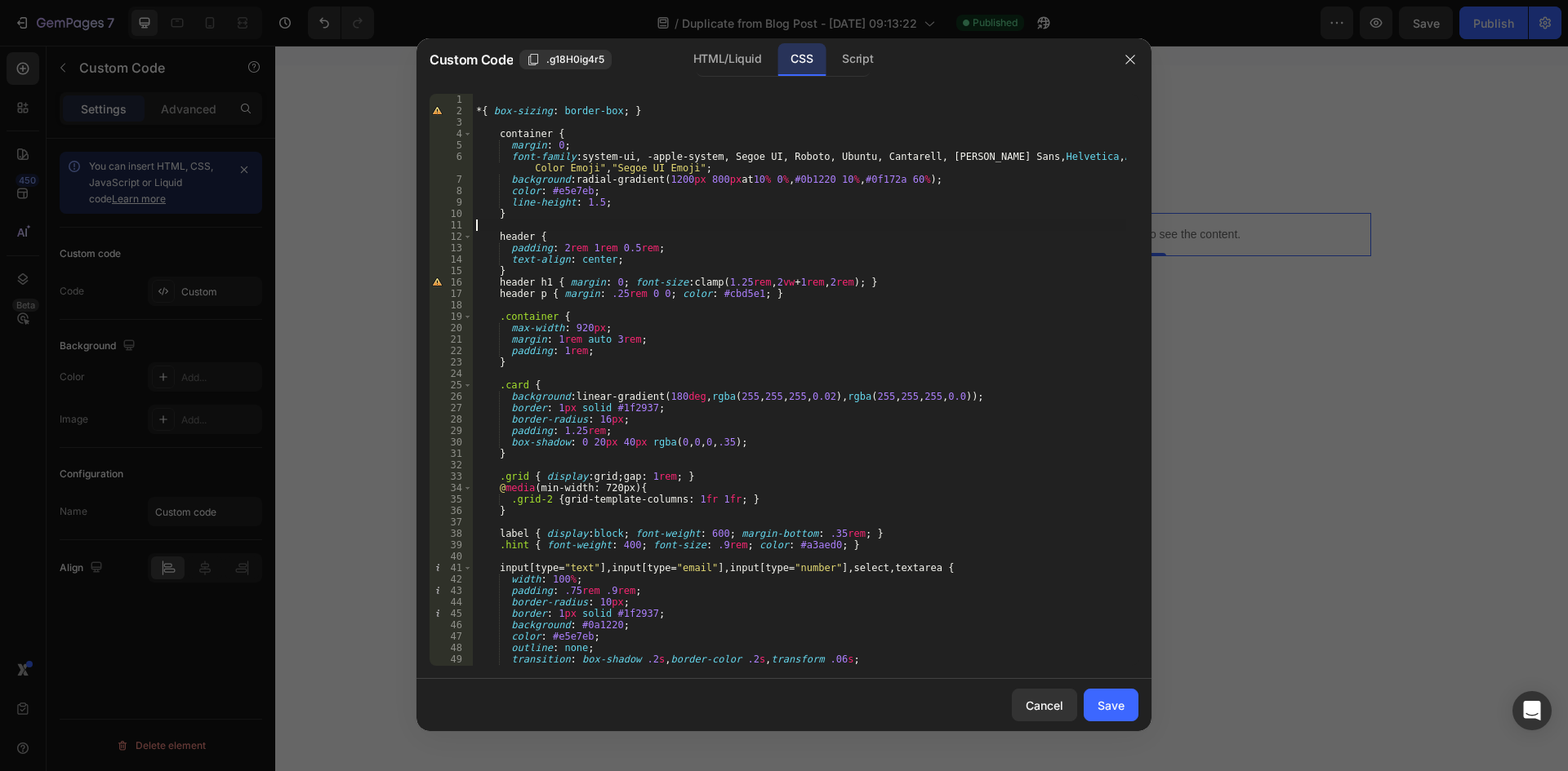
click at [823, 228] on div "* { box-sizing : border-box ; } container { margin : 0 ; font-family : system-u…" at bounding box center [800, 391] width 654 height 595
type textarea "footer { text-align:center; color:#64748b; font-size:.9rem; padding: 2rem 1rem;…"
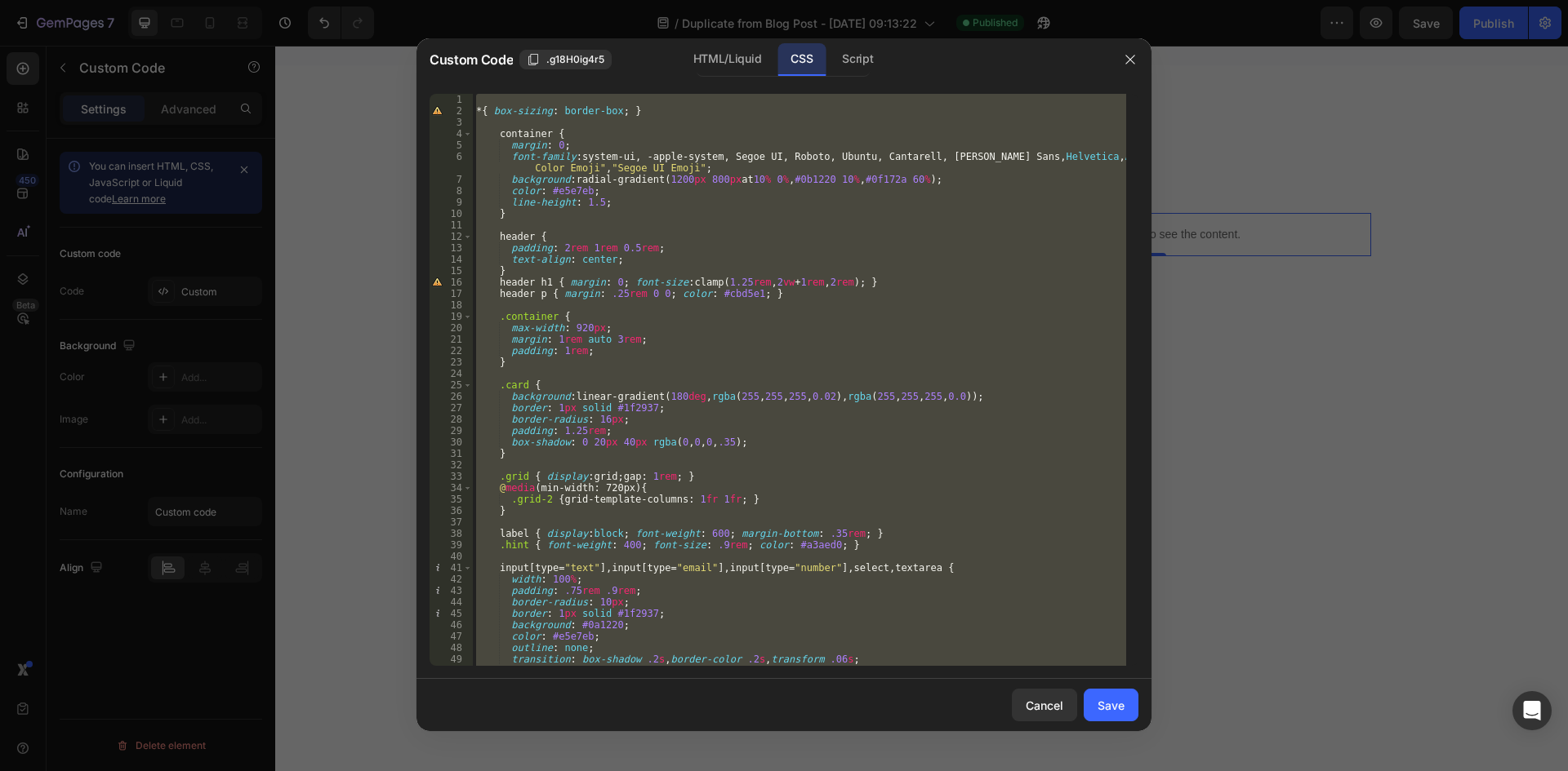
click at [1311, 387] on div at bounding box center [784, 386] width 1568 height 771
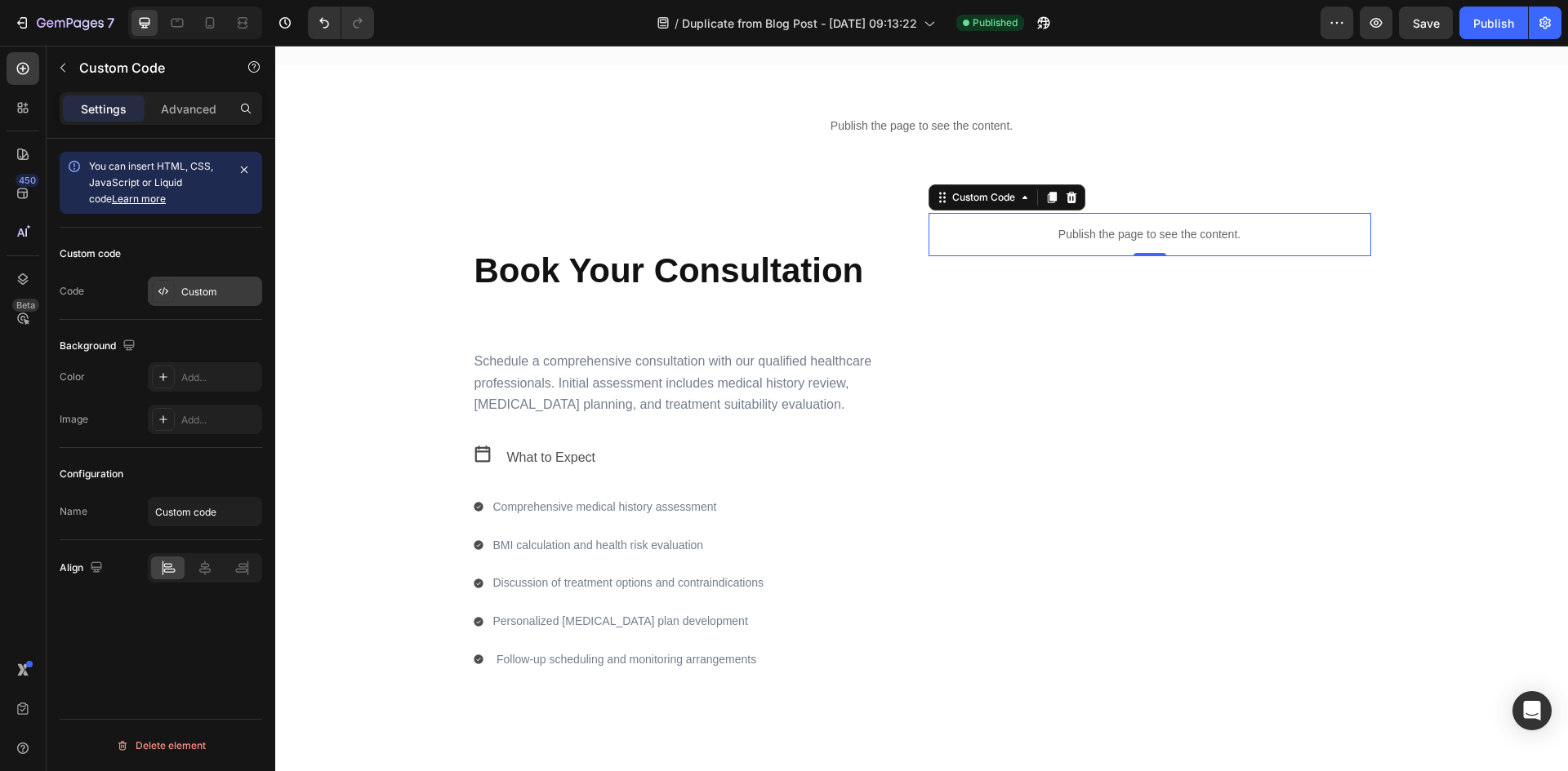
click at [195, 285] on div "Custom" at bounding box center [219, 292] width 77 height 15
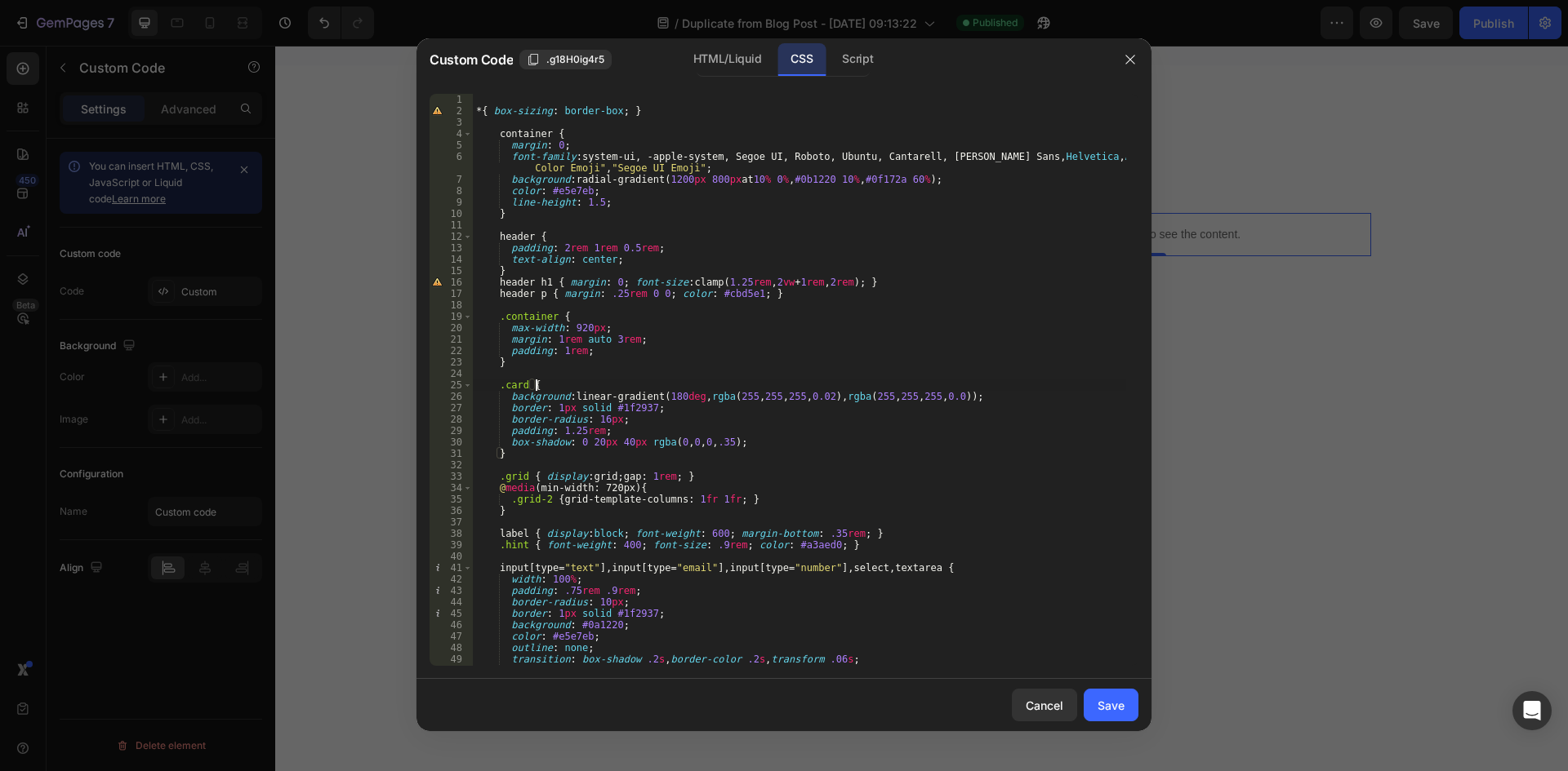
click at [780, 382] on div "* { box-sizing : border-box ; } container { margin : 0 ; font-family : system-u…" at bounding box center [800, 391] width 654 height 595
type textarea "footer { text-align:center; color:#64748b; font-size:.9rem; padding: 2rem 1rem;…"
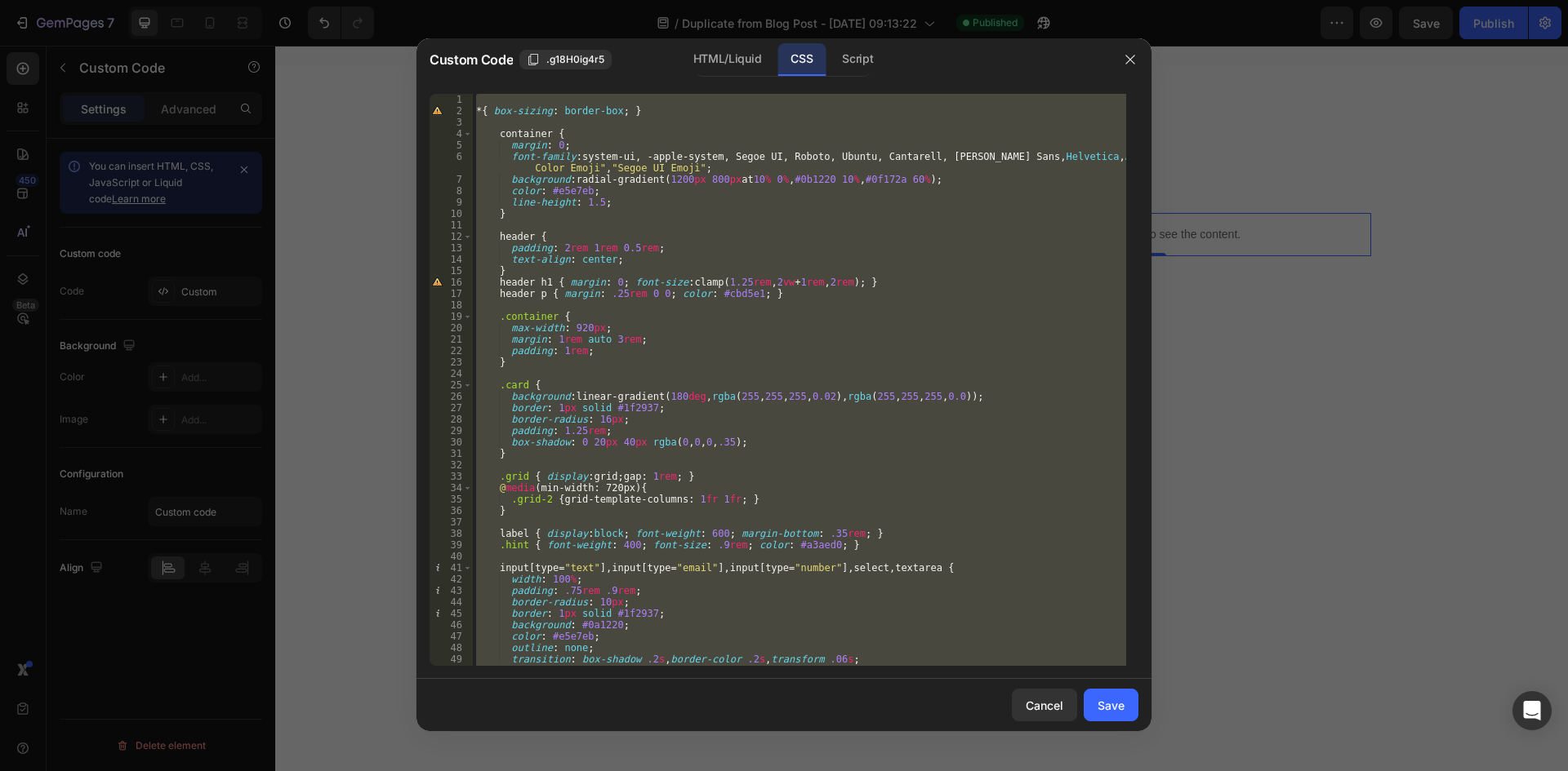
paste textarea
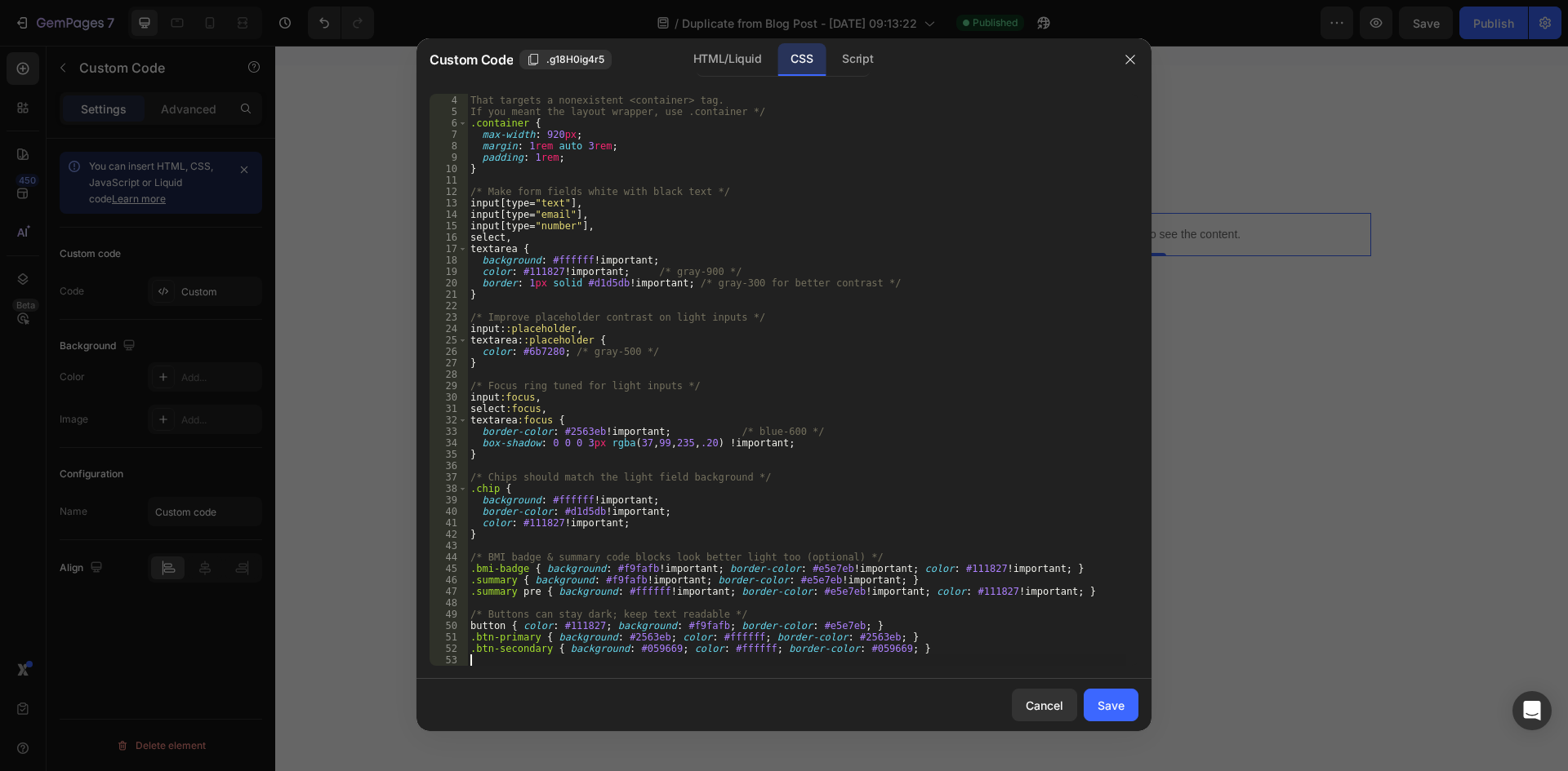
scroll to position [34, 0]
click at [1102, 710] on div "Save" at bounding box center [1110, 706] width 27 height 17
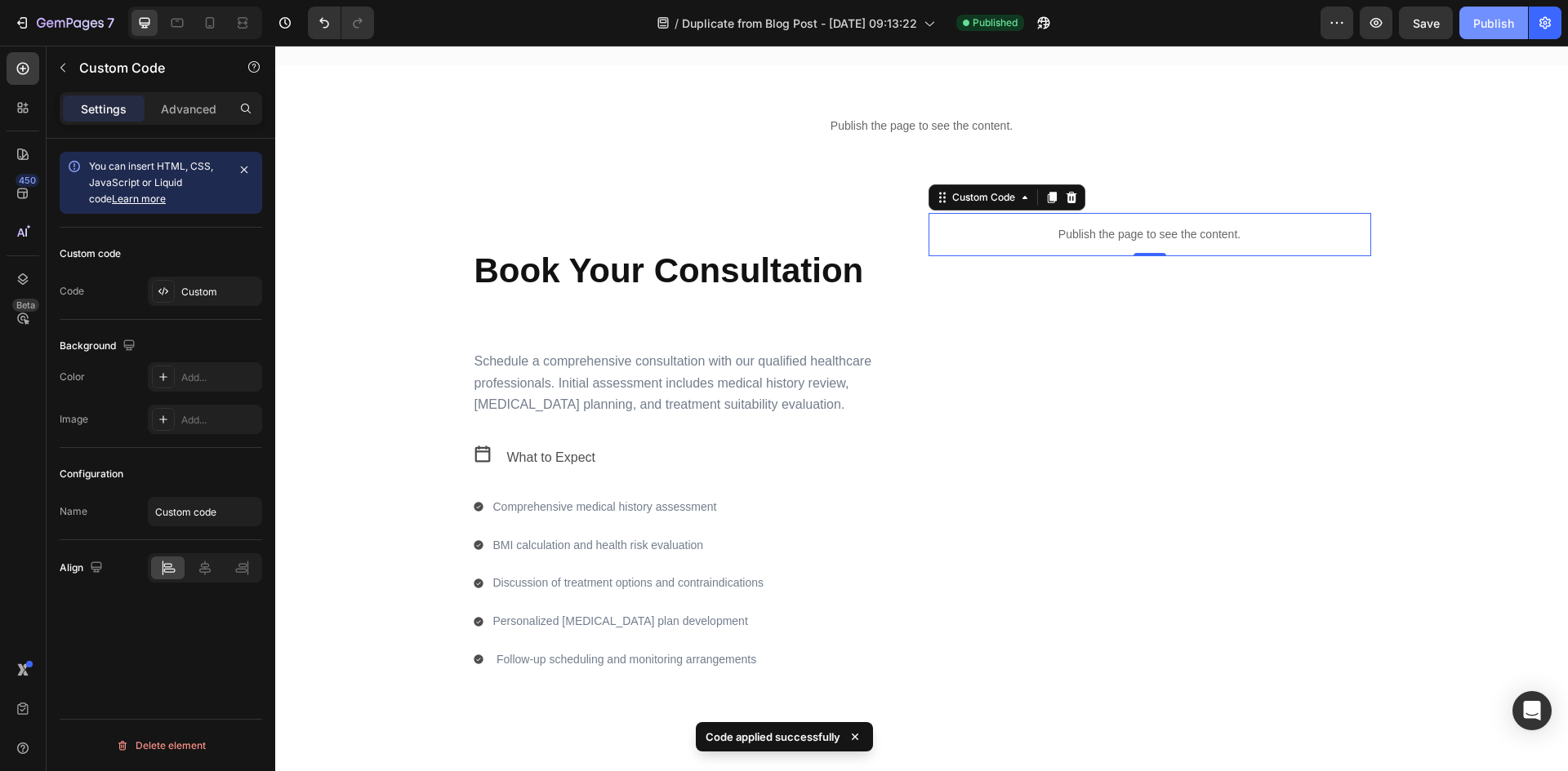
click at [1492, 15] on div "Publish" at bounding box center [1493, 23] width 41 height 17
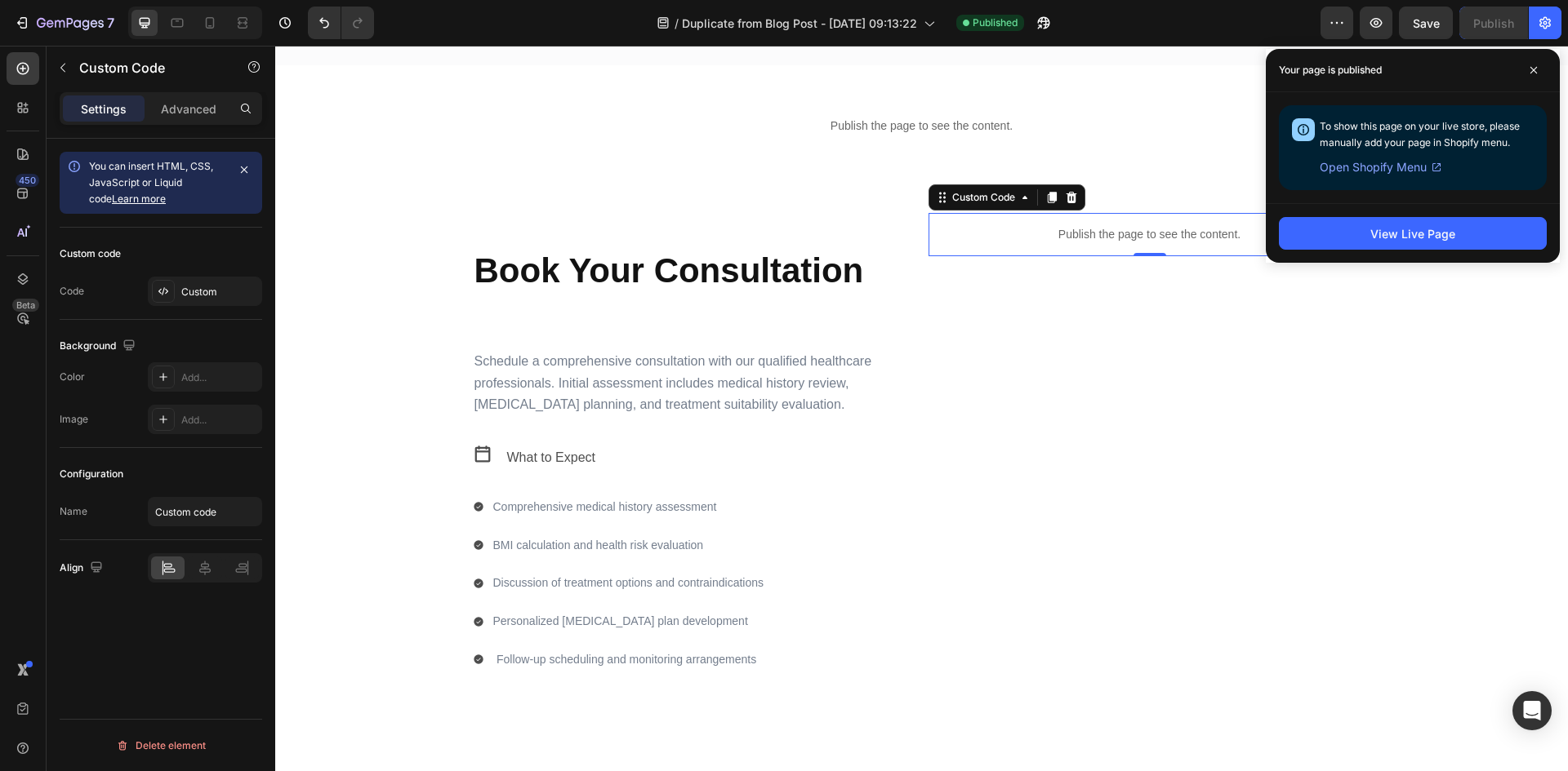
click at [1071, 237] on p "Publish the page to see the content." at bounding box center [1149, 235] width 443 height 17
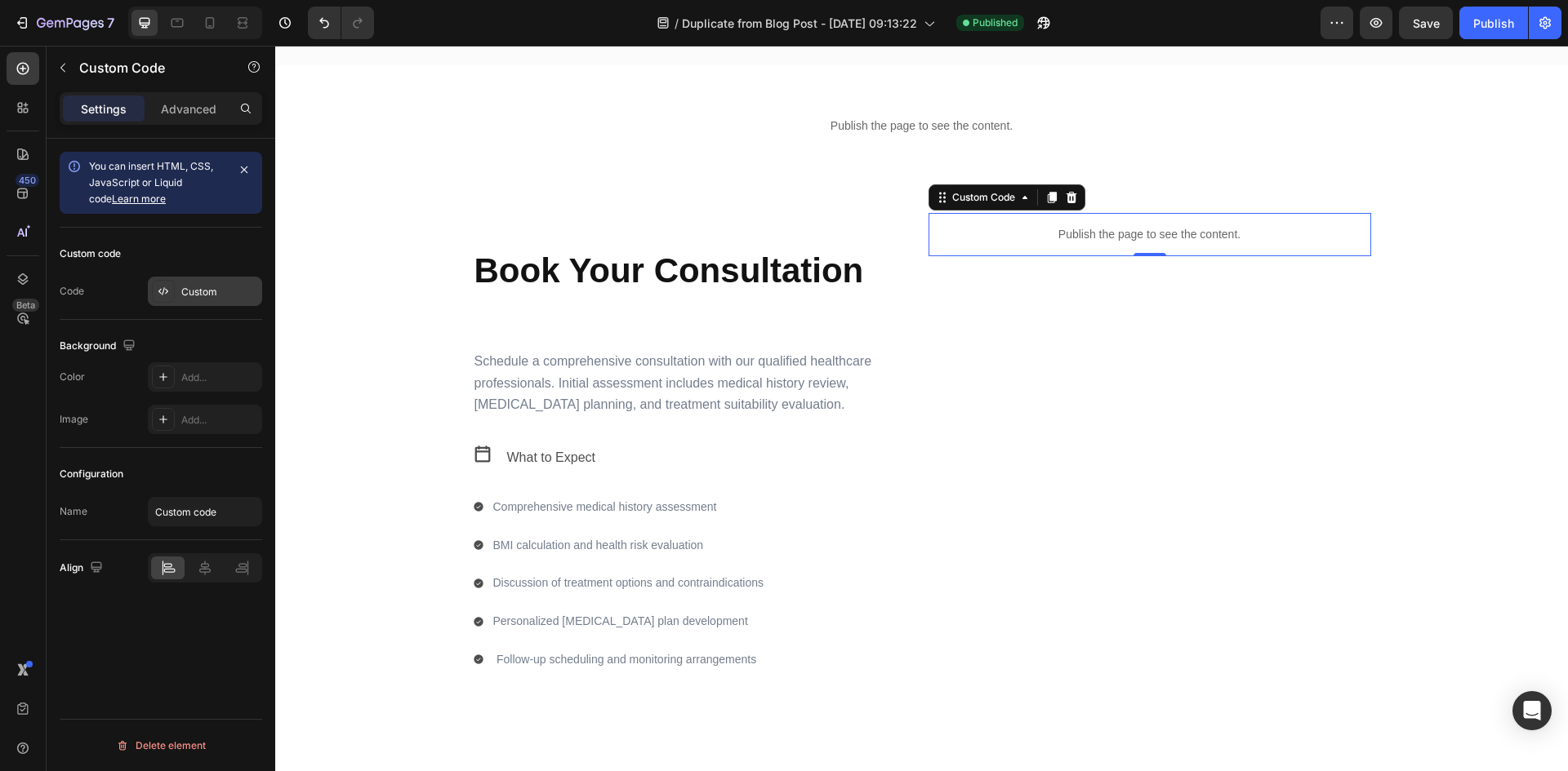
click at [219, 294] on div "Custom" at bounding box center [219, 292] width 77 height 15
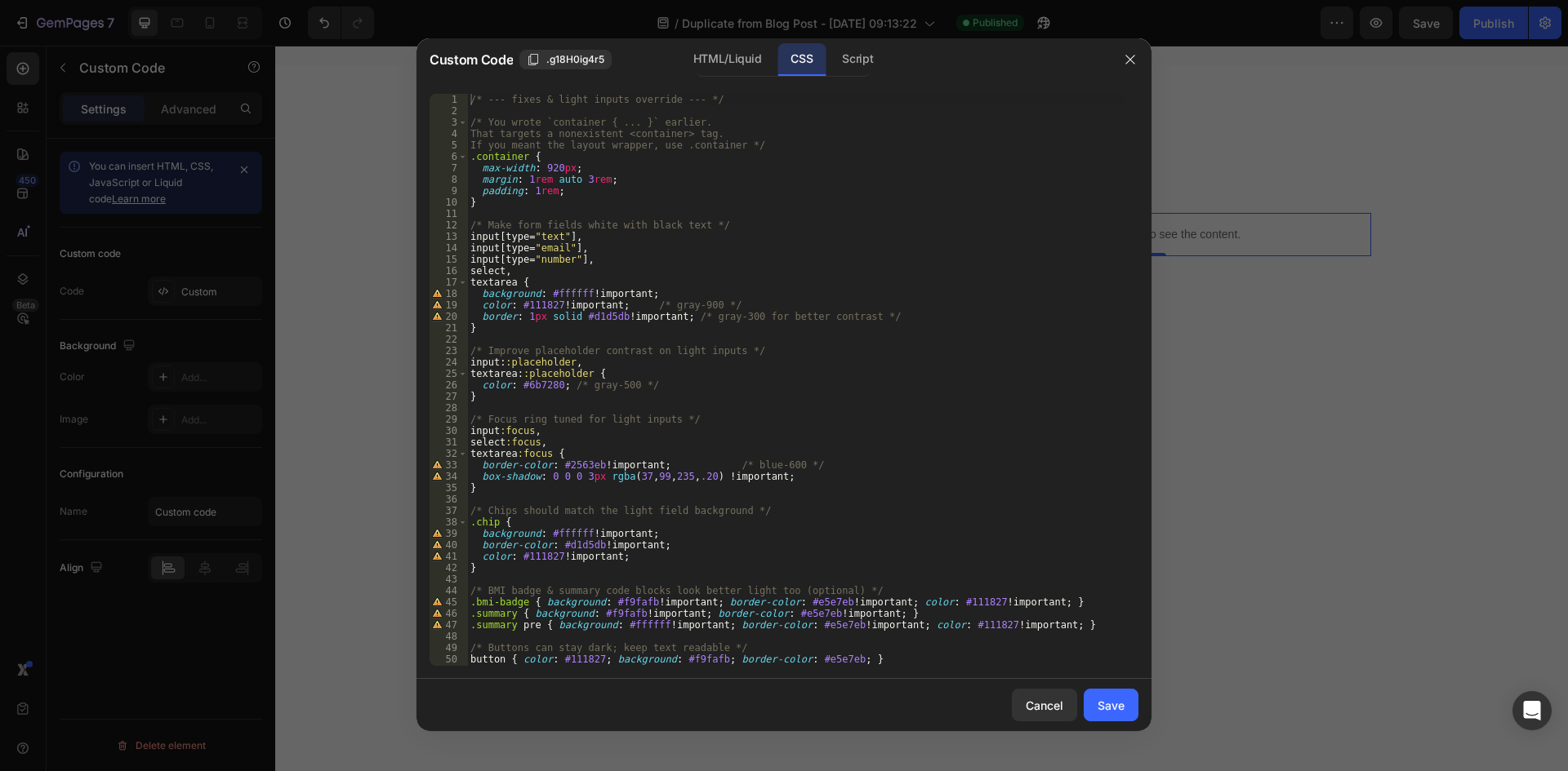
click at [761, 216] on div "/* --- fixes & light inputs override --- */ /* You wrote `container { ... }` ea…" at bounding box center [797, 391] width 659 height 595
type textarea ".btn-secondary { background: #059669; color: #ffffff; border-color: #059669; }"
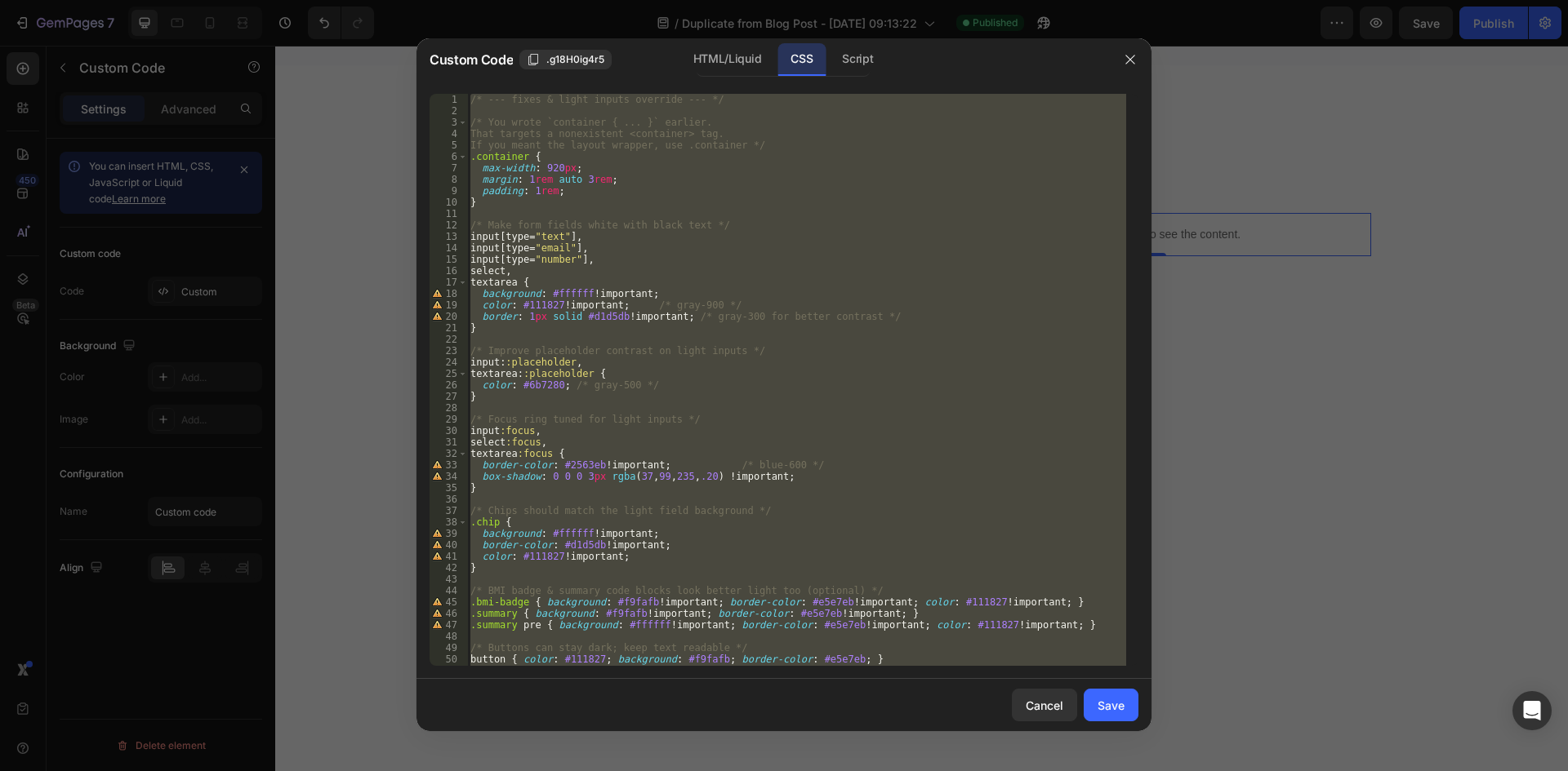
paste textarea
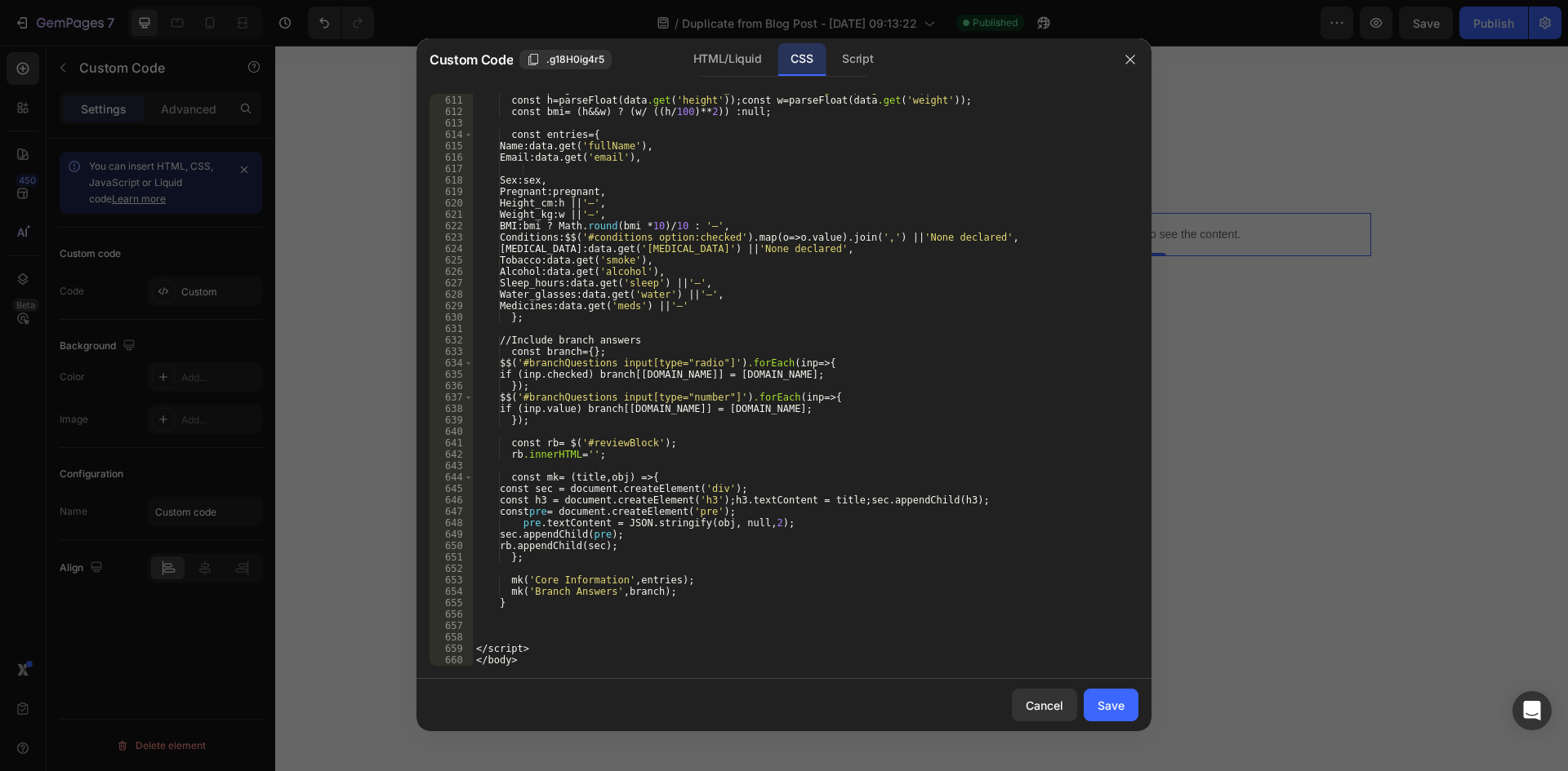
scroll to position [7256, 0]
click at [521, 664] on div "const pregnant = (sex === ' [DEMOGRAPHIC_DATA] ' ) ? (data.get( ' pregnant ' ) …" at bounding box center [800, 380] width 654 height 595
type textarea "</body>"
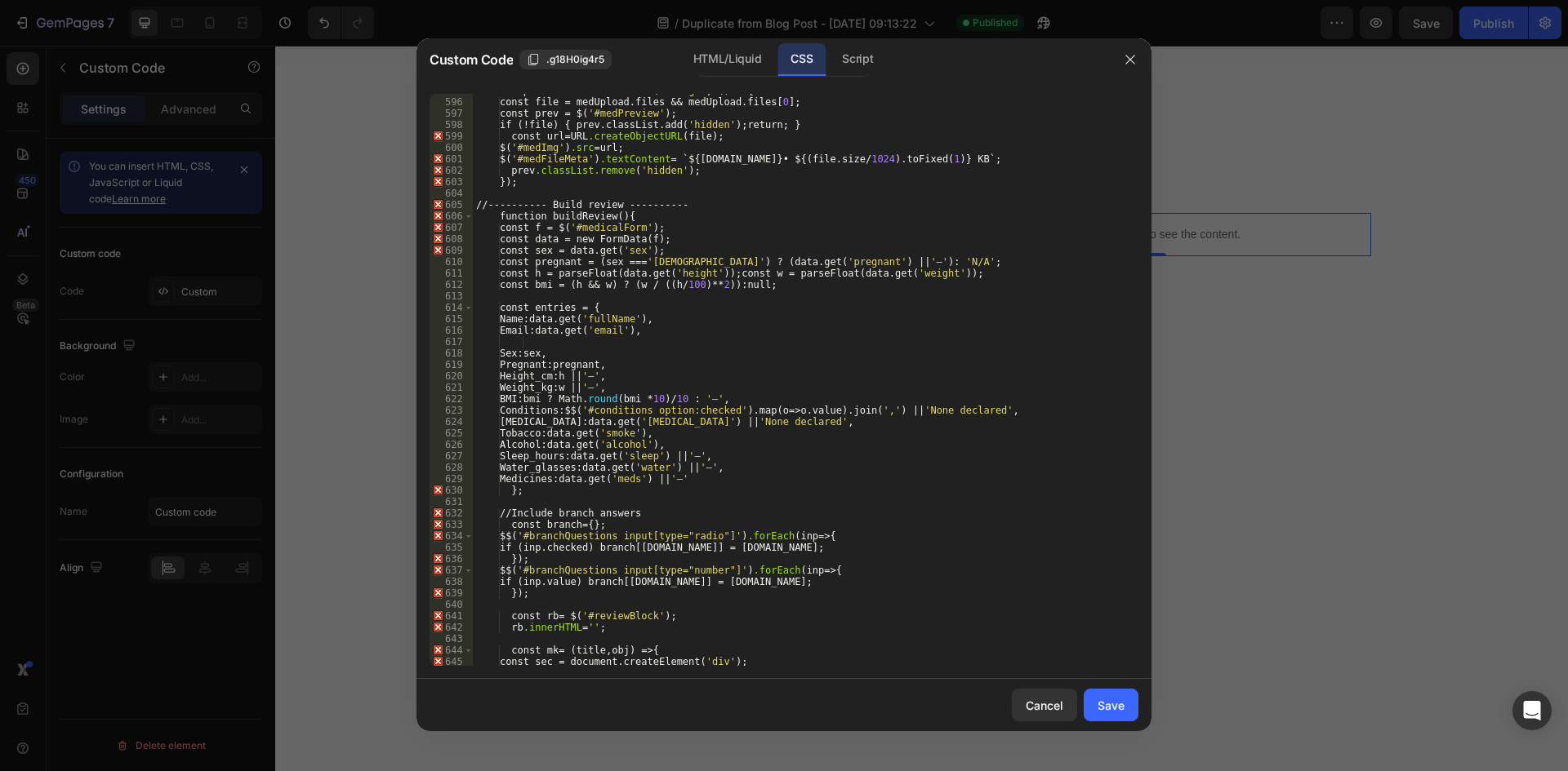
scroll to position [7033, 0]
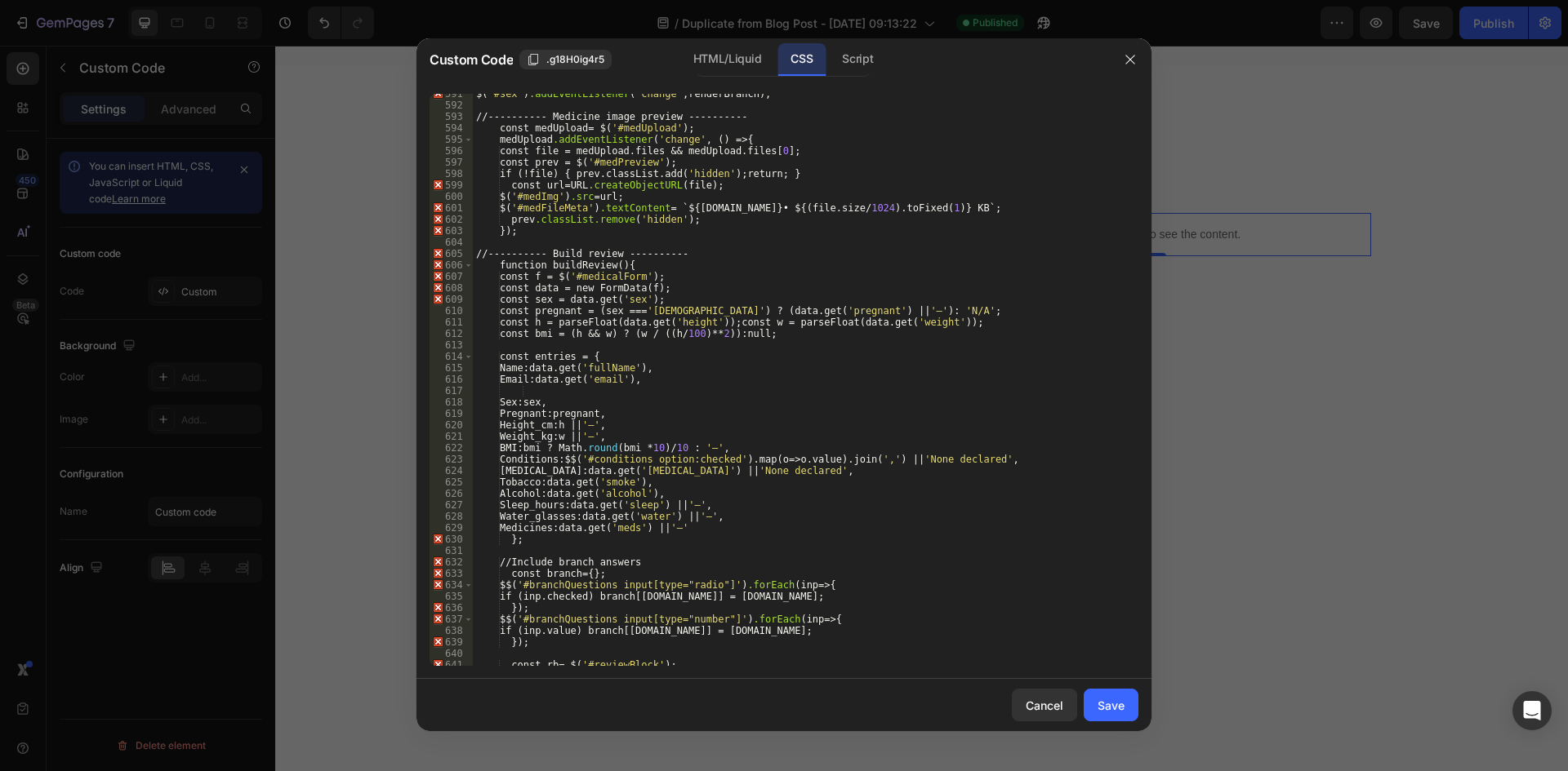
click at [712, 386] on div "$( ' #sex ' ) .addEventListener ( ' change ' , renderBranch ); // ---------- Me…" at bounding box center [800, 386] width 654 height 595
type textarea "</html>"
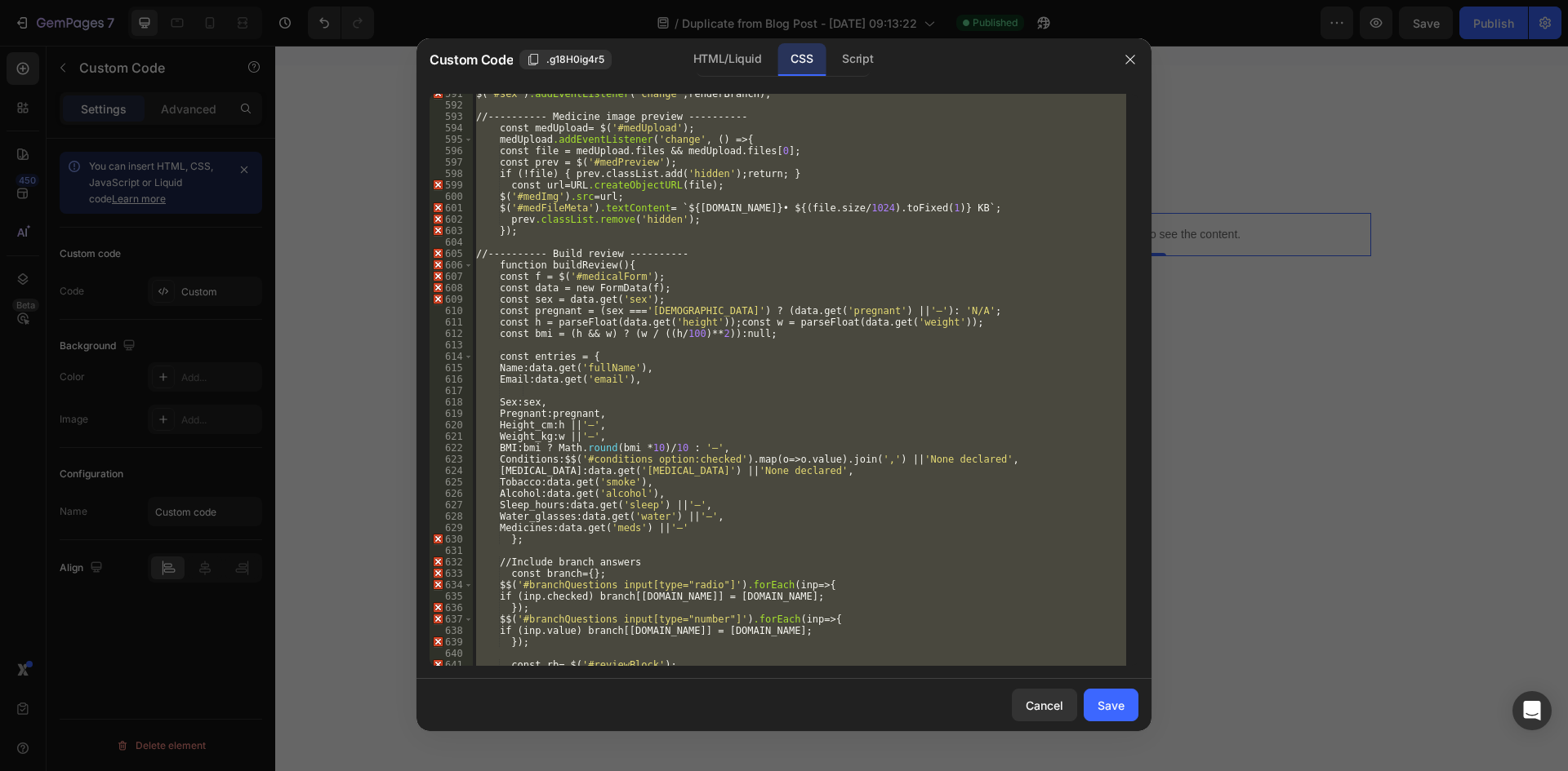
paste textarea
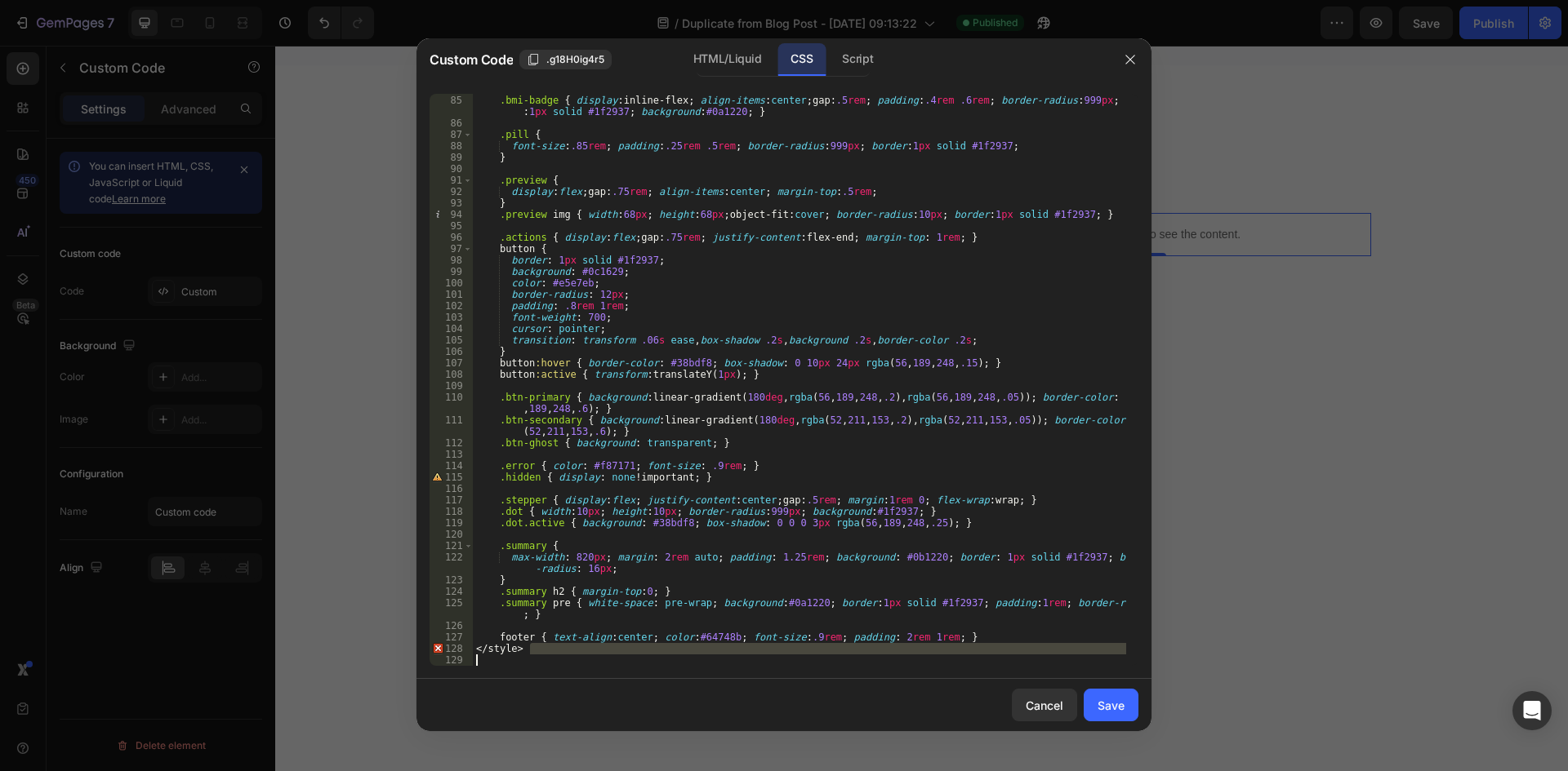
drag, startPoint x: 551, startPoint y: 652, endPoint x: 441, endPoint y: 657, distance: 110.1
click at [441, 657] on div "84 85 86 87 88 89 90 91 92 93 94 95 96 97 98 99 100 101 102 103 104 105 106 107…" at bounding box center [784, 379] width 709 height 573
type textarea "</style>"
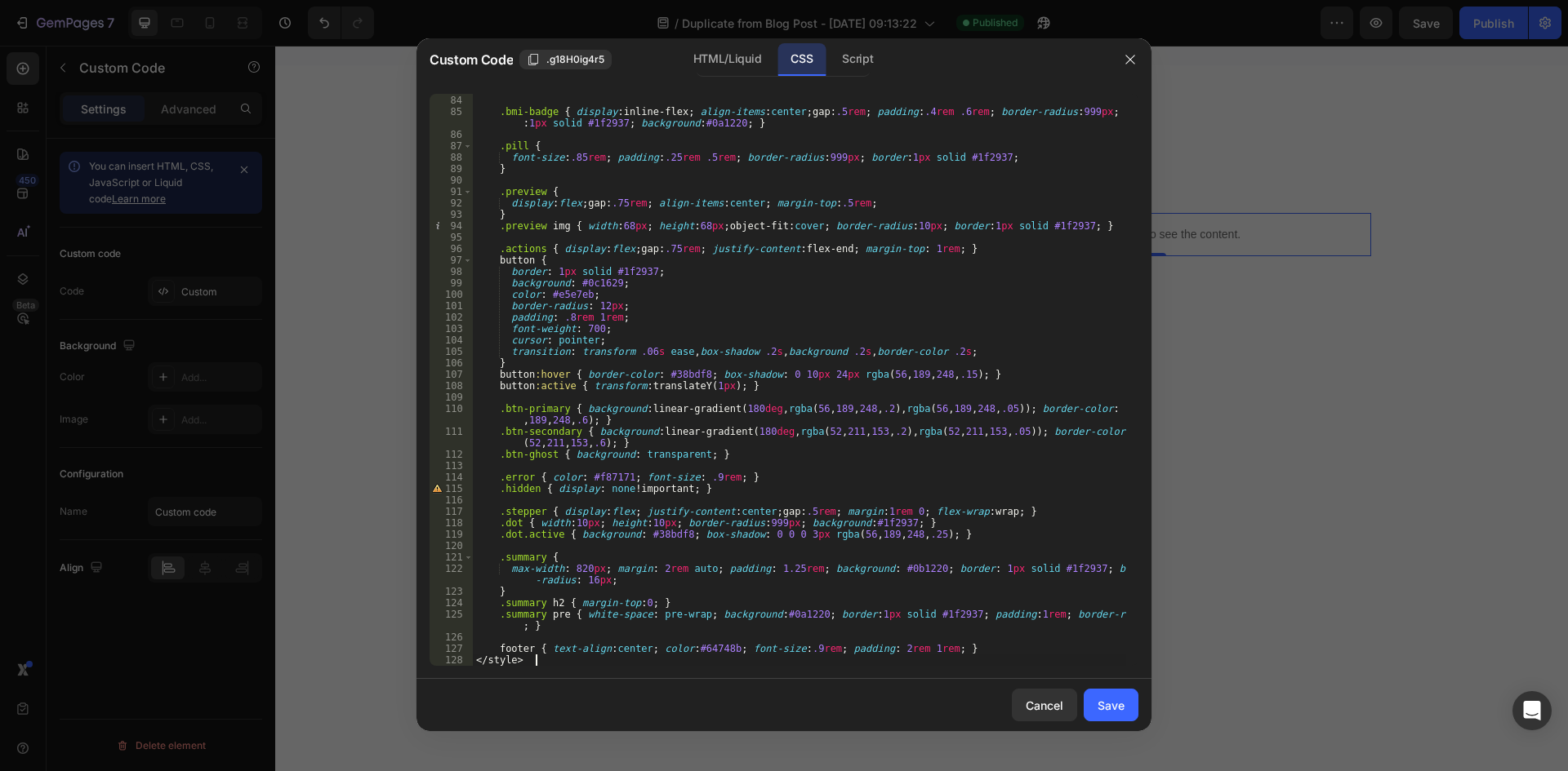
scroll to position [959, 0]
click at [533, 664] on div ".muted { color : #94a3b8 ; } .bmi-badge { display : inline-flex ; align-items :…" at bounding box center [800, 380] width 654 height 595
drag, startPoint x: 533, startPoint y: 664, endPoint x: 438, endPoint y: 659, distance: 95.1
click at [438, 659] on div "</style> 83 84 85 86 87 88 89 90 91 92 93 94 95 96 97 98 99 100 101 102 103 104…" at bounding box center [784, 379] width 709 height 573
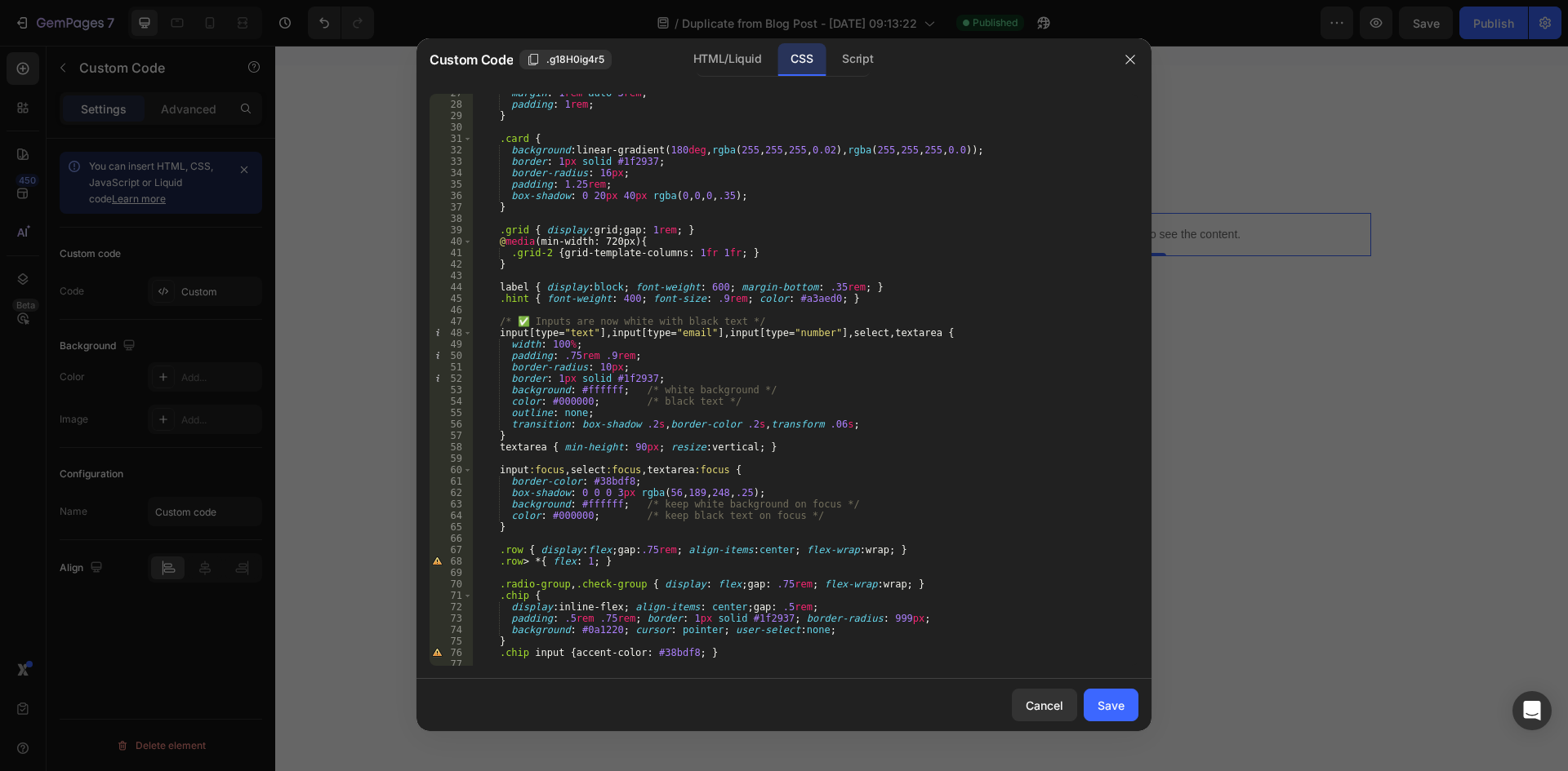
scroll to position [0, 0]
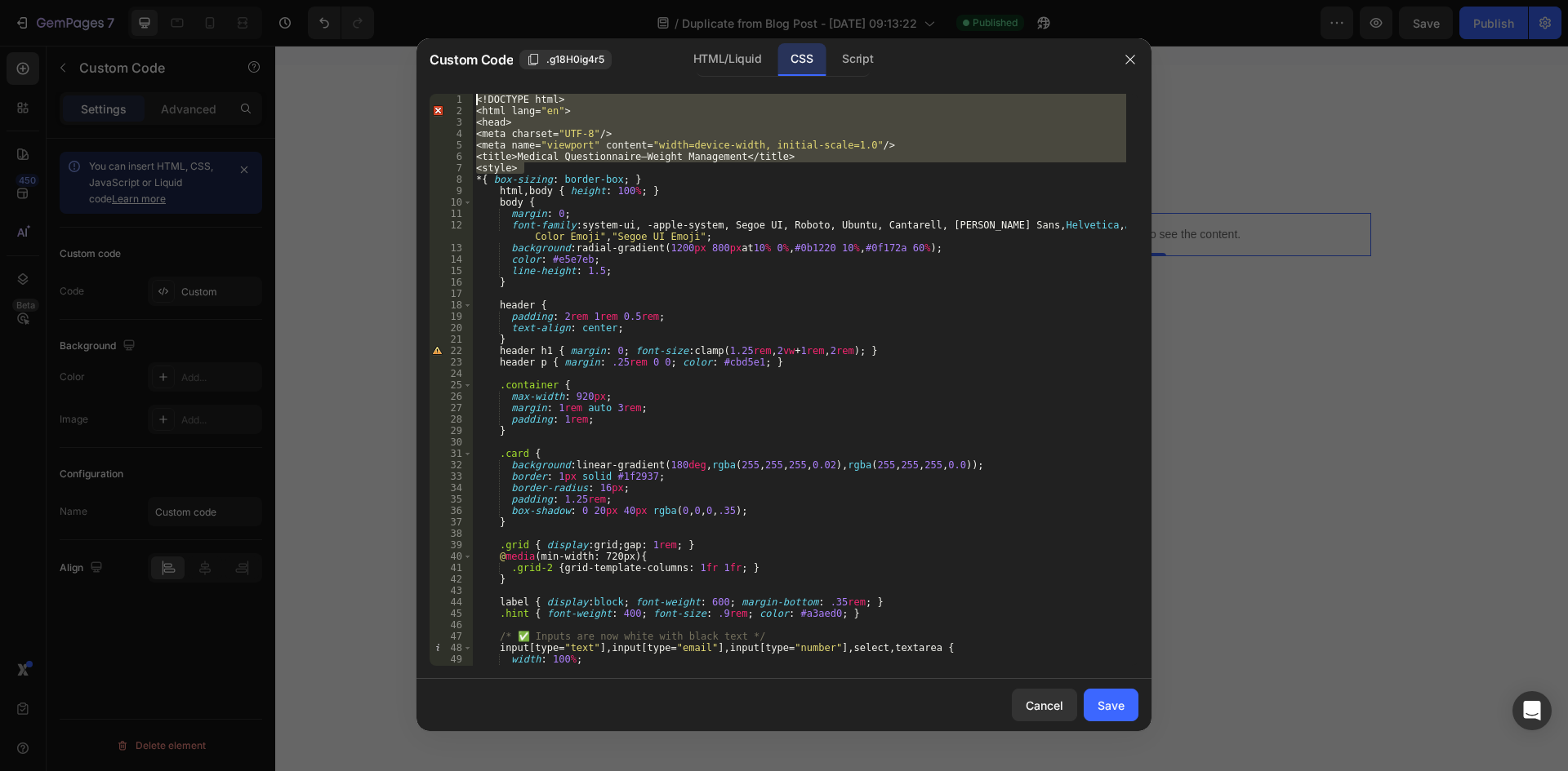
drag, startPoint x: 530, startPoint y: 163, endPoint x: 429, endPoint y: 67, distance: 139.3
click at [429, 67] on div "Custom Code .g18H0ig4r5 HTML/Liquid CSS Script 1 2 3 4 5 6 7 8 9 10 11 12 13 14…" at bounding box center [784, 385] width 735 height 693
type textarea "<!DOCTYPE html> <html lang="en">"
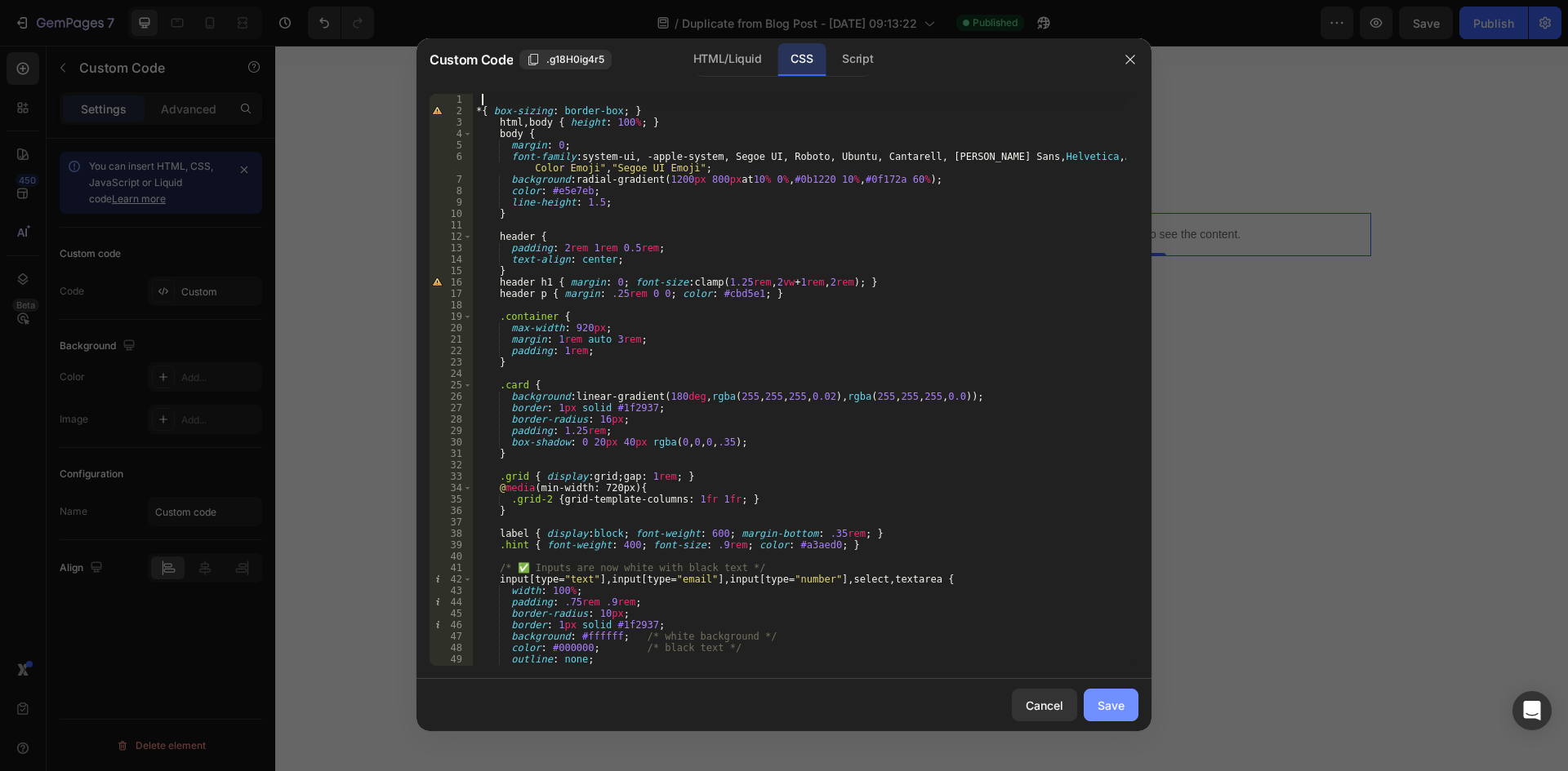
click at [1118, 710] on div "Save" at bounding box center [1110, 706] width 27 height 17
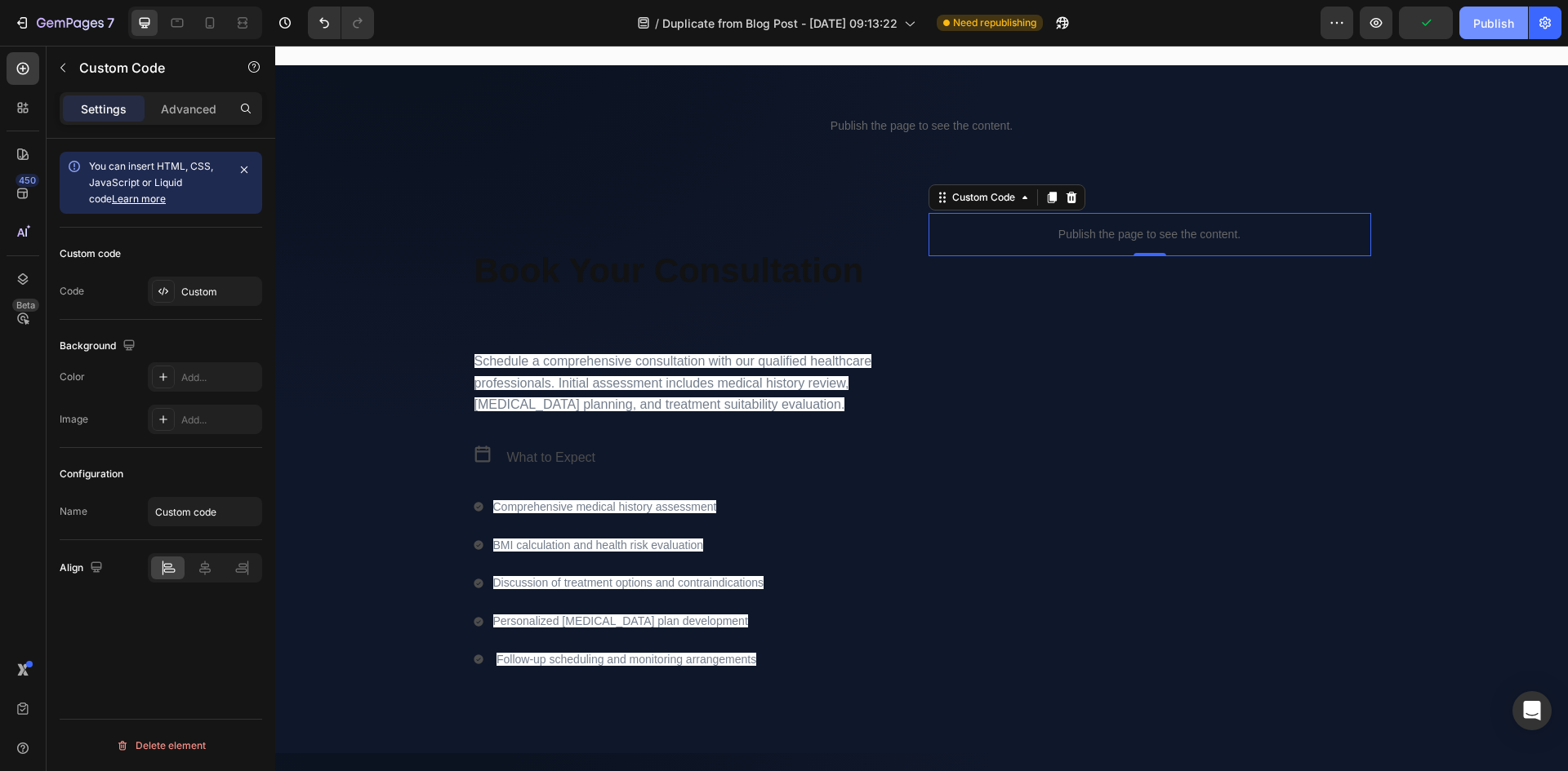
click at [1480, 35] on button "Publish" at bounding box center [1493, 23] width 68 height 33
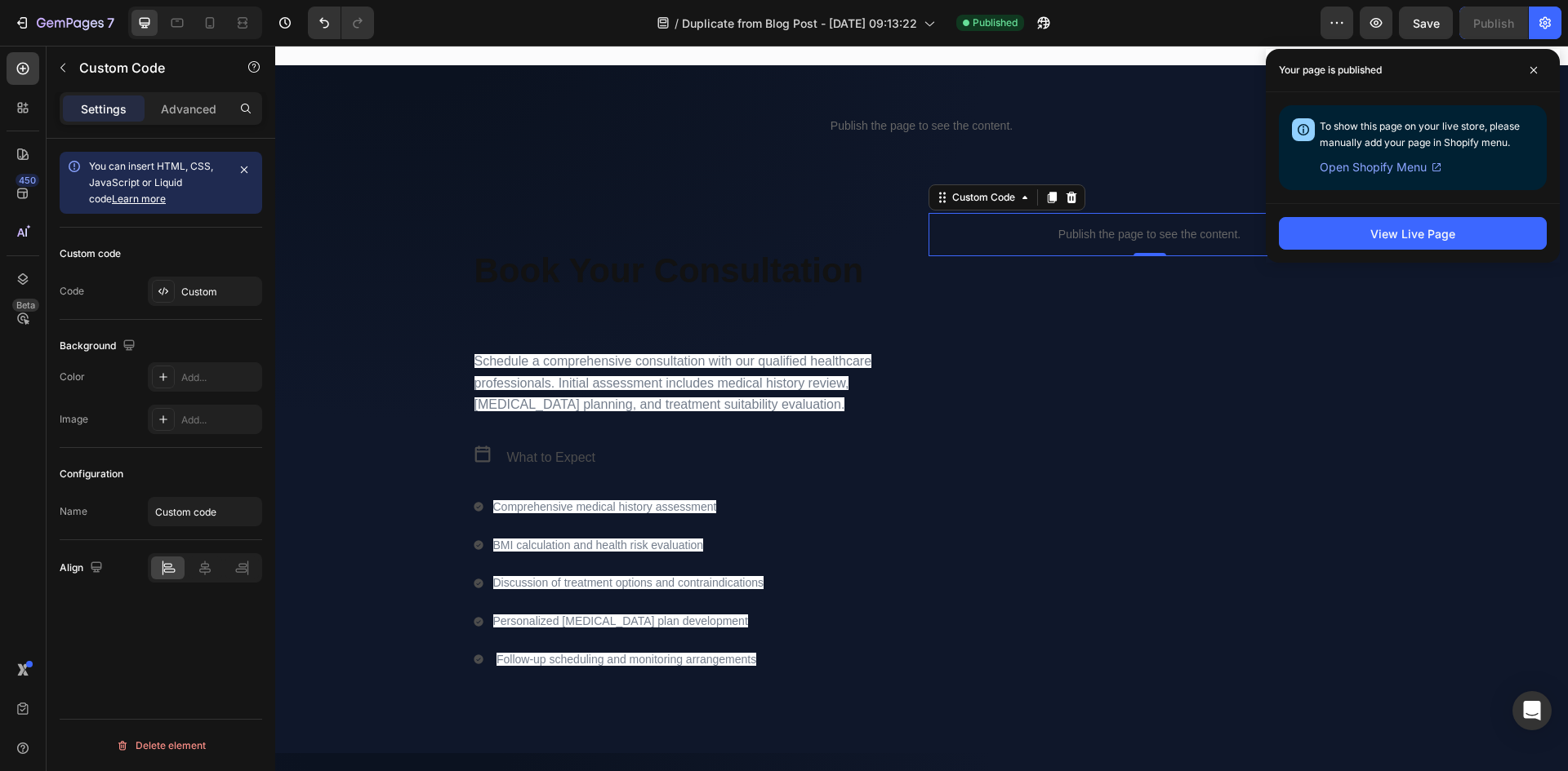
click at [1128, 236] on p "Publish the page to see the content." at bounding box center [1149, 235] width 443 height 17
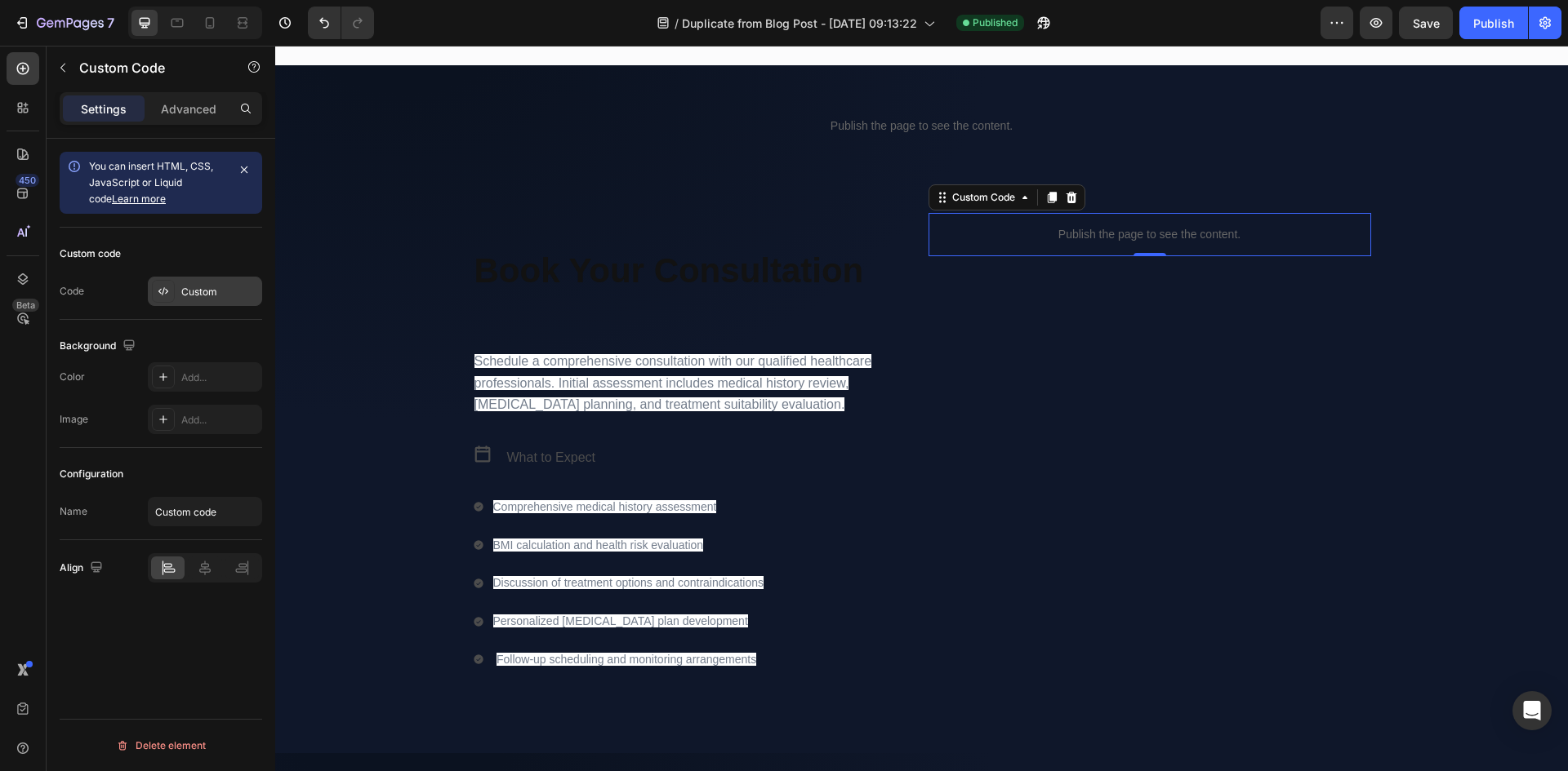
click at [199, 279] on div "Custom" at bounding box center [205, 291] width 114 height 29
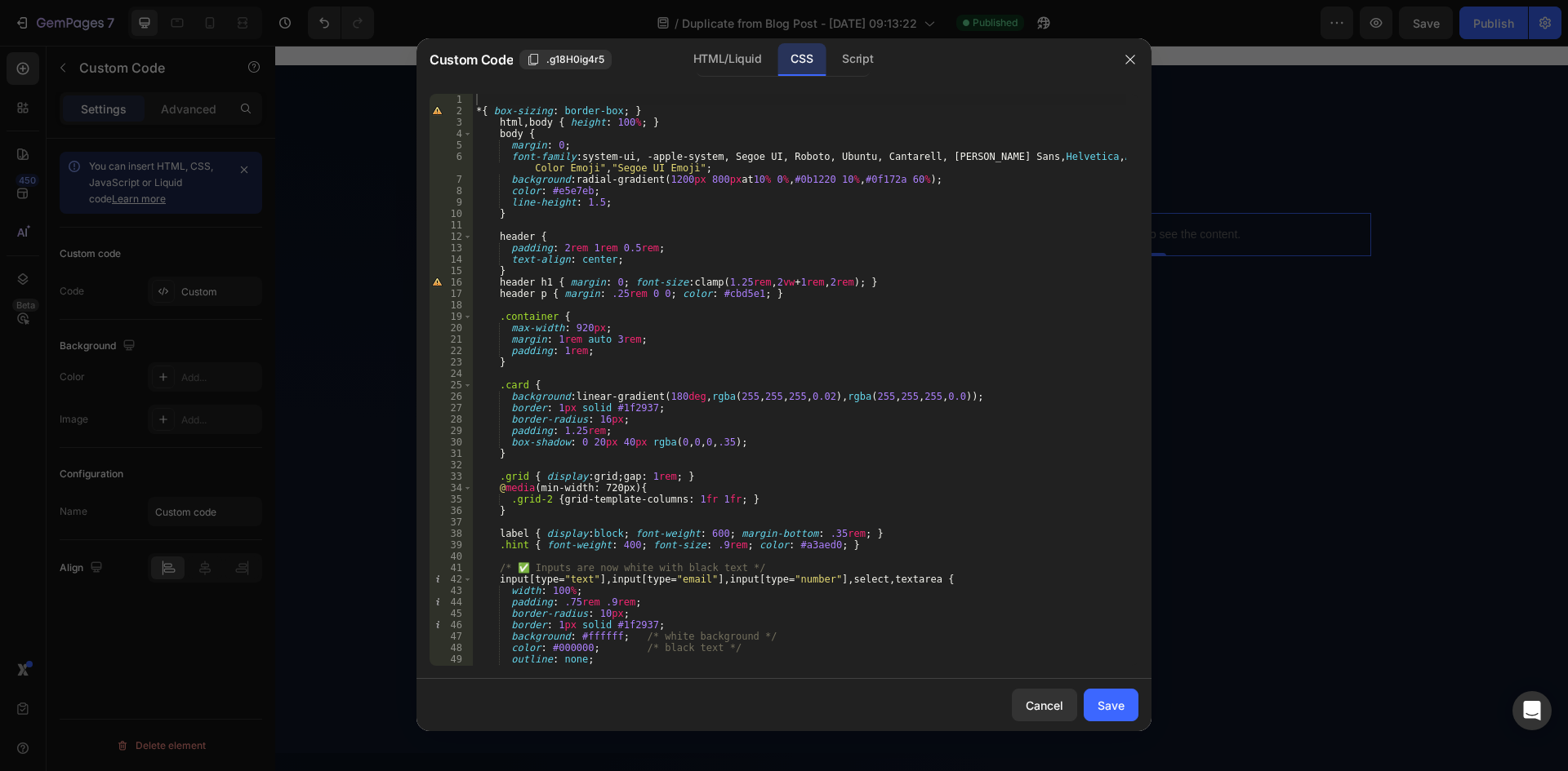
click at [827, 286] on div "* { box-sizing : border-box ; } html , body { height : 100 % ; } body { margin …" at bounding box center [800, 391] width 654 height 595
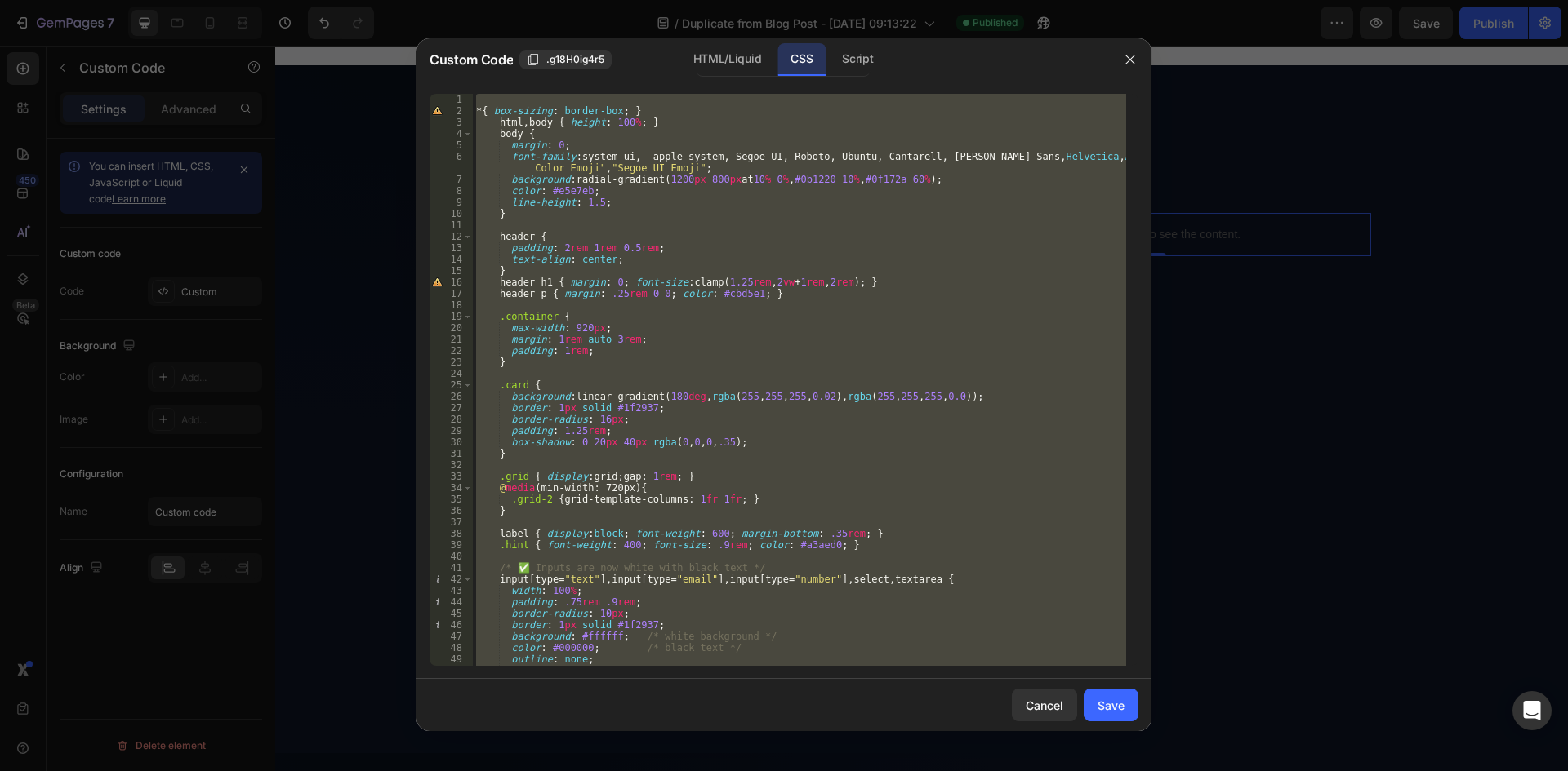
paste textarea "</style>"
type textarea "</style>"
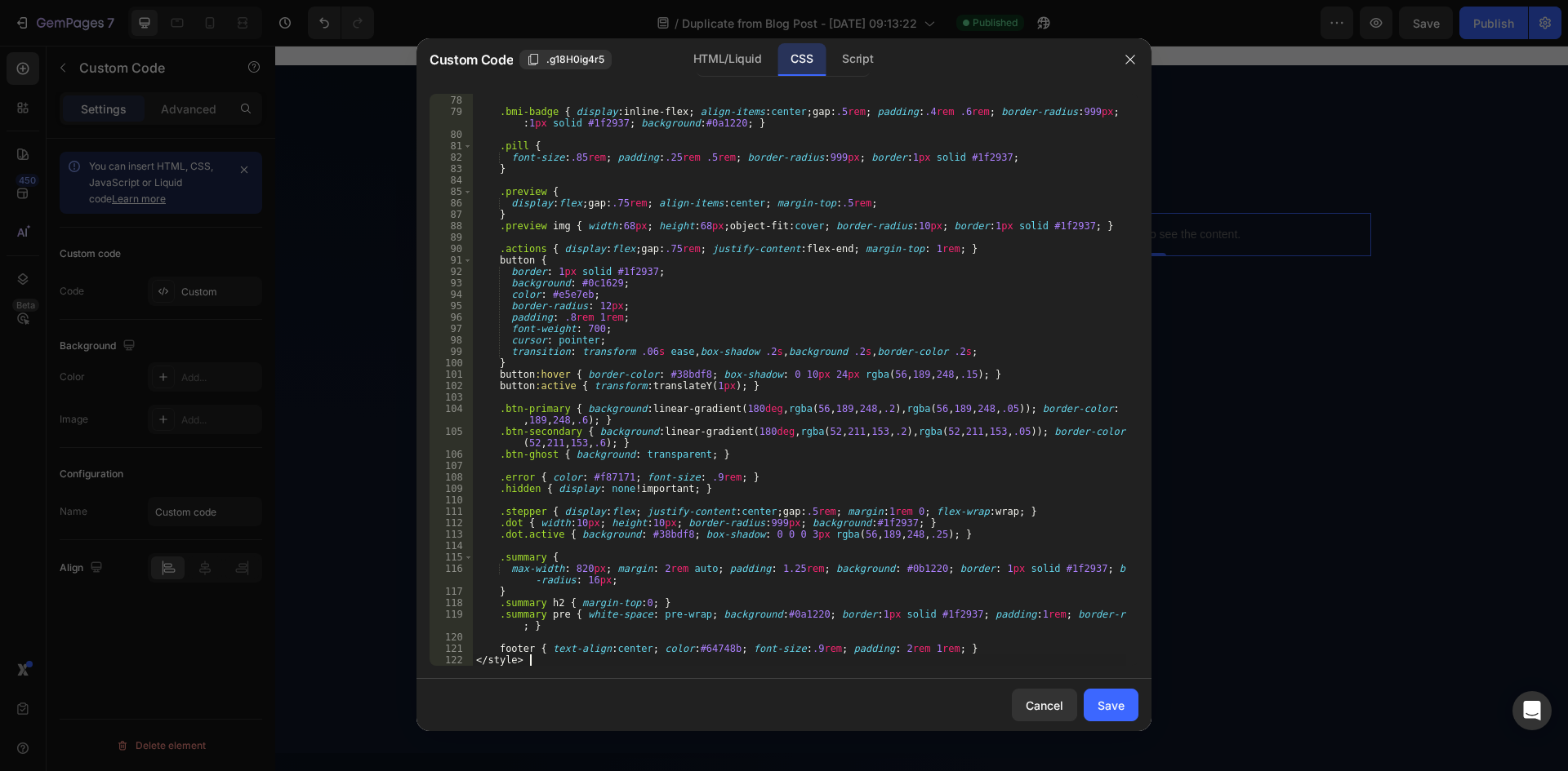
scroll to position [891, 0]
click at [542, 661] on div ".muted { color : #94a3b8 ; } .bmi-badge { display : inline-flex ; align-items :…" at bounding box center [800, 380] width 654 height 595
drag, startPoint x: 537, startPoint y: 661, endPoint x: 479, endPoint y: 664, distance: 58.1
click at [479, 664] on div ".muted { color : #94a3b8 ; } .bmi-badge { display : inline-flex ; align-items :…" at bounding box center [800, 380] width 654 height 595
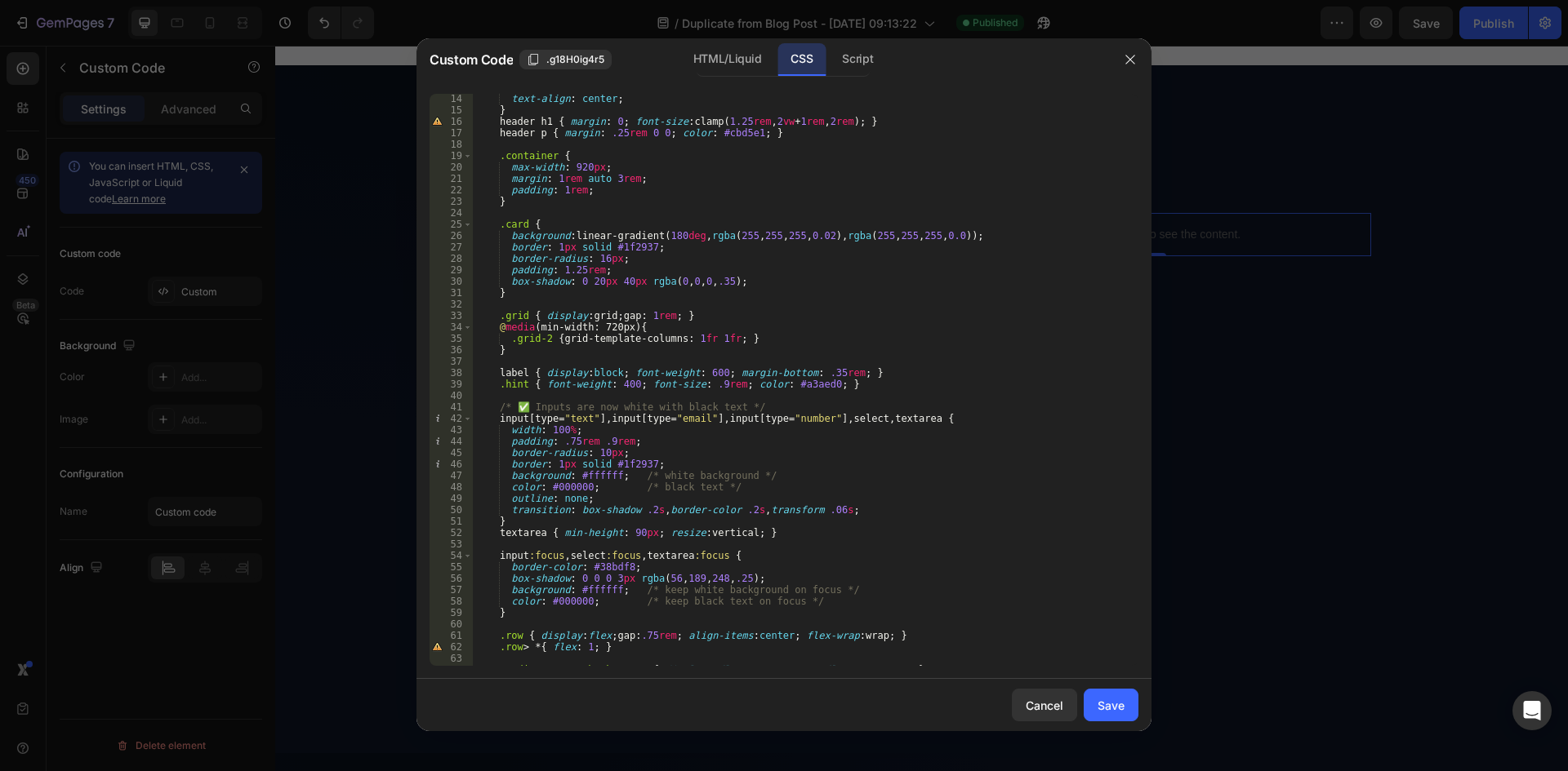
scroll to position [0, 0]
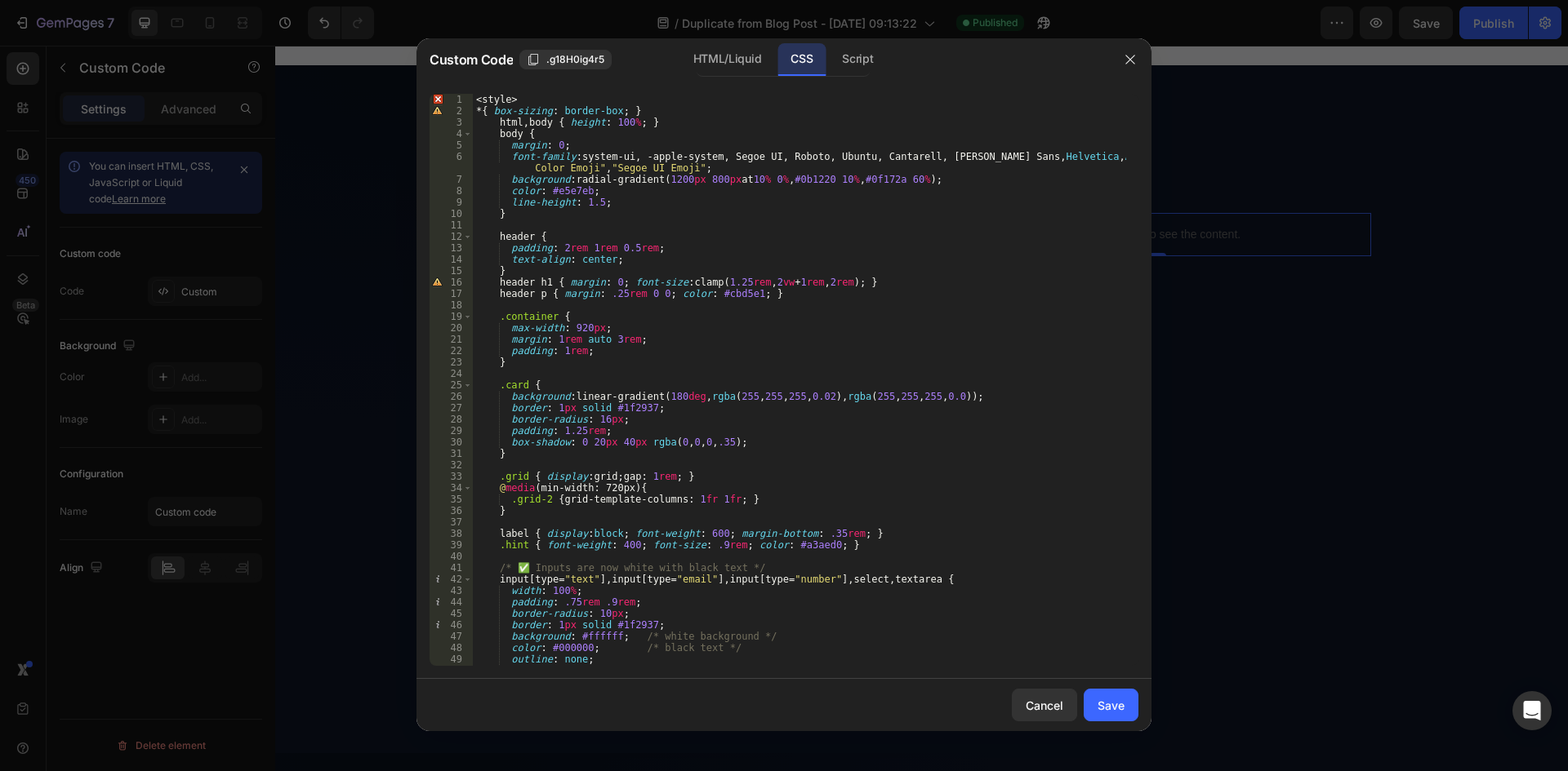
click at [513, 100] on div "< style > * { box-sizing : border-box ; } html , body { height : 100 % ; } body…" at bounding box center [800, 391] width 654 height 595
type textarea "<style>"
drag, startPoint x: 513, startPoint y: 100, endPoint x: 476, endPoint y: 99, distance: 37.0
click at [476, 99] on div "< style > * { box-sizing : border-box ; } html , body { height : 100 % ; } body…" at bounding box center [800, 391] width 654 height 595
click at [1086, 711] on button "Save" at bounding box center [1110, 705] width 55 height 33
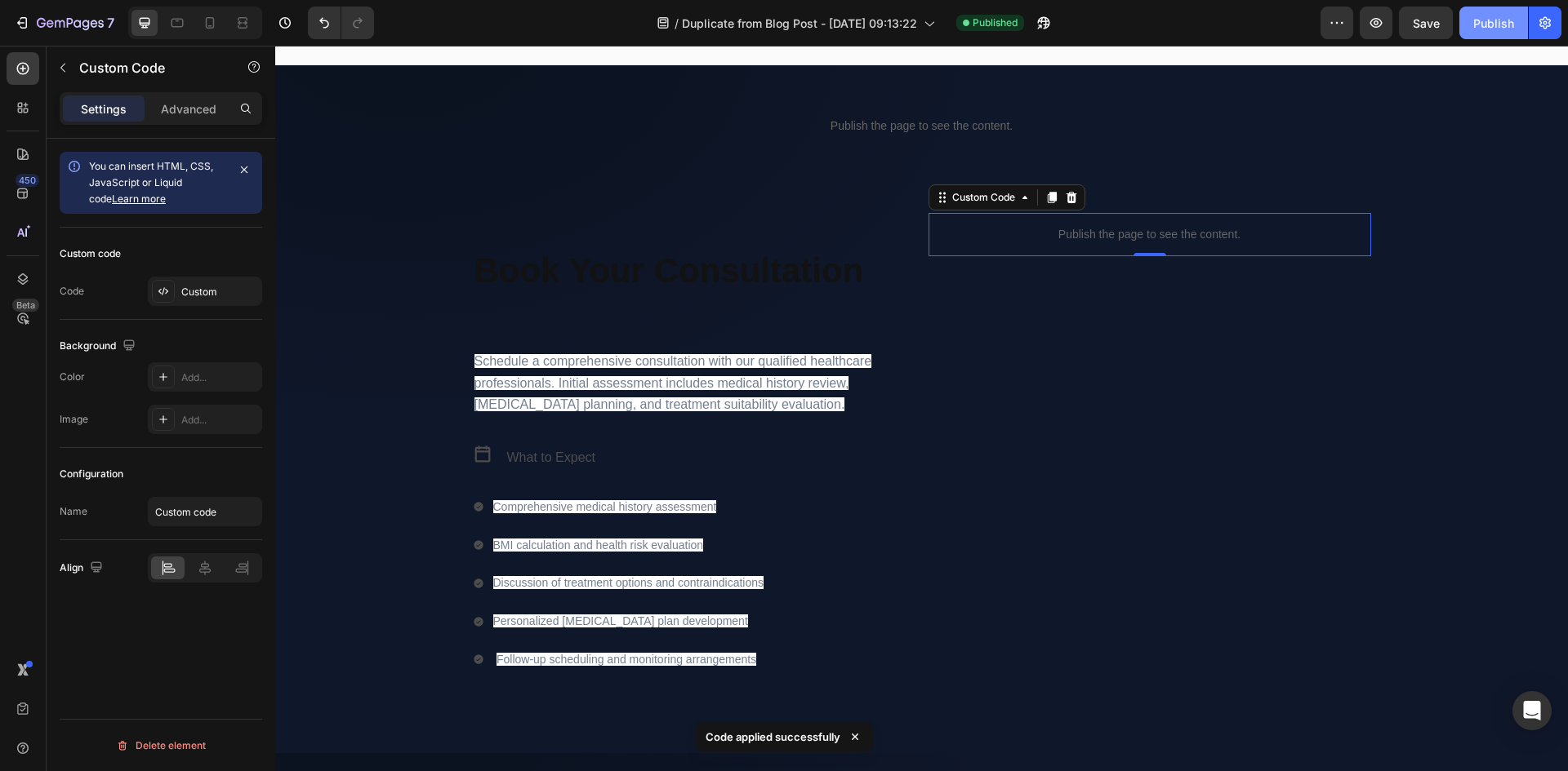
click at [1488, 21] on div "Publish" at bounding box center [1493, 23] width 41 height 17
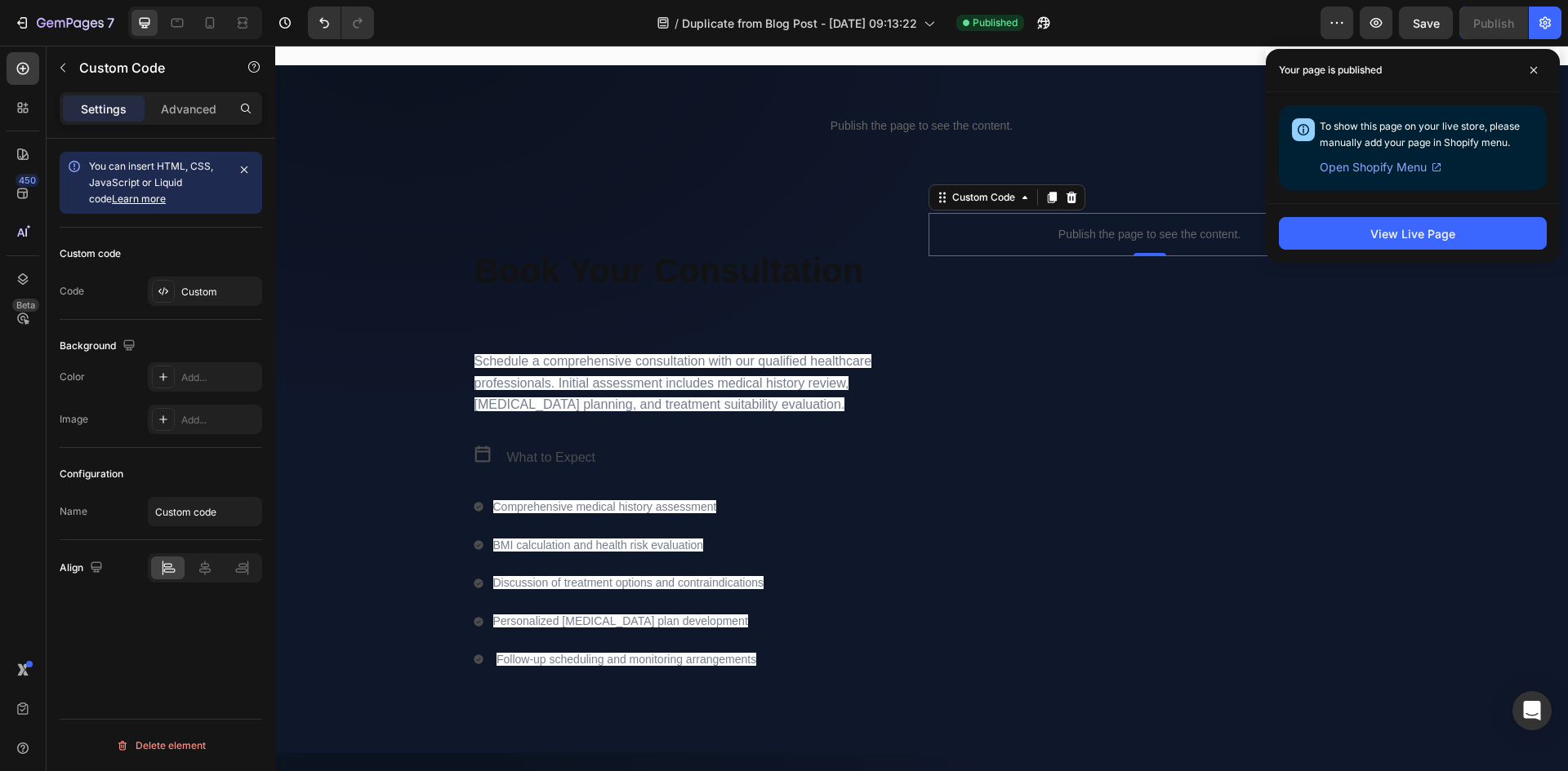
click at [1193, 242] on p "Publish the page to see the content." at bounding box center [1149, 235] width 443 height 17
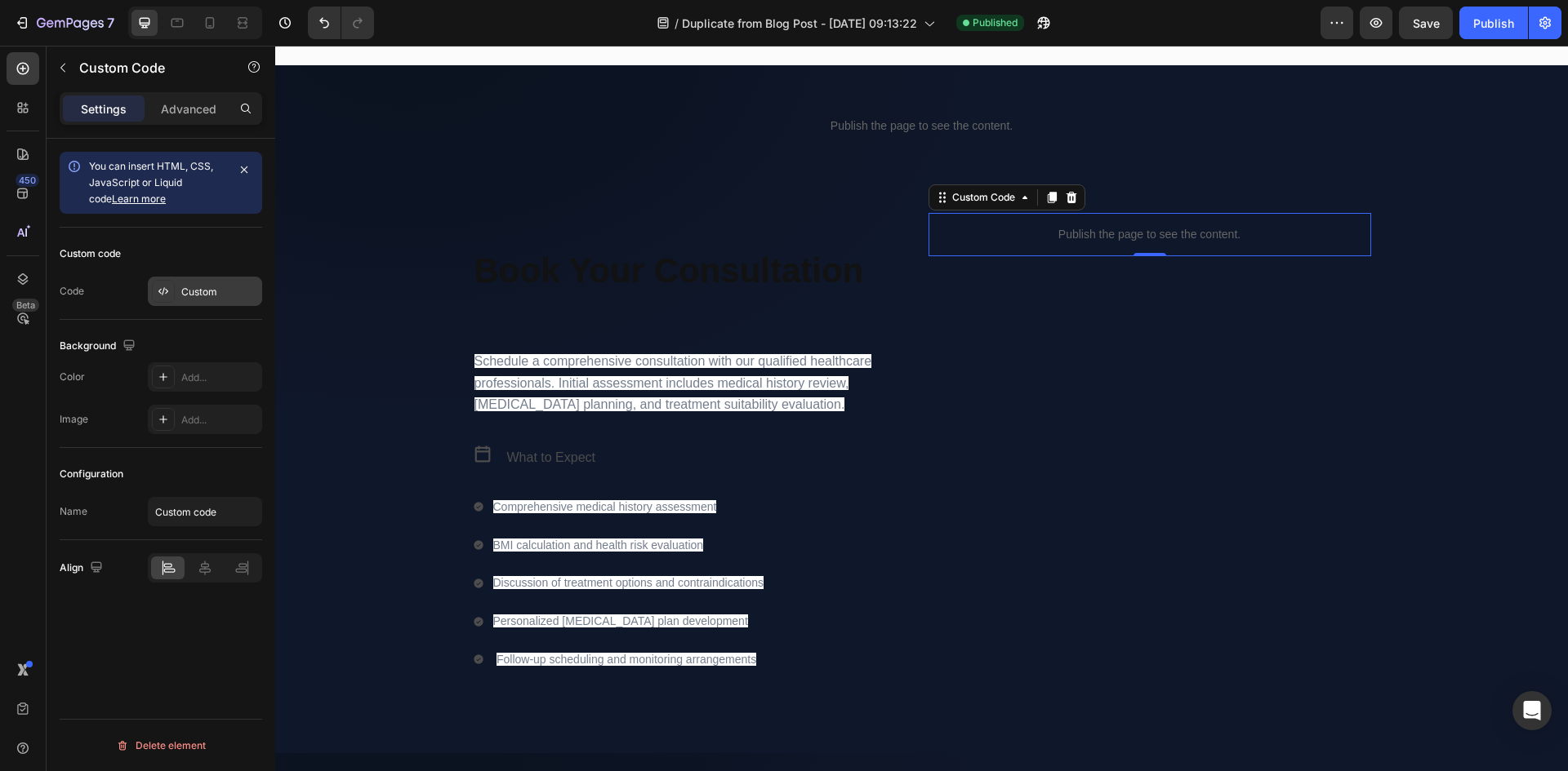
click at [204, 290] on div "Custom" at bounding box center [219, 292] width 77 height 15
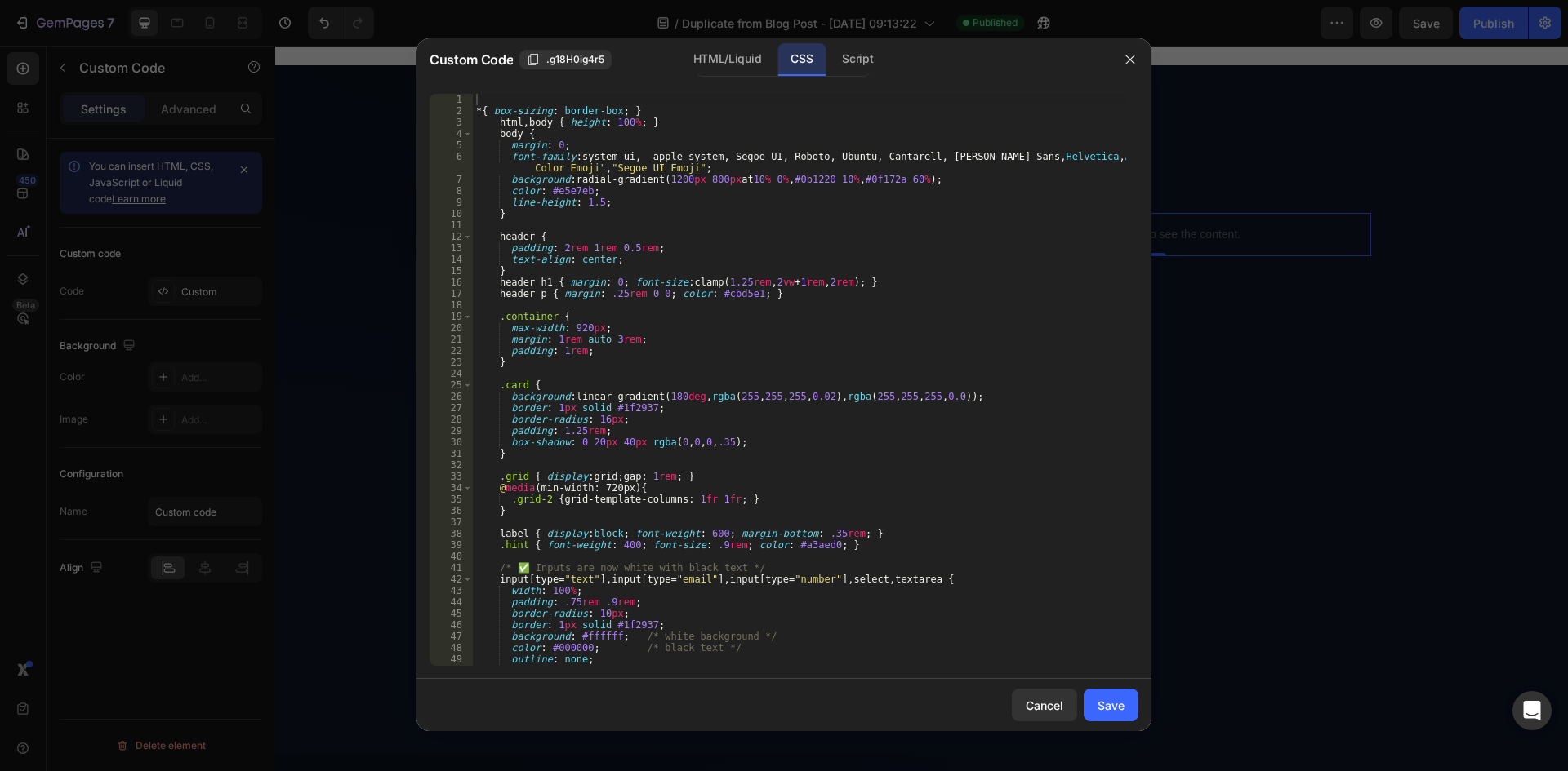
click at [1002, 458] on div "* { box-sizing : border-box ; } html , body { height : 100 % ; } body { margin …" at bounding box center [800, 391] width 654 height 595
type textarea "footer { text-align:center; color:#64748b; font-size:.9rem; padding: 2rem 1rem;…"
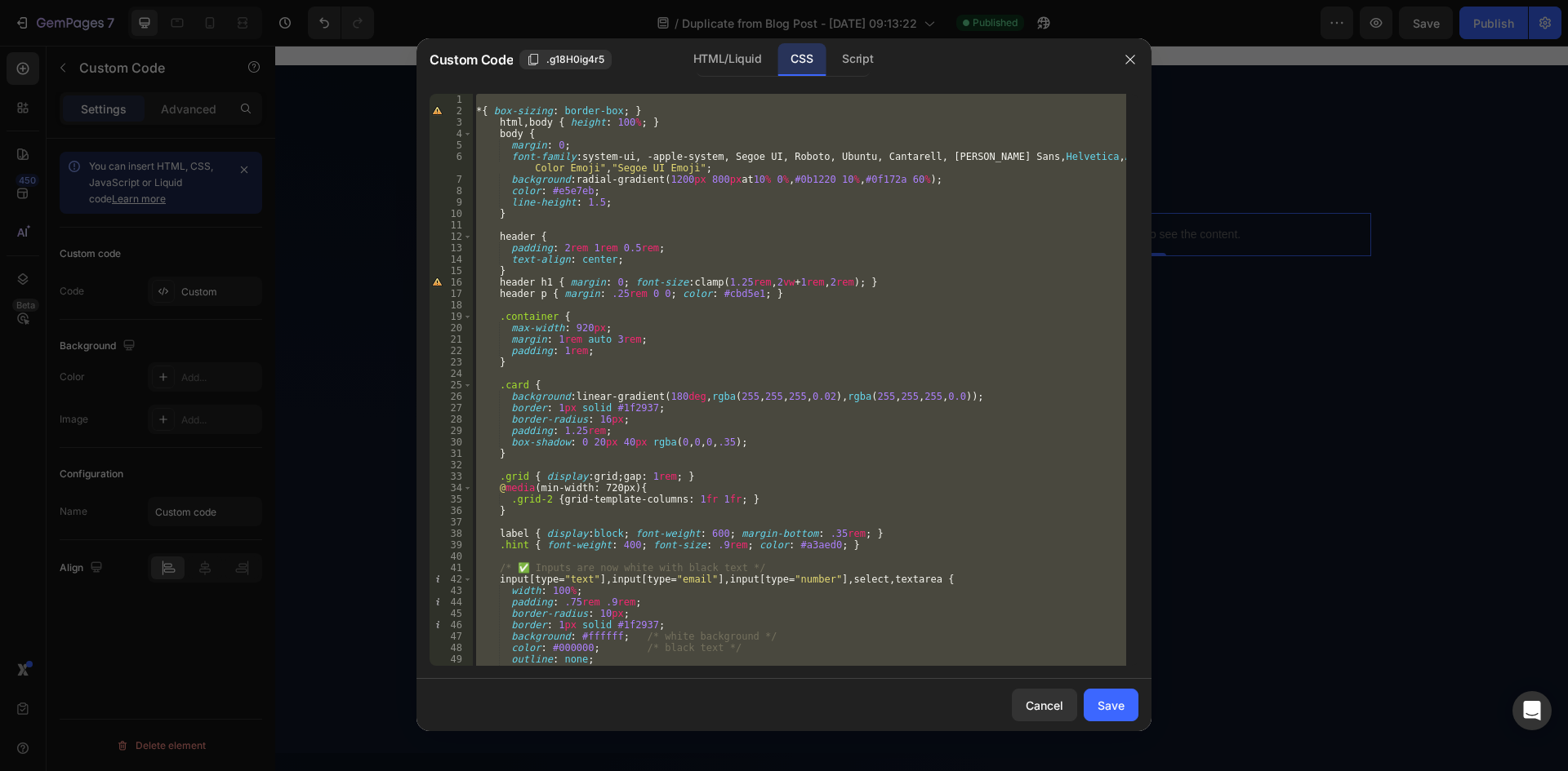
paste textarea
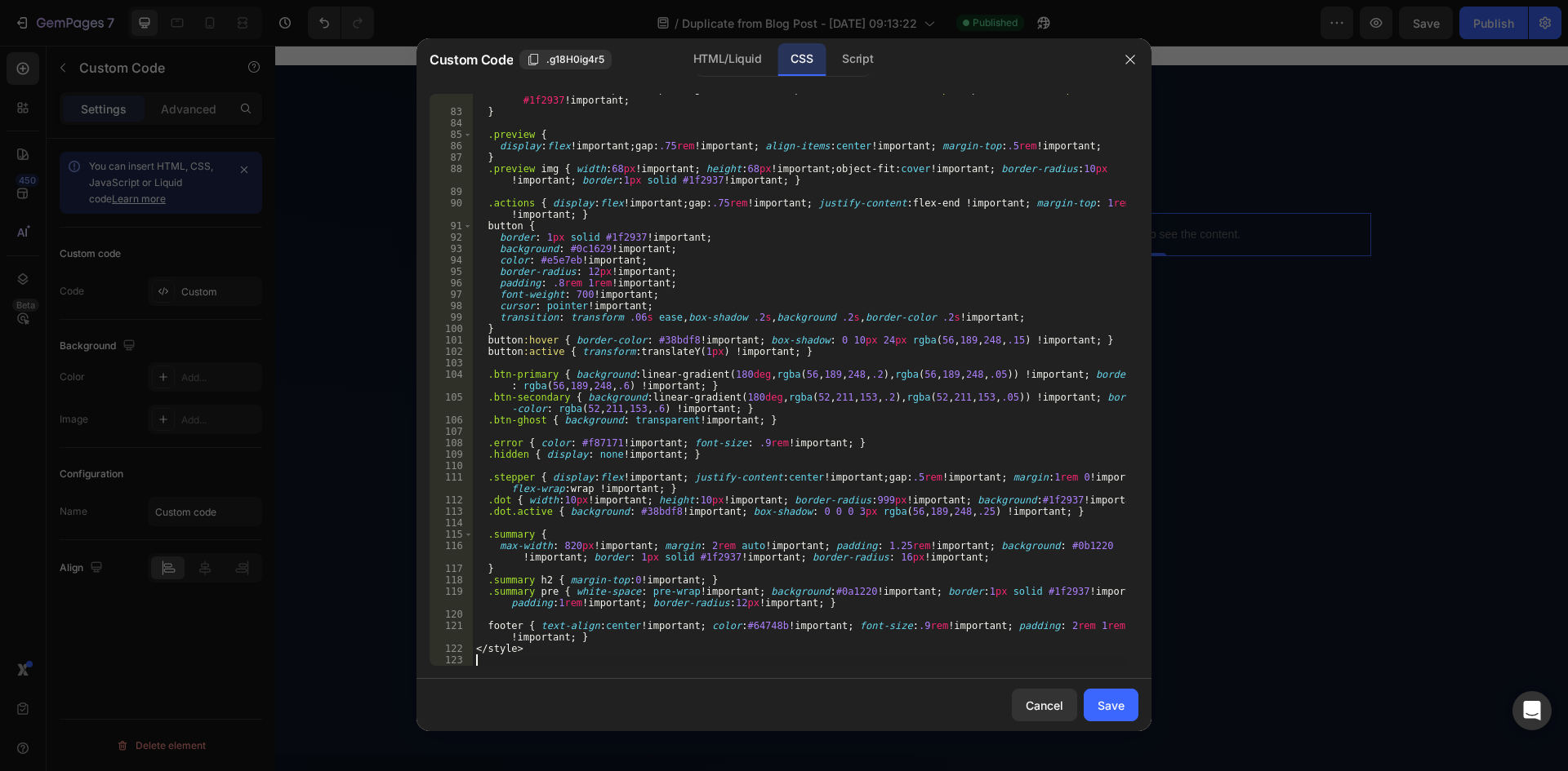
scroll to position [959, 0]
drag, startPoint x: 525, startPoint y: 652, endPoint x: 460, endPoint y: 653, distance: 65.0
click at [460, 653] on div "82 83 84 85 86 87 88 89 90 91 92 93 94 95 96 97 98 99 100 101 102 103 104 105 1…" at bounding box center [784, 379] width 709 height 573
type textarea "</style>"
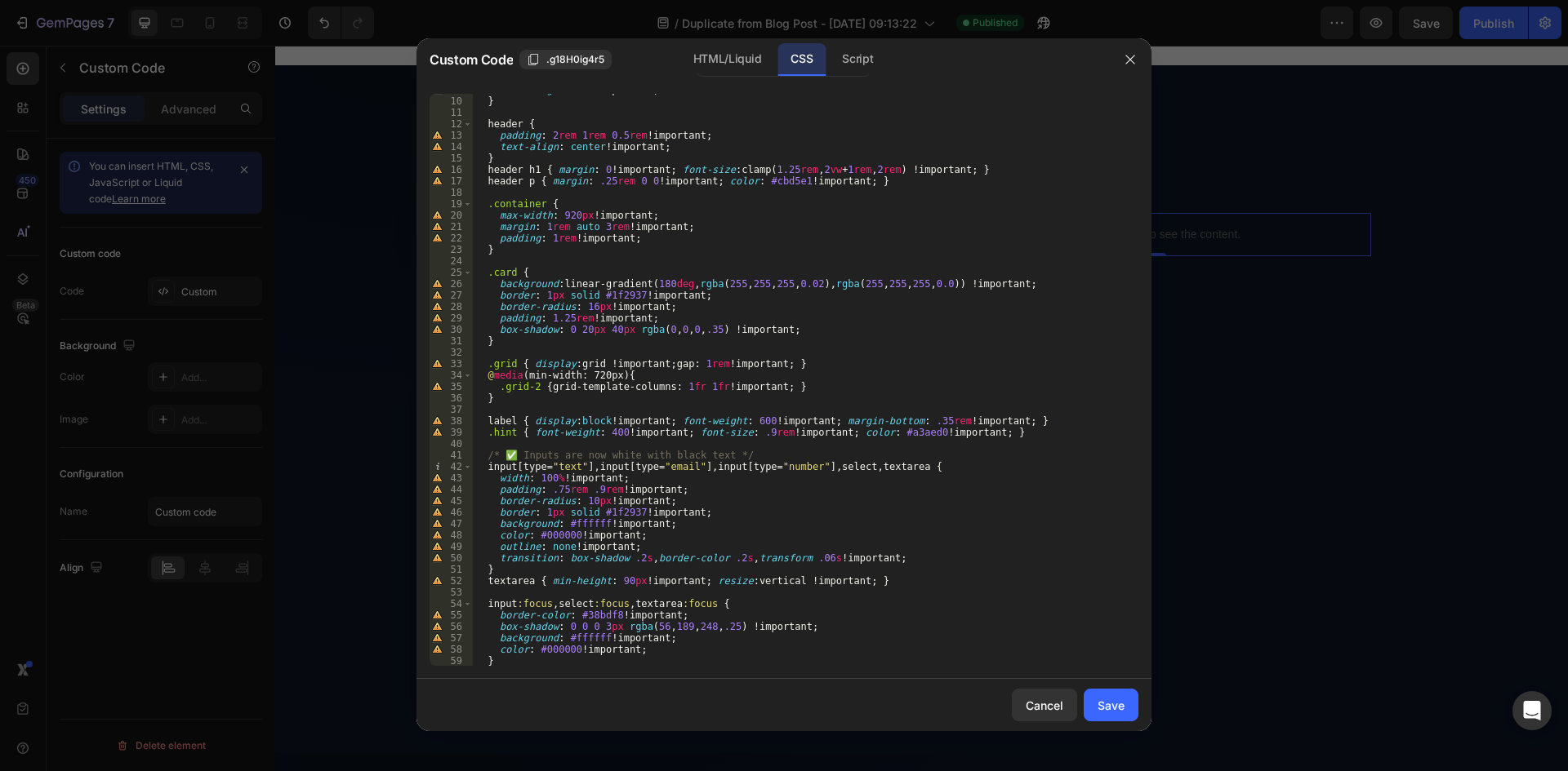
scroll to position [0, 0]
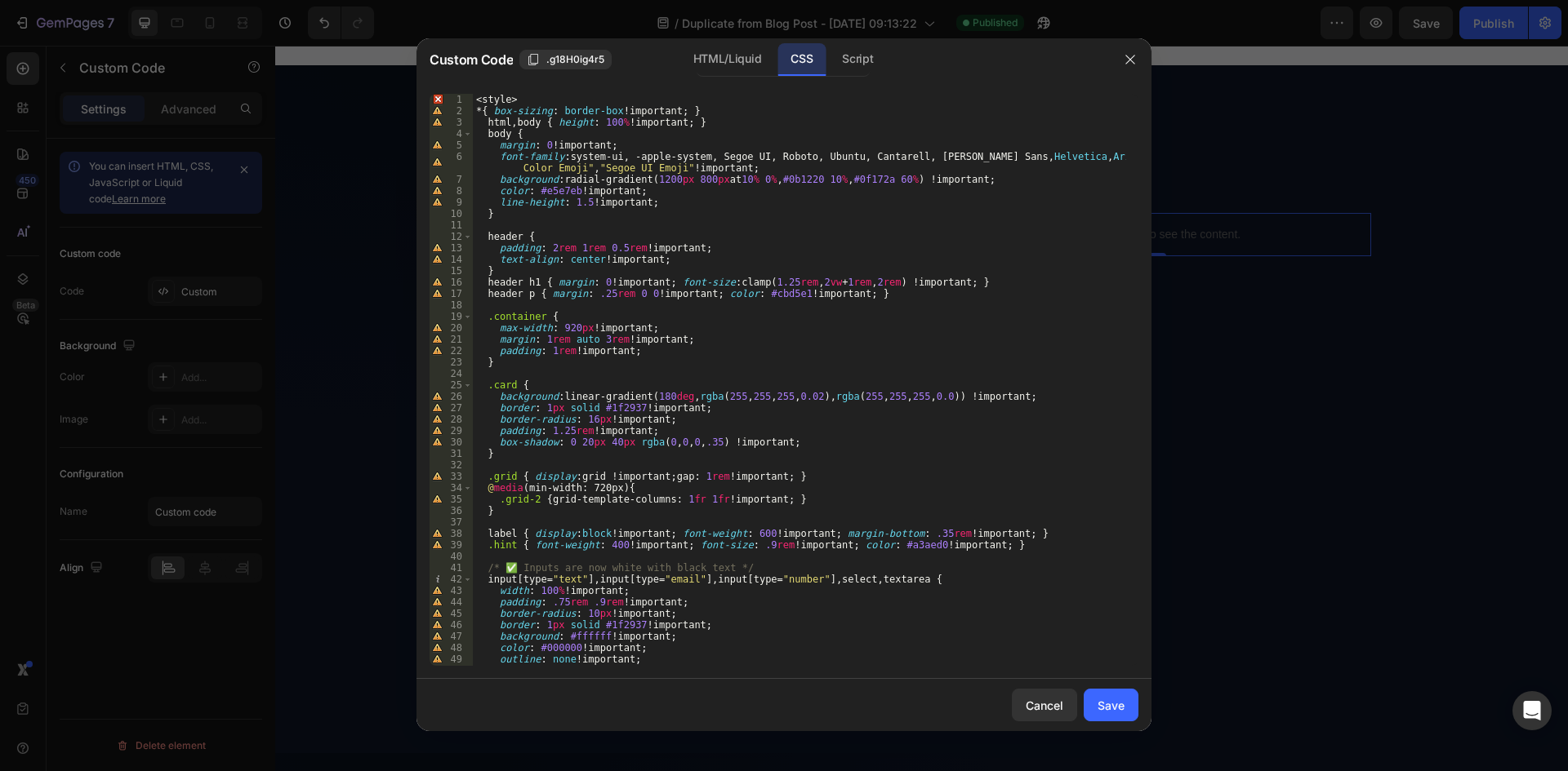
click at [576, 92] on div "1 2 3 4 5 6 7 8 9 10 11 12 13 14 15 16 17 18 19 20 21 22 23 24 25 26 27 28 29 3…" at bounding box center [784, 379] width 735 height 599
type textarea "<style>"
click at [556, 99] on div "< style > * { box-sizing : border-box !important ; } html , body { height : 100…" at bounding box center [800, 391] width 654 height 595
drag, startPoint x: 475, startPoint y: 100, endPoint x: 458, endPoint y: 101, distance: 17.0
click at [458, 101] on div "<style> 1 2 3 4 5 6 7 8 9 10 11 12 13 14 15 16 17 18 19 20 21 22 23 24 25 26 27…" at bounding box center [784, 379] width 709 height 573
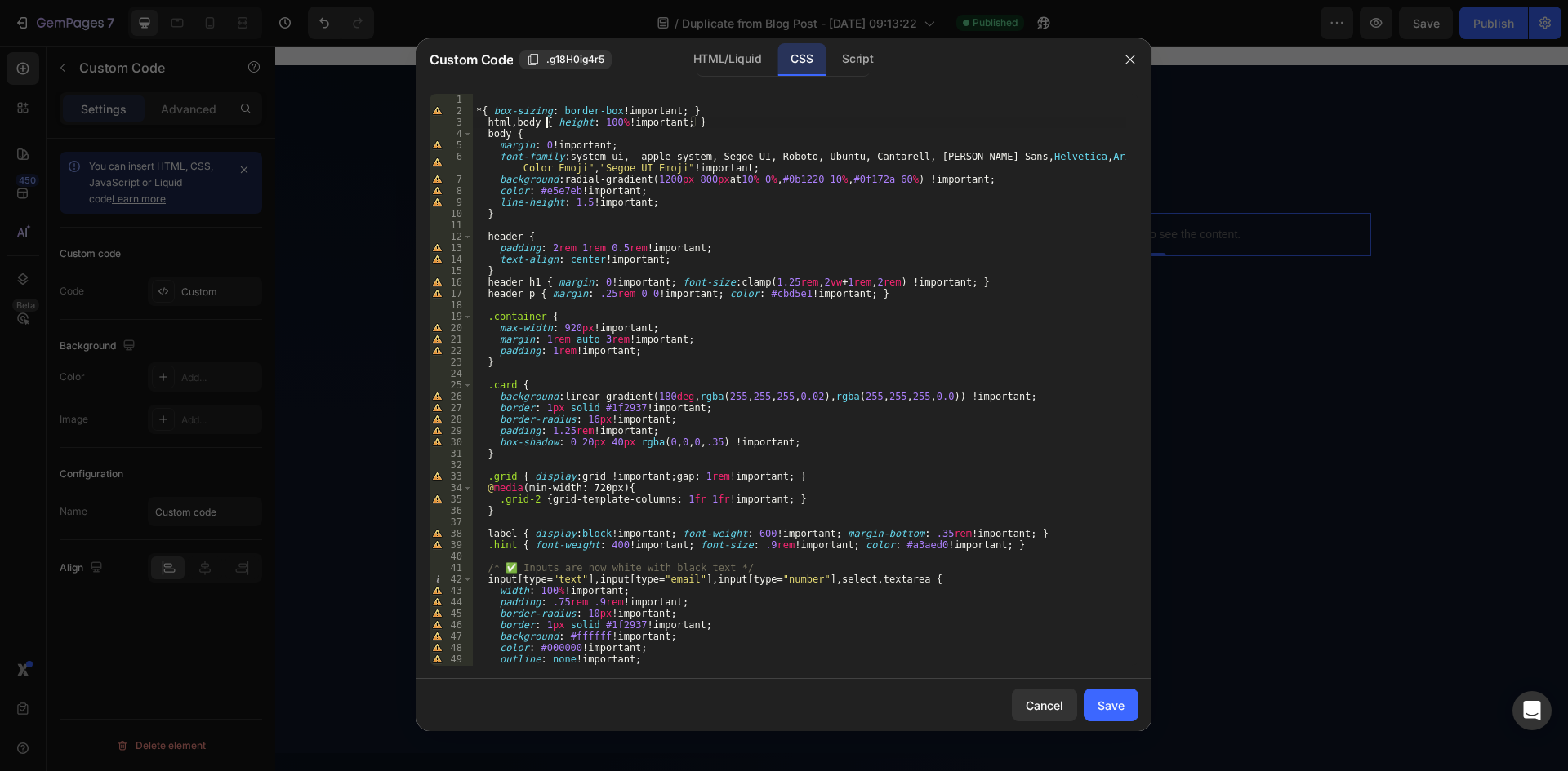
click at [544, 120] on div "* { box-sizing : border-box !important ; } html , body { height : 100 % !import…" at bounding box center [800, 391] width 654 height 595
click at [542, 120] on div "* { box-sizing : border-box !important ; } html , body { height : 100 % !import…" at bounding box center [800, 391] width 654 height 595
click at [709, 120] on div "* { box-sizing : border-box !important ; } html , body { height : 100 % !import…" at bounding box center [800, 379] width 654 height 573
drag, startPoint x: 712, startPoint y: 121, endPoint x: 733, endPoint y: 108, distance: 24.7
click at [733, 108] on div "* { box-sizing : border-box !important ; } html , body { height : 100 % !import…" at bounding box center [800, 391] width 654 height 595
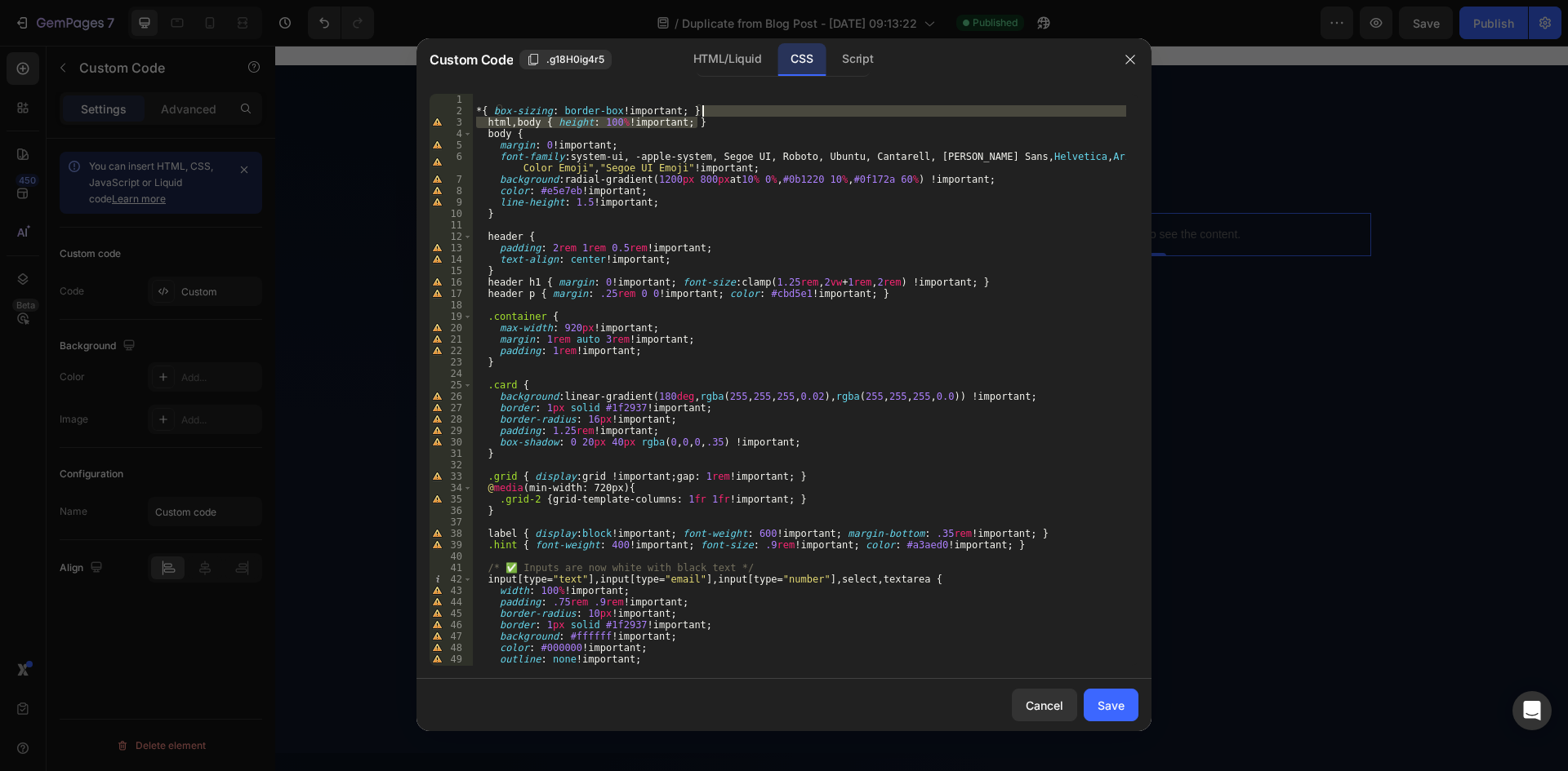
scroll to position [0, 18]
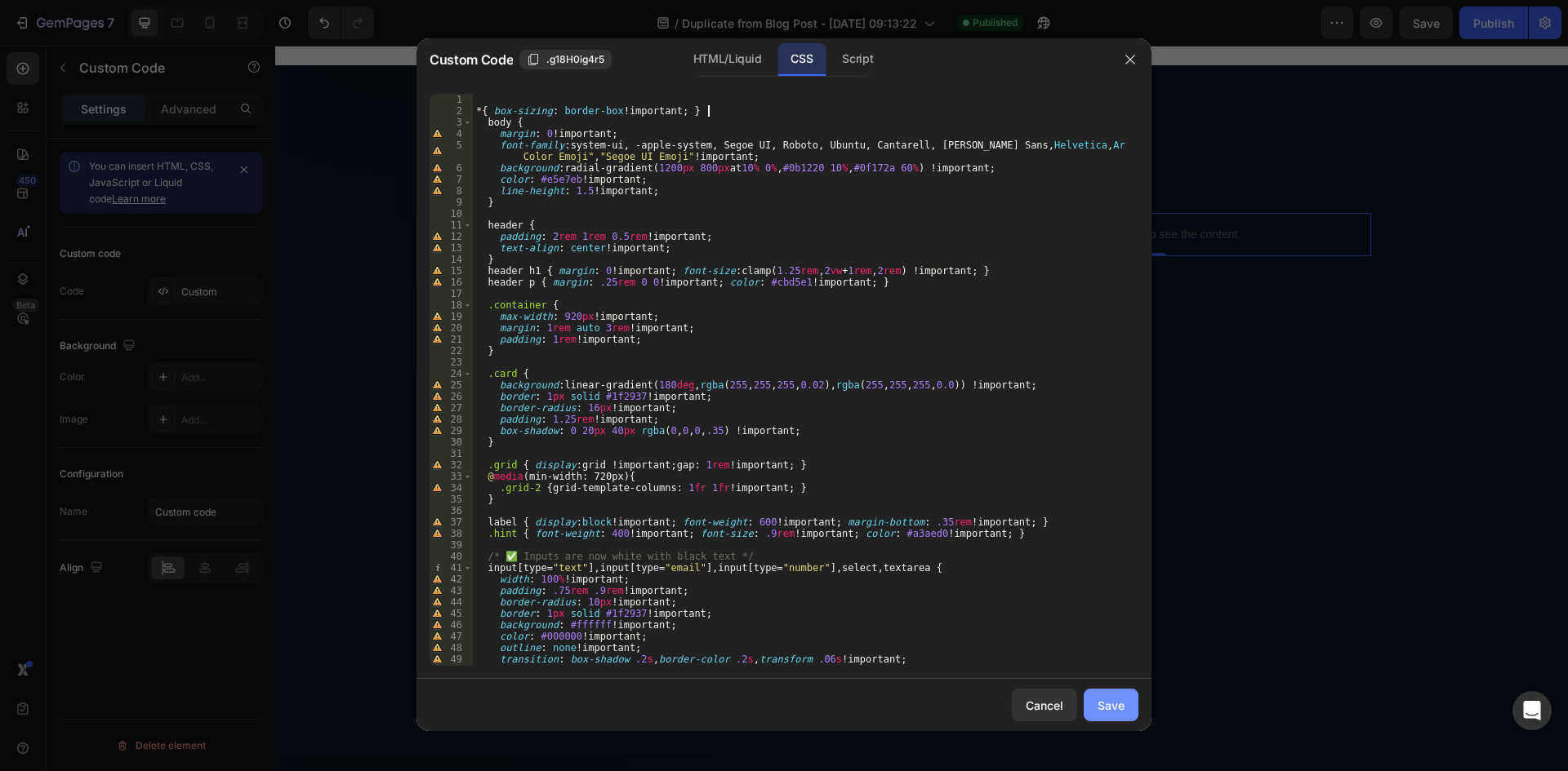
type textarea "* { box-sizing: border-box !important; }"
click at [1127, 709] on button "Save" at bounding box center [1110, 705] width 55 height 33
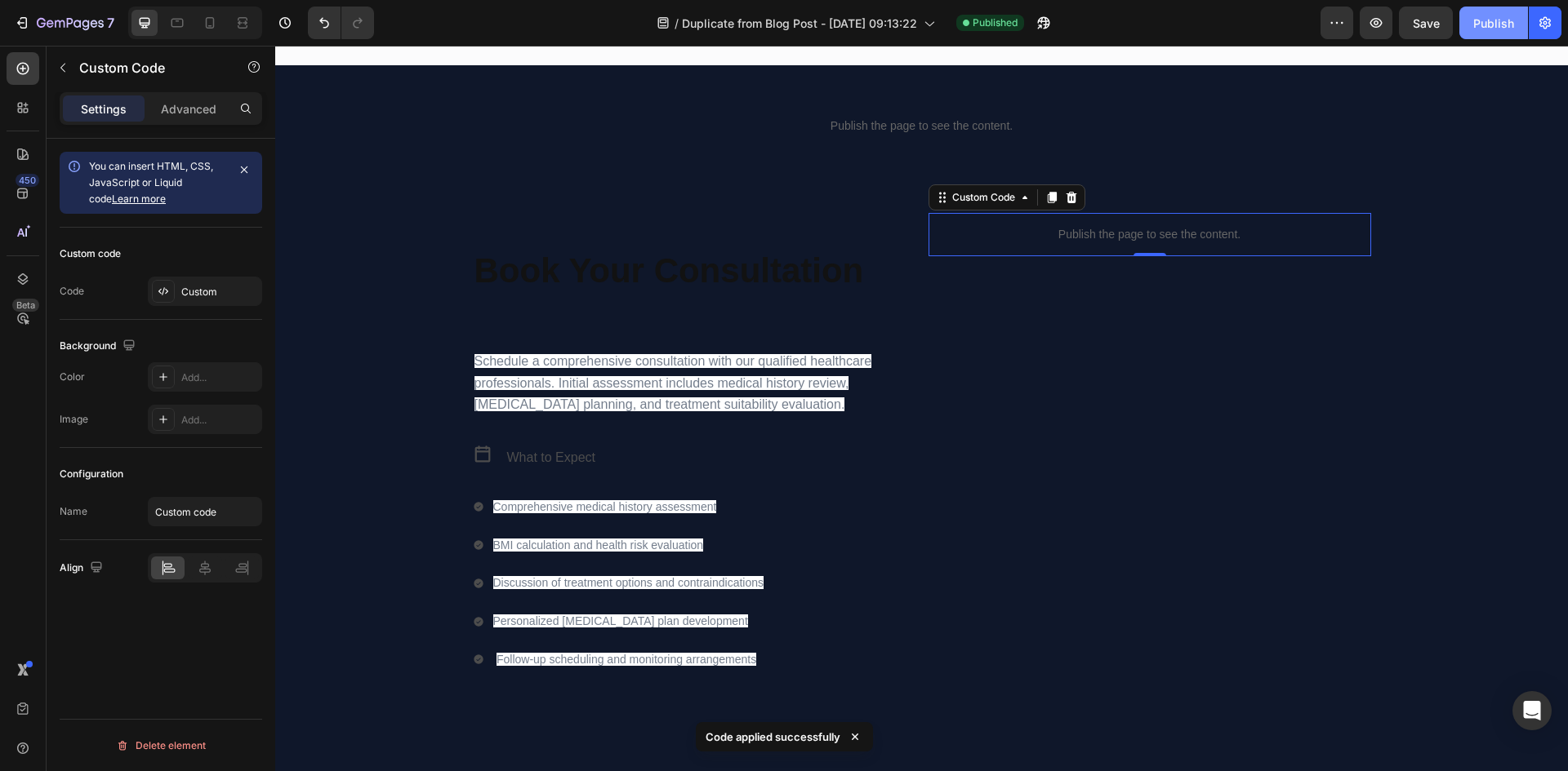
click at [1485, 15] on button "Publish" at bounding box center [1493, 23] width 68 height 33
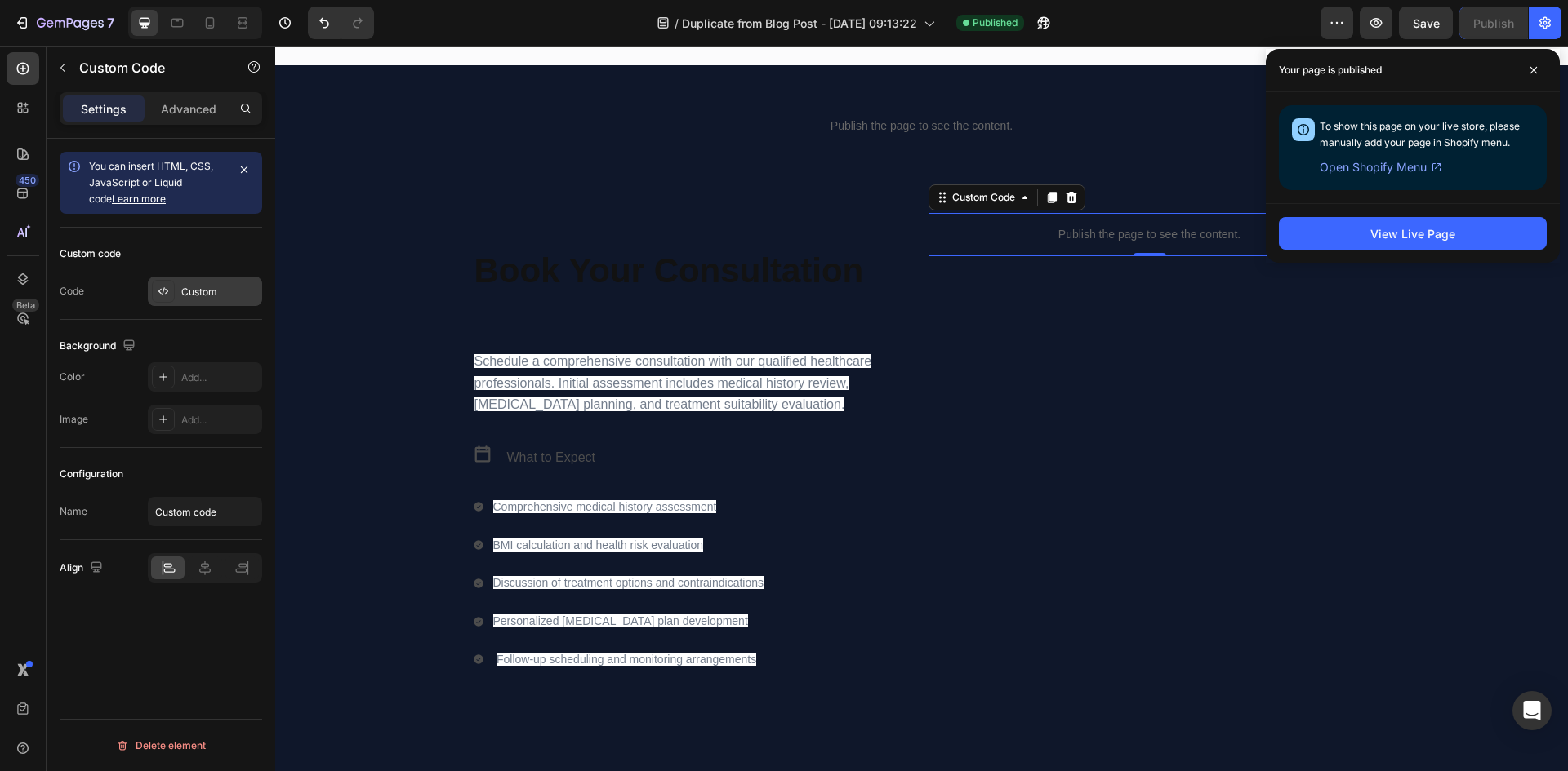
click at [186, 287] on div "Custom" at bounding box center [219, 292] width 77 height 15
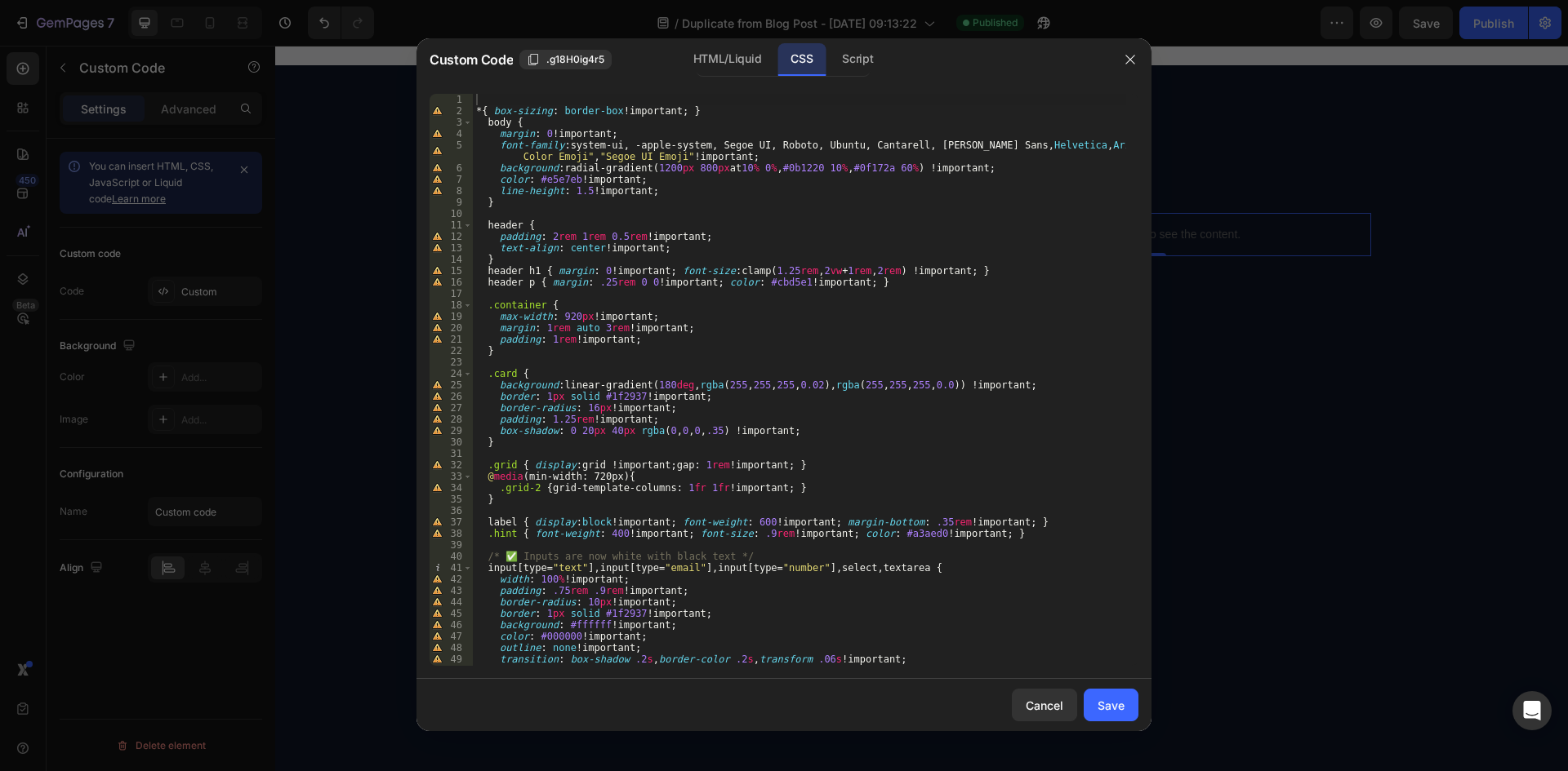
type textarea "text-align: center !important;"
click at [846, 253] on div "* { box-sizing : border-box !important ; } body { margin : 0 !important ; font-…" at bounding box center [800, 391] width 654 height 595
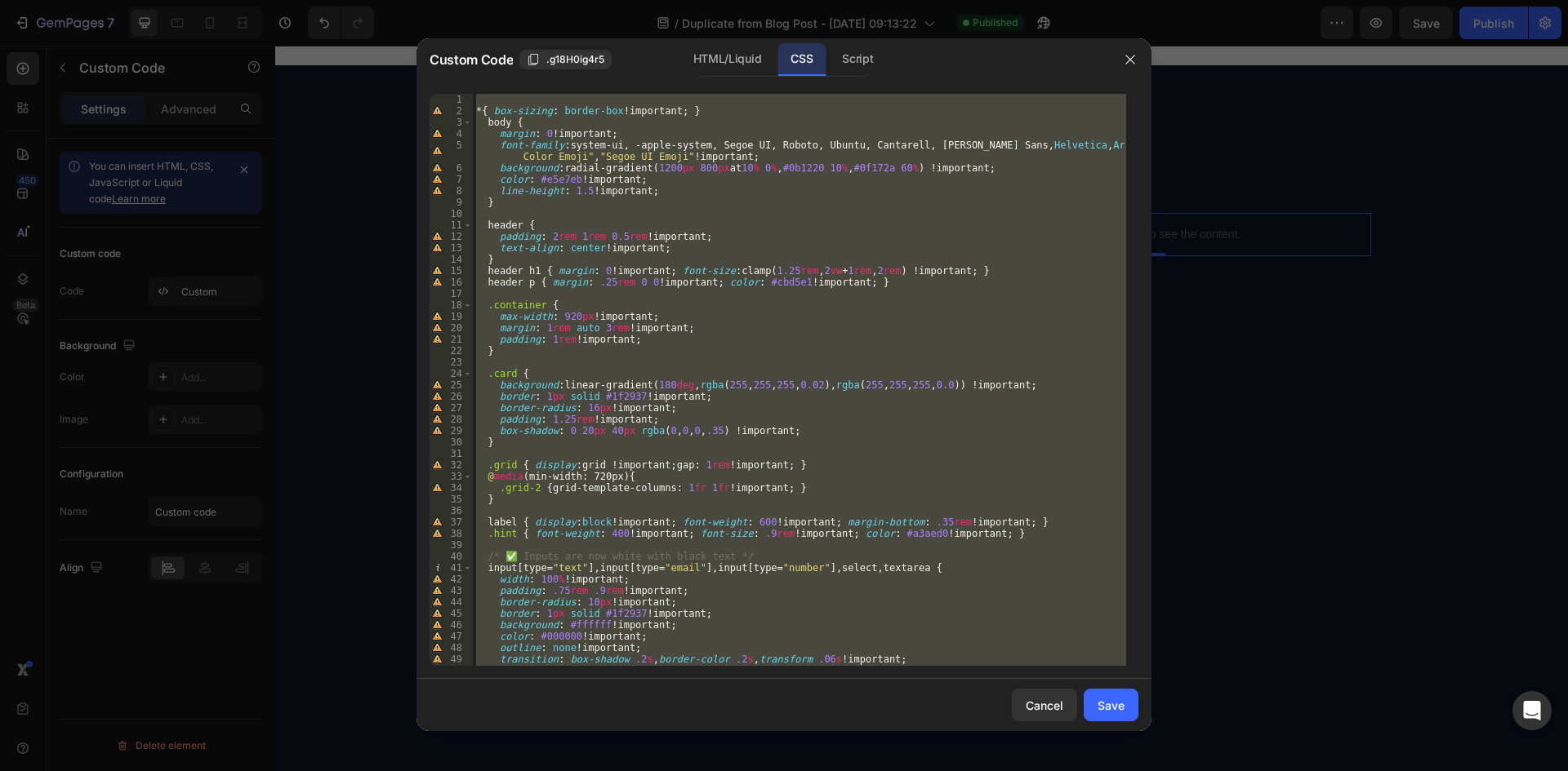
paste textarea
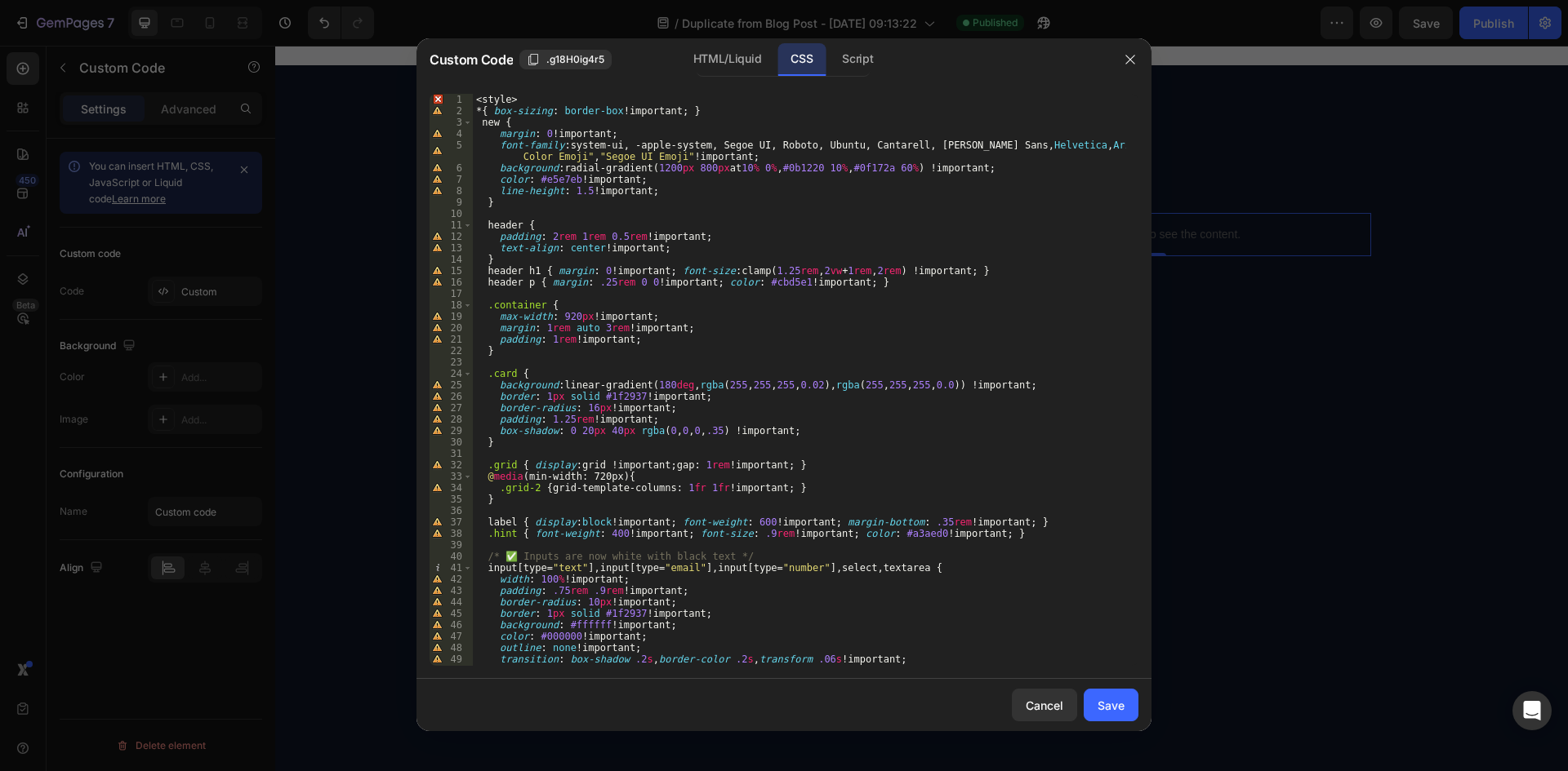
scroll to position [0, 0]
drag, startPoint x: 527, startPoint y: 100, endPoint x: 457, endPoint y: 99, distance: 70.0
click at [457, 99] on div "1 2 3 4 5 6 7 8 9 10 11 12 13 14 15 16 17 18 19 20 21 22 23 24 25 26 27 28 29 3…" at bounding box center [784, 379] width 709 height 573
type textarea "<style>"
click at [725, 107] on div "* { box-sizing : border-box !important ; } new { margin : 0 !important ; font-f…" at bounding box center [800, 391] width 654 height 595
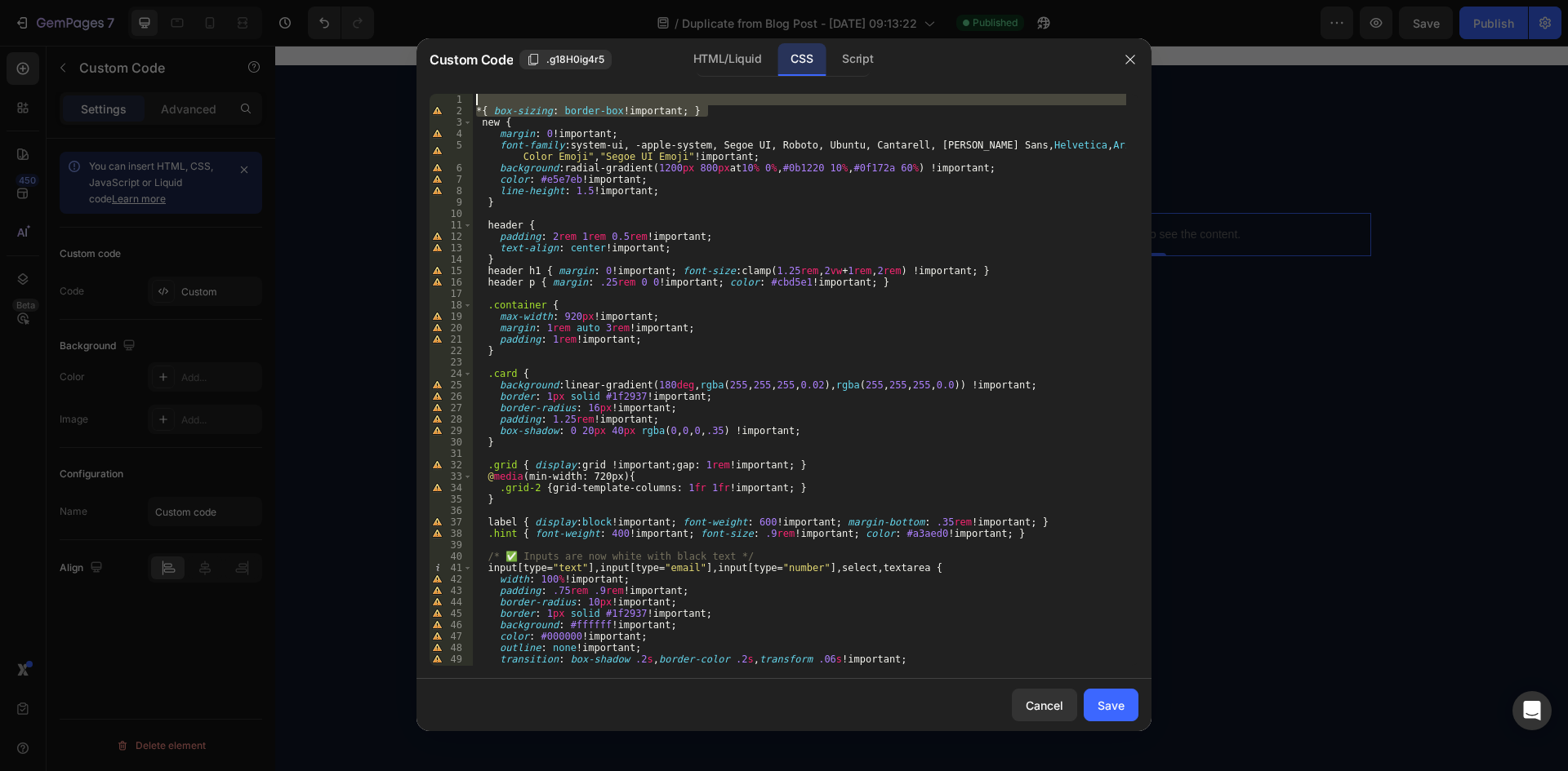
drag, startPoint x: 725, startPoint y: 108, endPoint x: 465, endPoint y: 105, distance: 260.0
click at [465, 105] on div "* { box-sizing: border-box !important; } 1 2 3 4 5 6 7 8 9 10 11 12 13 14 15 16…" at bounding box center [784, 379] width 709 height 573
type textarea "* { box-sizing: border-box !important; }"
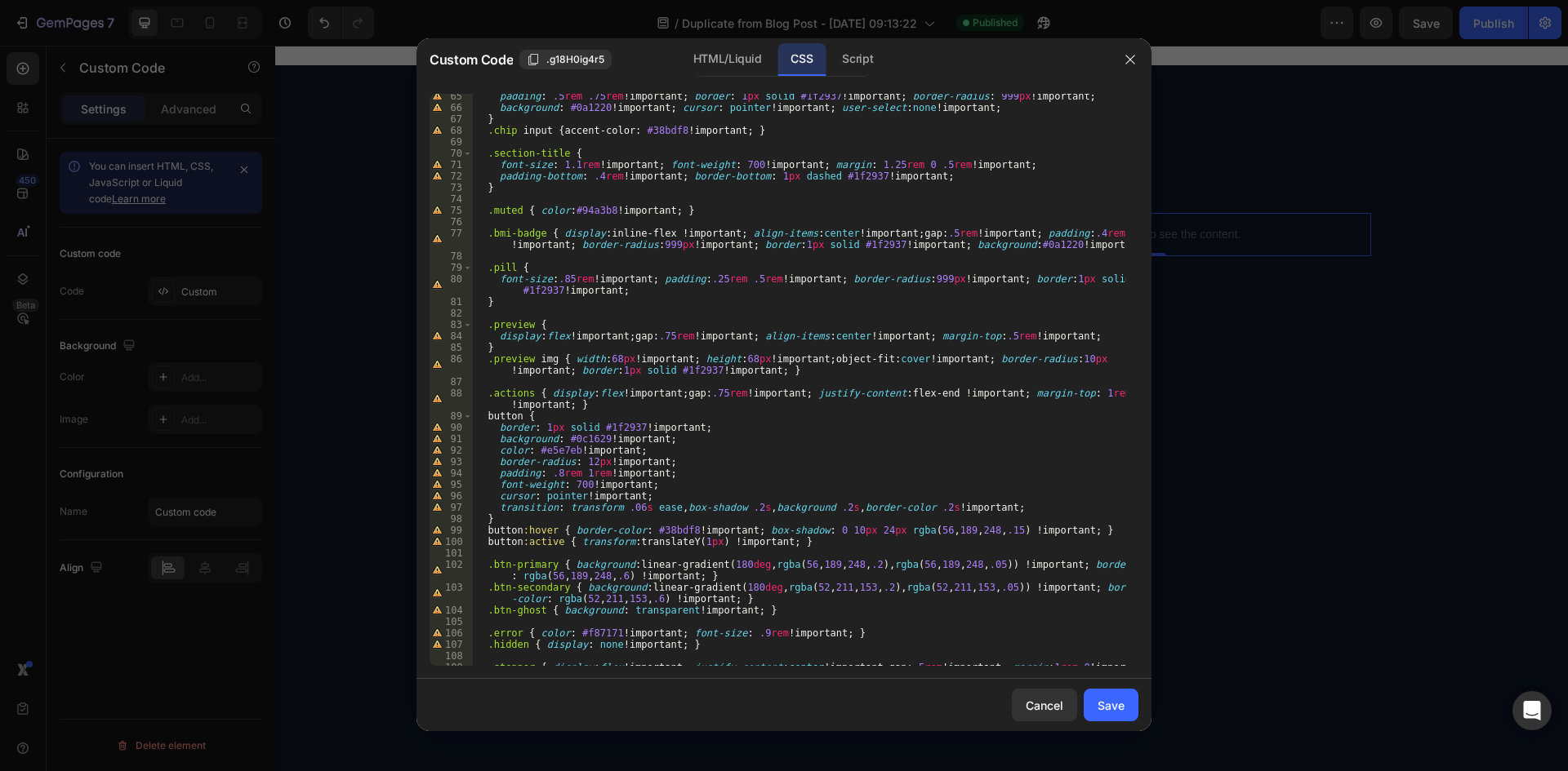
scroll to position [936, 0]
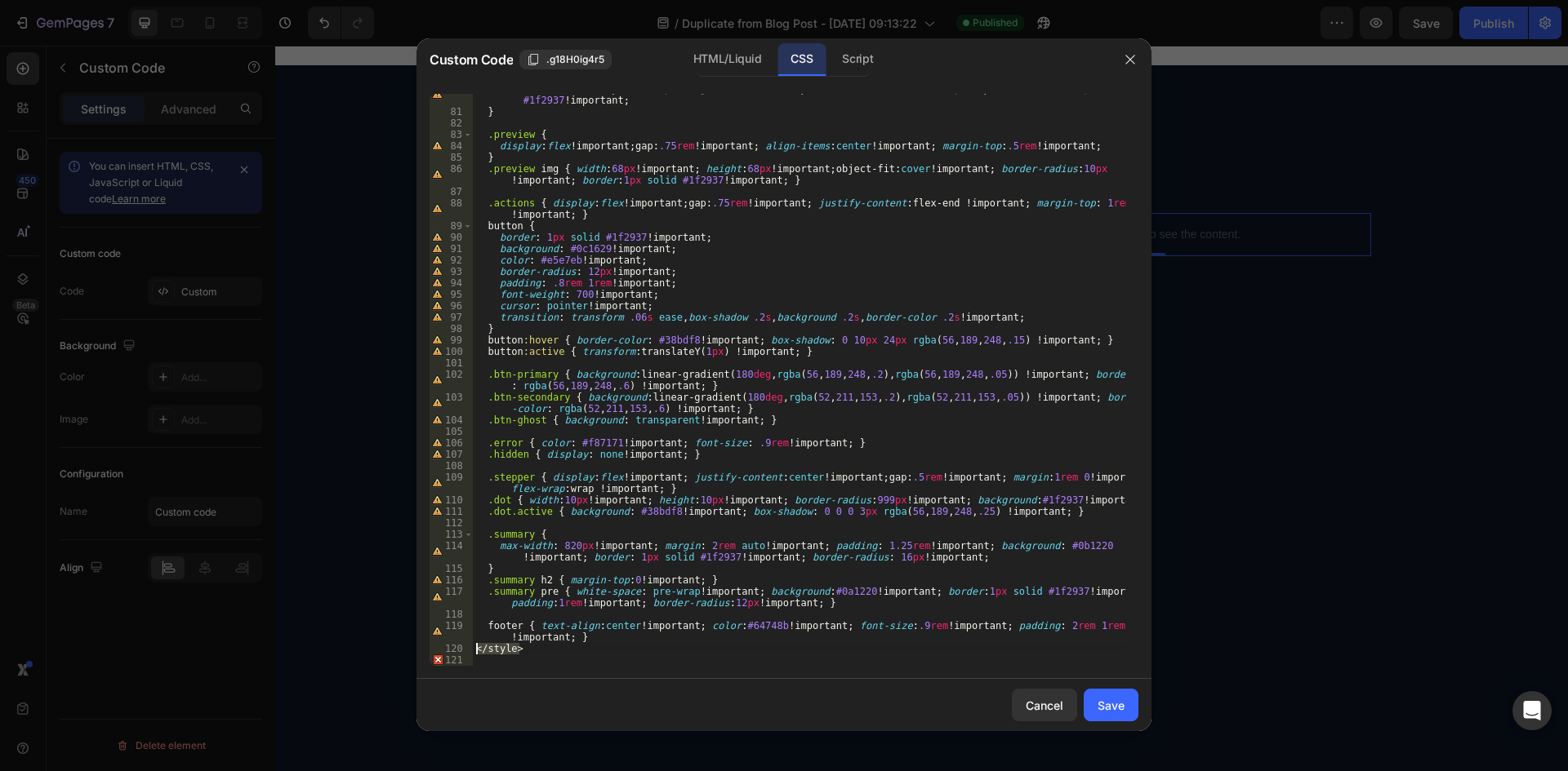
drag, startPoint x: 531, startPoint y: 653, endPoint x: 469, endPoint y: 651, distance: 62.0
click at [469, 651] on div "80 81 82 83 84 85 86 87 88 89 90 91 92 93 94 95 96 97 98 99 100 101 102 103 104…" at bounding box center [784, 379] width 709 height 573
type textarea "</style>"
click at [712, 51] on div "HTML/Liquid" at bounding box center [727, 60] width 94 height 33
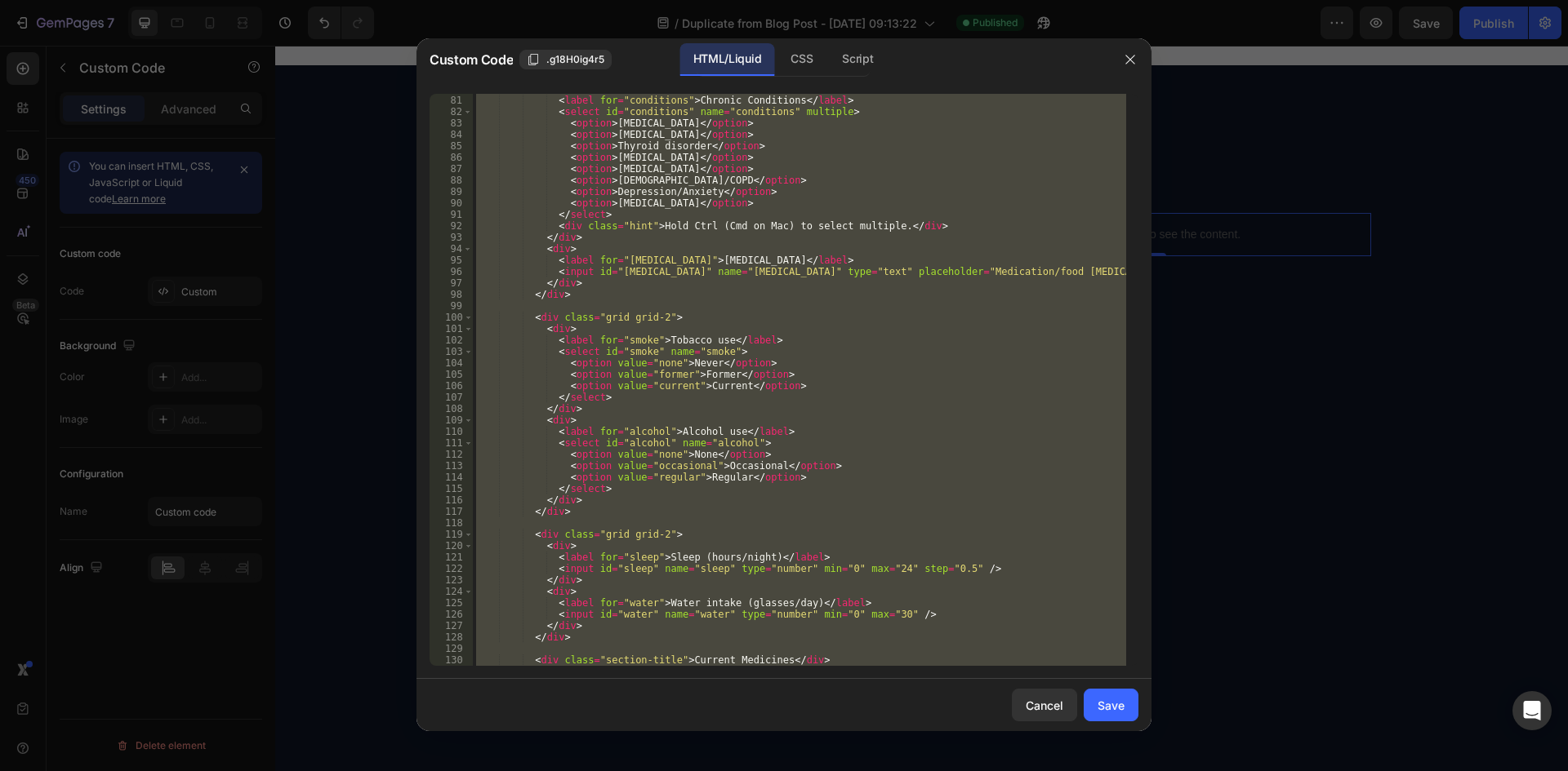
scroll to position [959, 0]
click at [734, 298] on div "< div > < label for = "conditions" > Chronic Conditions </ label > < select id …" at bounding box center [800, 379] width 654 height 573
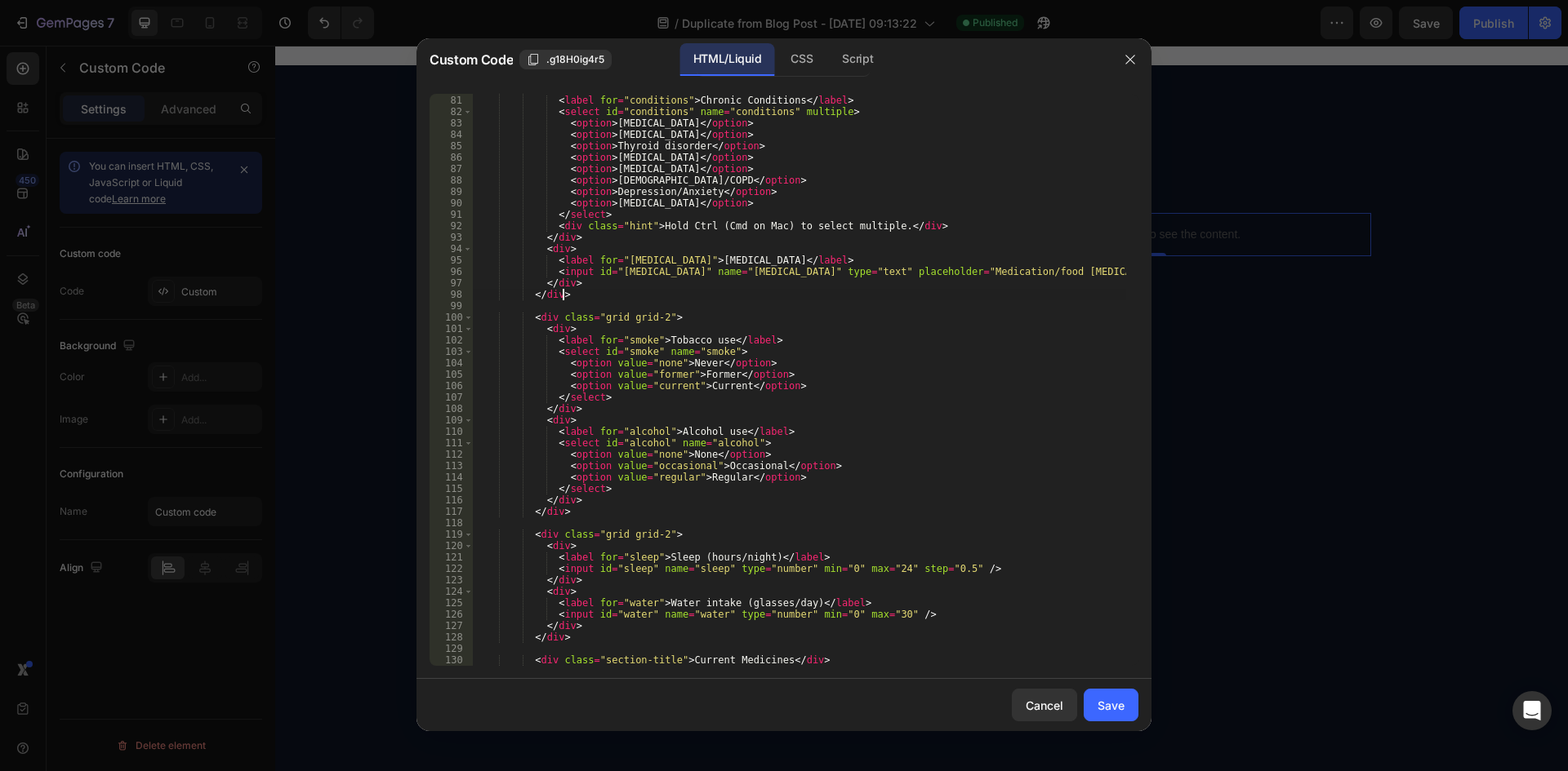
type textarea "</footer> </div>"
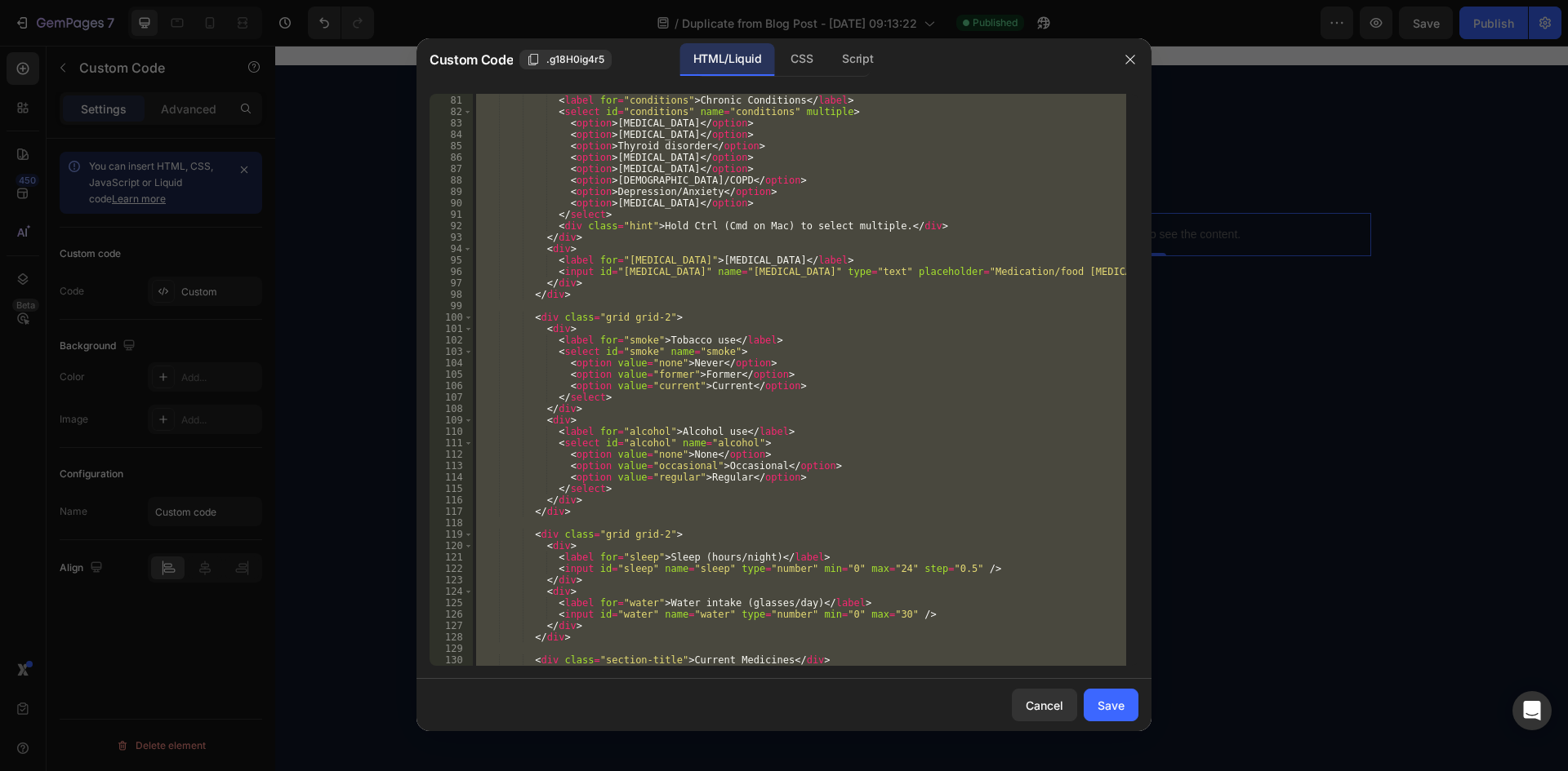
paste textarea
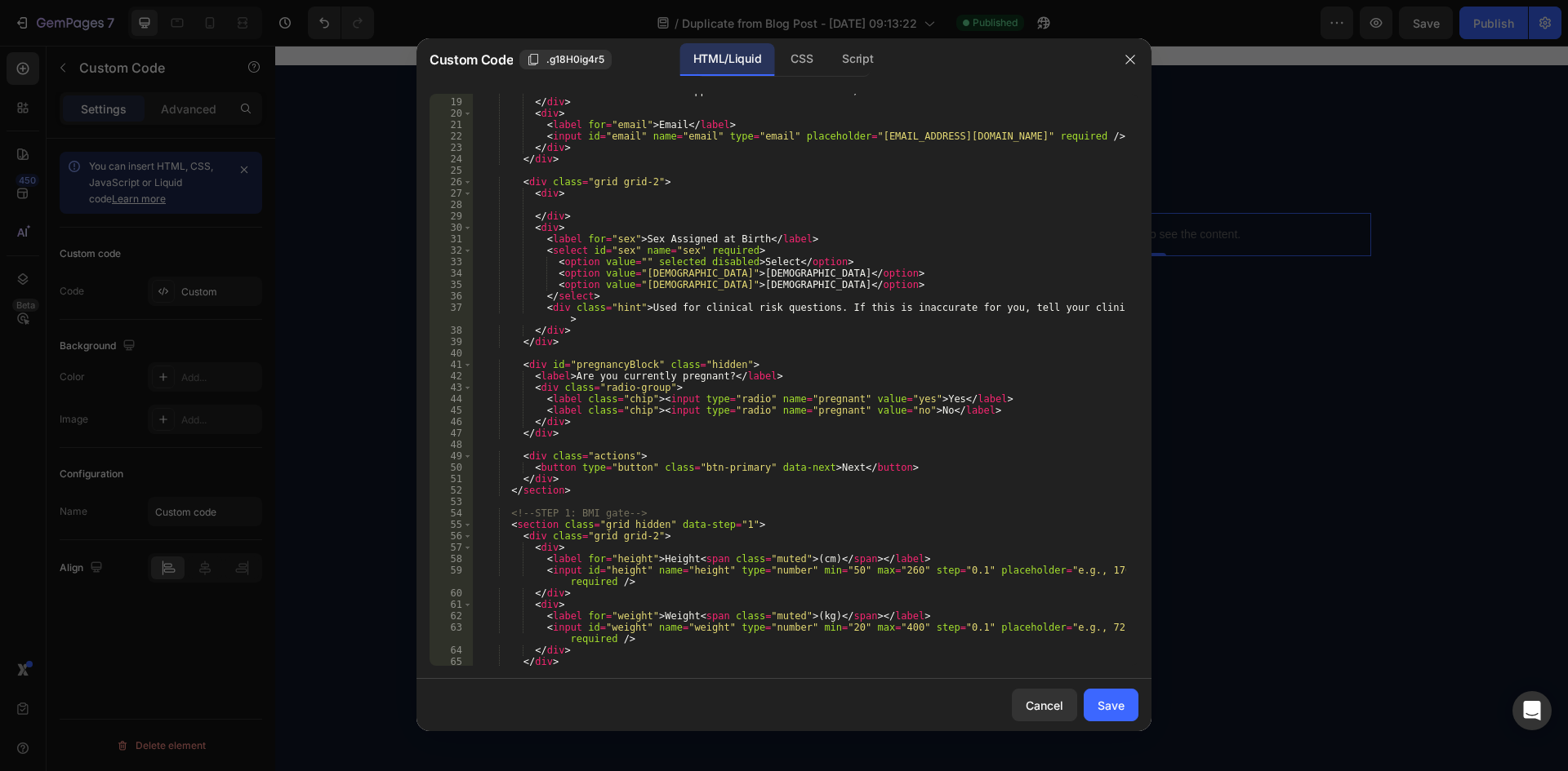
scroll to position [0, 0]
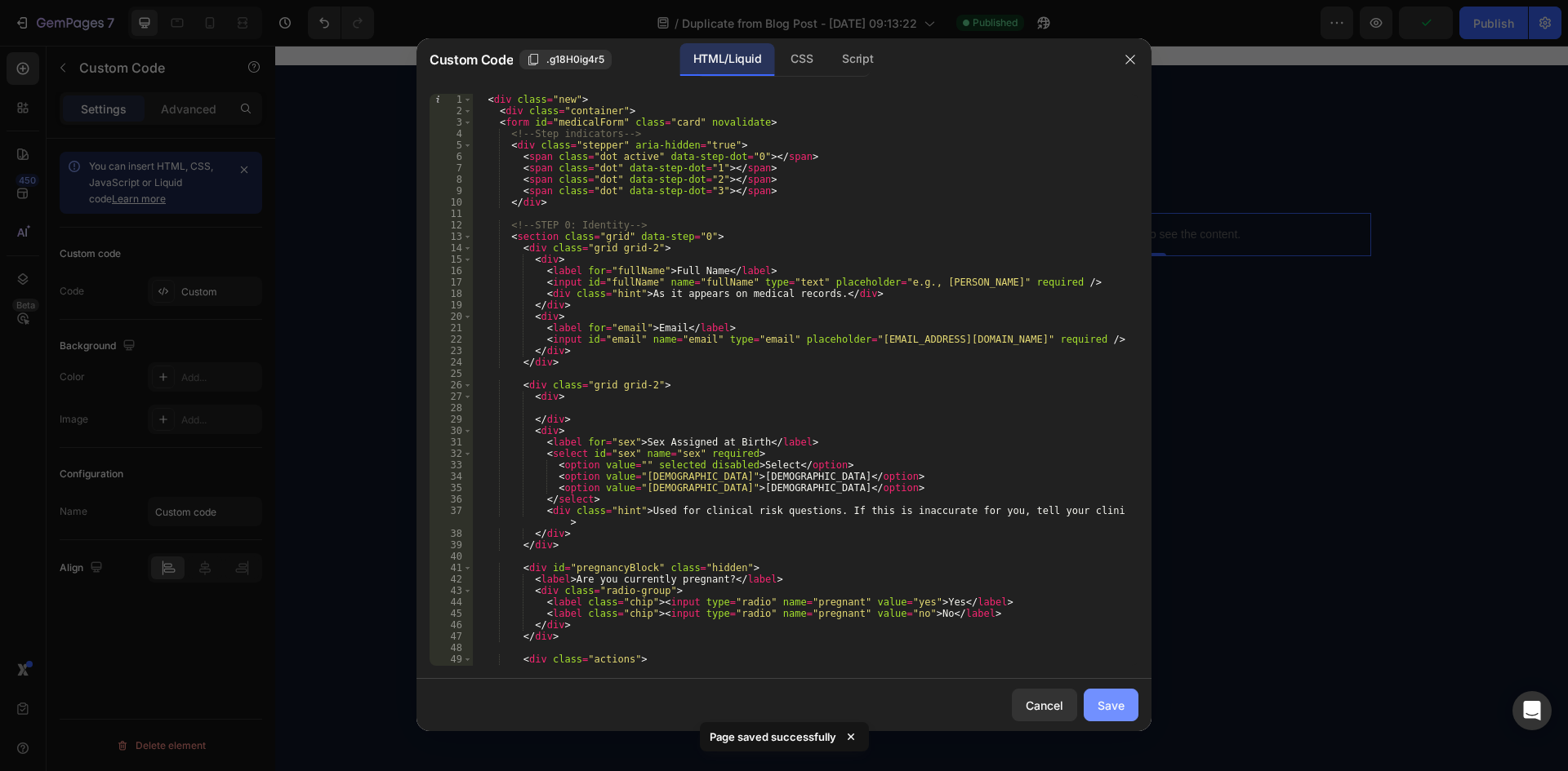
click at [1112, 700] on div "Save" at bounding box center [1110, 706] width 27 height 17
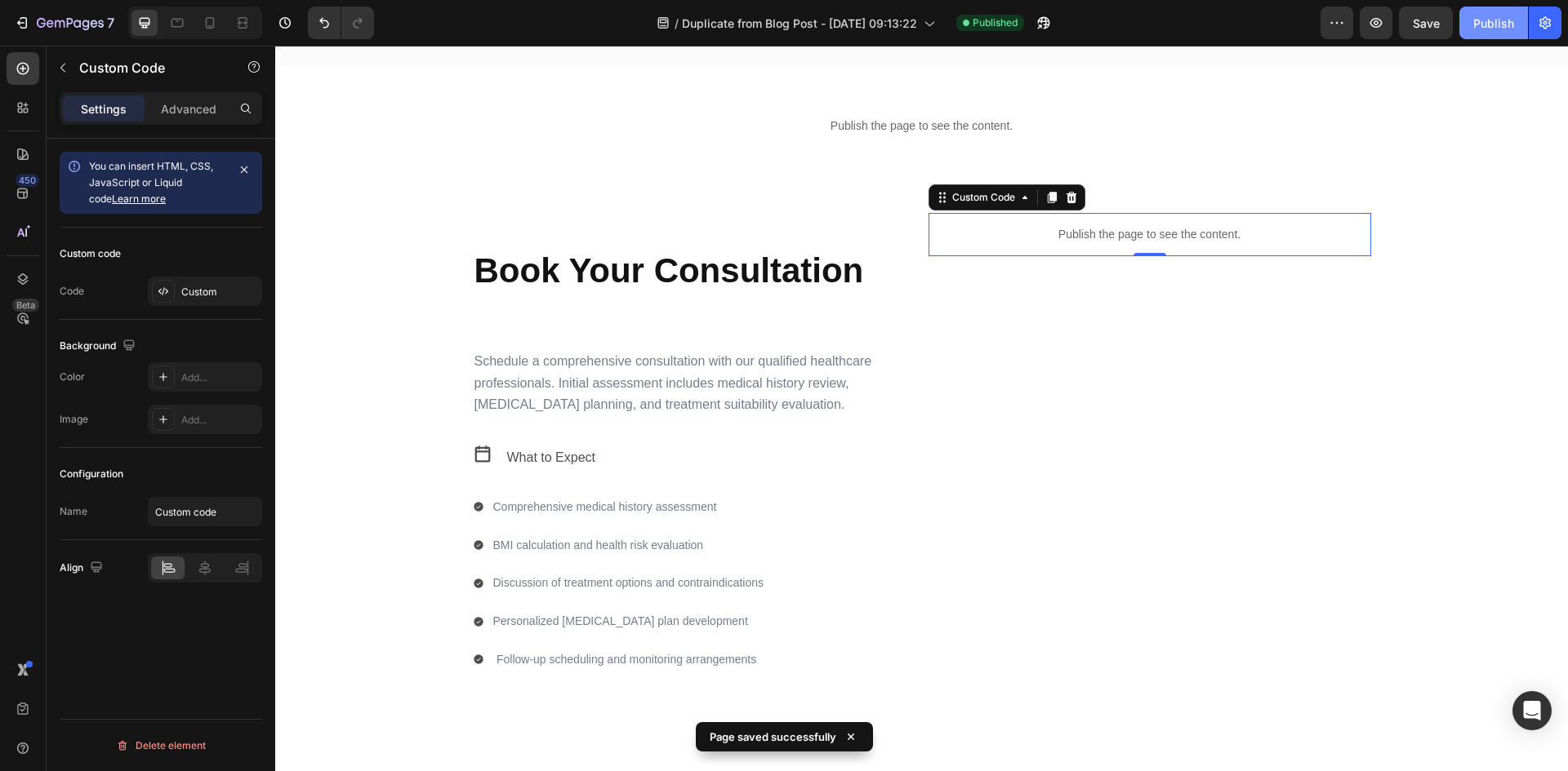
drag, startPoint x: 1475, startPoint y: 13, endPoint x: 1492, endPoint y: 33, distance: 26.2
click at [1477, 13] on button "Publish" at bounding box center [1493, 23] width 68 height 33
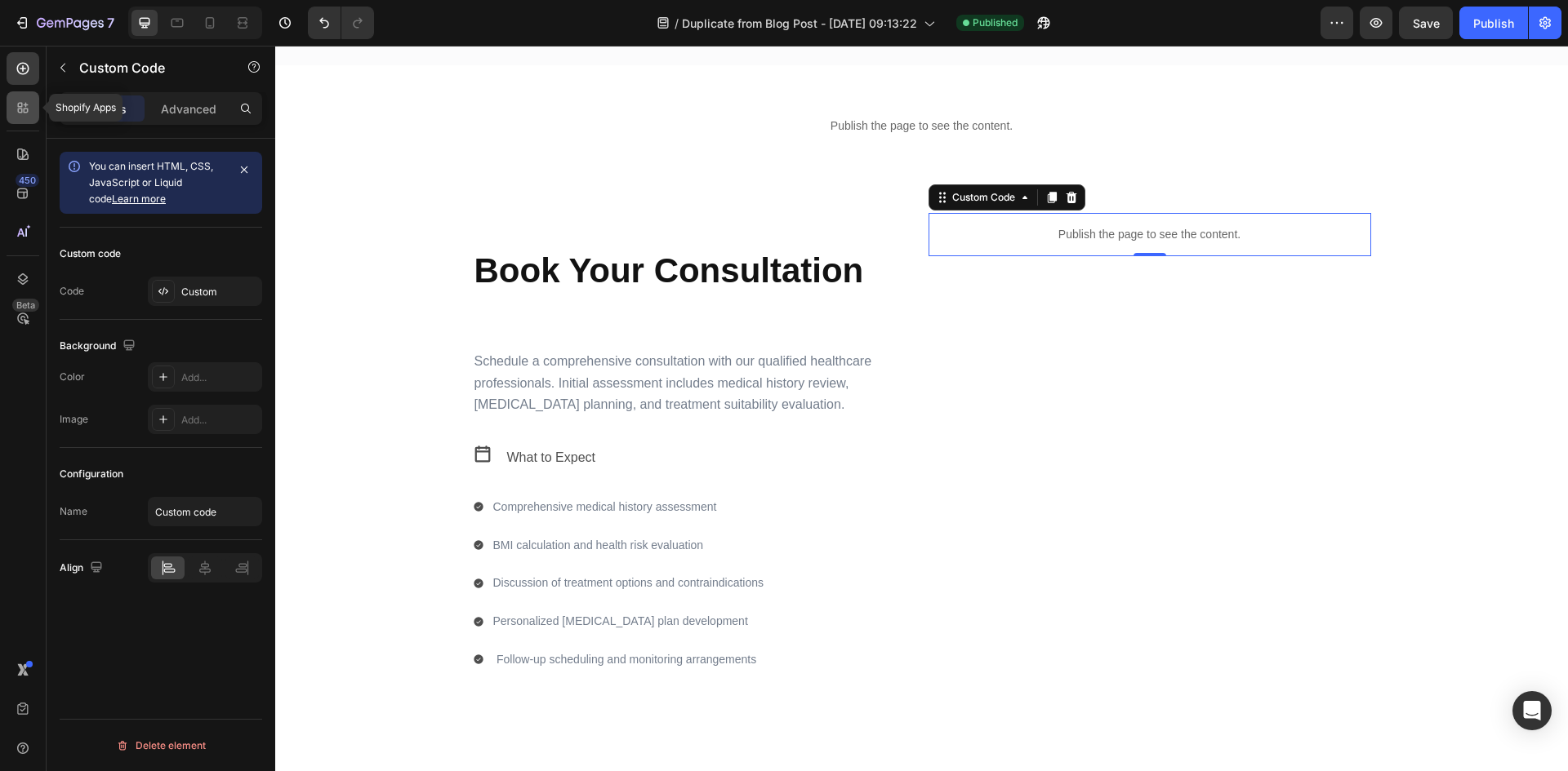
click at [24, 106] on icon at bounding box center [23, 107] width 16 height 16
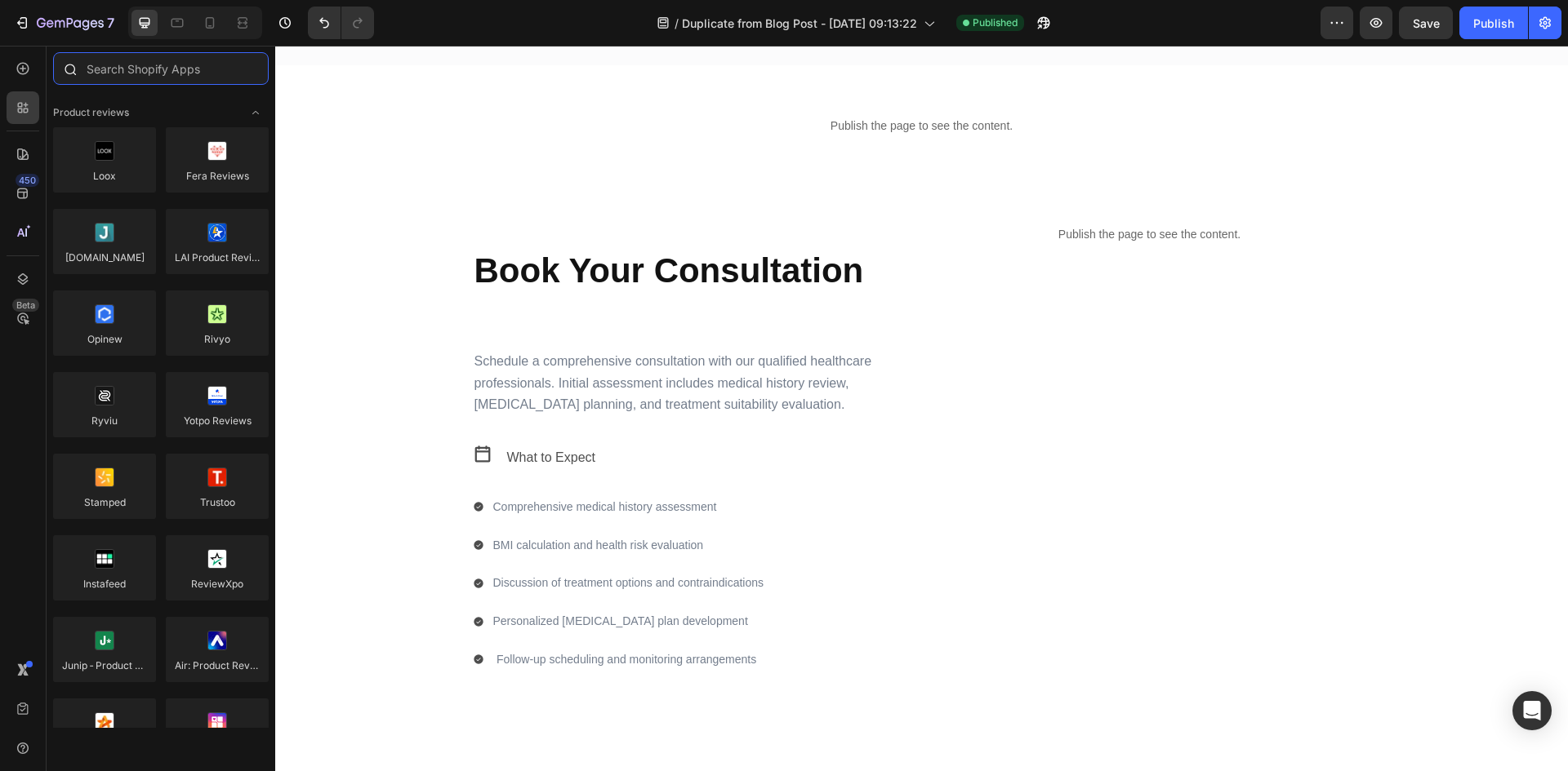
click at [166, 71] on input "text" at bounding box center [160, 68] width 216 height 33
click at [183, 69] on input "text" at bounding box center [160, 68] width 216 height 33
paste input "NS Color Swatch Variant Images"
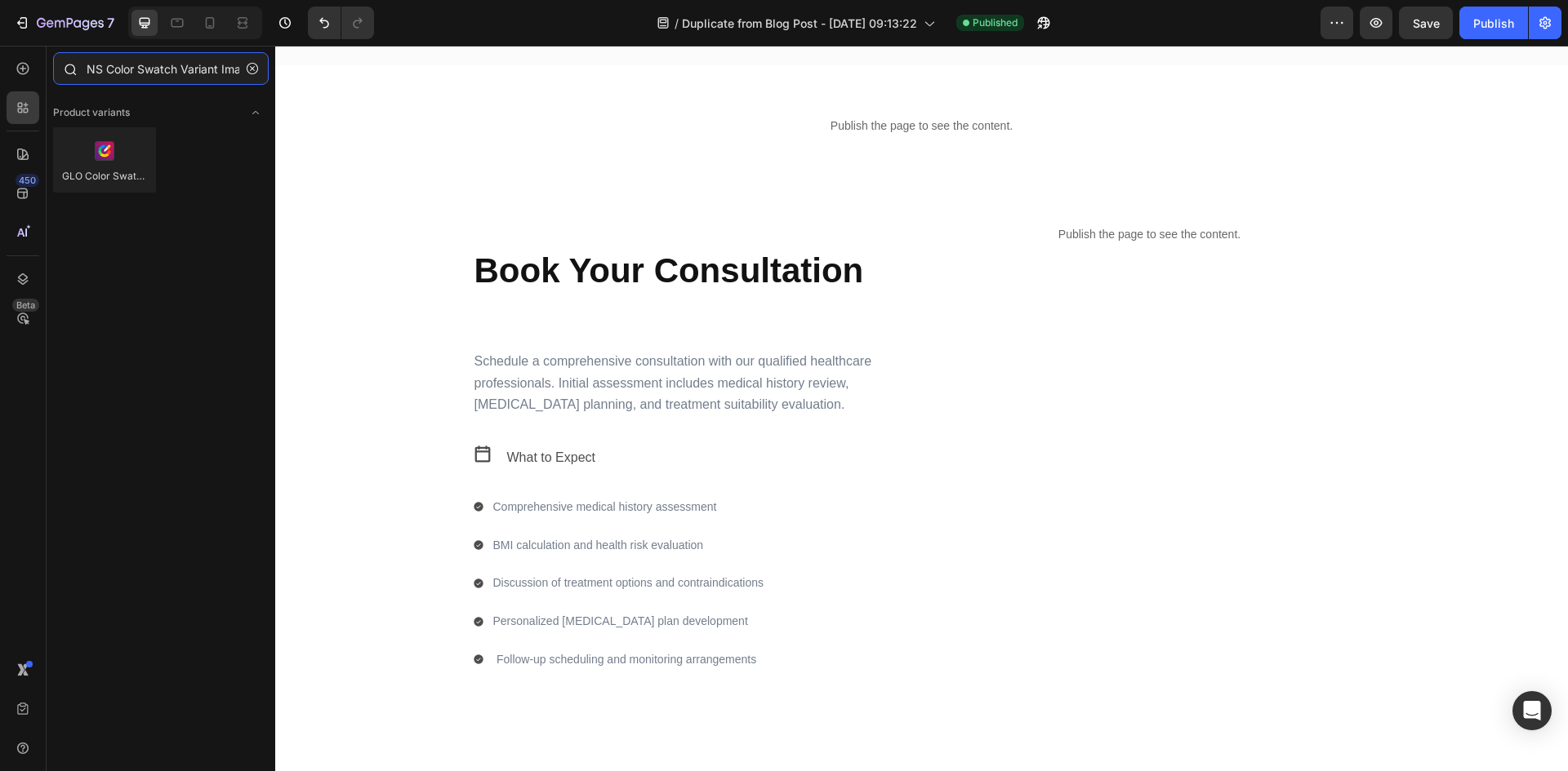
scroll to position [0, 25]
type input "NS Color Swatch Variant Images"
click at [88, 176] on div at bounding box center [104, 159] width 103 height 65
click at [250, 68] on icon "button" at bounding box center [252, 68] width 11 height 11
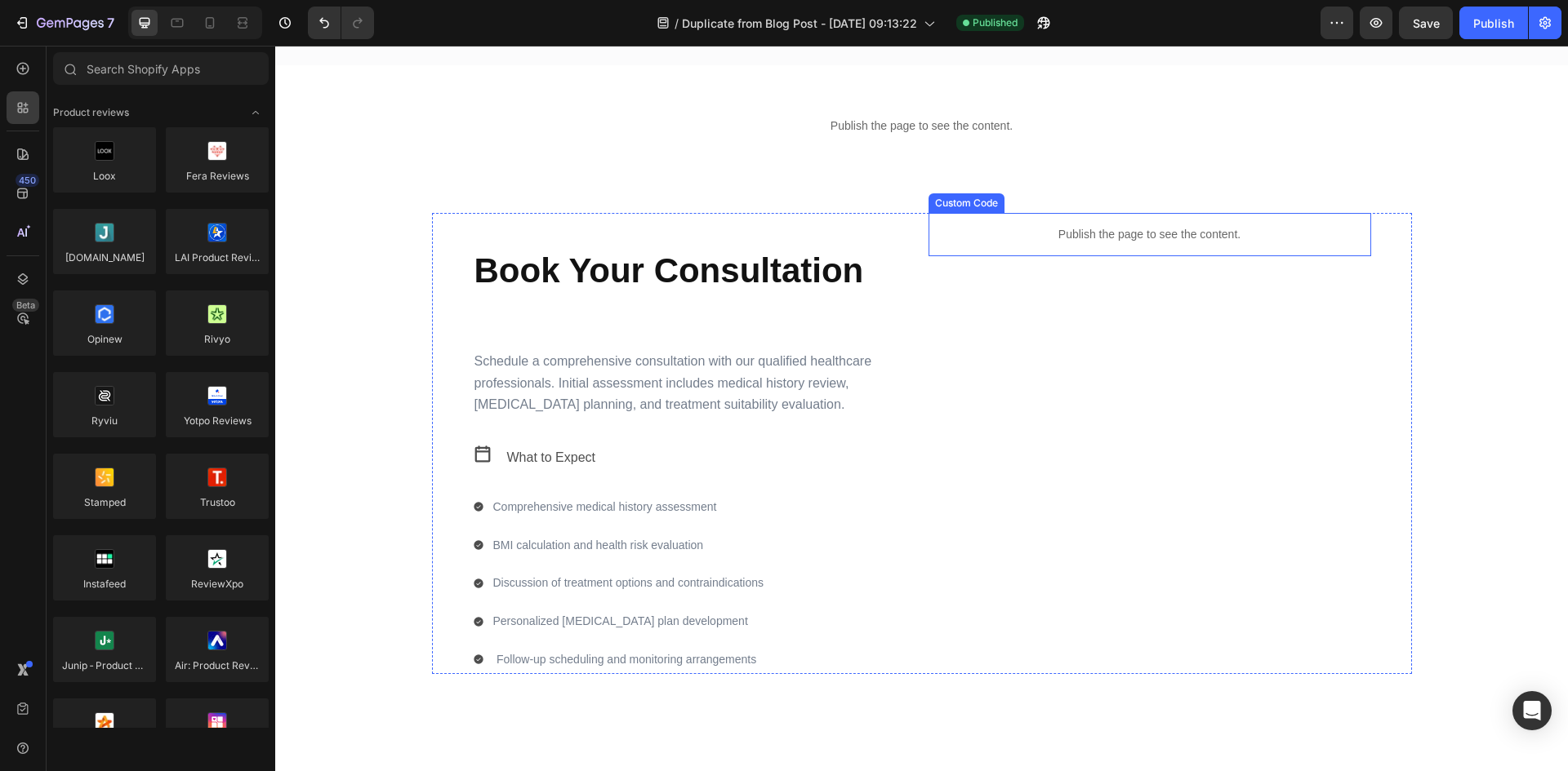
click at [1111, 241] on p "Publish the page to see the content." at bounding box center [1149, 235] width 443 height 17
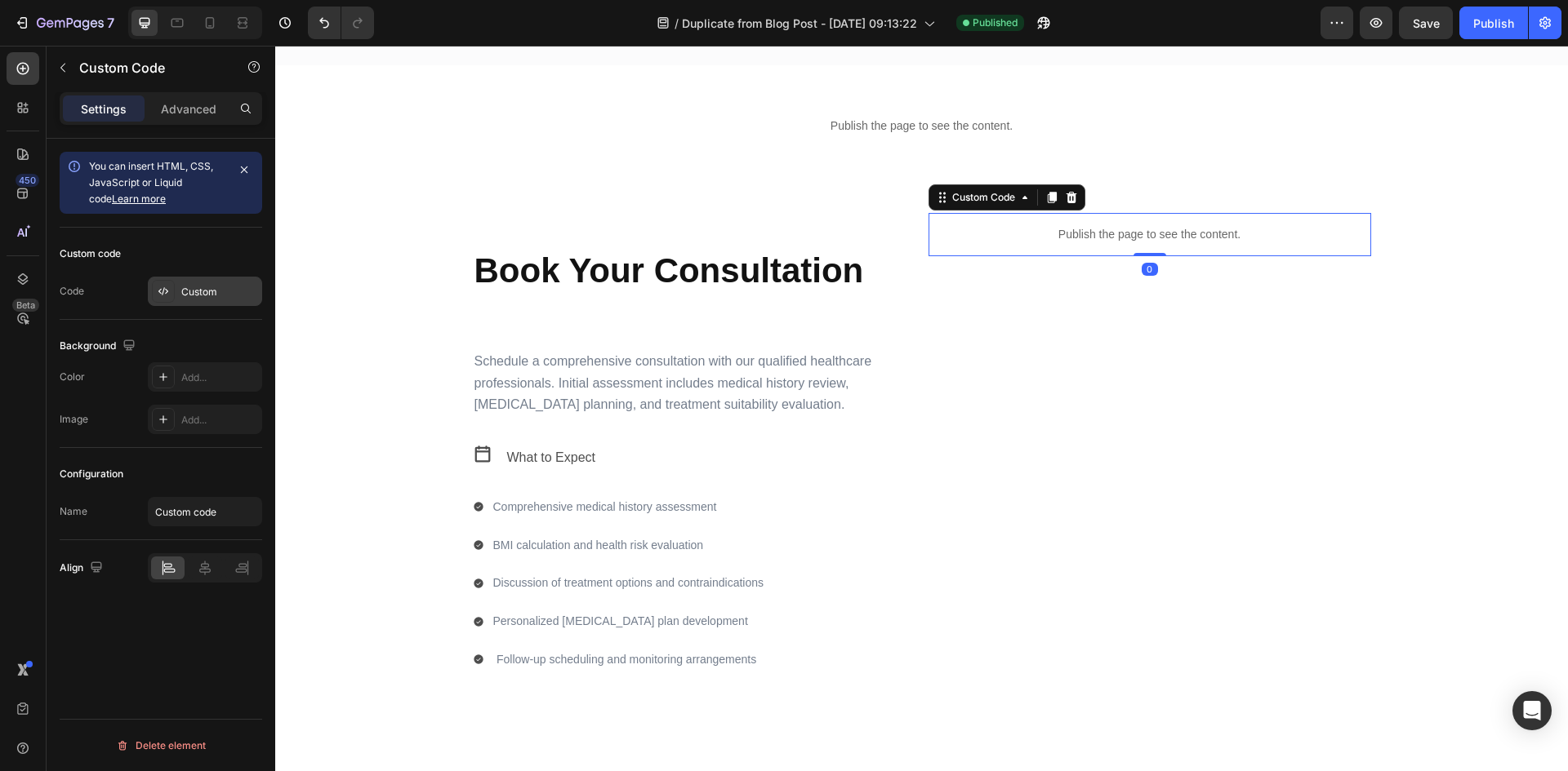
click at [237, 282] on div "Custom" at bounding box center [205, 291] width 114 height 29
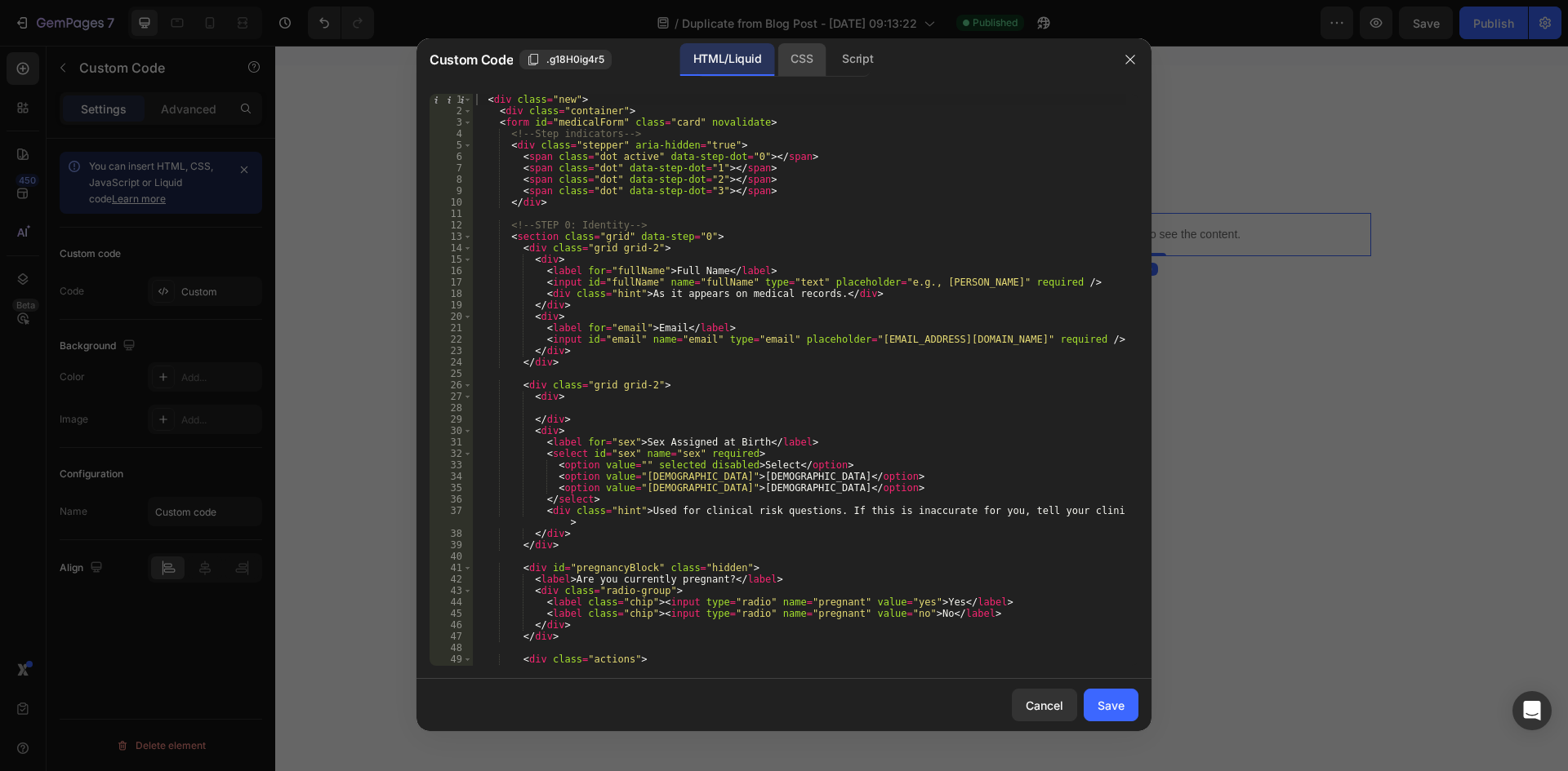
click at [799, 64] on div "CSS" at bounding box center [802, 60] width 49 height 33
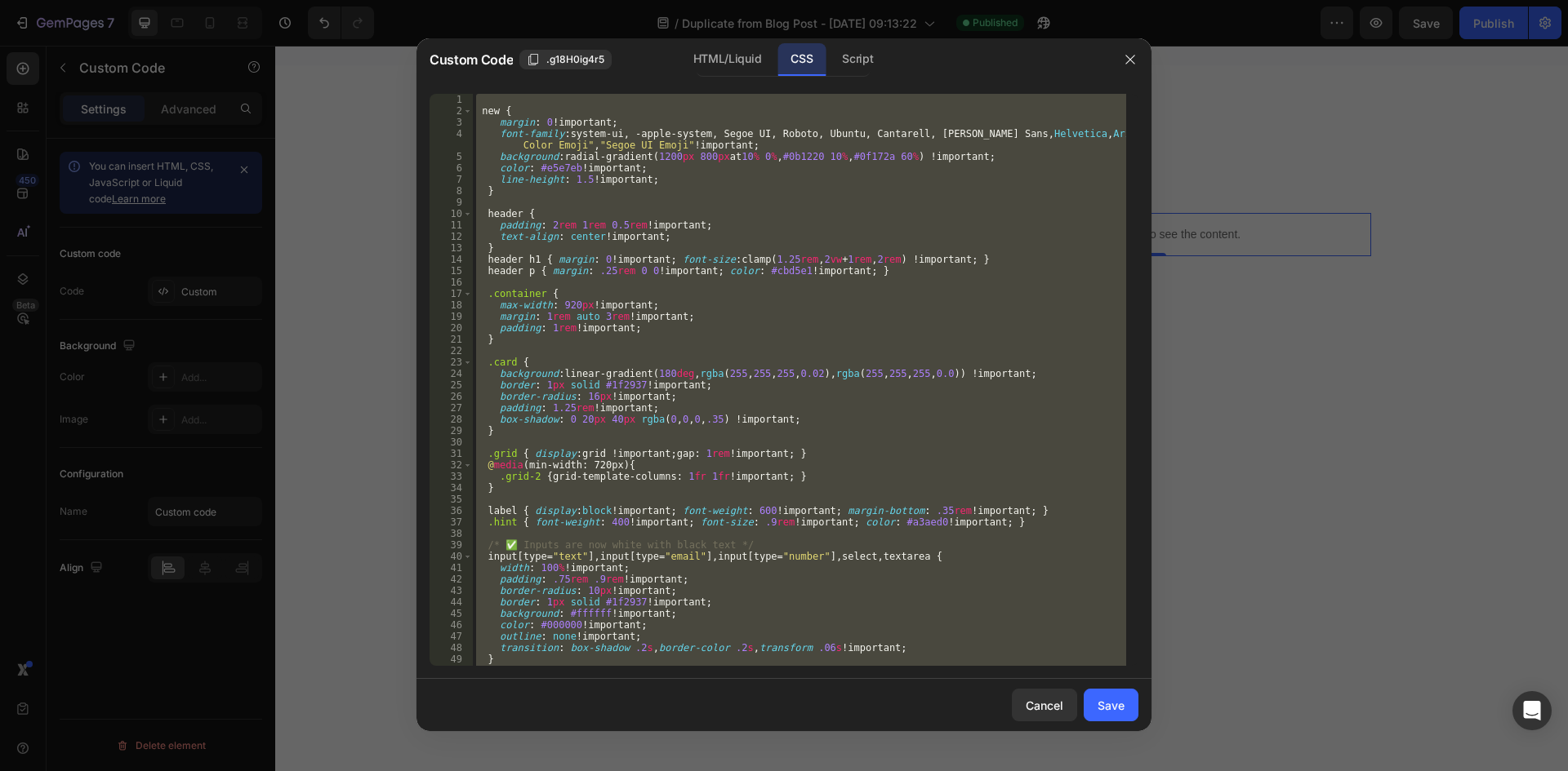
click at [804, 287] on div "new { margin : 0 !important ; font-family : system-ui, -apple-system, Segoe UI,…" at bounding box center [800, 379] width 654 height 573
paste textarea "</style>"
type textarea "</style>"
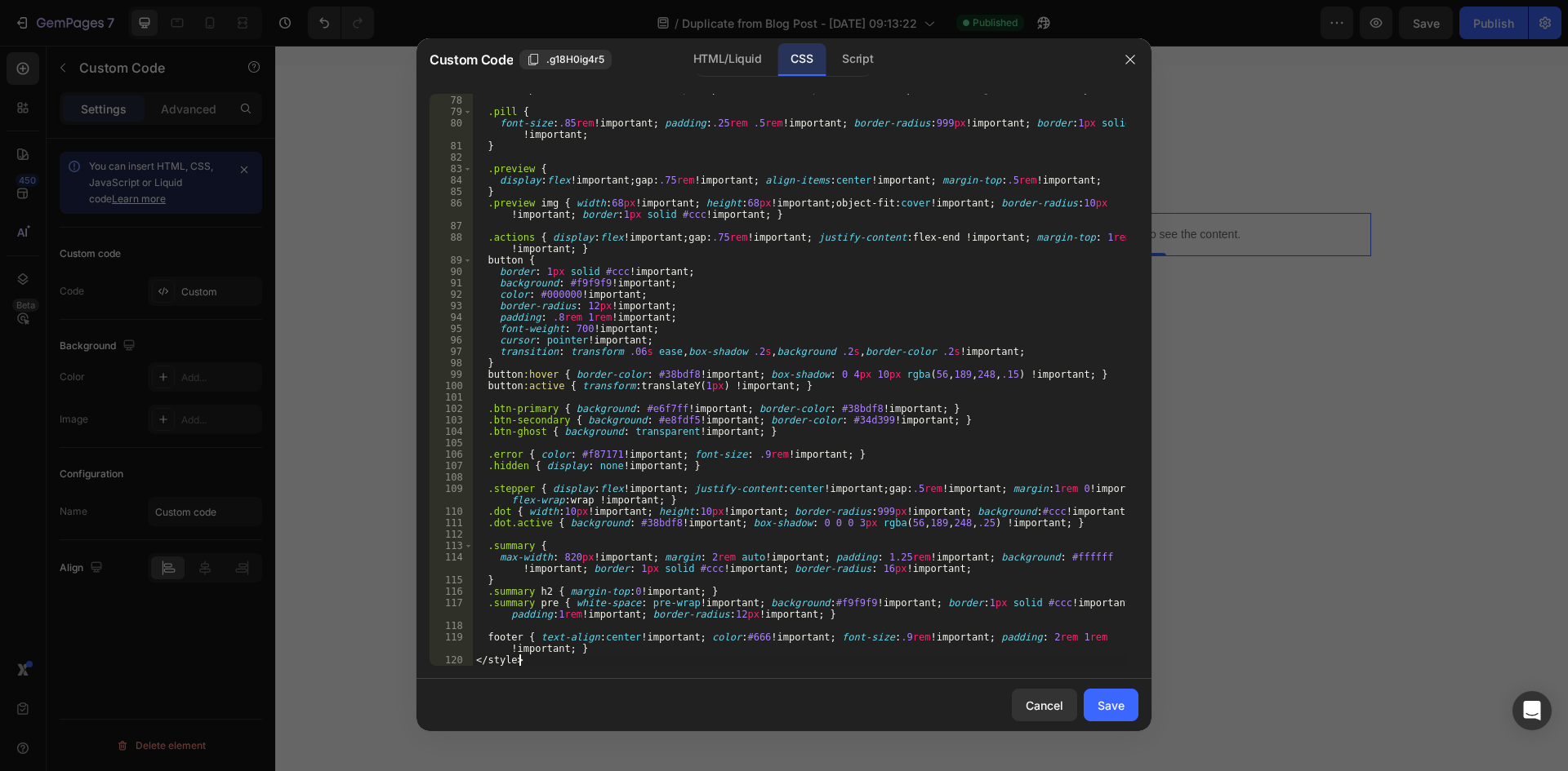
scroll to position [902, 0]
click at [526, 660] on div ".bmi-badge { display : inline-flex !important ; align-items : center !important…" at bounding box center [800, 375] width 654 height 606
drag, startPoint x: 526, startPoint y: 660, endPoint x: 460, endPoint y: 660, distance: 66.0
click at [460, 660] on div "</style> 77 78 79 80 81 82 83 84 85 86 87 88 89 90 91 92 93 94 95 96 97 98 99 1…" at bounding box center [784, 379] width 709 height 573
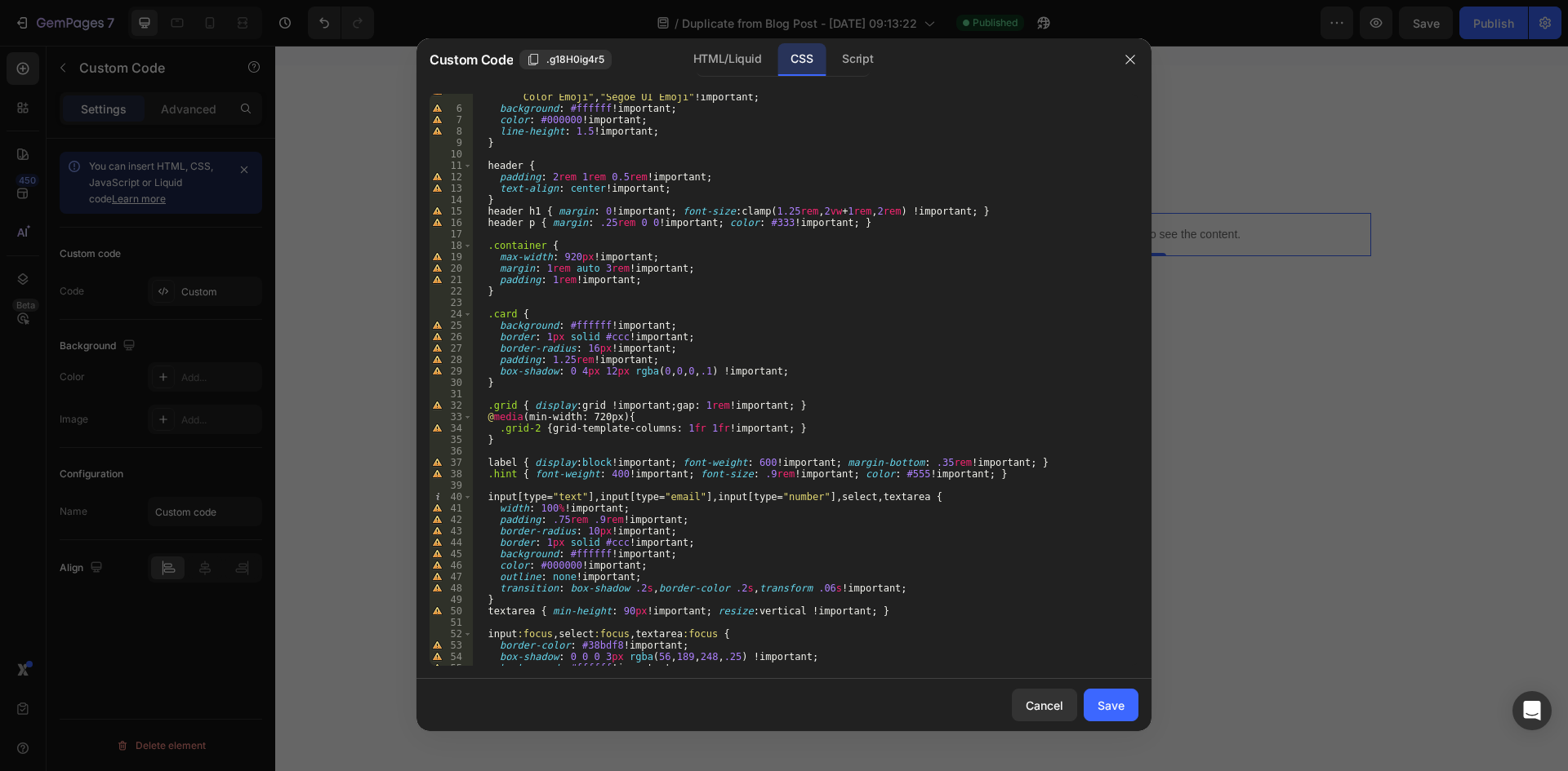
scroll to position [0, 0]
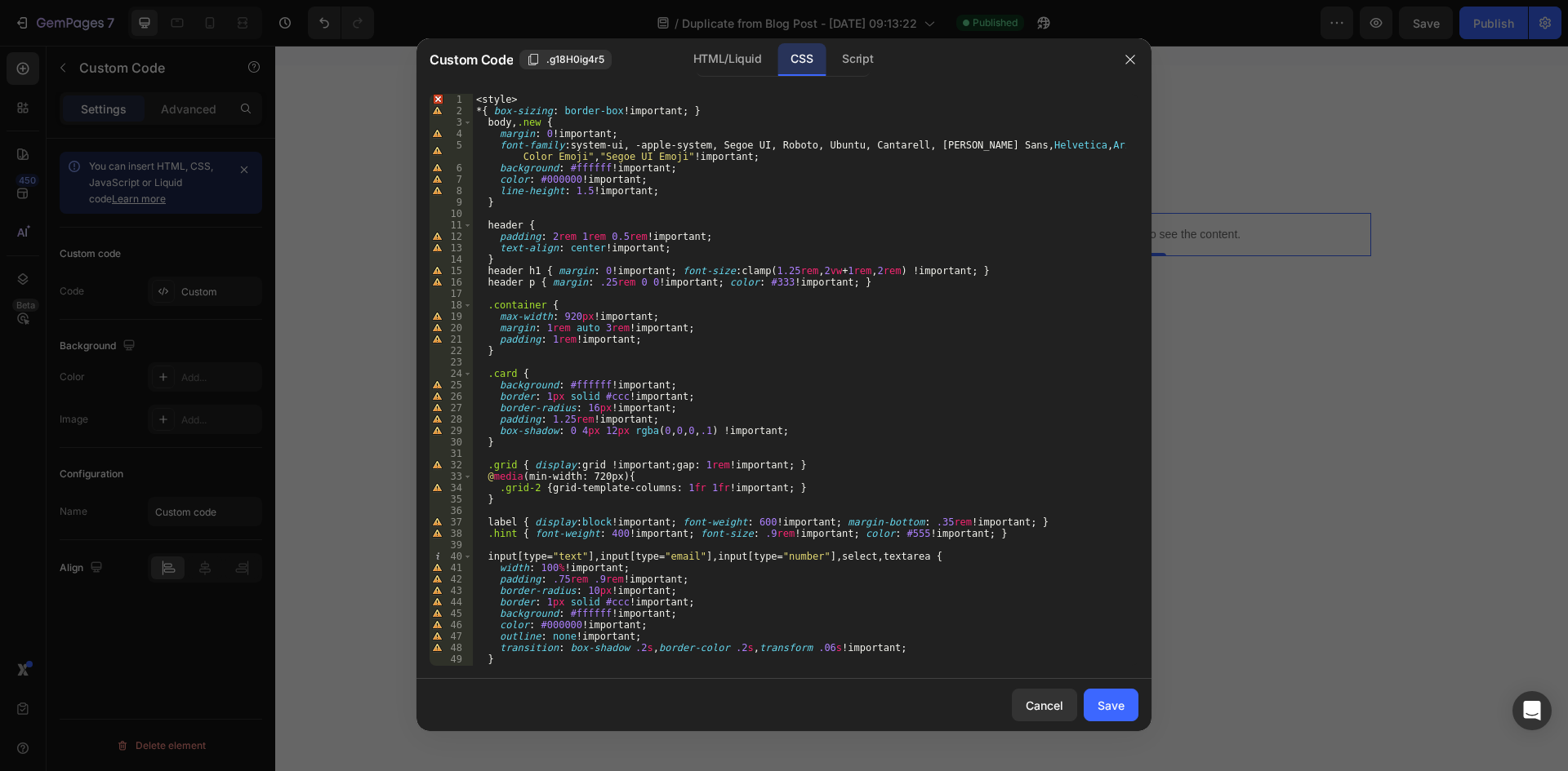
click at [530, 94] on div "< style > * { box-sizing : border-box !important ; } body , .new { margin : 0 !…" at bounding box center [800, 391] width 654 height 595
type textarea "<style>"
drag, startPoint x: 530, startPoint y: 94, endPoint x: 476, endPoint y: 95, distance: 54.0
click at [476, 95] on div "< style > * { box-sizing : border-box !important ; } body , .new { margin : 0 !…" at bounding box center [800, 391] width 654 height 595
click at [536, 98] on div "< style > * { box-sizing : border-box !important ; } body , .new { margin : 0 !…" at bounding box center [800, 391] width 654 height 595
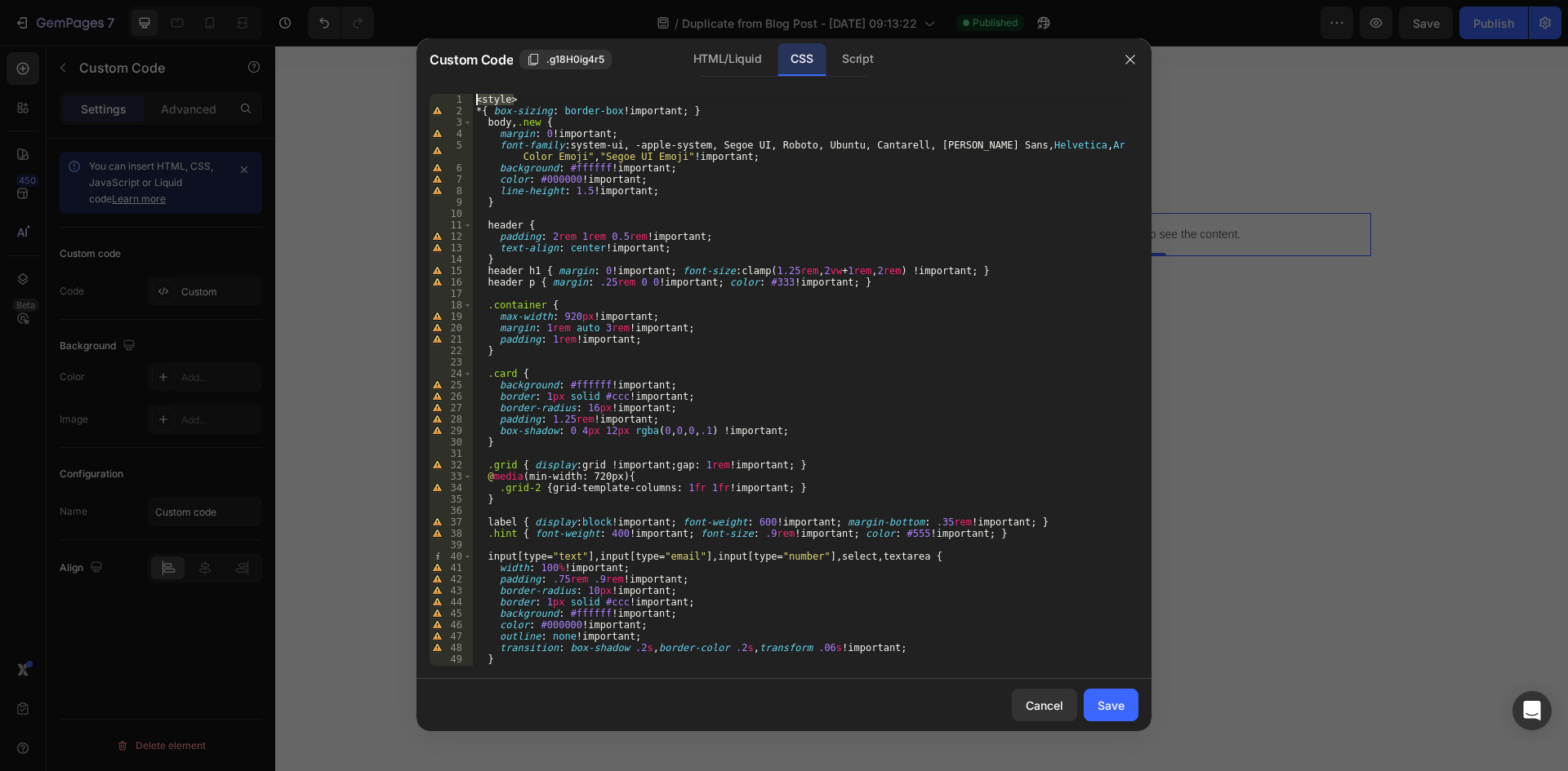
drag, startPoint x: 536, startPoint y: 98, endPoint x: 475, endPoint y: 95, distance: 61.1
click at [475, 95] on div "< style > * { box-sizing : border-box !important ; } body , .new { margin : 0 !…" at bounding box center [800, 391] width 654 height 595
click at [1104, 709] on div "Save" at bounding box center [1110, 706] width 27 height 17
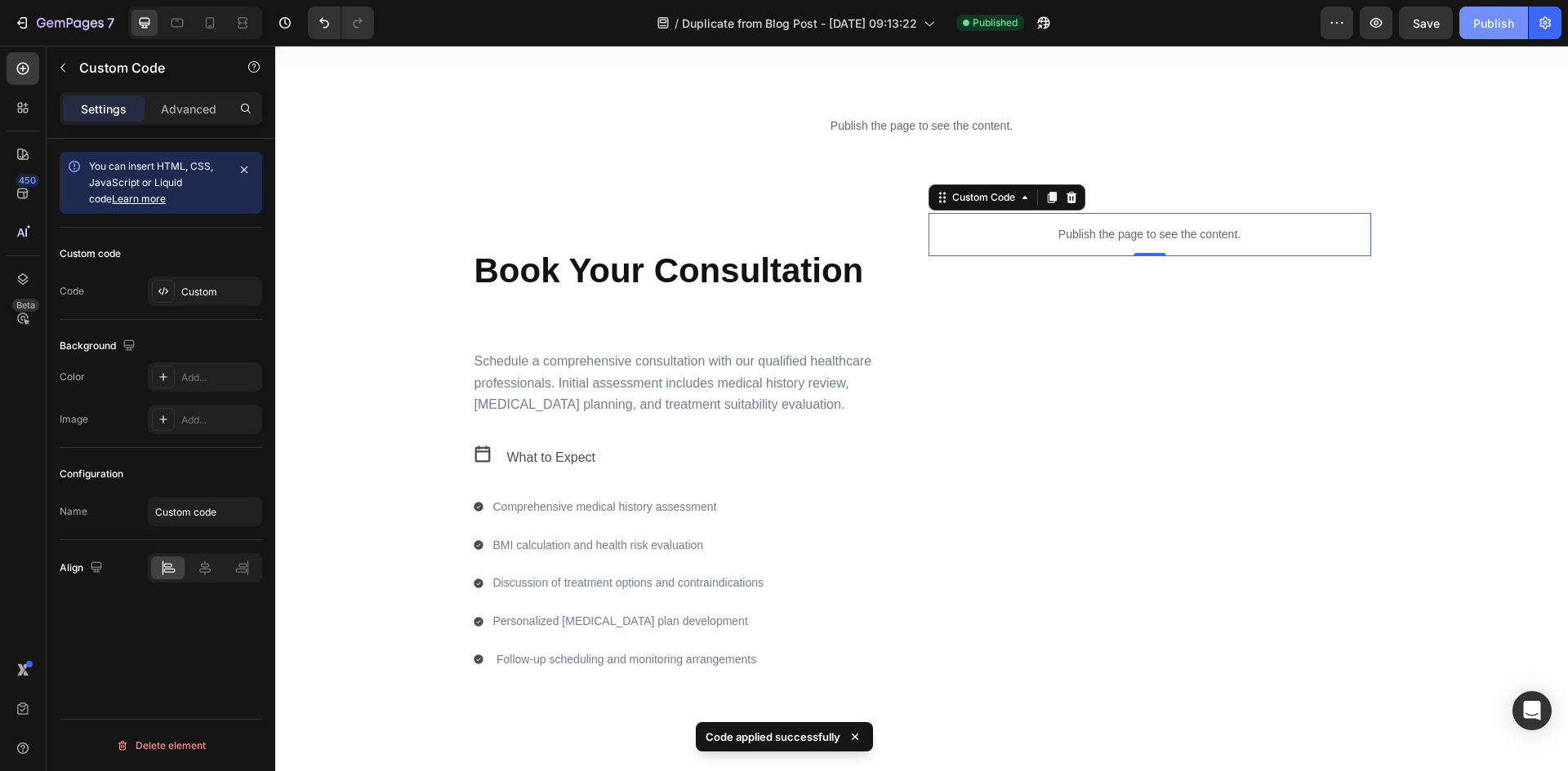
click at [1488, 28] on div "Publish" at bounding box center [1493, 23] width 41 height 17
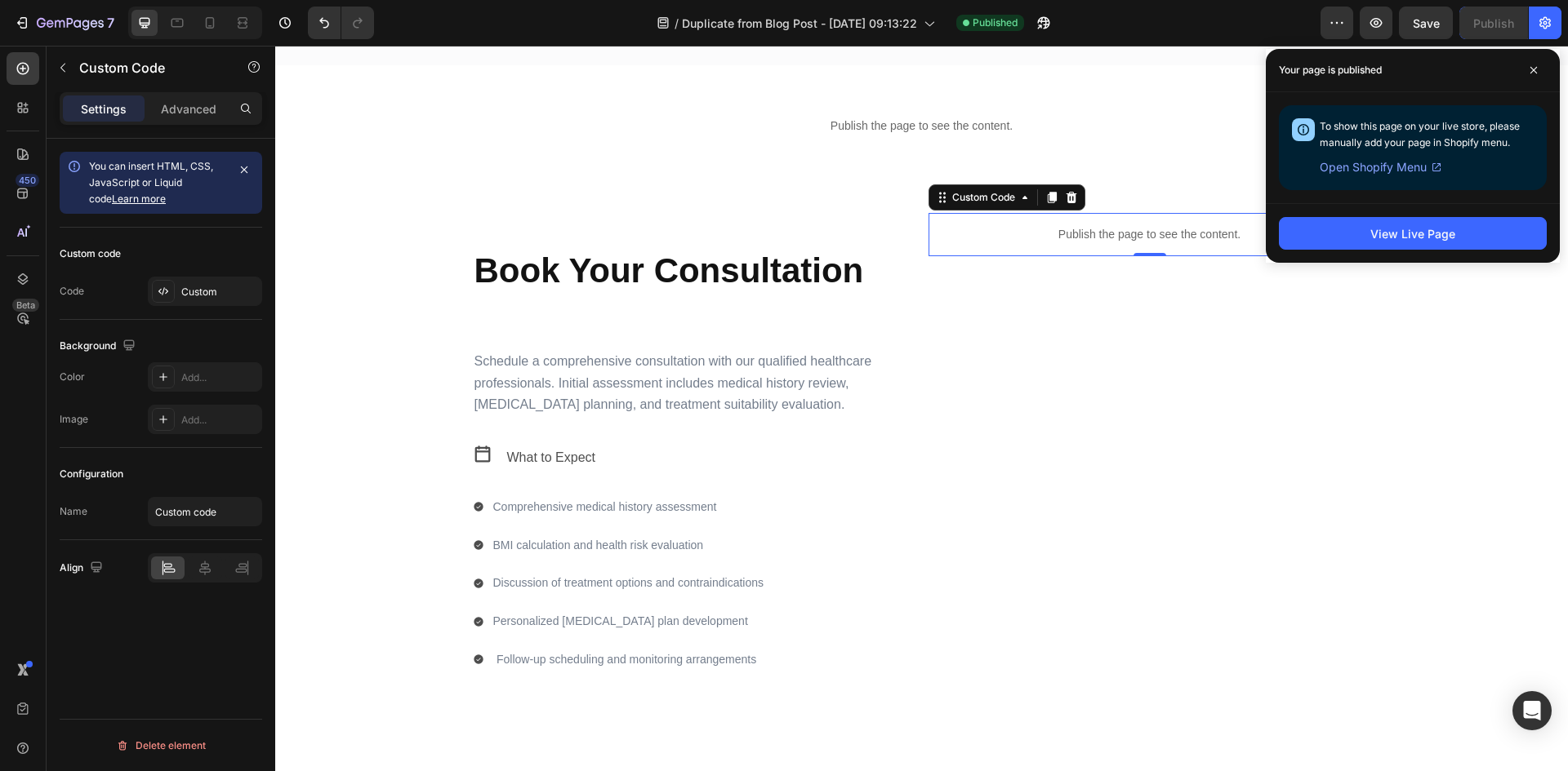
click at [1106, 226] on p "Publish the page to see the content." at bounding box center [1149, 235] width 443 height 17
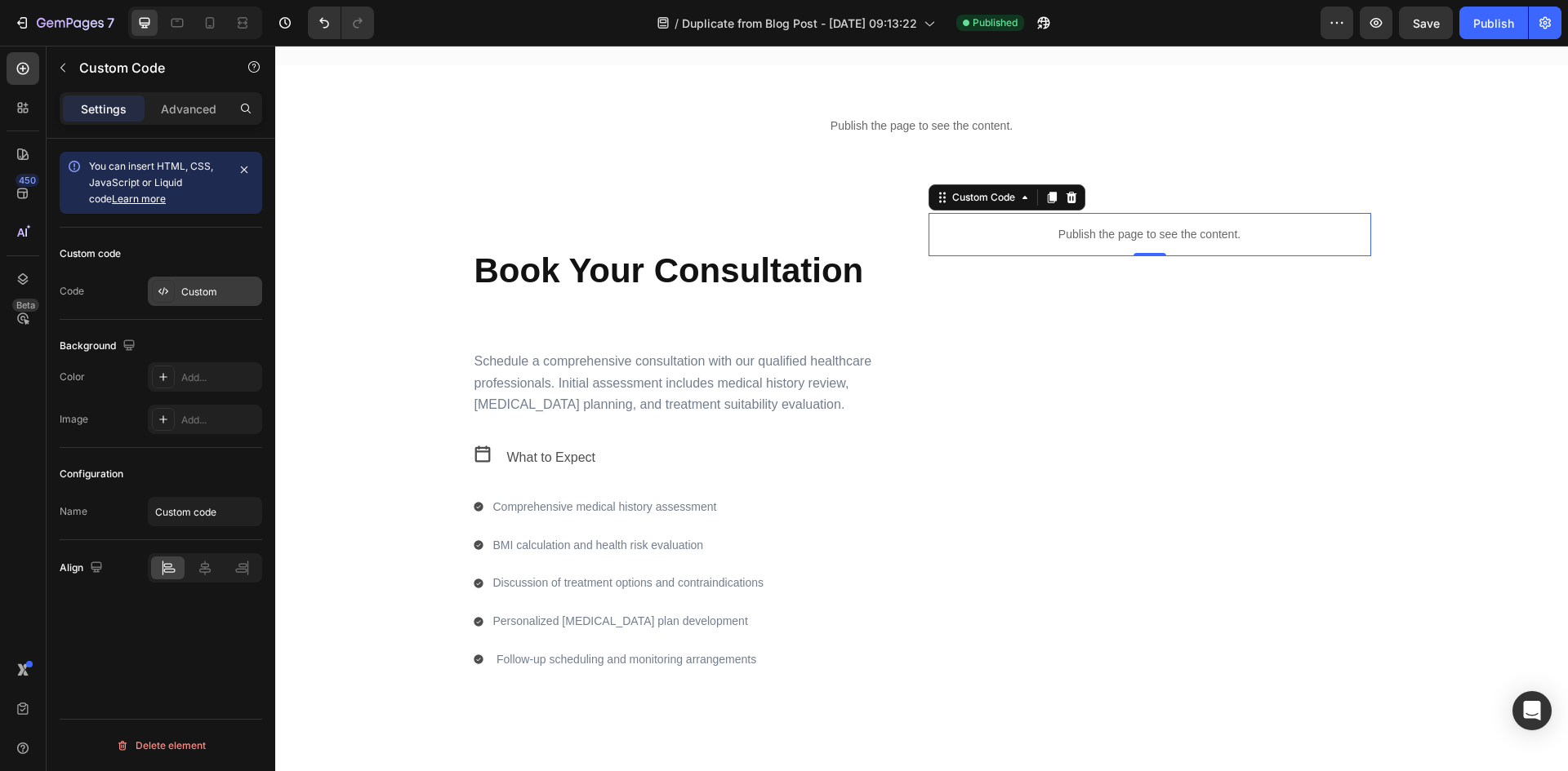
click at [192, 285] on div "Custom" at bounding box center [219, 292] width 77 height 15
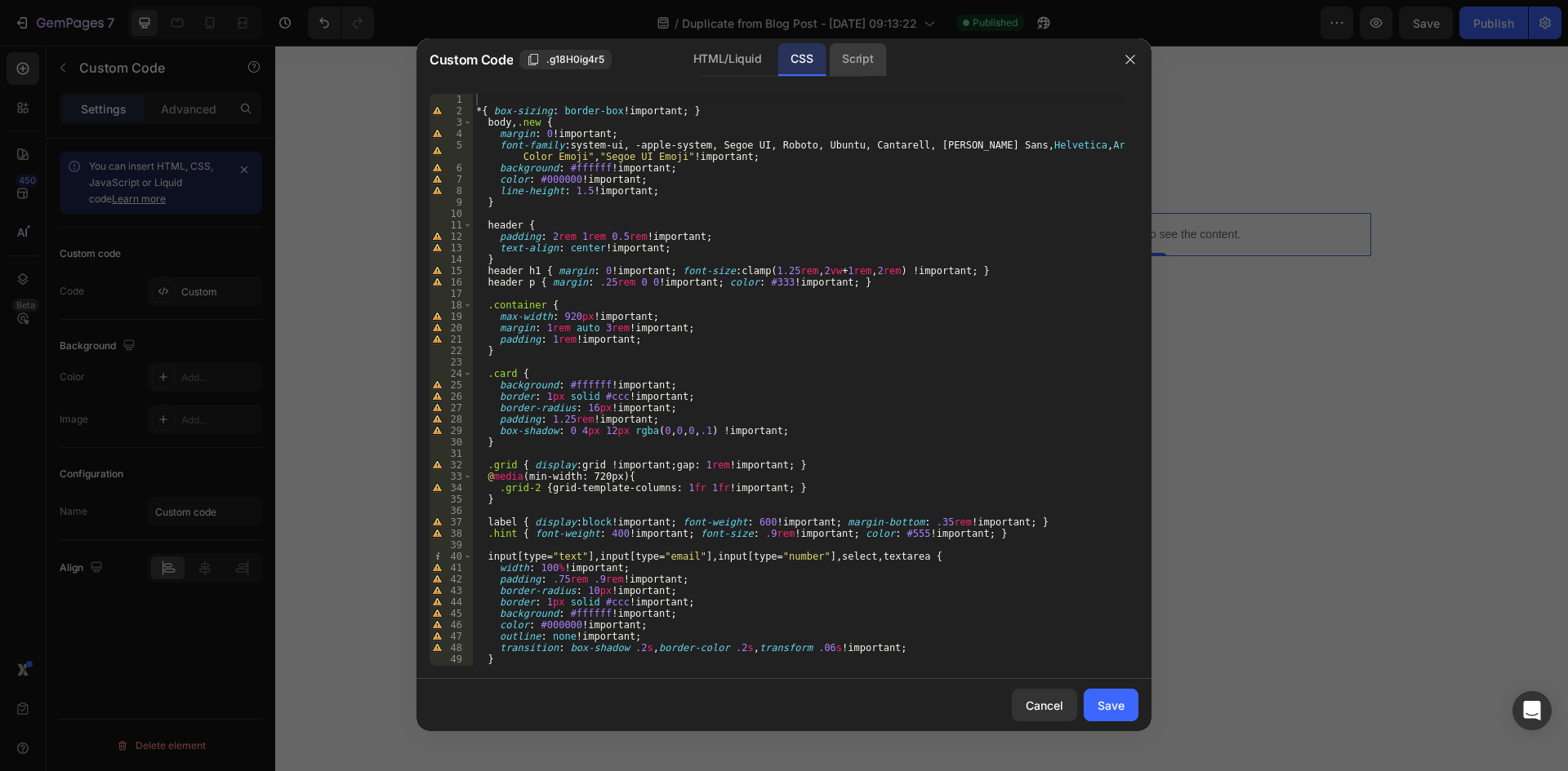
click at [851, 66] on div "Script" at bounding box center [857, 60] width 57 height 33
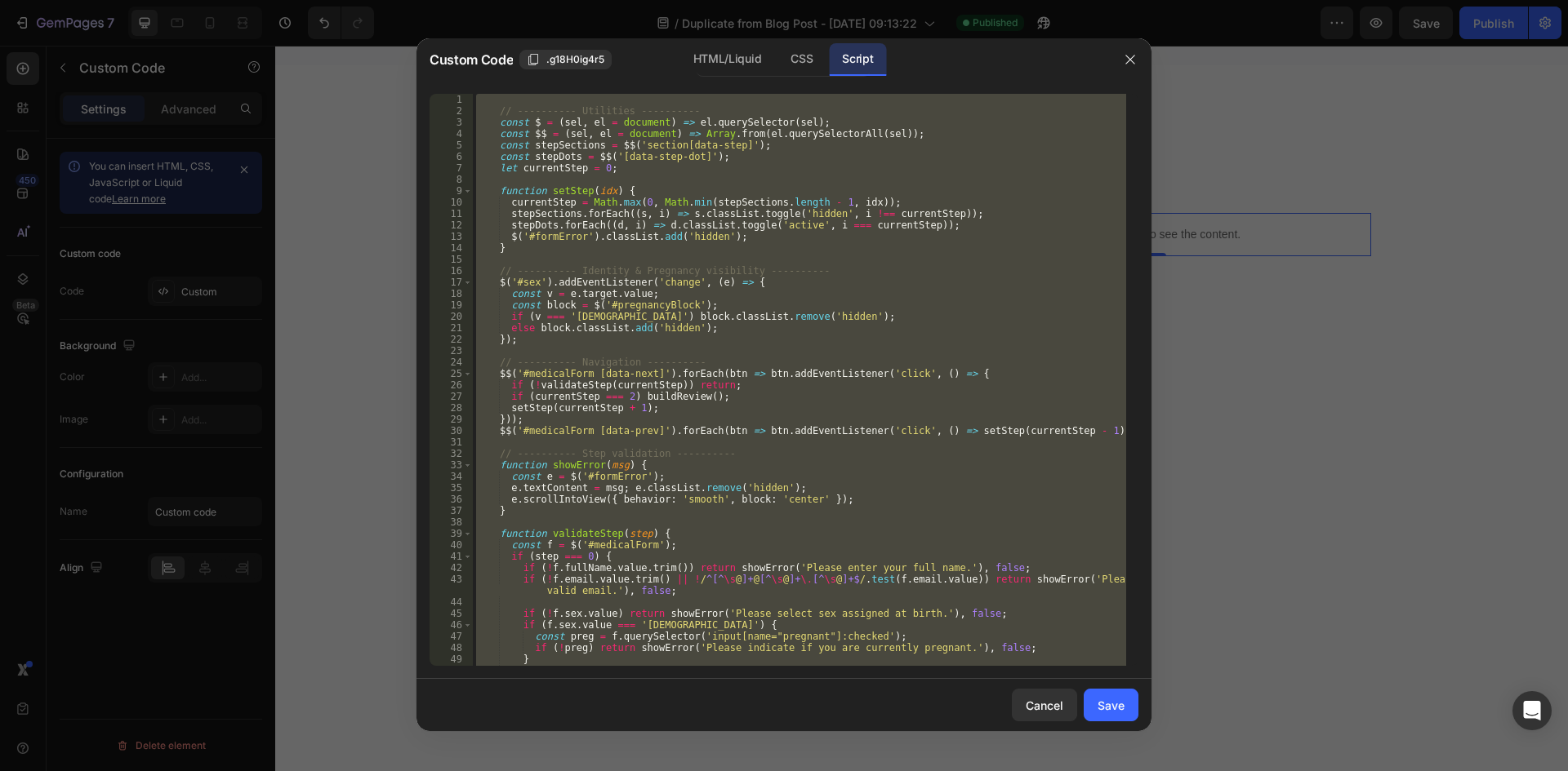
click at [847, 301] on div "// ---------- Utilities ---------- const $ = ( sel , el = document ) => el . qu…" at bounding box center [800, 379] width 654 height 573
type textarea "const block = $('#pregnancyBlock');"
paste textarea "</script>"
type textarea "</script>"
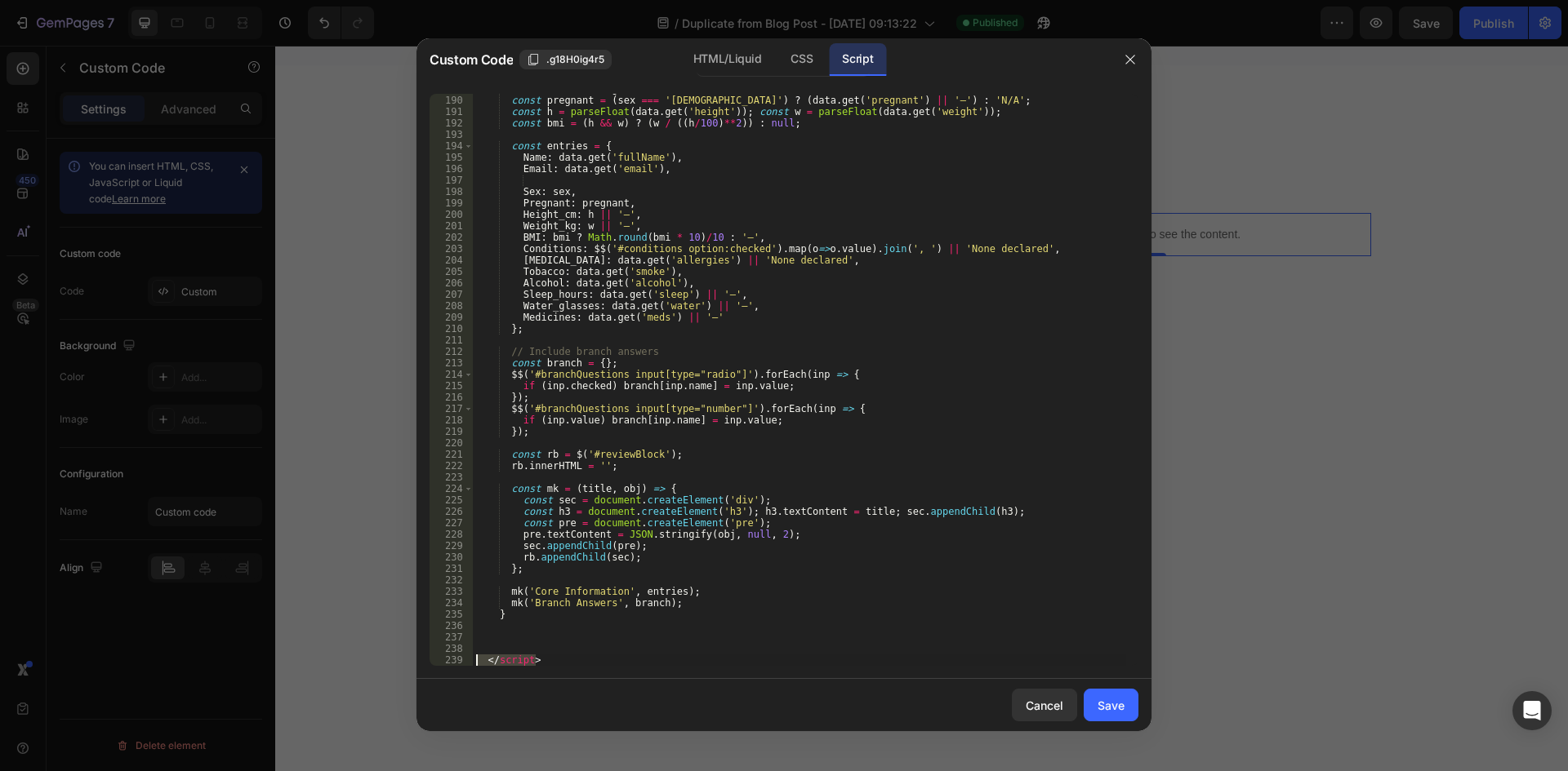
drag, startPoint x: 569, startPoint y: 658, endPoint x: 478, endPoint y: 658, distance: 91.0
click at [478, 658] on div "const sex = data . get ( 'sex' ) ; const pregnant = ( sex === '[DEMOGRAPHIC_DAT…" at bounding box center [800, 380] width 654 height 595
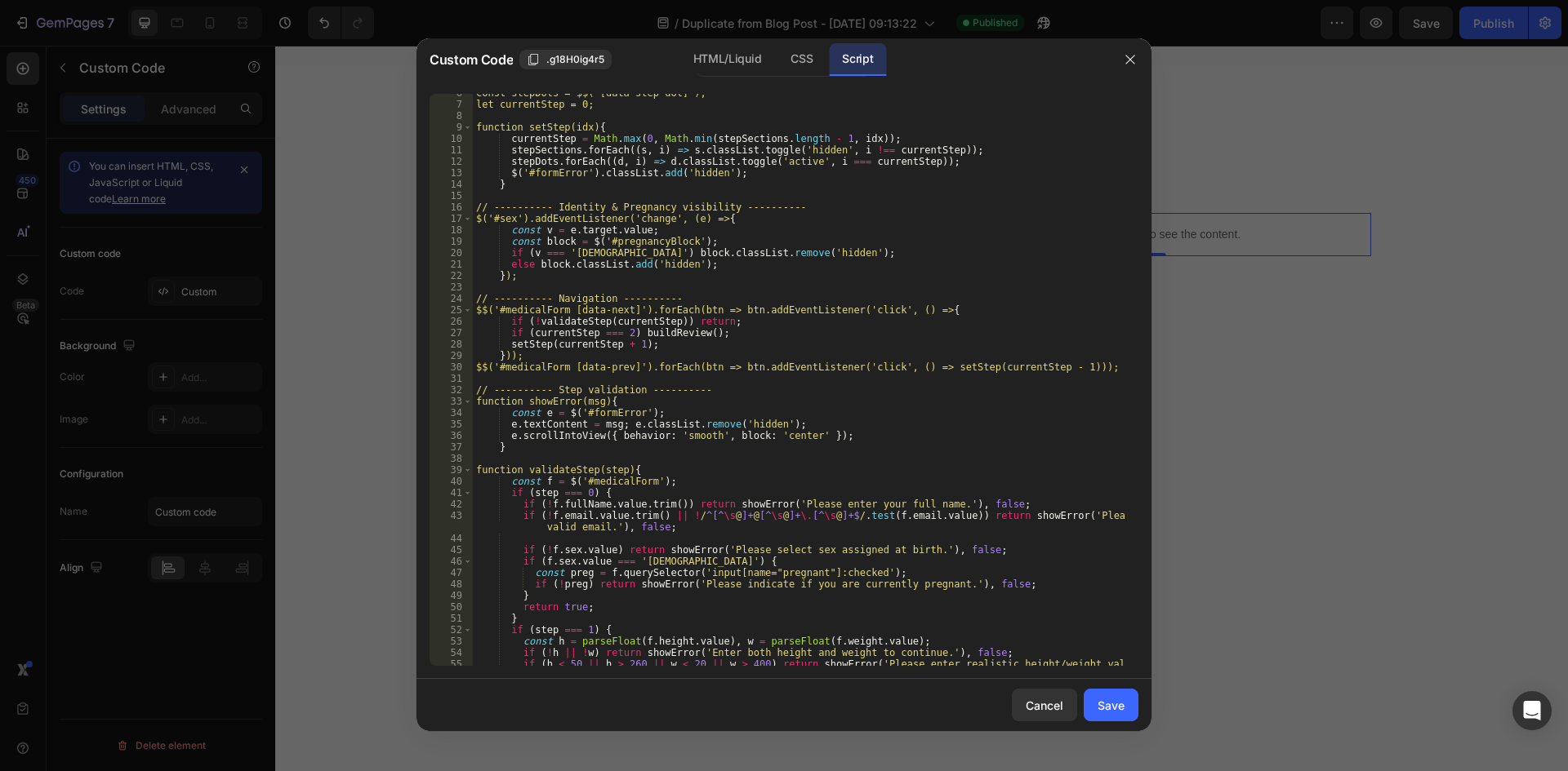
scroll to position [0, 0]
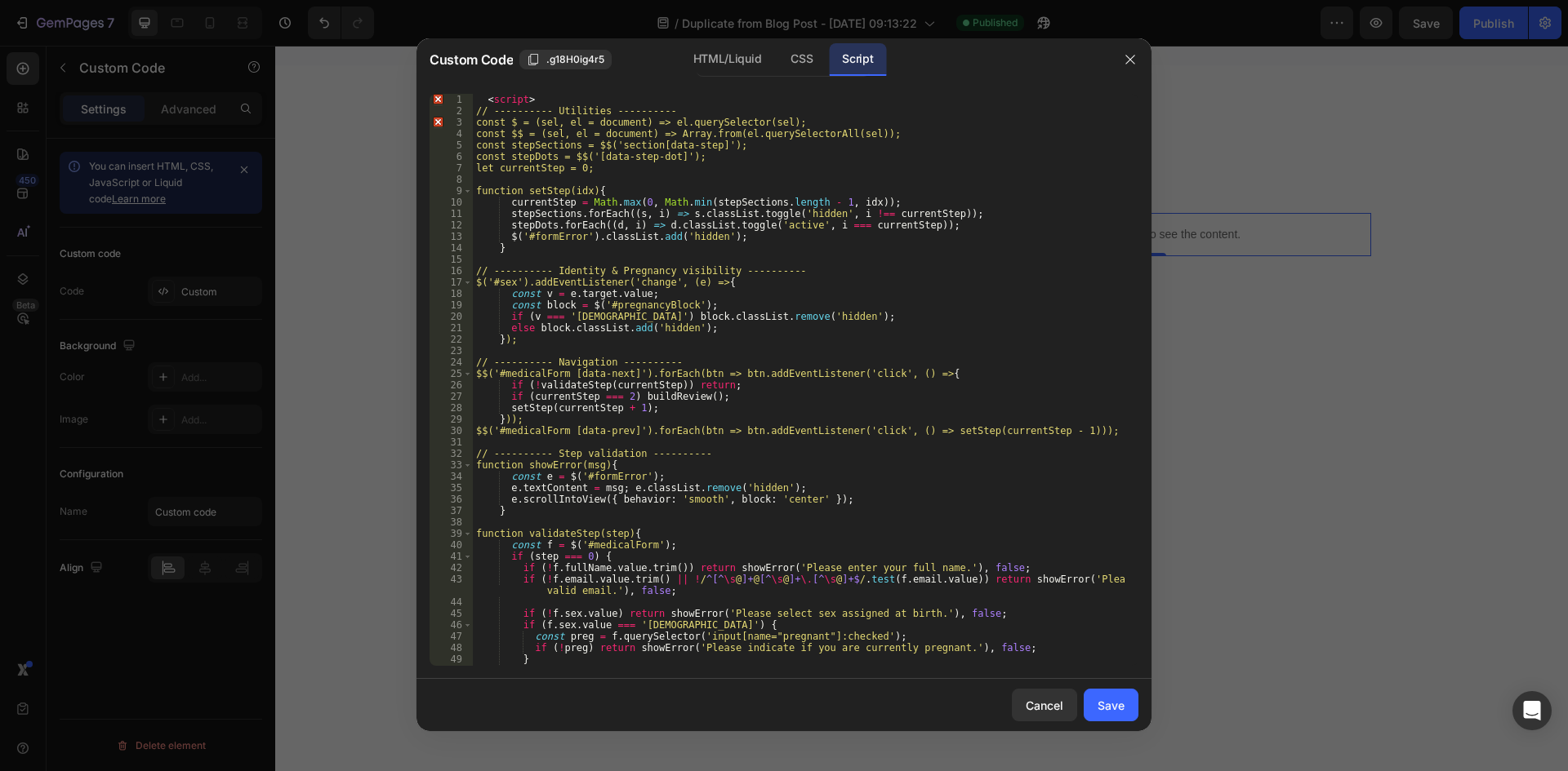
click at [538, 90] on div "1 2 3 4 5 6 7 8 9 10 11 12 13 14 15 16 17 18 19 20 21 22 23 24 25 26 27 28 29 3…" at bounding box center [784, 379] width 735 height 599
click at [543, 93] on div "1 2 3 4 5 6 7 8 9 10 11 12 13 14 15 16 17 18 19 20 21 22 23 24 25 26 27 28 29 3…" at bounding box center [784, 379] width 735 height 599
click at [543, 94] on div "< script > // ---------- Utilities ---------- const $ = (sel, el = document) =>…" at bounding box center [800, 391] width 654 height 595
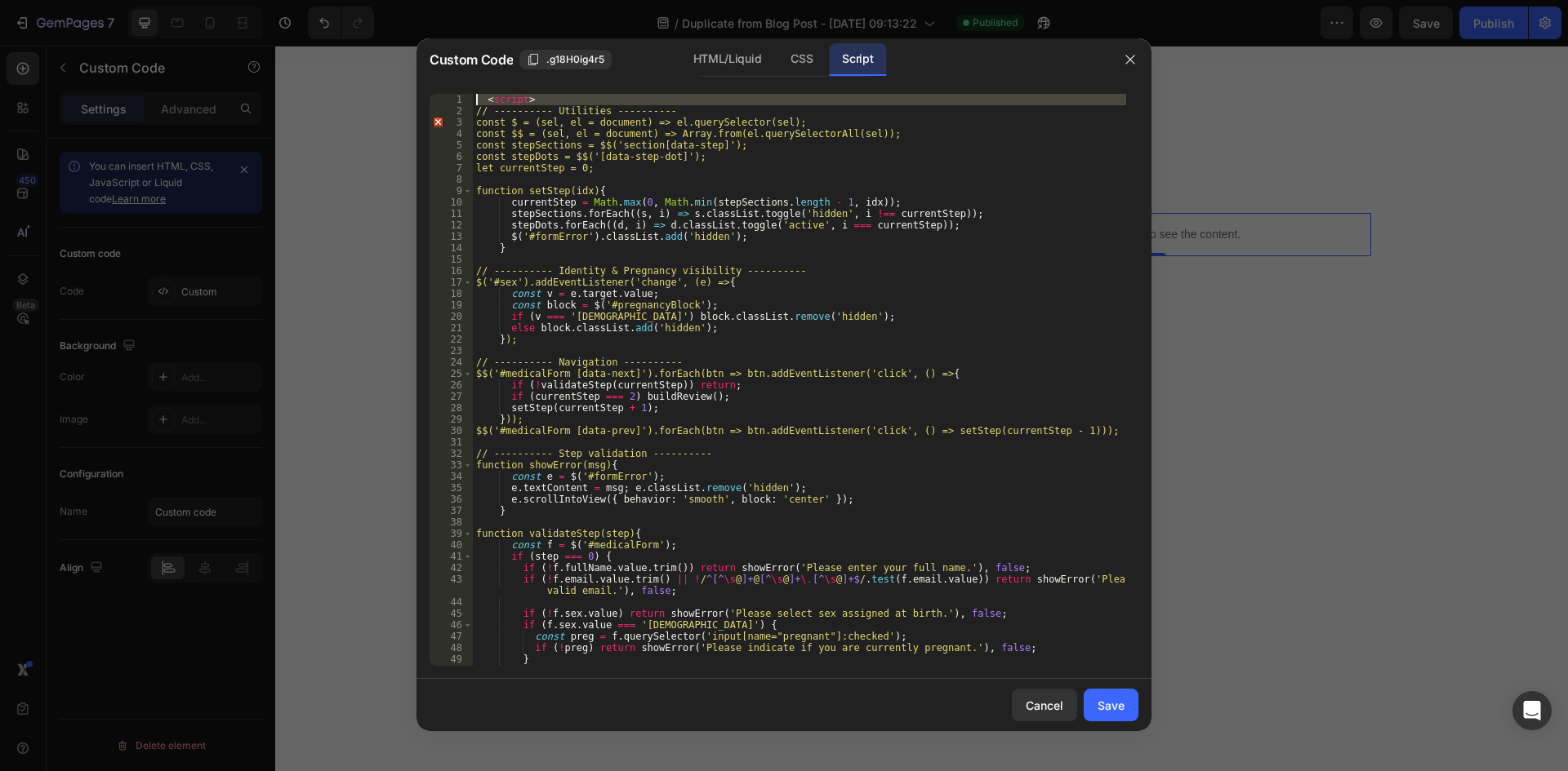
click at [543, 94] on div "< script > // ---------- Utilities ---------- const $ = (sel, el = document) =>…" at bounding box center [800, 391] width 654 height 595
type textarea "<script> // ---------- Utilities ----------"
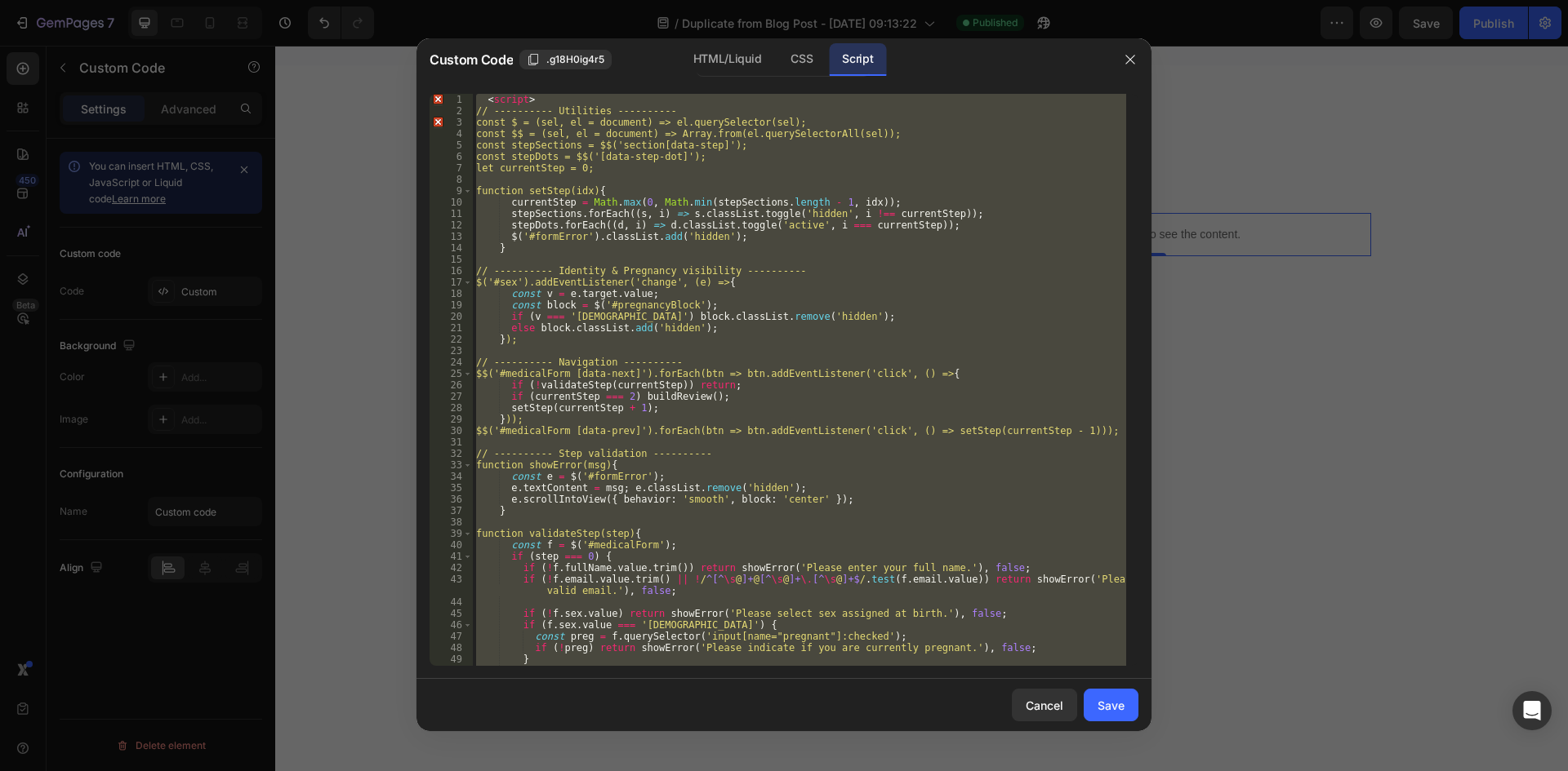
drag, startPoint x: 538, startPoint y: 94, endPoint x: 452, endPoint y: 93, distance: 86.0
click at [452, 93] on div "<script> // ---------- Utilities ---------- 1 2 3 4 5 6 7 8 9 10 11 12 13 14 15…" at bounding box center [784, 379] width 735 height 599
click at [567, 95] on div "< script > // ---------- Utilities ---------- const $ = (sel, el = document) =>…" at bounding box center [800, 379] width 654 height 573
type textarea "<script>"
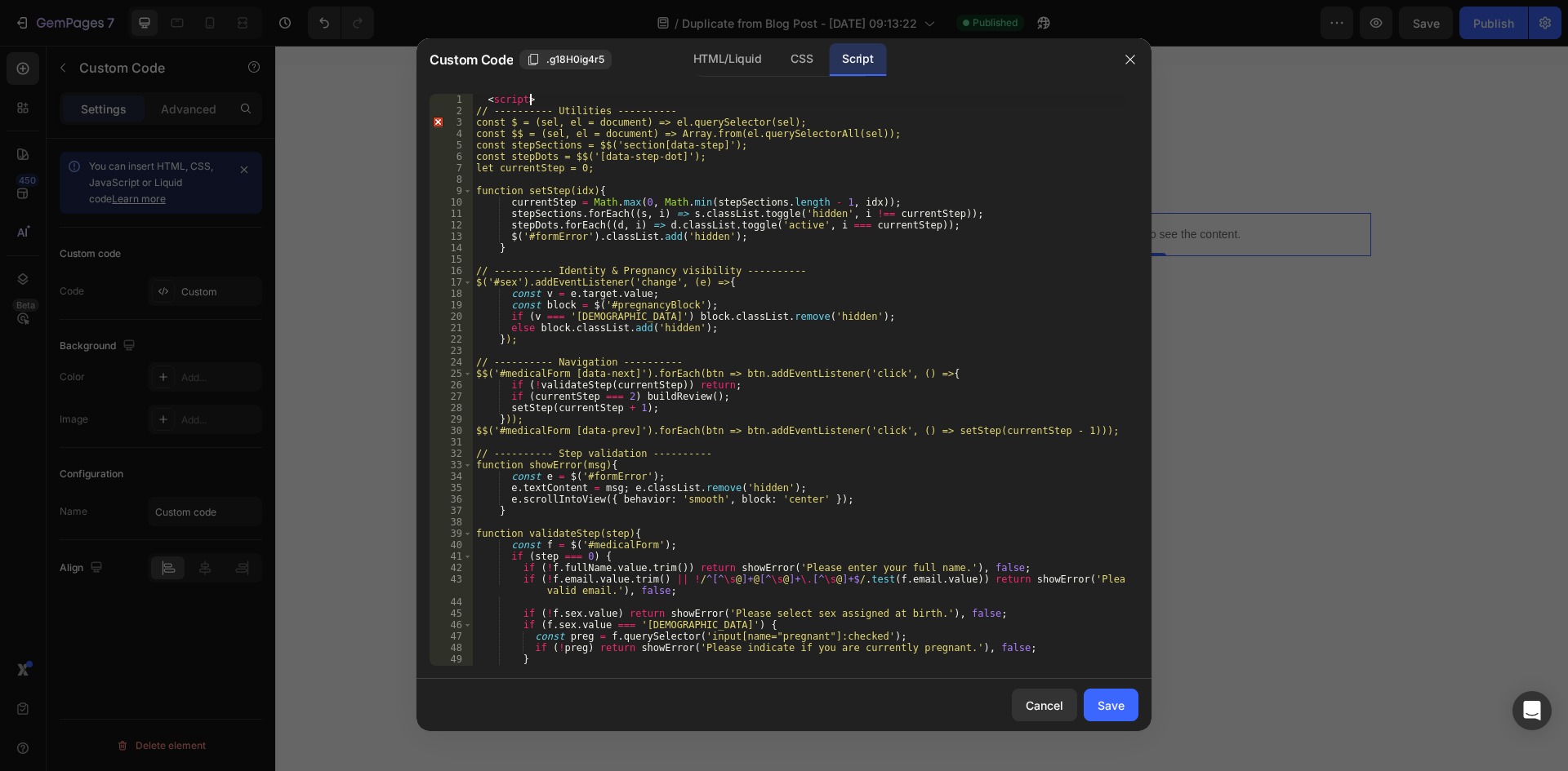
click at [559, 97] on div "< script > // ---------- Utilities ---------- const $ = (sel, el = document) =>…" at bounding box center [800, 391] width 654 height 595
drag, startPoint x: 559, startPoint y: 97, endPoint x: 453, endPoint y: 87, distance: 106.5
click at [453, 87] on div "<script> 1 2 3 4 5 6 7 8 9 10 11 12 13 14 15 16 17 18 19 20 21 22 23 24 25 26 2…" at bounding box center [784, 379] width 735 height 599
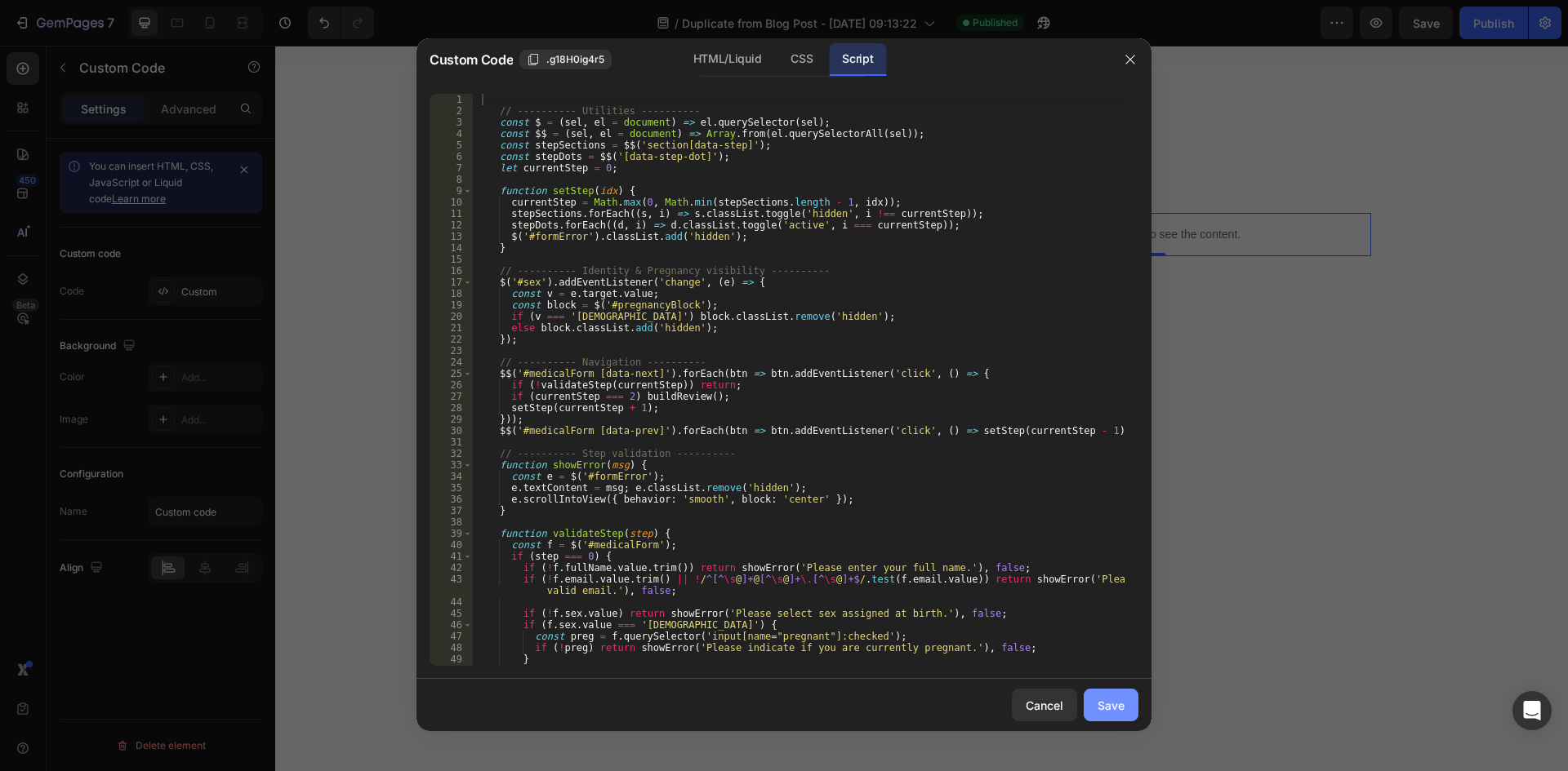
click at [1110, 700] on div "Save" at bounding box center [1110, 706] width 27 height 17
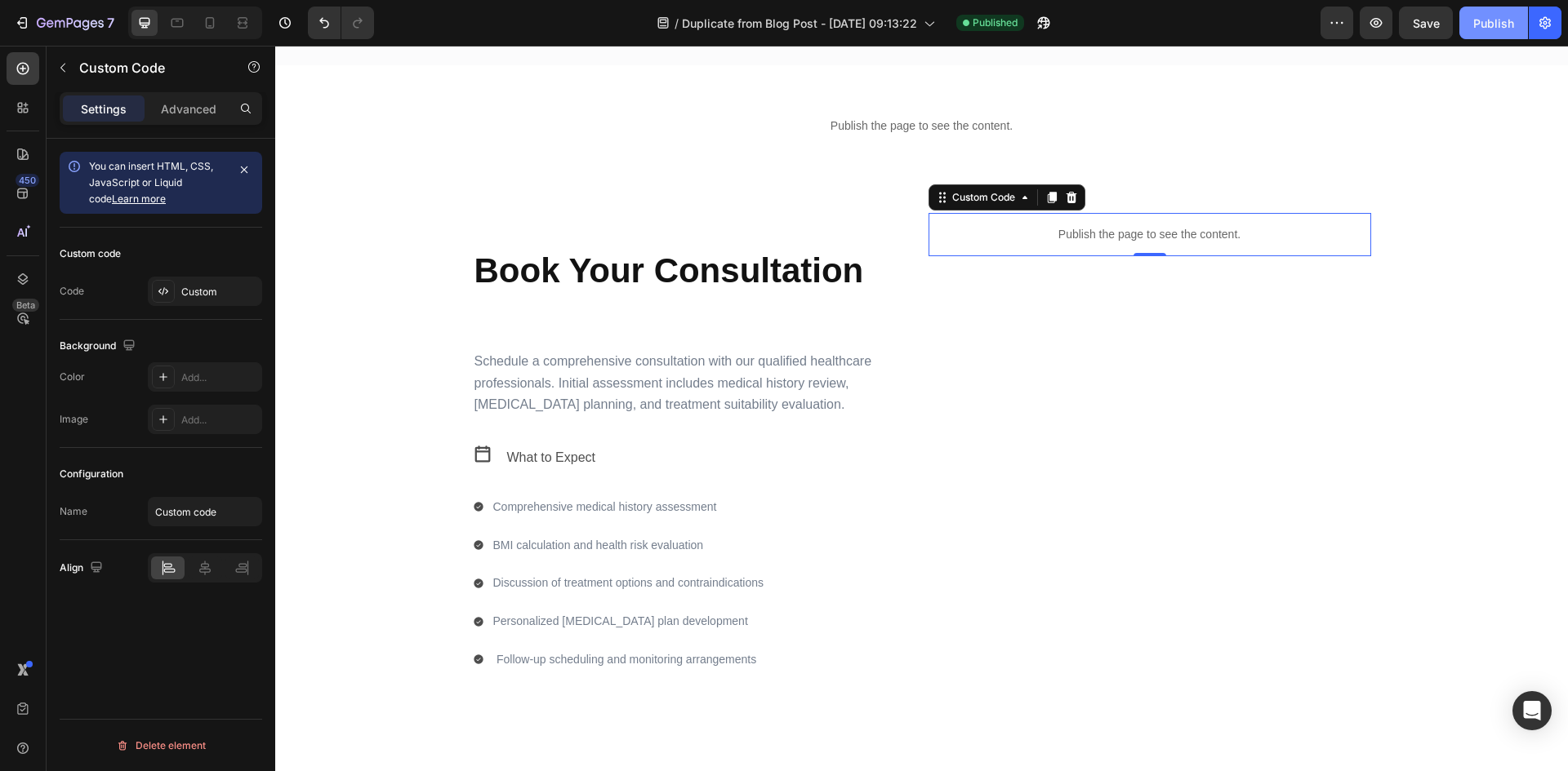
click at [1478, 33] on button "Publish" at bounding box center [1493, 23] width 68 height 33
click at [163, 304] on div "Custom" at bounding box center [205, 291] width 114 height 29
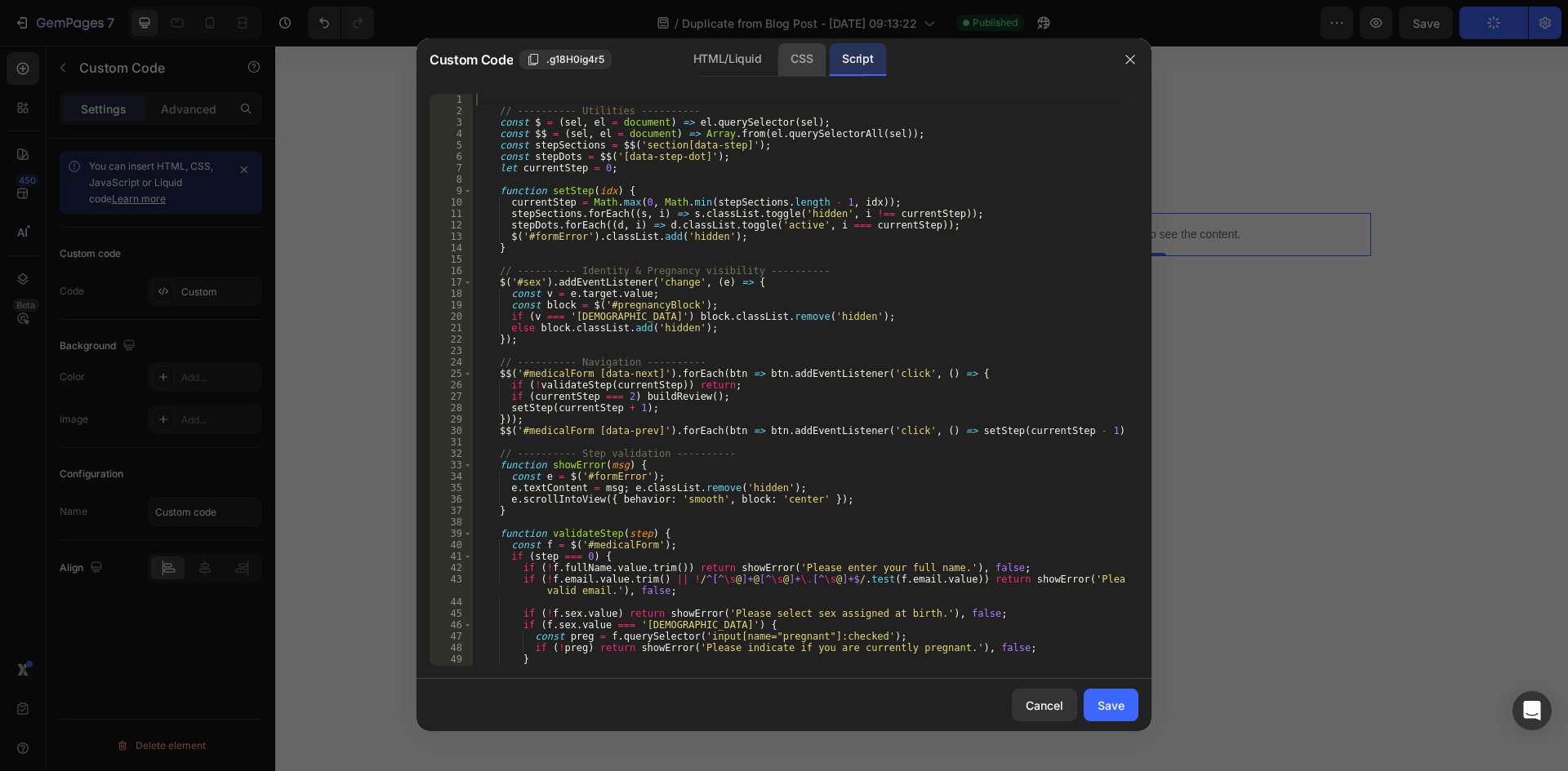
click at [795, 52] on div "CSS" at bounding box center [802, 60] width 49 height 33
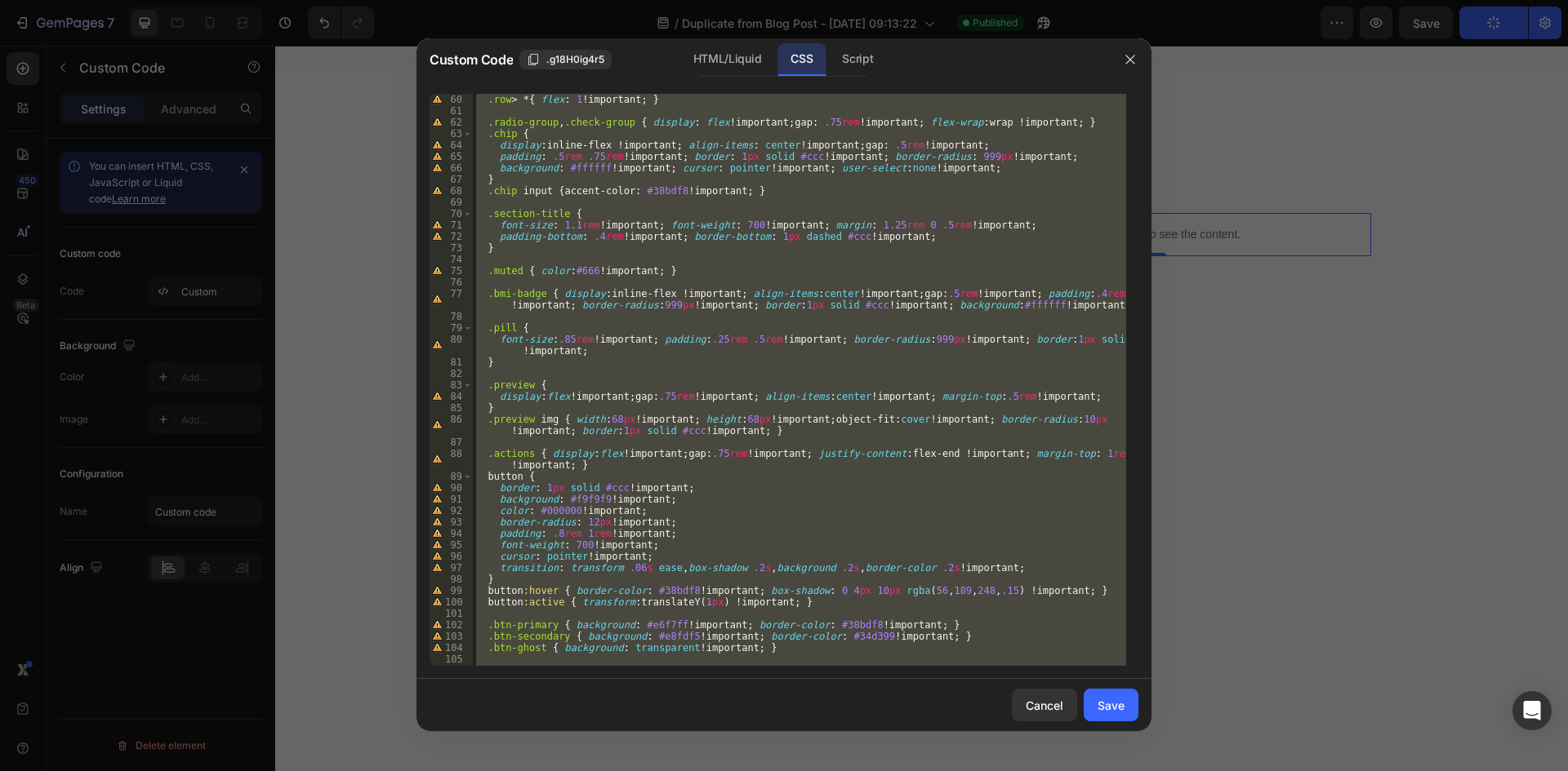
scroll to position [902, 0]
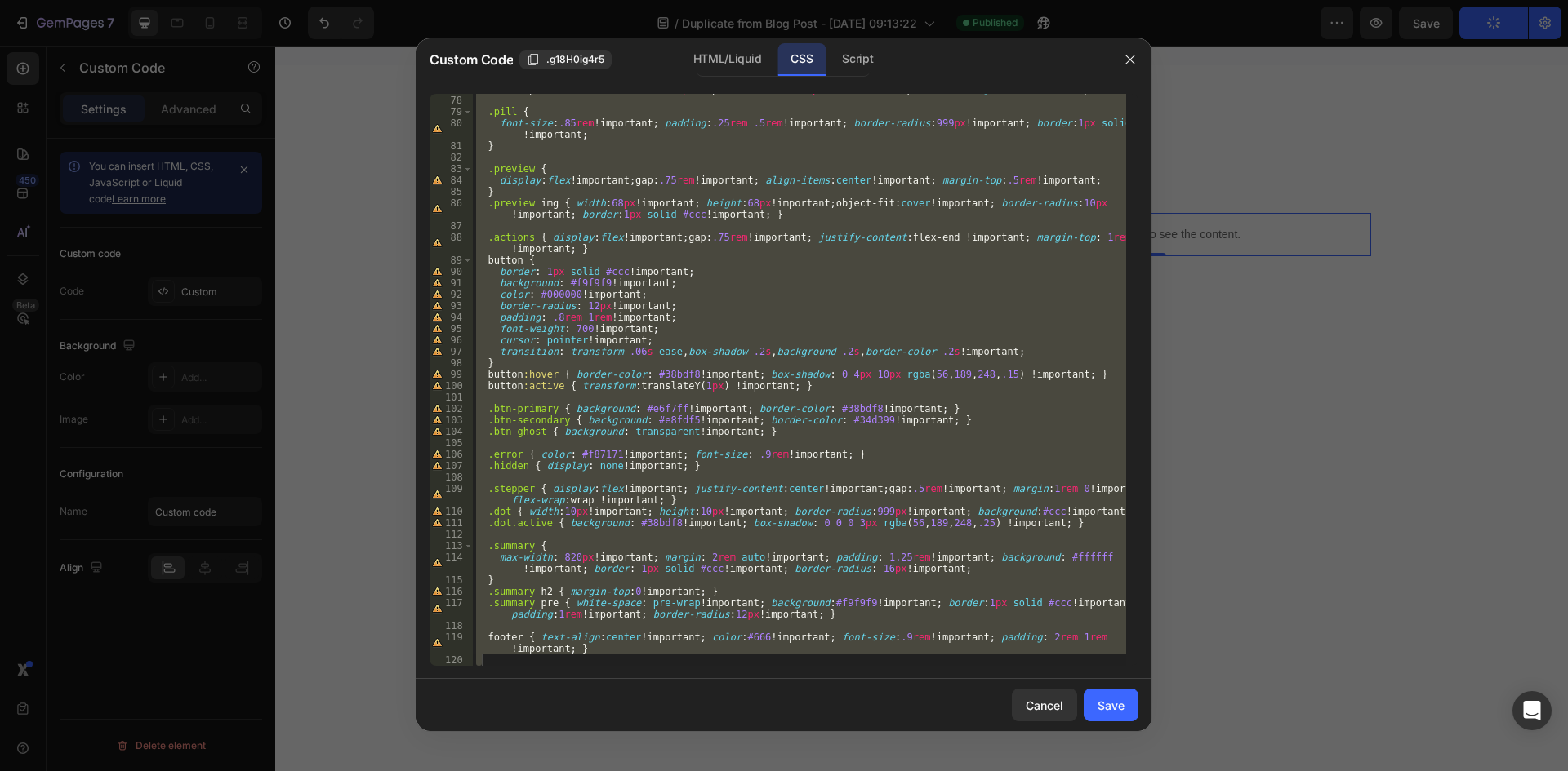
click at [1246, 228] on div at bounding box center [784, 386] width 1568 height 771
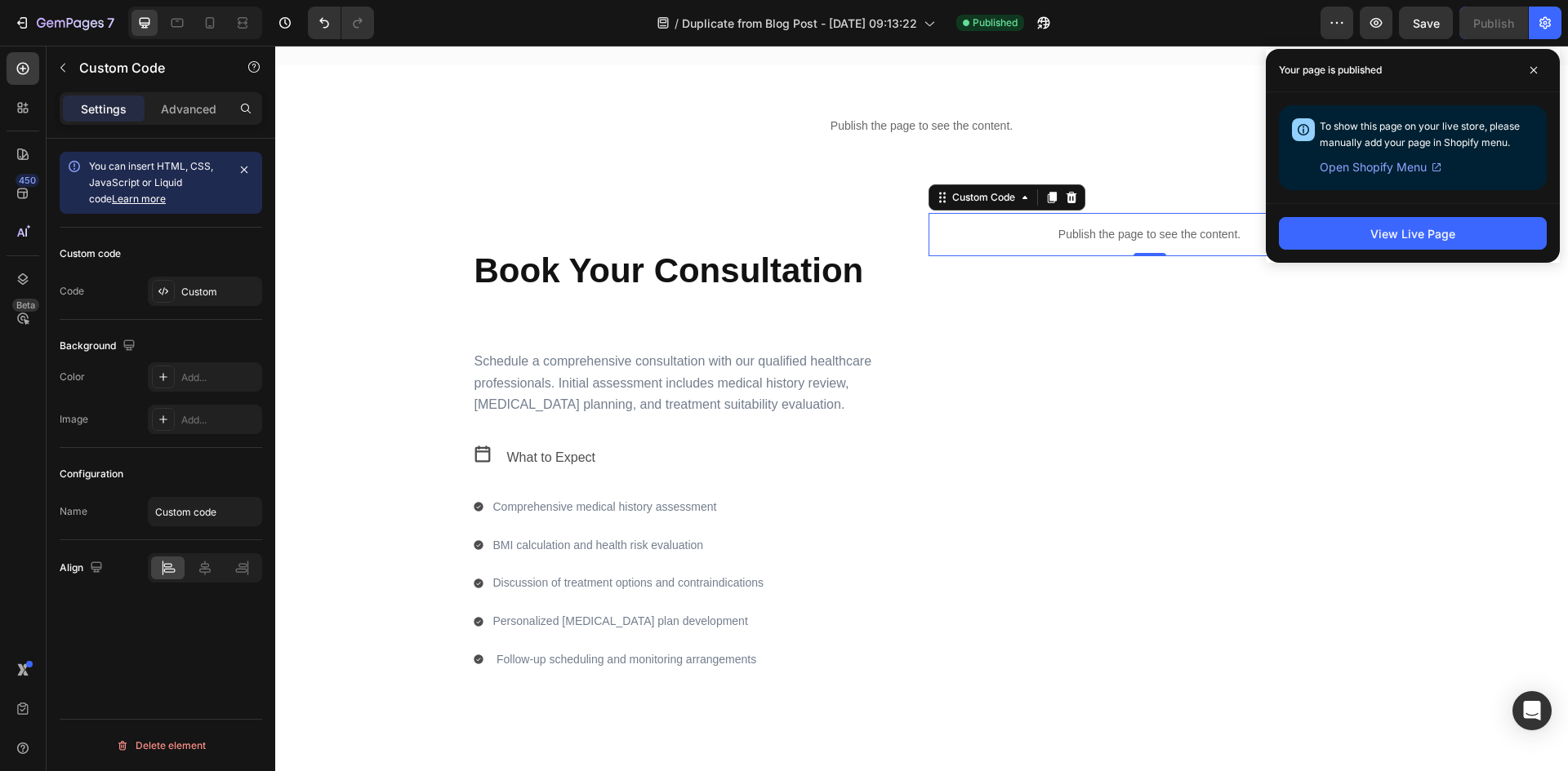
click at [1187, 233] on p "Publish the page to see the content." at bounding box center [1149, 235] width 443 height 17
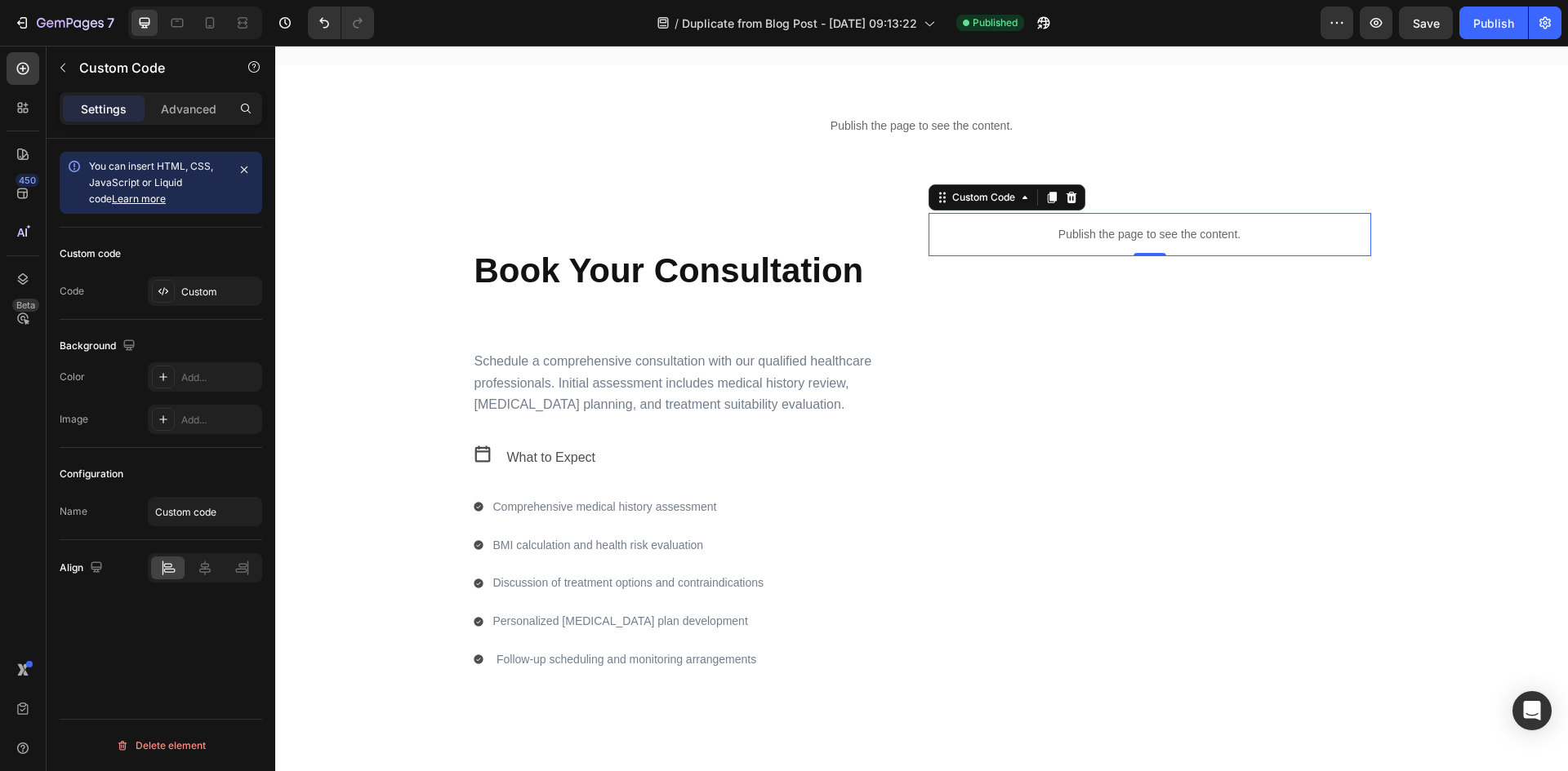
click at [1155, 233] on p "Publish the page to see the content." at bounding box center [1149, 235] width 443 height 17
click at [202, 286] on div "Custom" at bounding box center [219, 292] width 77 height 15
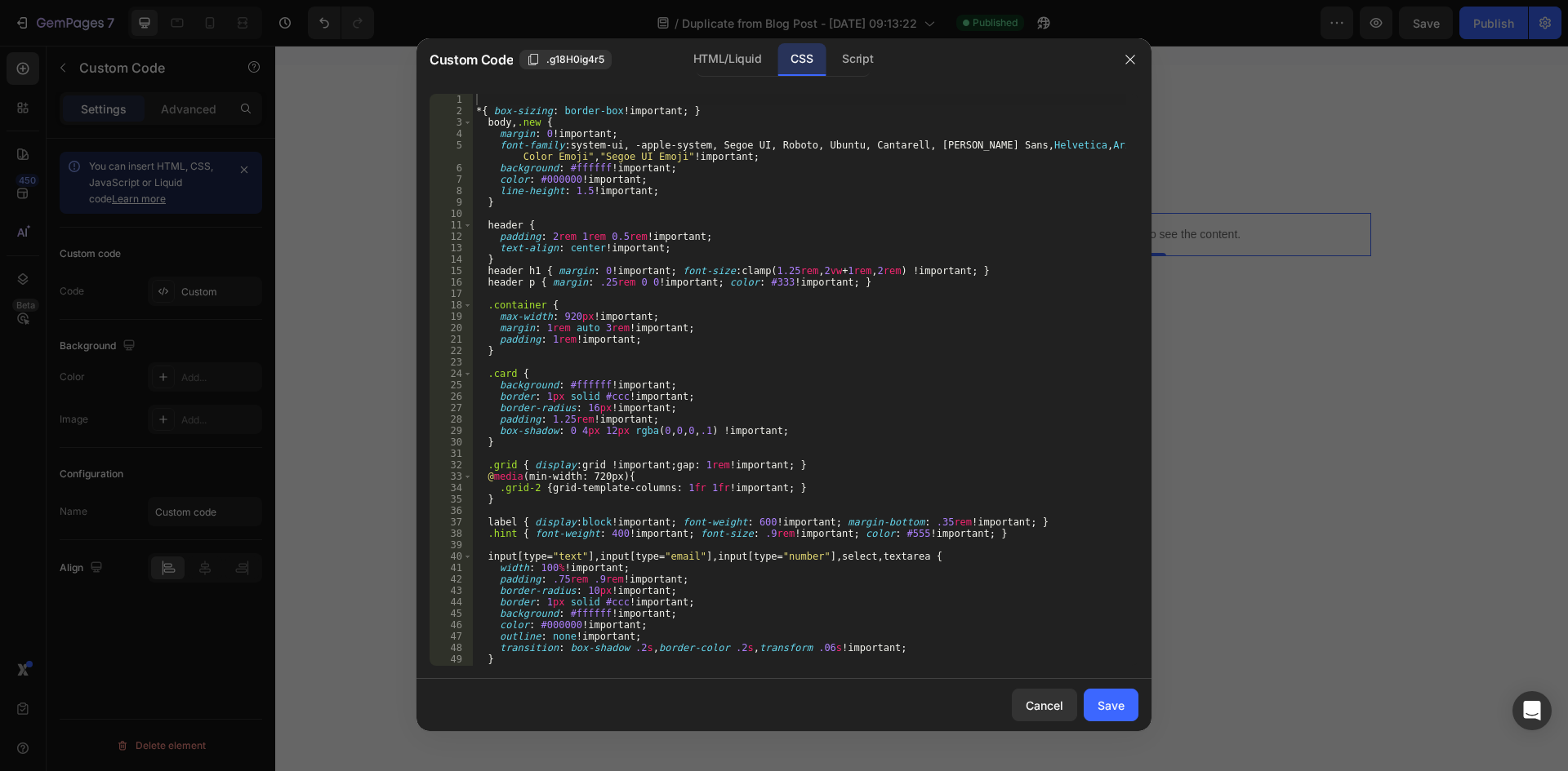
click at [894, 484] on div "* { box-sizing : border-box !important ; } body , .new { margin : 0 !important …" at bounding box center [800, 391] width 654 height 595
click at [964, 398] on div "* { box-sizing : border-box !important ; } body , .new { margin : 0 !important …" at bounding box center [800, 391] width 654 height 595
click at [692, 49] on div "HTML/Liquid" at bounding box center [727, 60] width 94 height 33
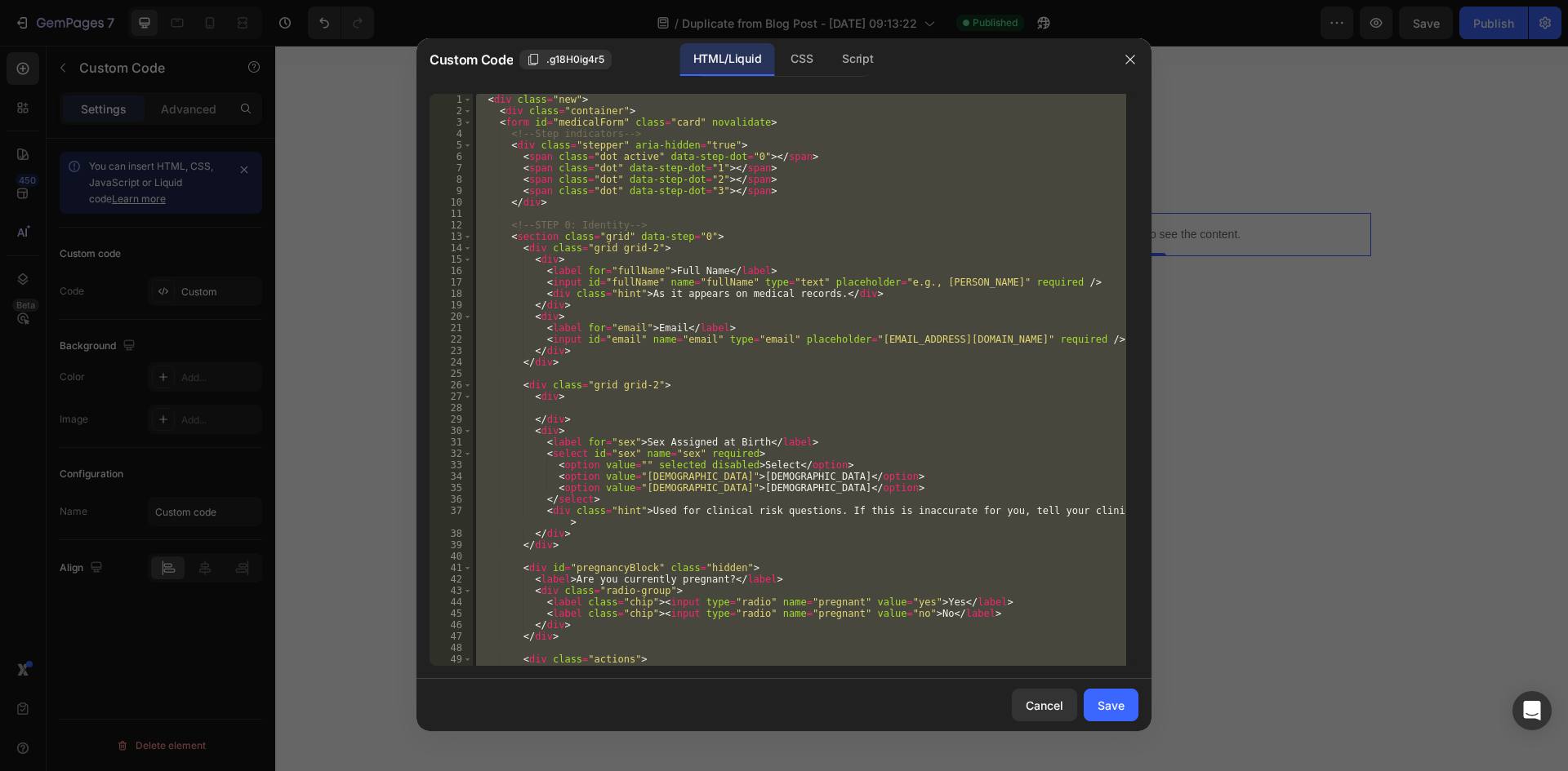
click at [823, 358] on div "< div class = "new" > < div class = "container" > < form id = "medicalForm" cla…" at bounding box center [800, 379] width 654 height 573
paste textarea
type textarea "</div>"
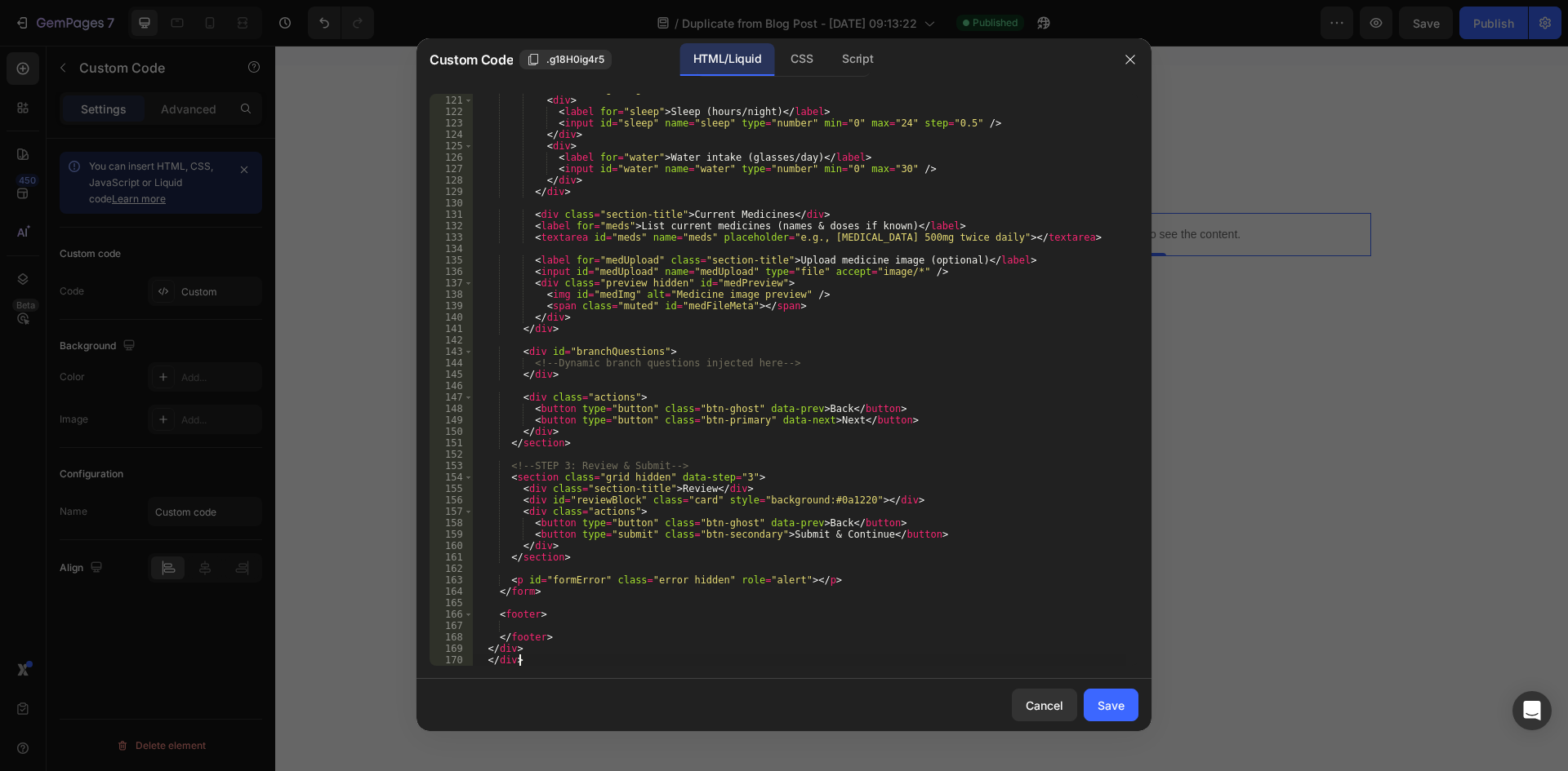
scroll to position [1416, 0]
click at [1110, 700] on div "Save" at bounding box center [1110, 706] width 27 height 17
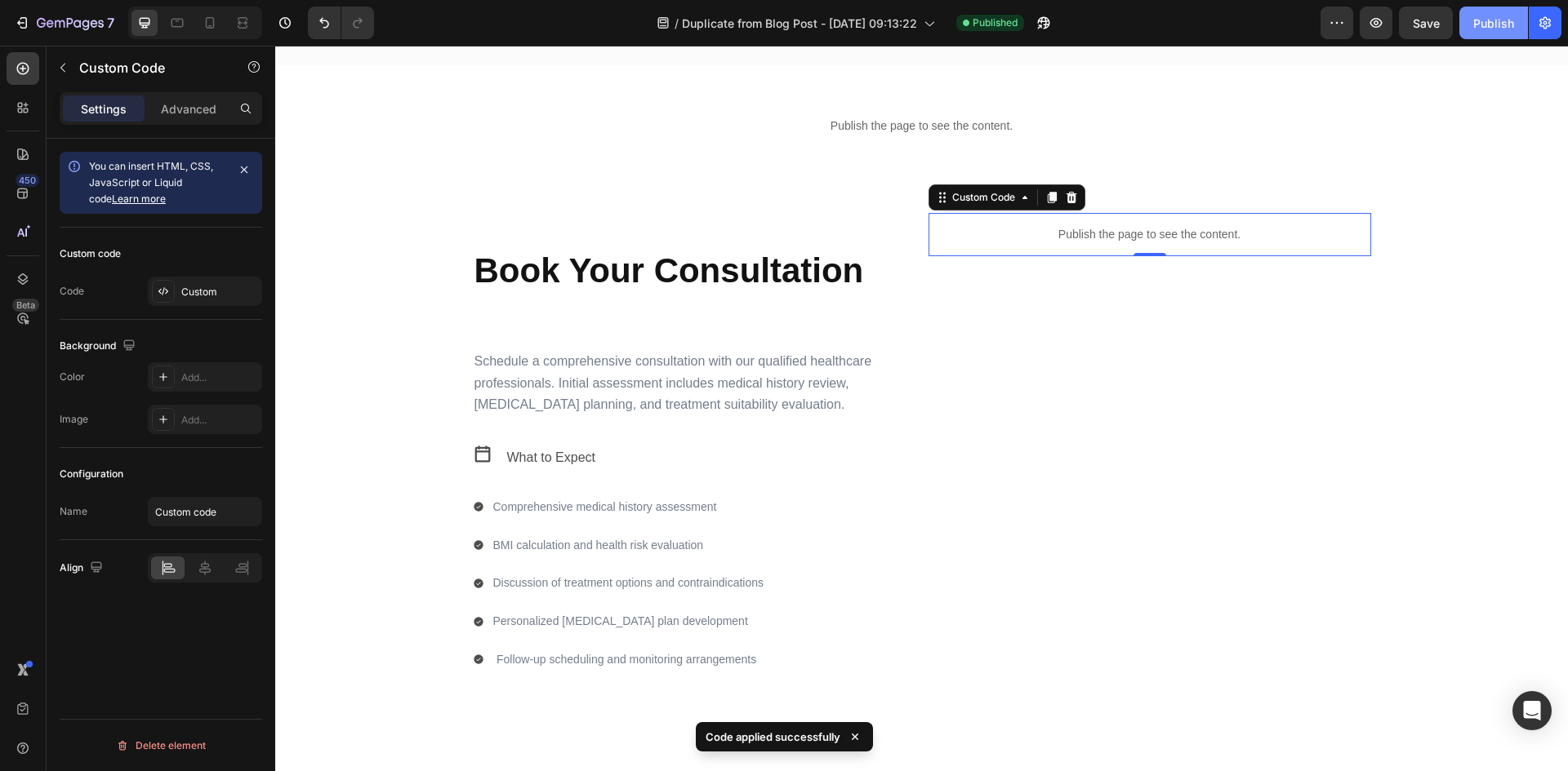
drag, startPoint x: 1479, startPoint y: 27, endPoint x: 1151, endPoint y: 77, distance: 331.8
click at [1479, 27] on div "Publish" at bounding box center [1493, 23] width 41 height 17
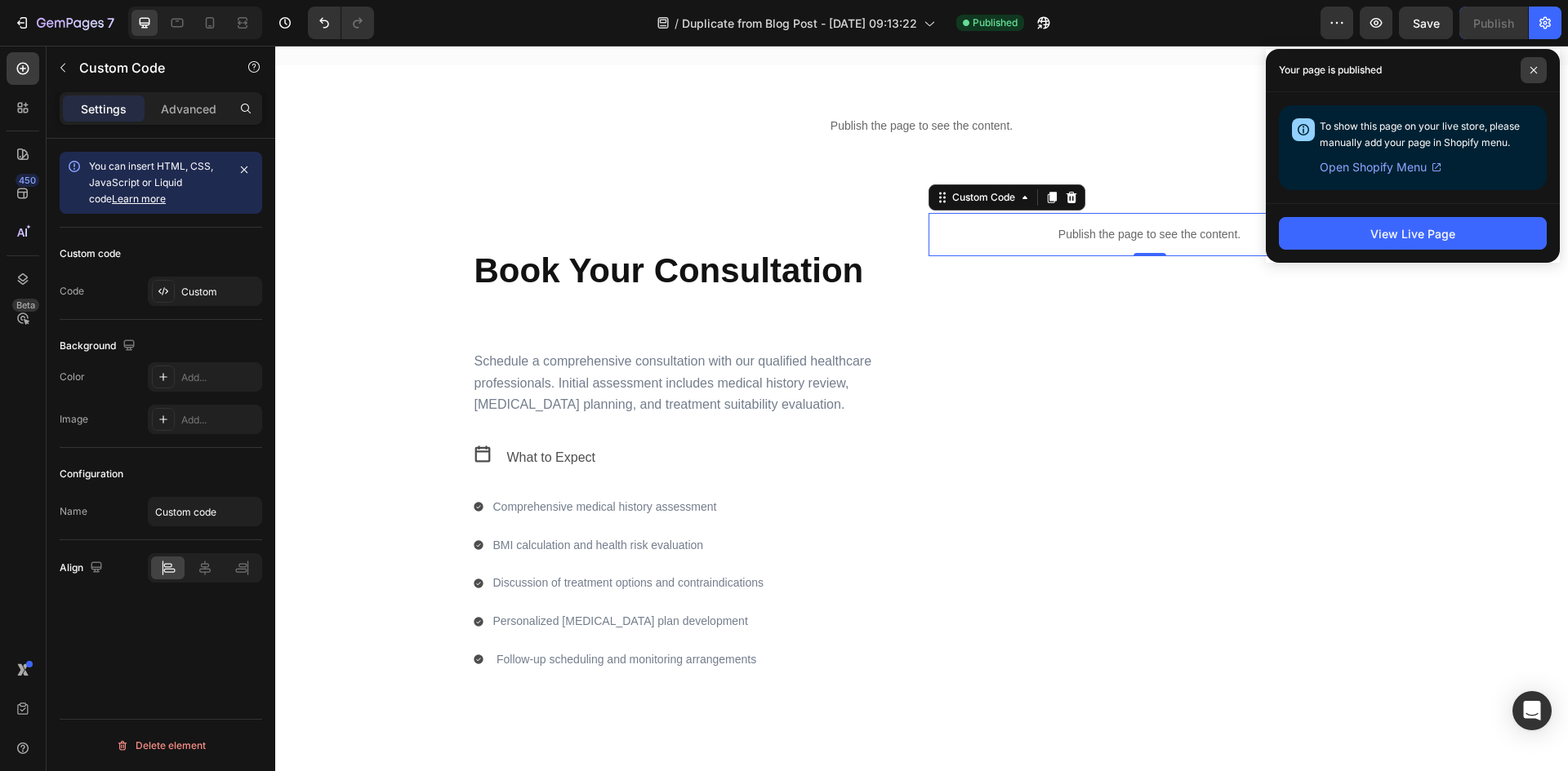
click at [1528, 68] on span at bounding box center [1533, 70] width 26 height 26
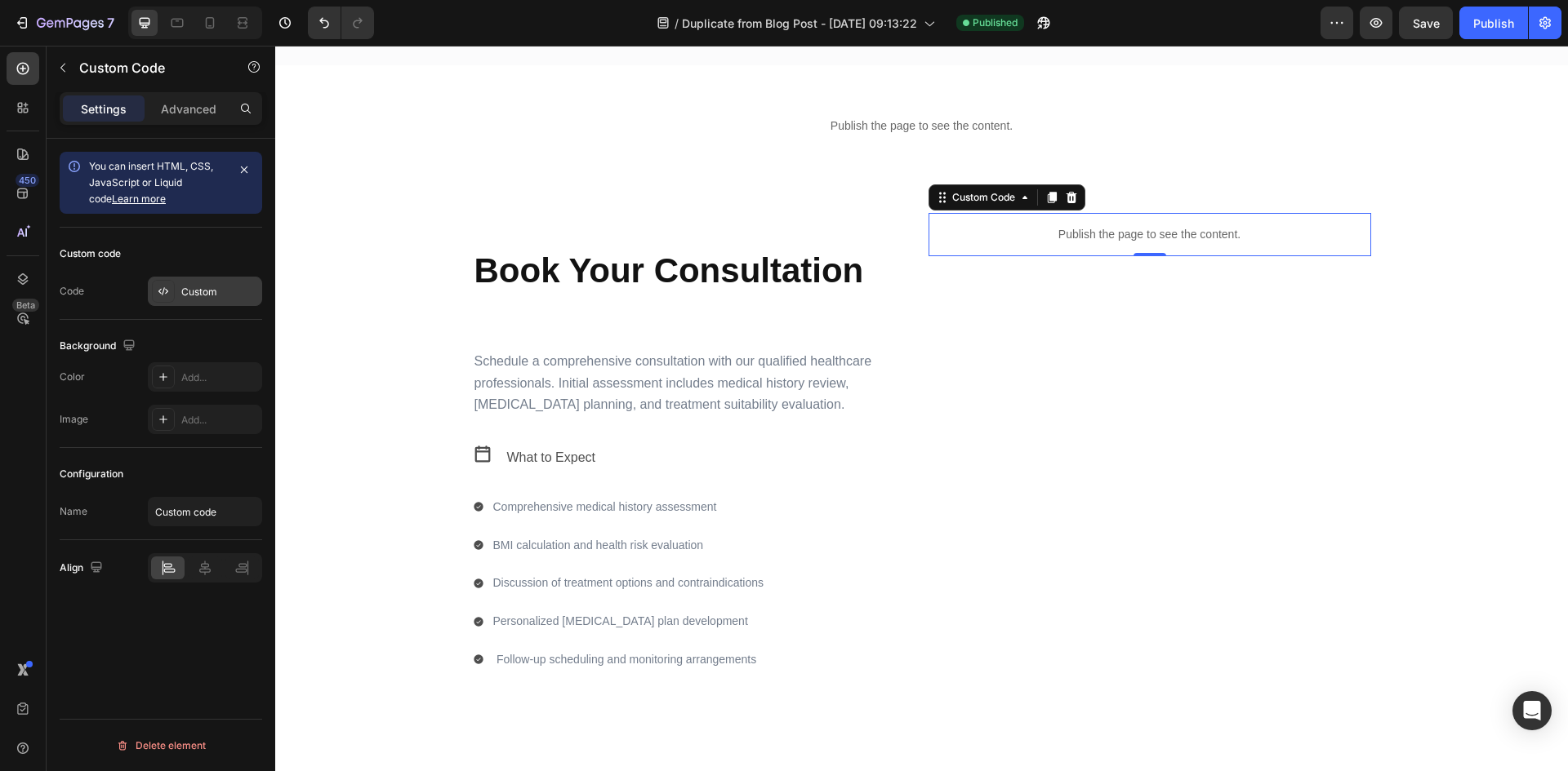
click at [214, 282] on div "Custom" at bounding box center [205, 291] width 114 height 29
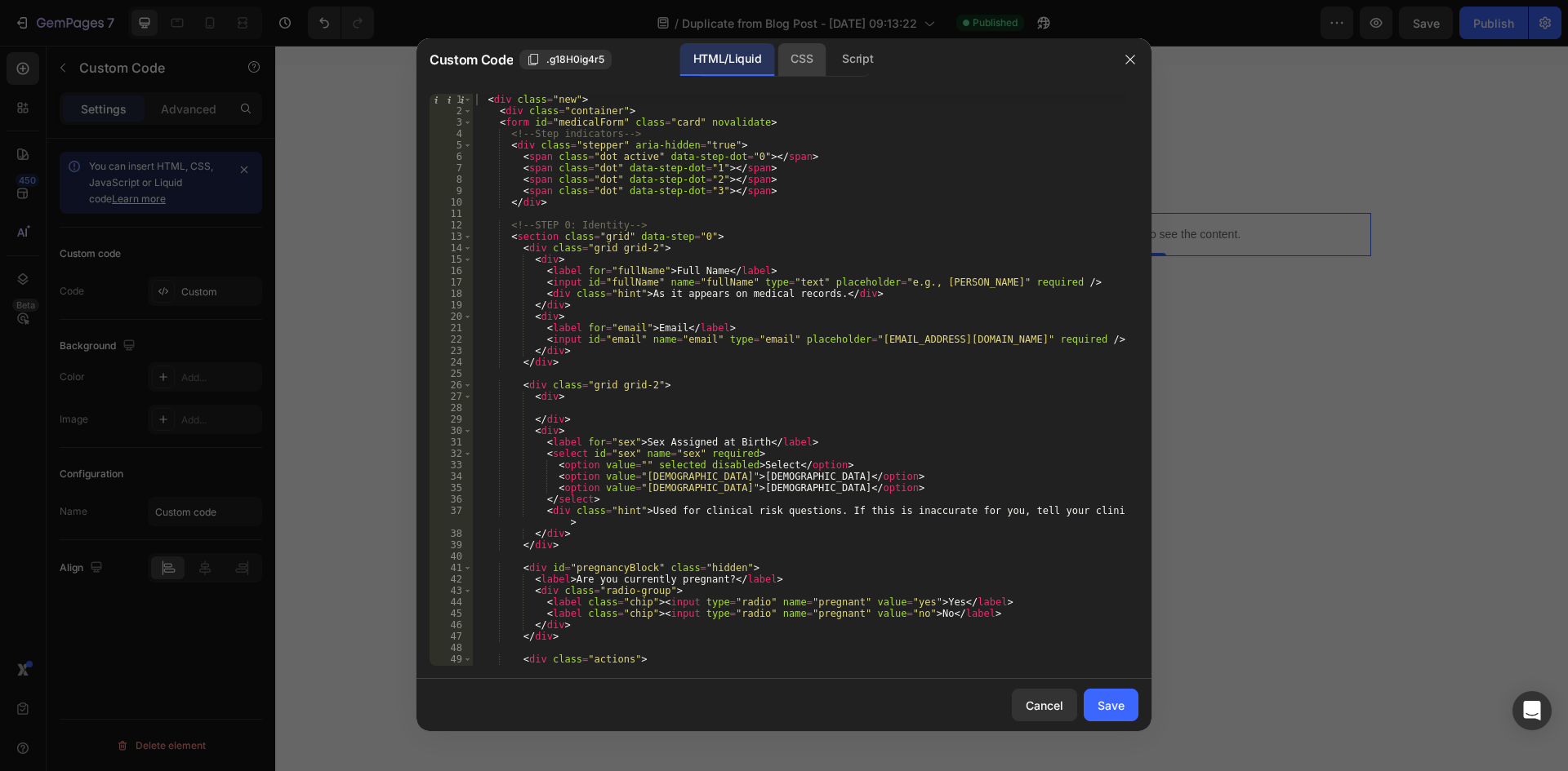
click at [786, 66] on div "CSS" at bounding box center [802, 60] width 49 height 33
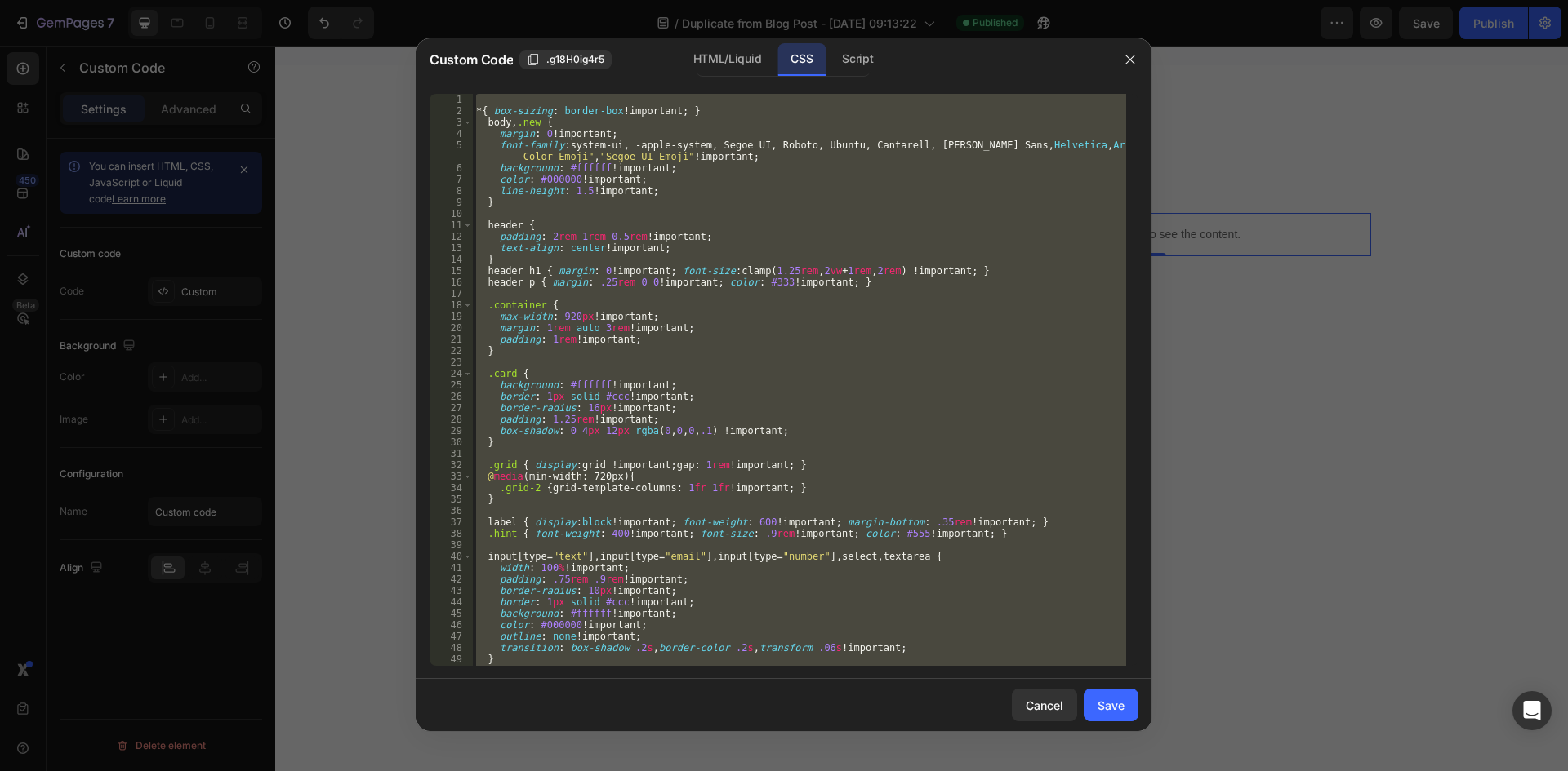
click at [804, 234] on div "* { box-sizing : border-box !important ; } body , .new { margin : 0 !important …" at bounding box center [800, 379] width 654 height 573
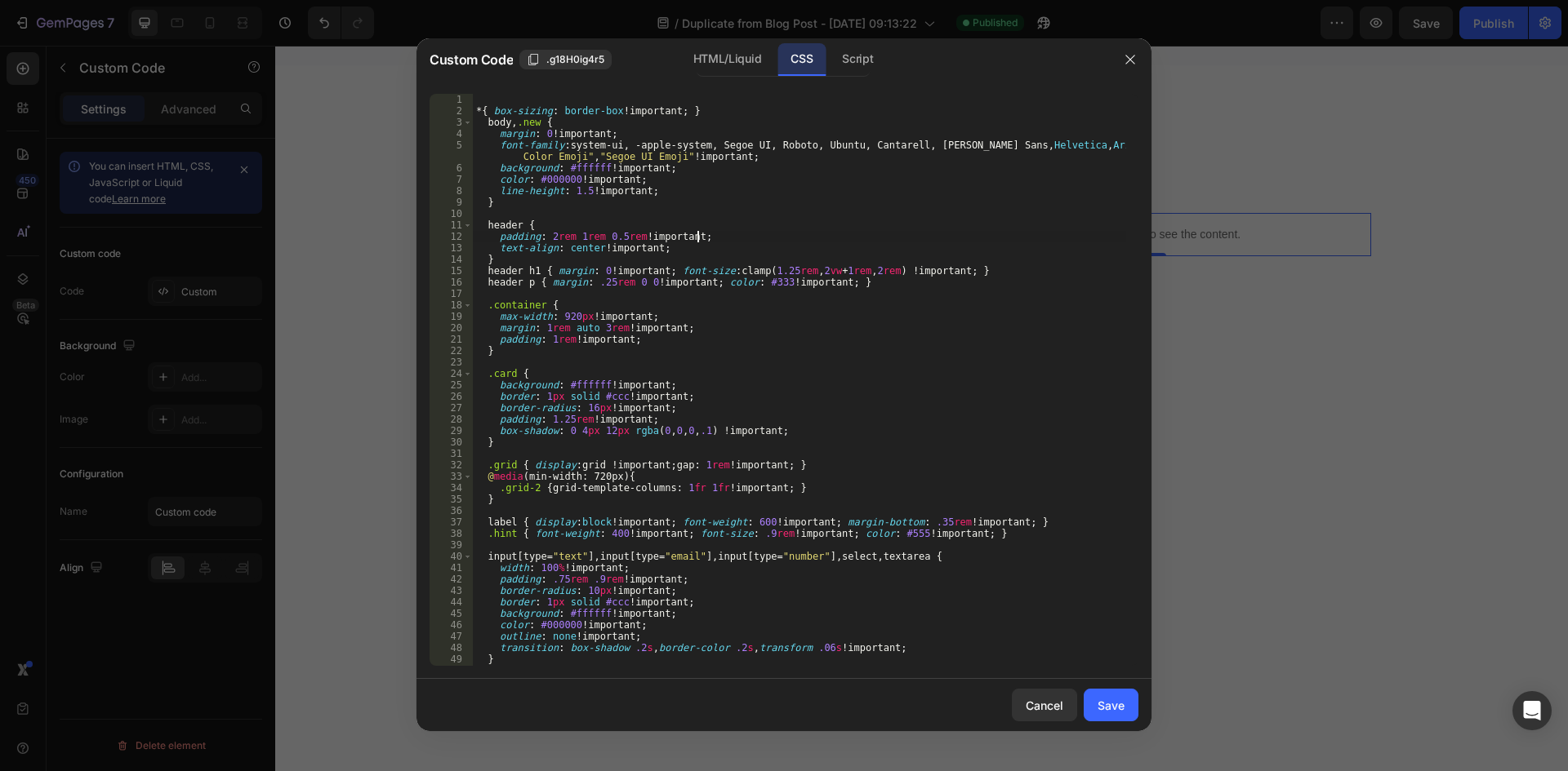
type textarea "footer { text-align:center !important; color:#666 !important; font-size:.9rem !…"
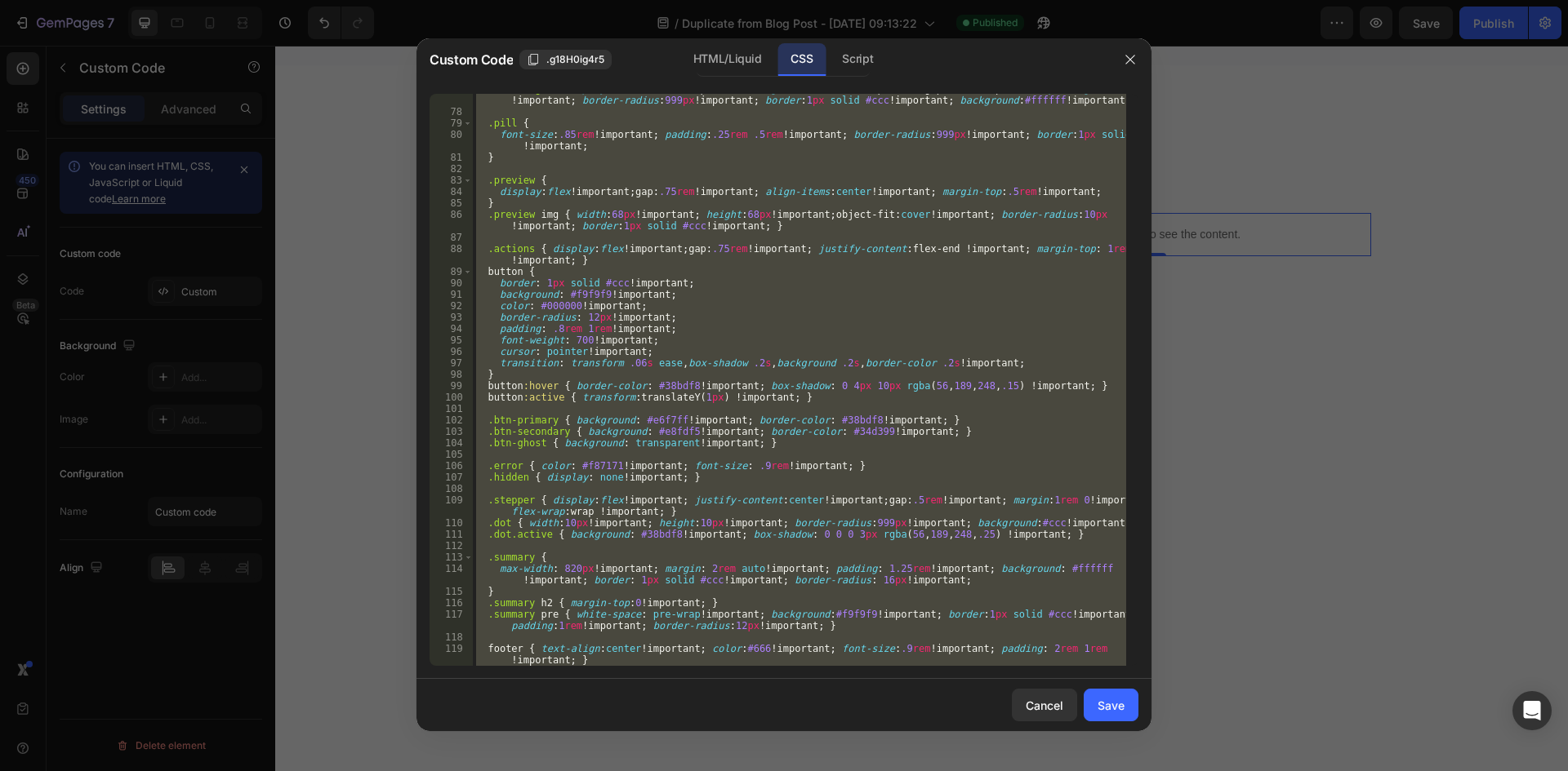
scroll to position [891, 0]
click at [828, 280] on div ".bmi-badge { display : inline-flex !important ; align-items : center !important…" at bounding box center [800, 379] width 654 height 573
type textarea "/*footer { text-align:center !important; color:#666 !important; font-size:.9rem…"
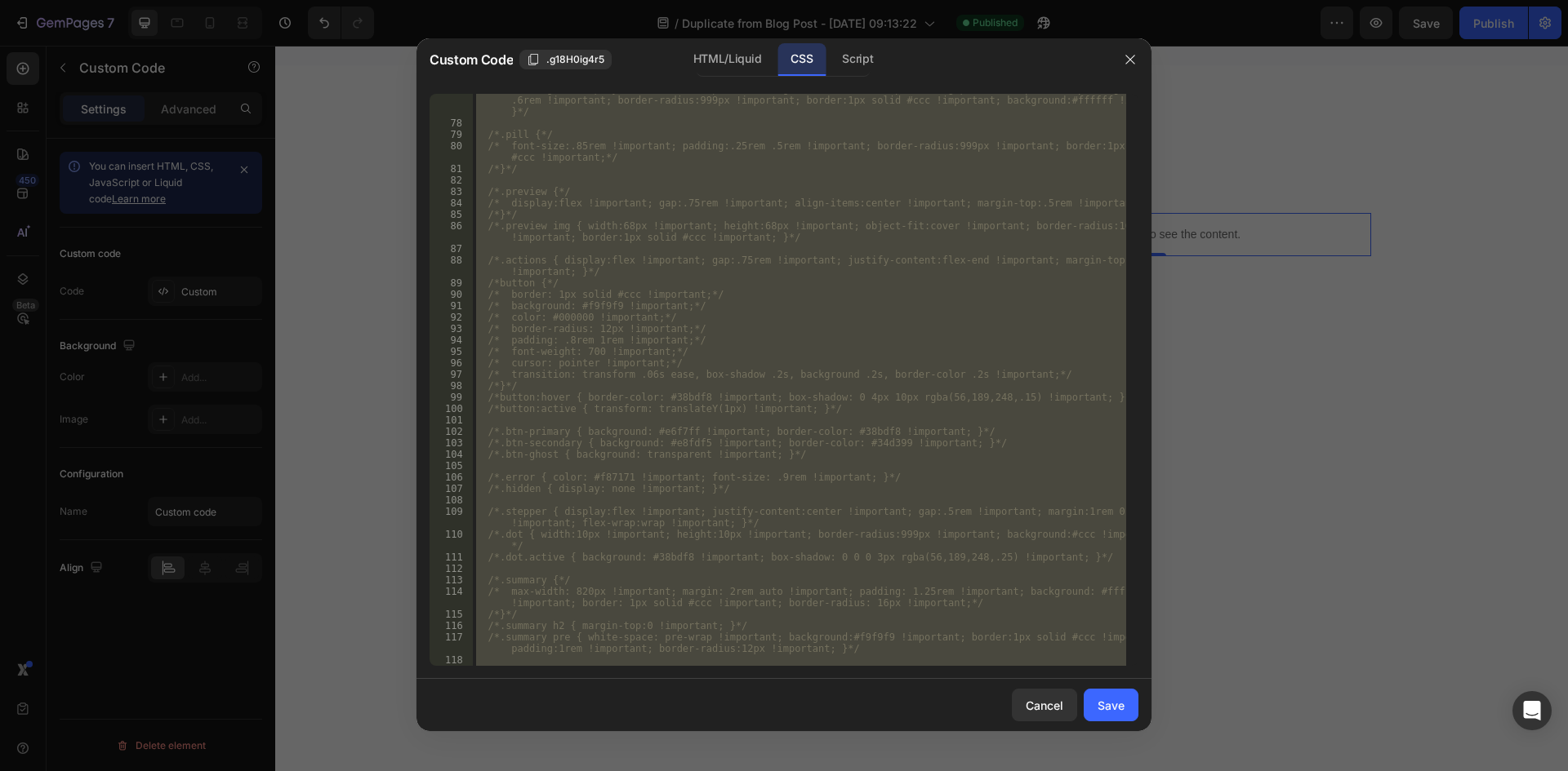
drag, startPoint x: 845, startPoint y: 63, endPoint x: 862, endPoint y: 133, distance: 72.0
click at [846, 63] on div "Script" at bounding box center [857, 60] width 57 height 33
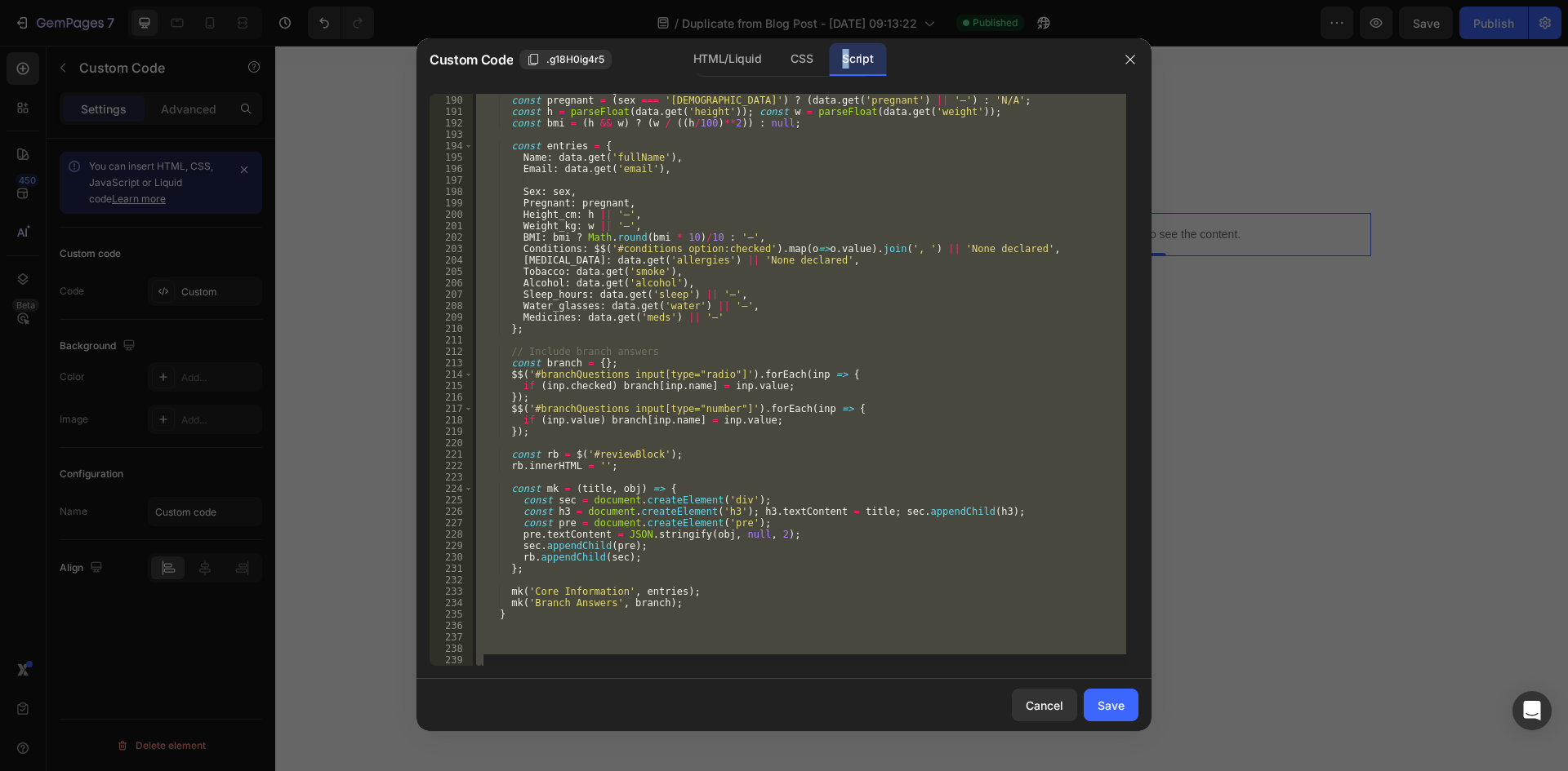
scroll to position [2262, 0]
click at [913, 421] on div "const sex = data . get ( 'sex' ) ; const pregnant = ( sex === '[DEMOGRAPHIC_DAT…" at bounding box center [800, 379] width 654 height 573
type textarea "if (inp.value) branch[[DOMAIN_NAME]] = [DOMAIN_NAME];"
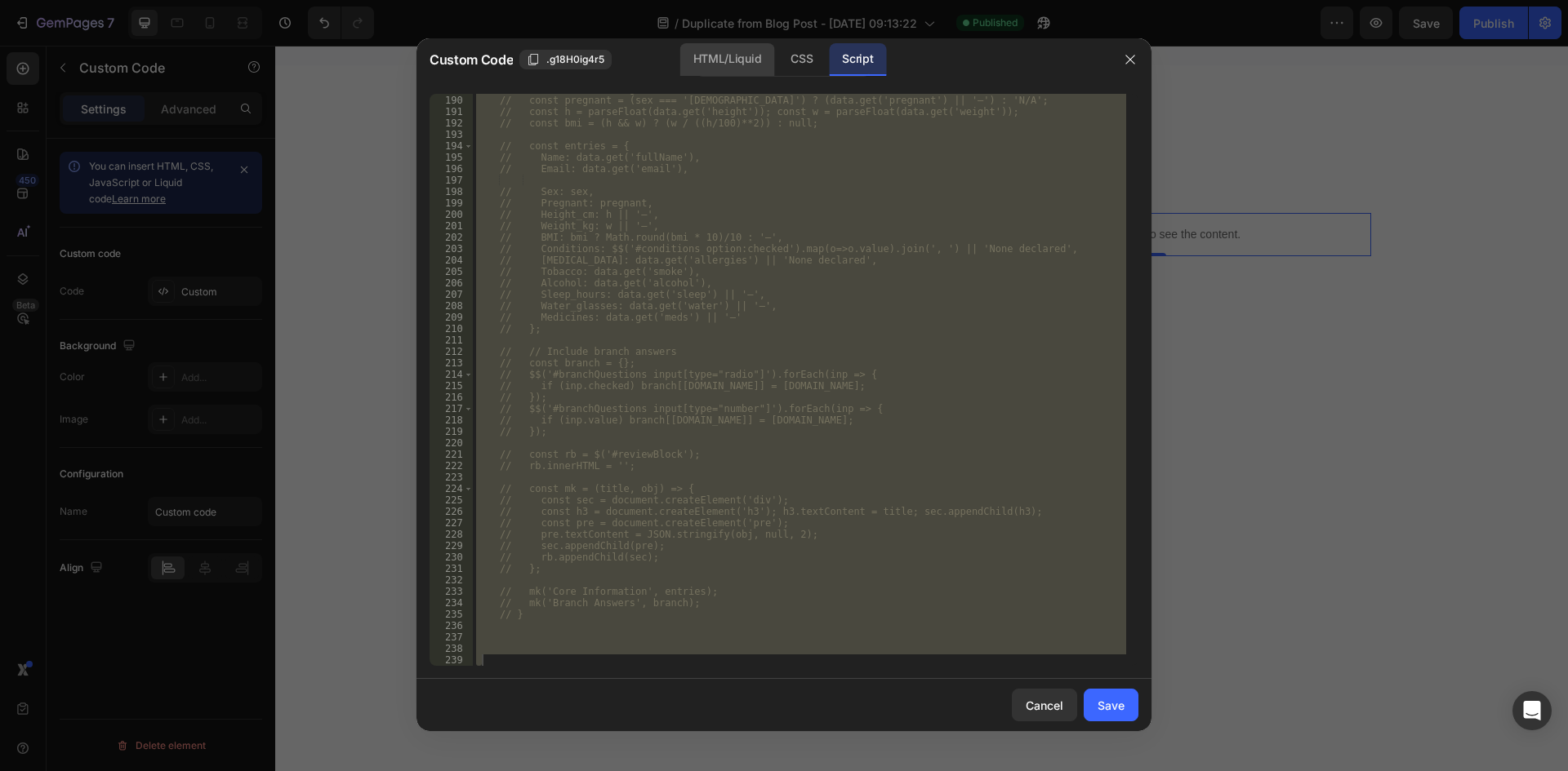
click at [716, 48] on div "HTML/Liquid" at bounding box center [727, 60] width 94 height 33
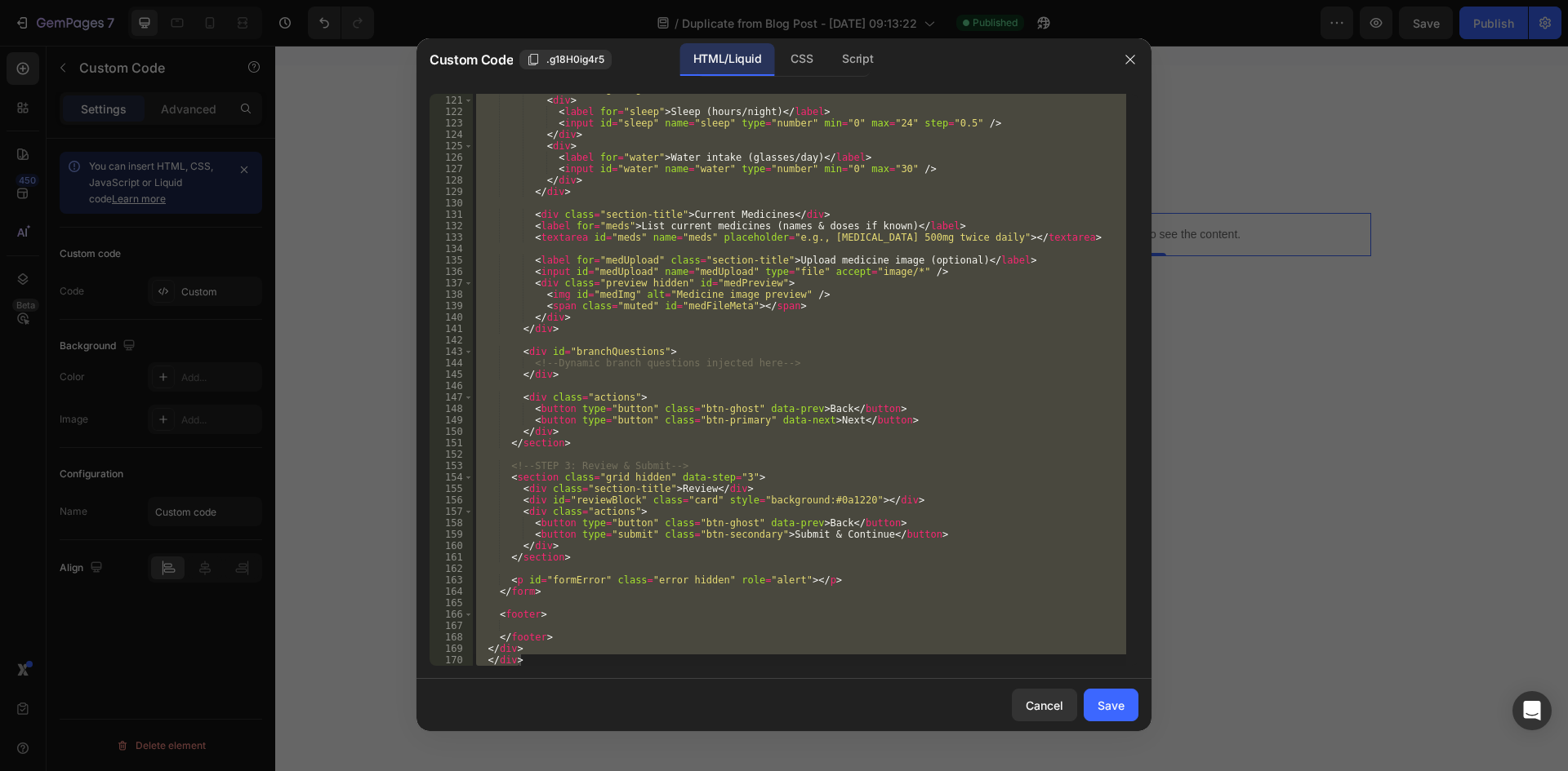
click at [787, 319] on div "< div class = "grid grid-2" > < div > < label for = "sleep" > Sleep (hours/nigh…" at bounding box center [800, 379] width 654 height 573
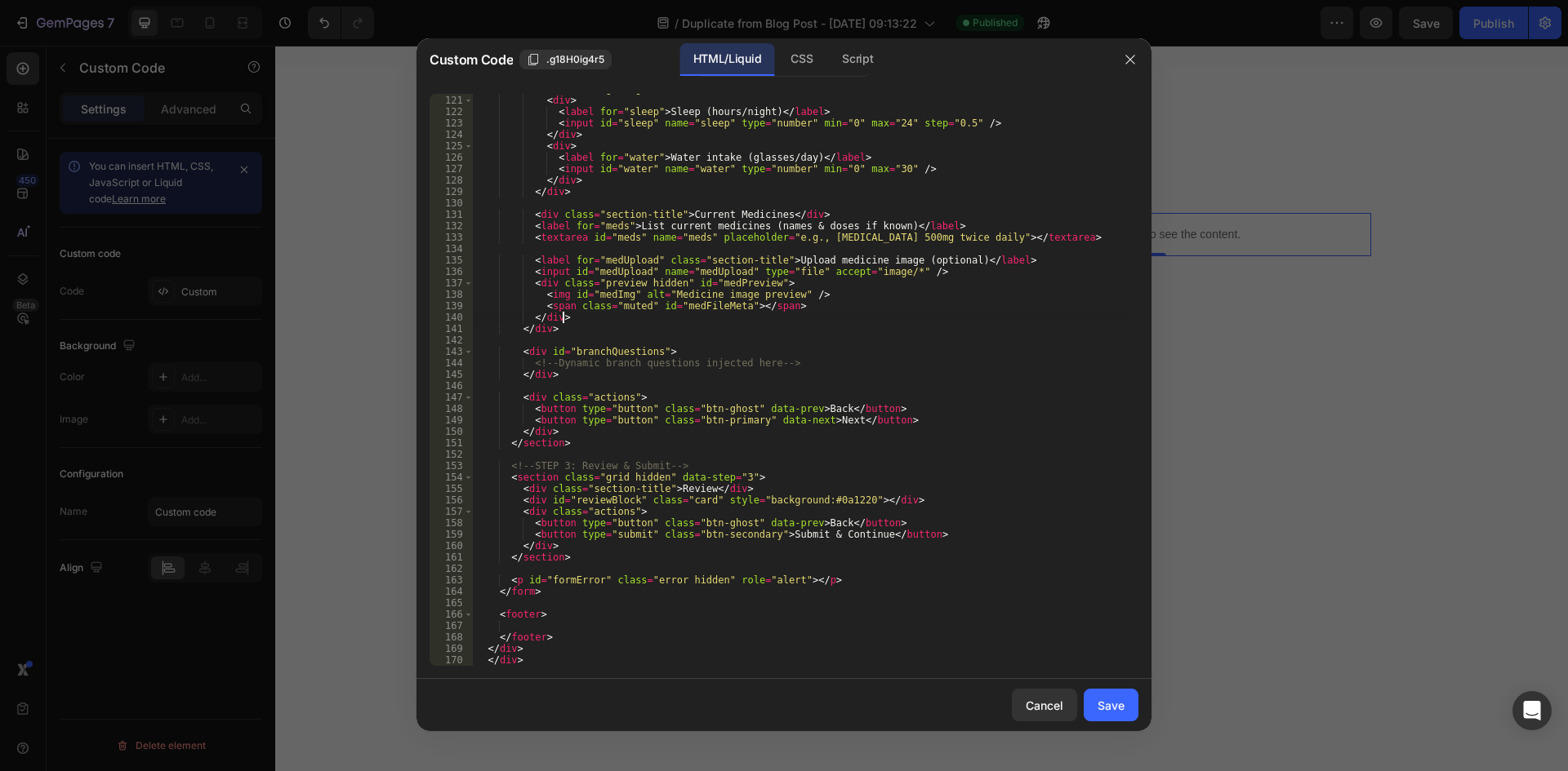
type textarea "</div> </div>"
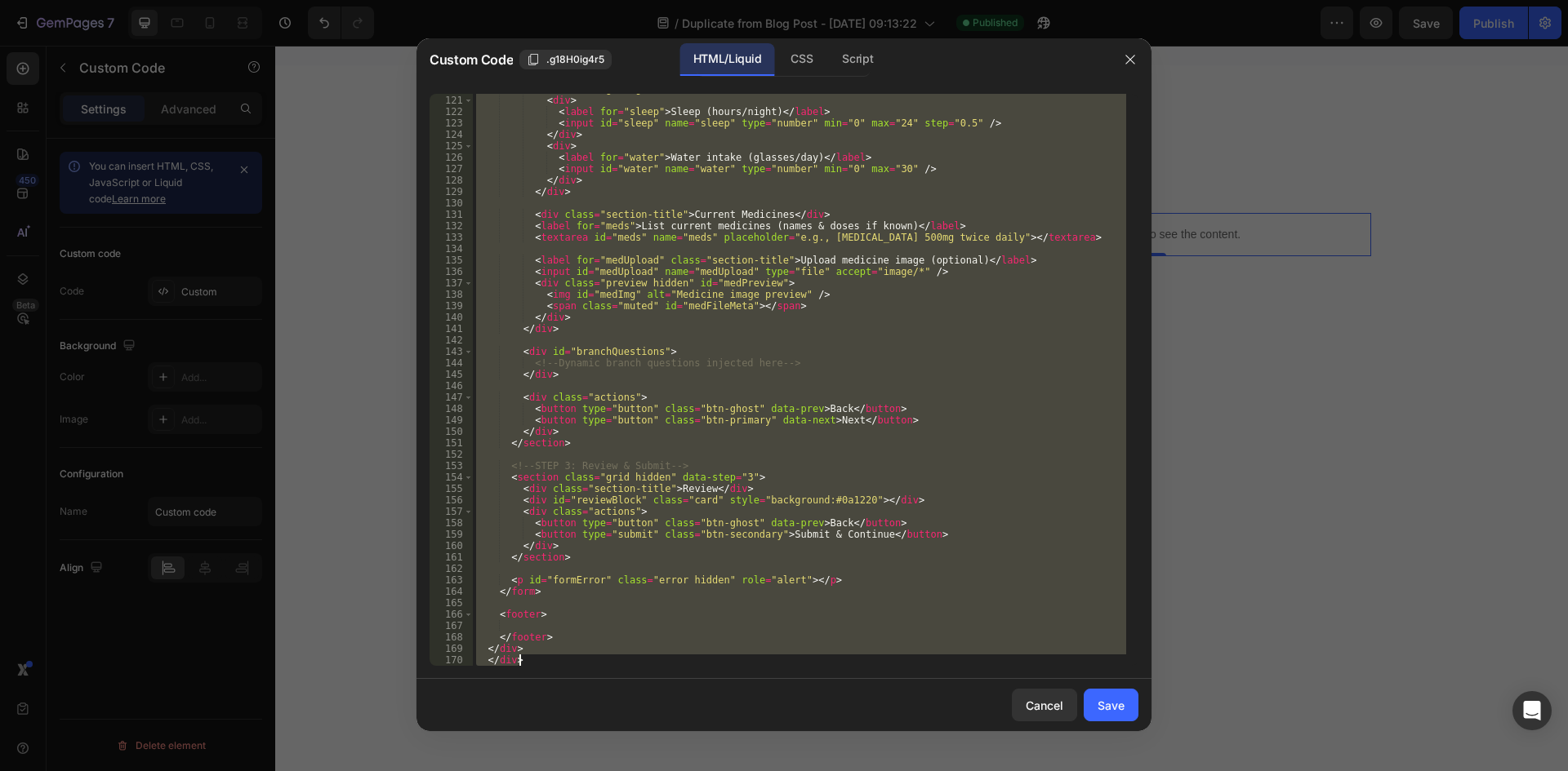
paste textarea
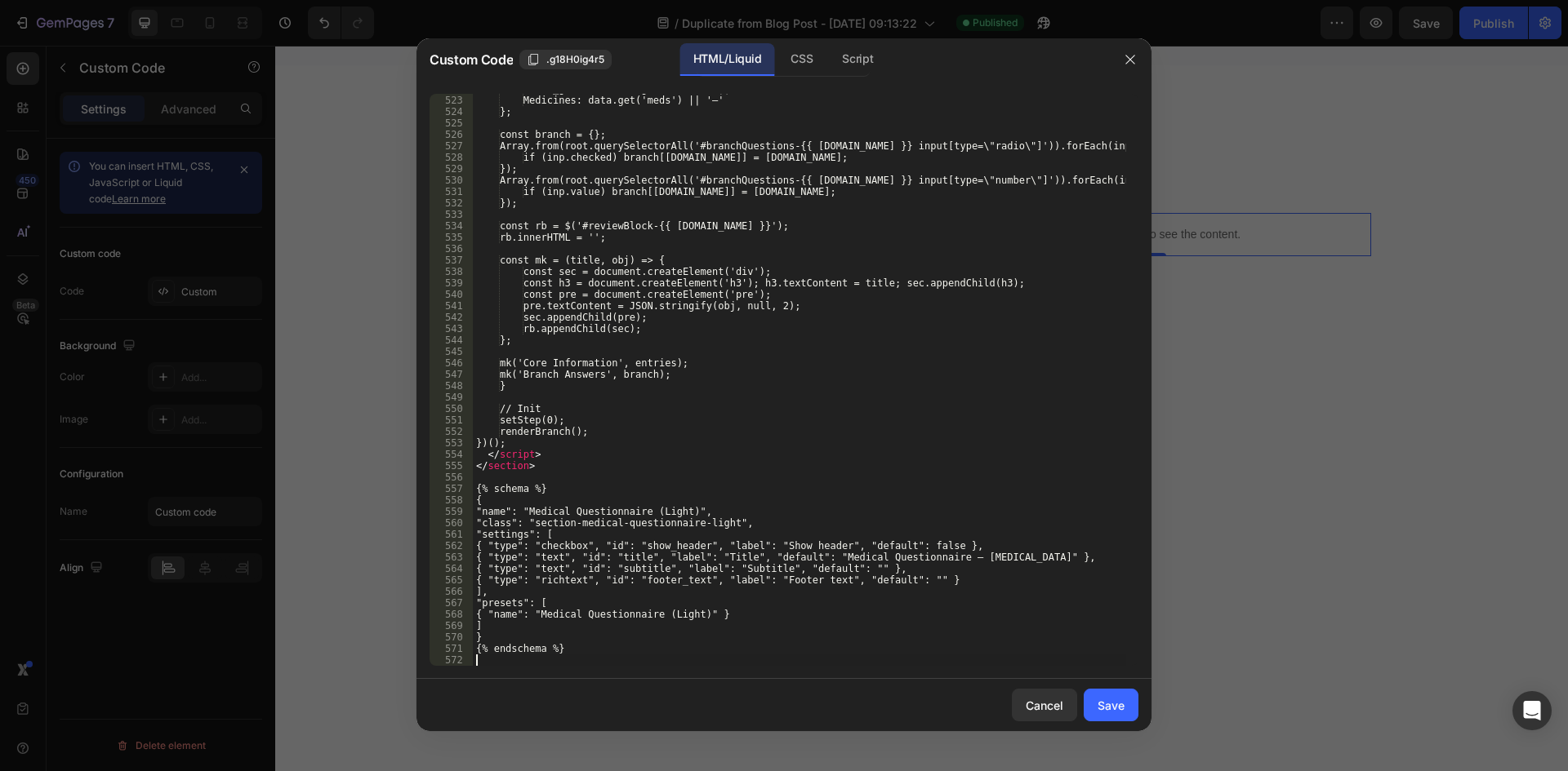
scroll to position [6296, 0]
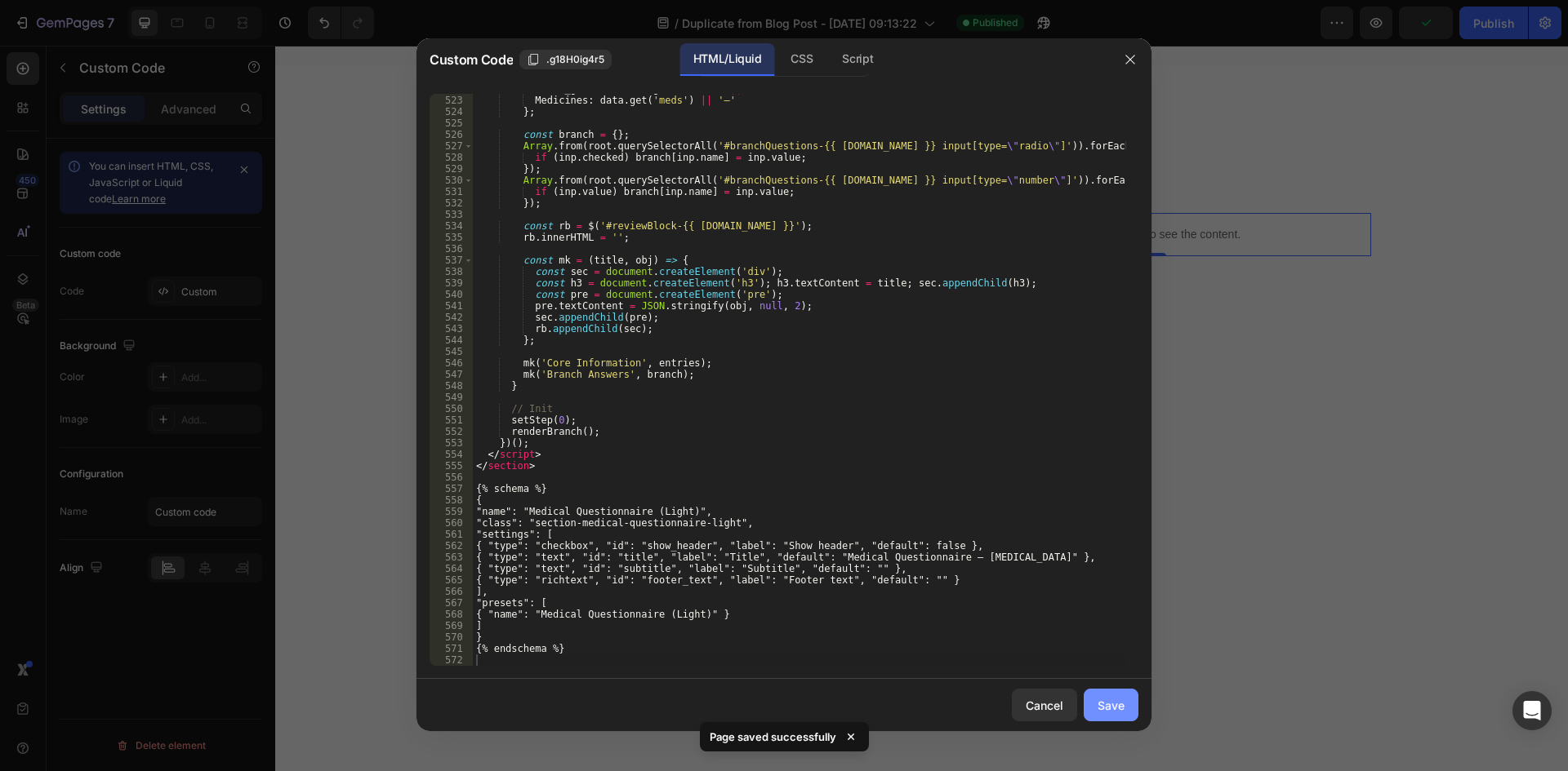
click at [1119, 708] on div "Save" at bounding box center [1110, 706] width 27 height 17
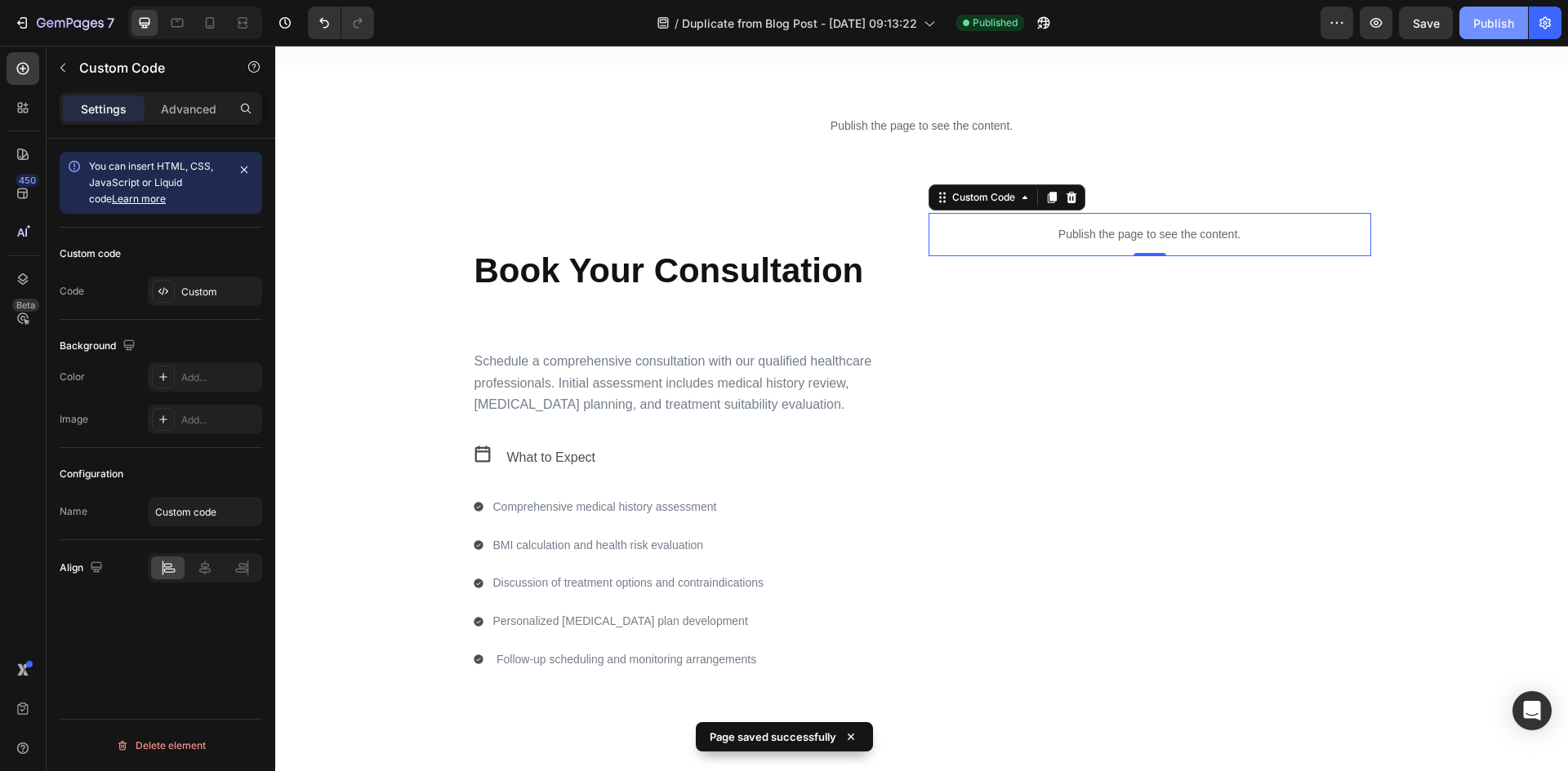
click at [1500, 34] on button "Publish" at bounding box center [1493, 23] width 68 height 33
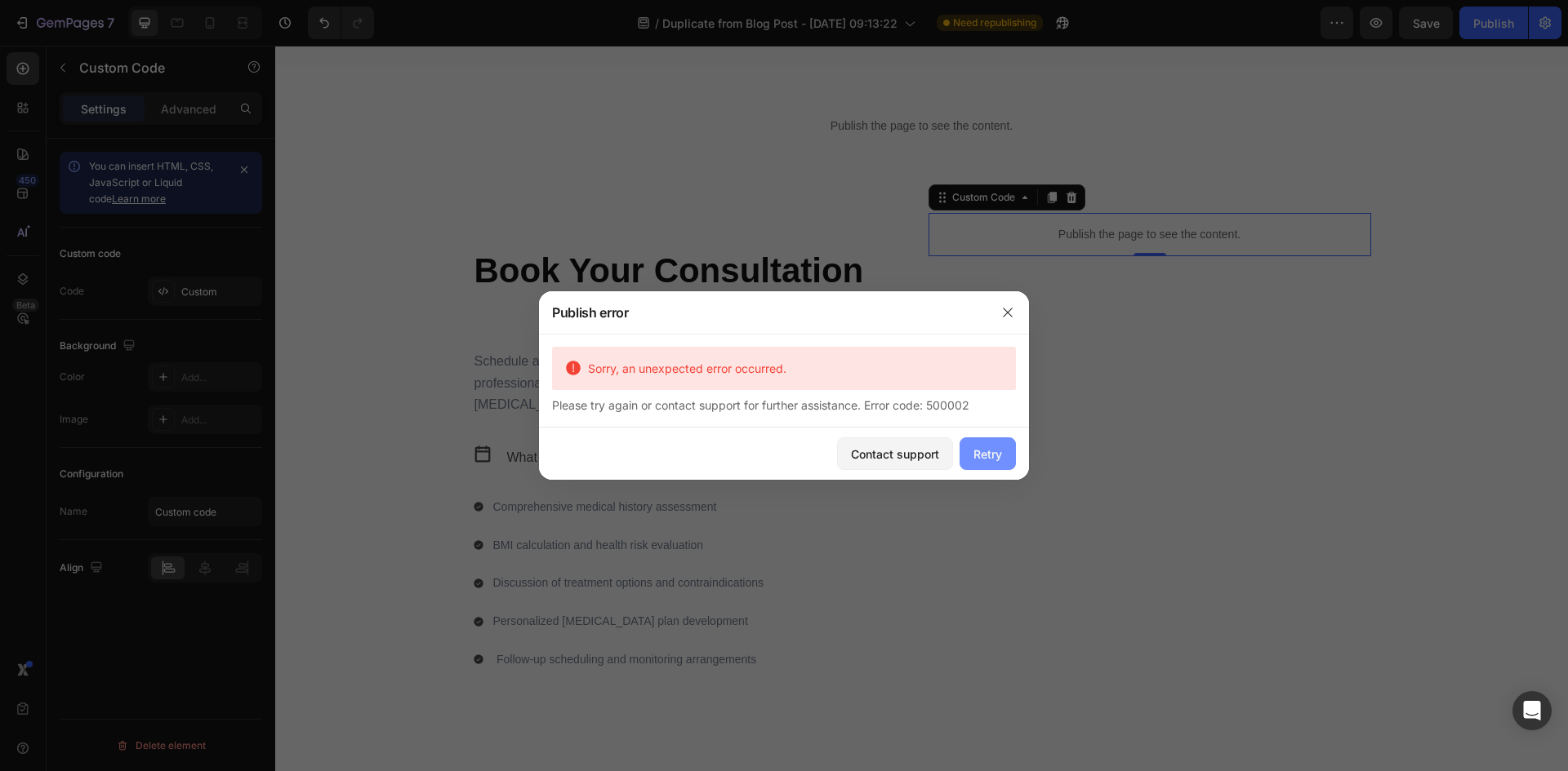
click at [998, 457] on div "Retry" at bounding box center [987, 454] width 29 height 17
